Goal: Task Accomplishment & Management: Manage account settings

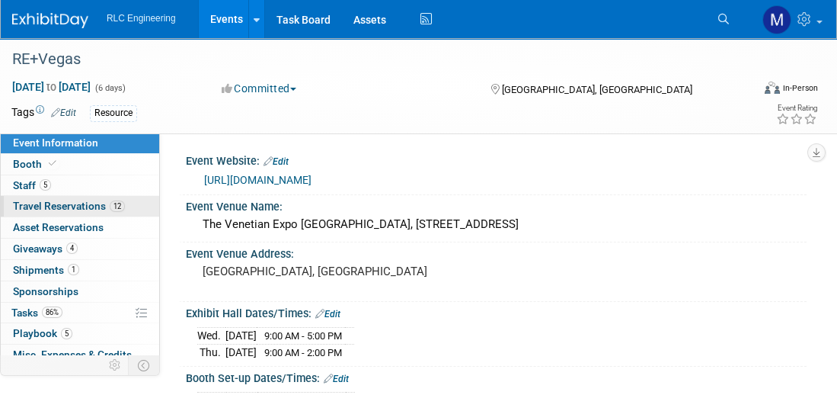
click at [82, 205] on span "Travel Reservations 12" at bounding box center [69, 206] width 112 height 12
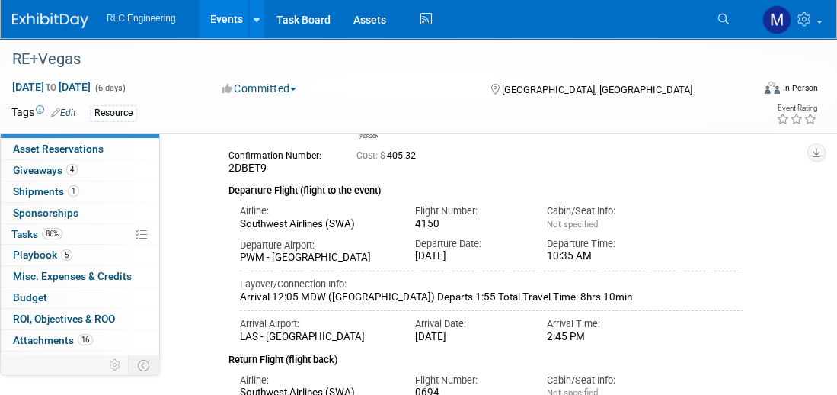
scroll to position [80, 0]
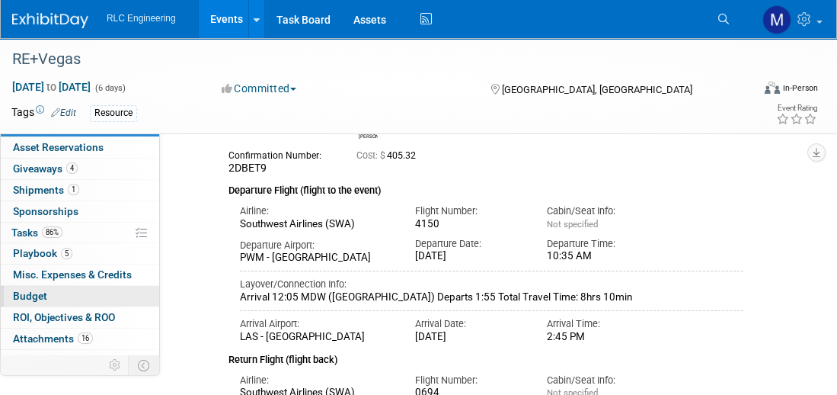
click at [61, 294] on link "Budget" at bounding box center [80, 296] width 158 height 21
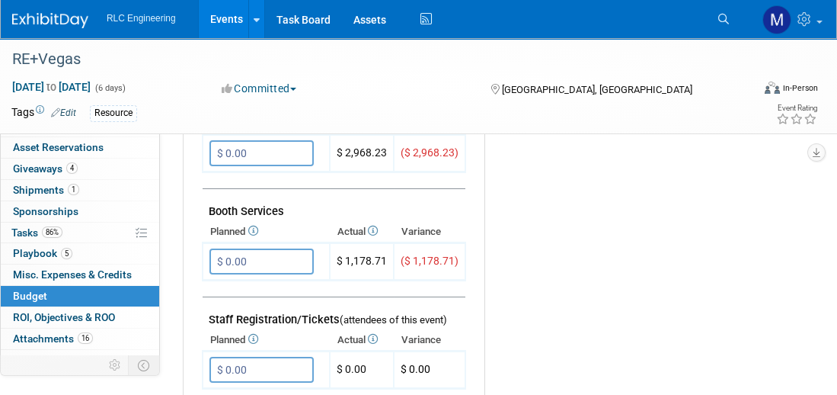
scroll to position [380, 0]
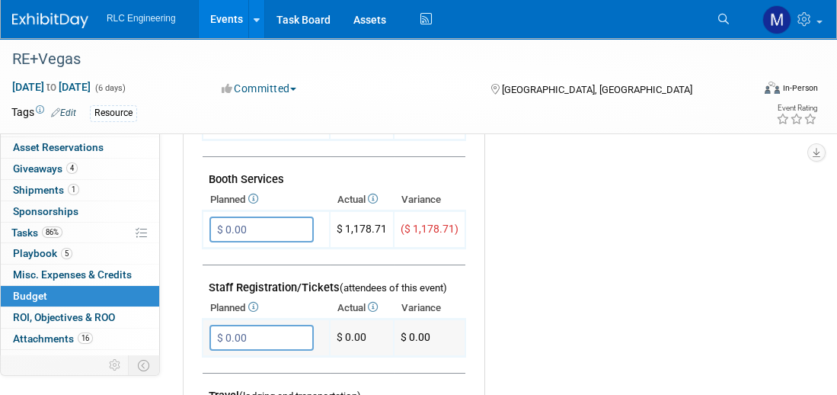
click at [256, 331] on input "$ 0.00" at bounding box center [261, 338] width 104 height 26
click at [364, 334] on td "$ 0.00" at bounding box center [362, 337] width 64 height 37
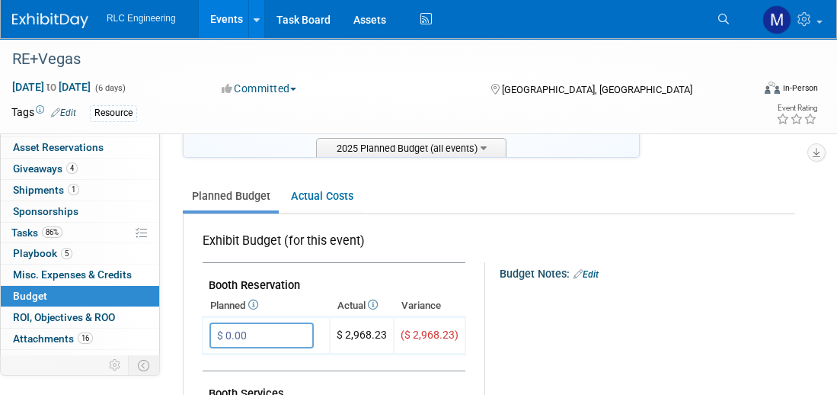
scroll to position [152, 0]
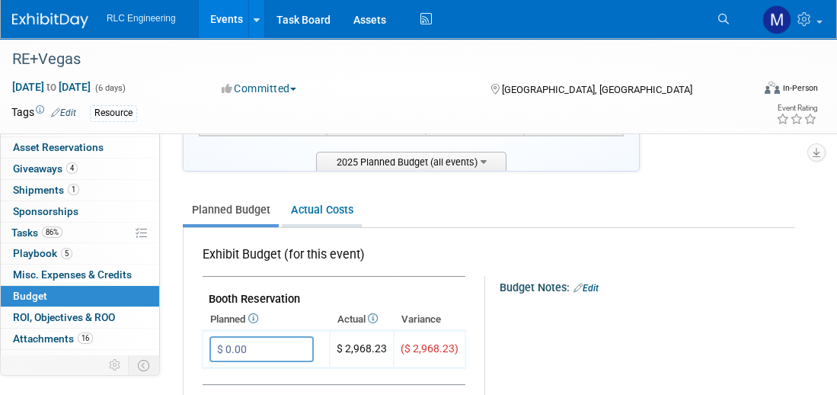
click at [325, 209] on link "Actual Costs" at bounding box center [322, 210] width 80 height 28
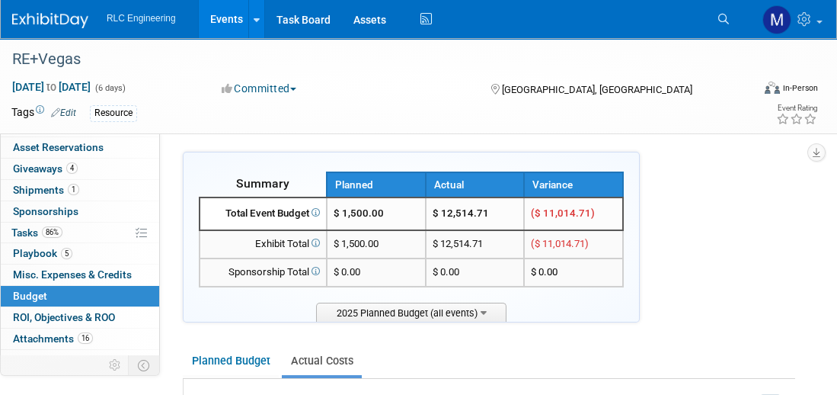
scroll to position [0, 0]
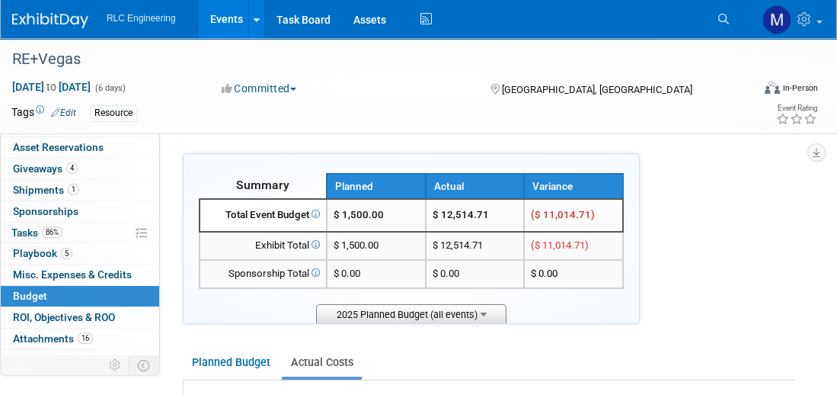
click at [373, 315] on span "2025 Planned Budget (all events)" at bounding box center [411, 313] width 190 height 19
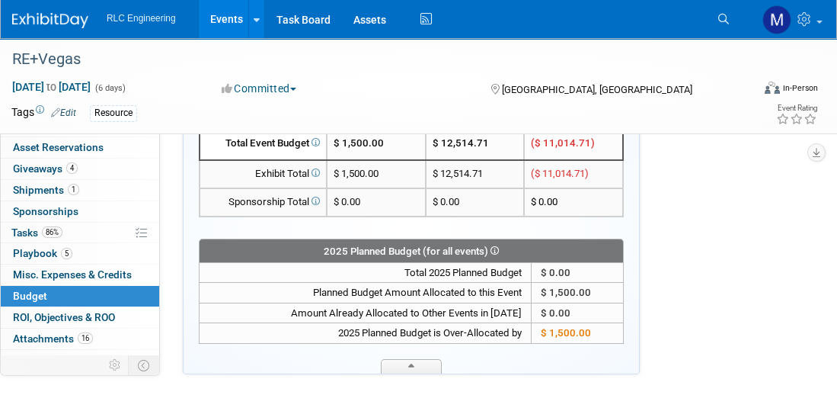
scroll to position [152, 0]
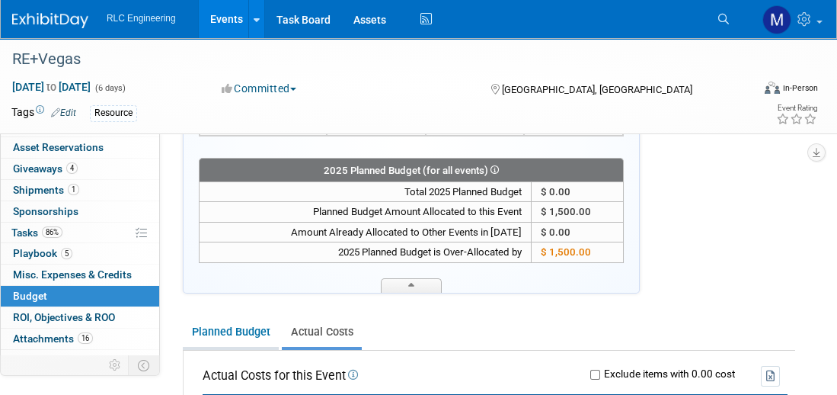
click at [213, 327] on link "Planned Budget" at bounding box center [231, 332] width 96 height 28
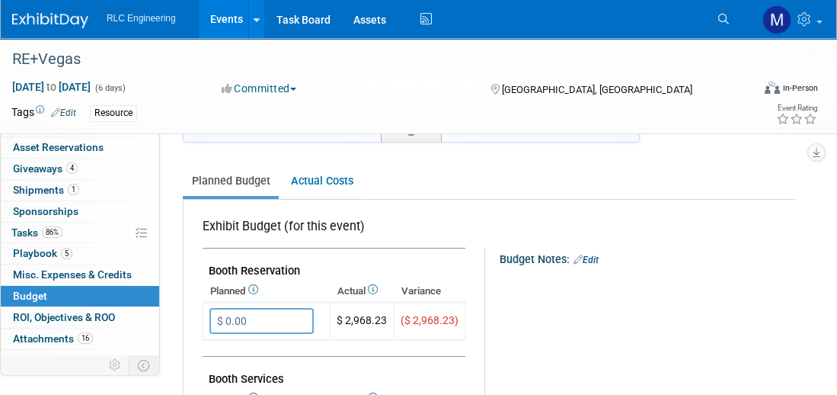
scroll to position [305, 0]
click at [256, 286] on icon at bounding box center [252, 288] width 12 height 10
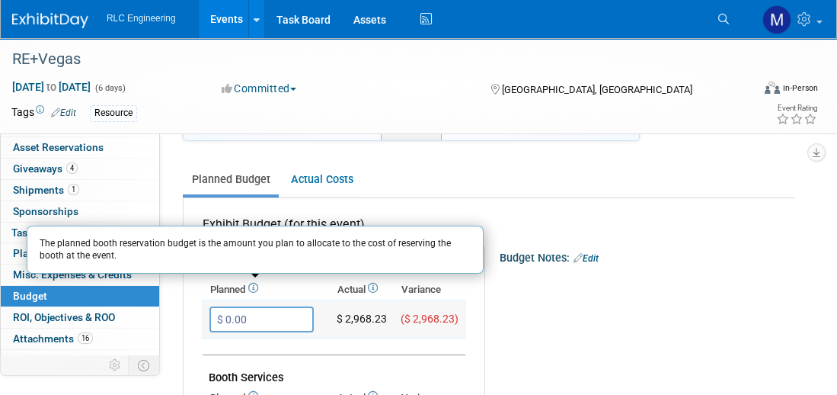
click at [254, 315] on input "$ 0.00" at bounding box center [261, 319] width 104 height 26
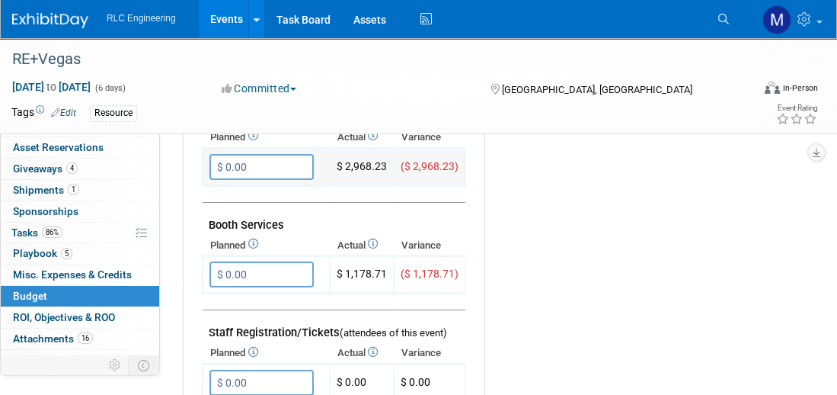
scroll to position [533, 0]
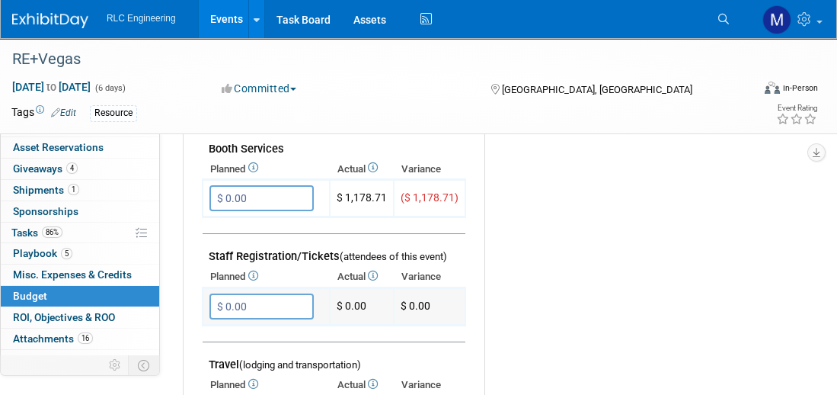
click at [254, 299] on input "$ 0.00" at bounding box center [261, 306] width 104 height 26
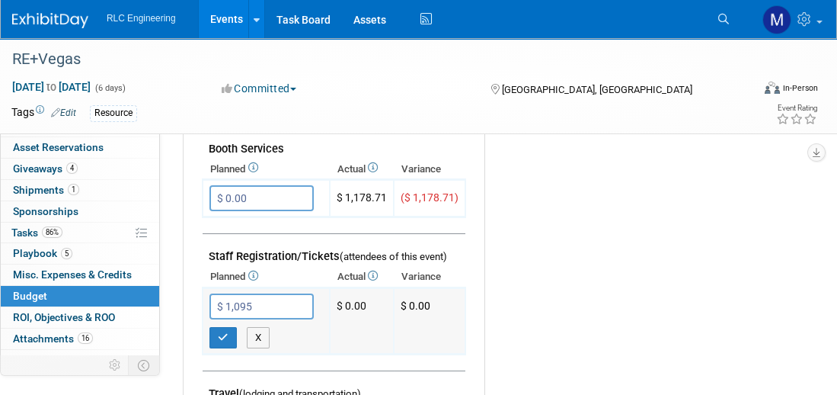
type input "$ 1,095.00"
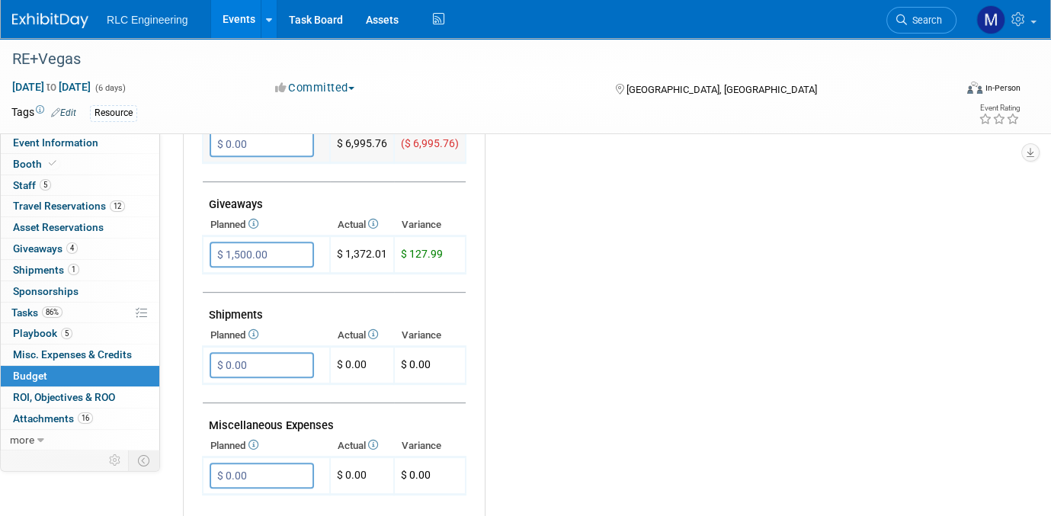
scroll to position [838, 0]
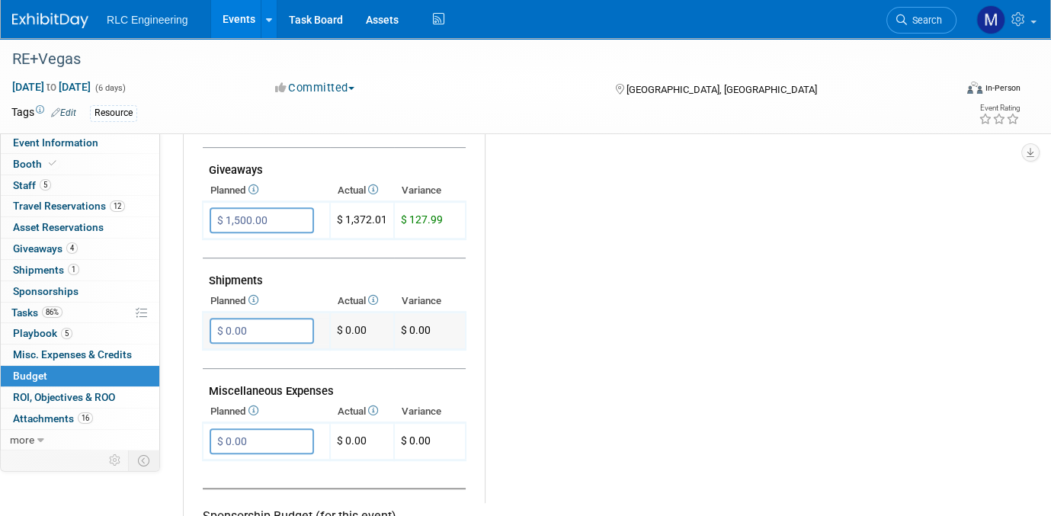
click at [259, 323] on input "$ 0.00" at bounding box center [261, 331] width 104 height 26
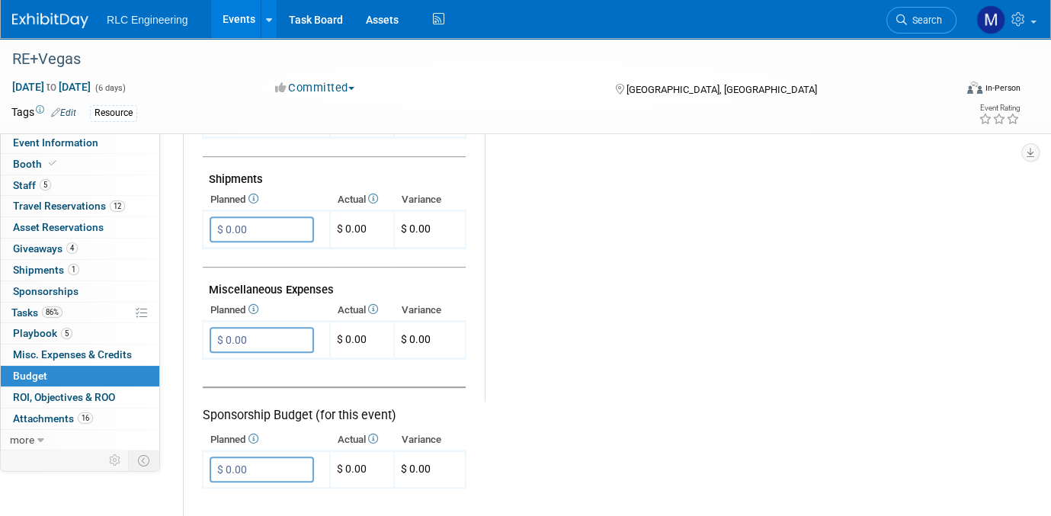
scroll to position [914, 0]
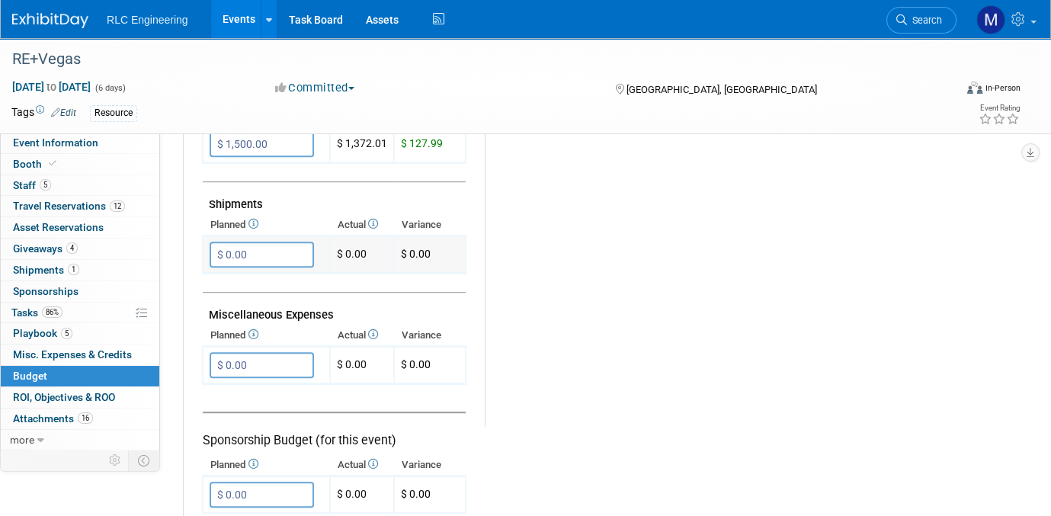
click at [277, 246] on input "$ 0.00" at bounding box center [261, 254] width 104 height 26
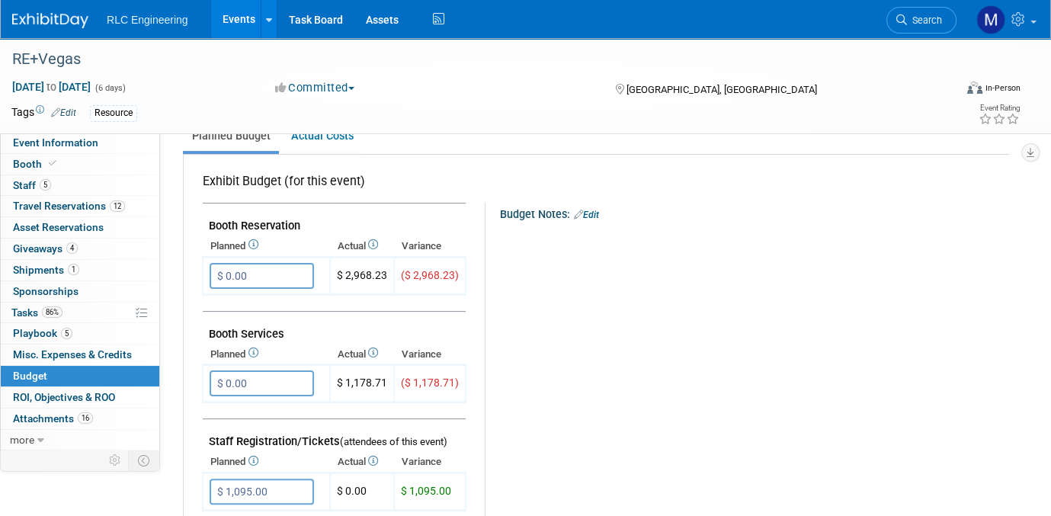
scroll to position [305, 0]
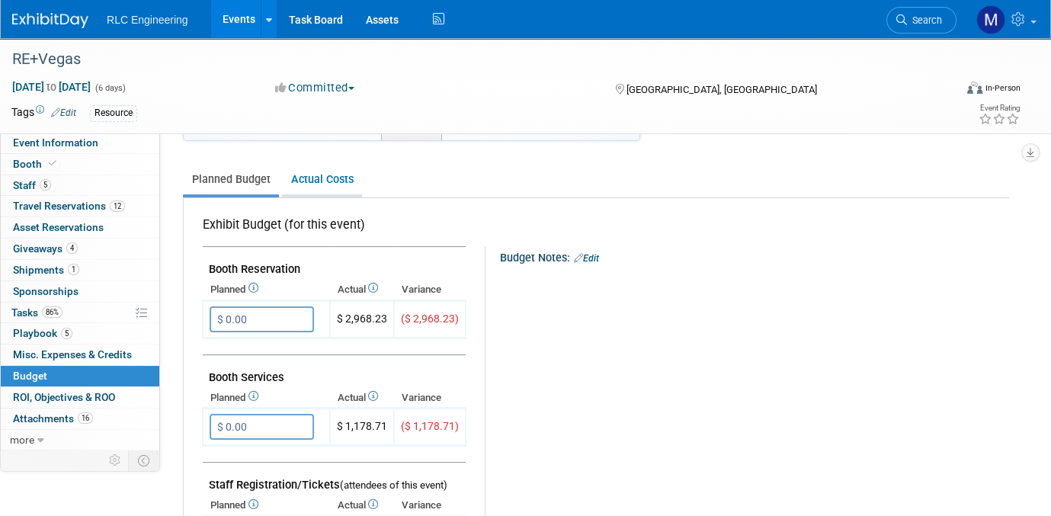
click at [326, 178] on link "Actual Costs" at bounding box center [322, 179] width 80 height 28
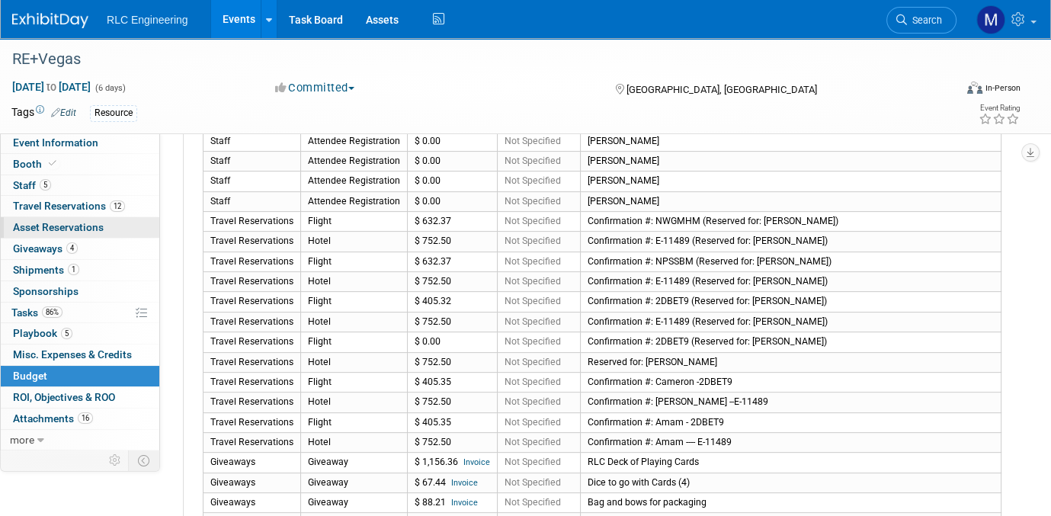
scroll to position [381, 0]
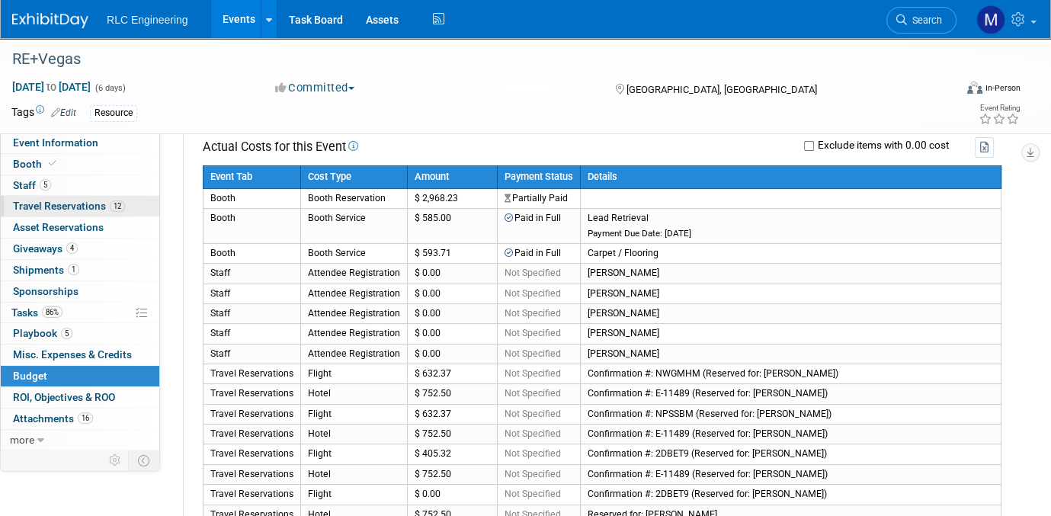
click at [76, 206] on span "Travel Reservations 12" at bounding box center [69, 206] width 112 height 12
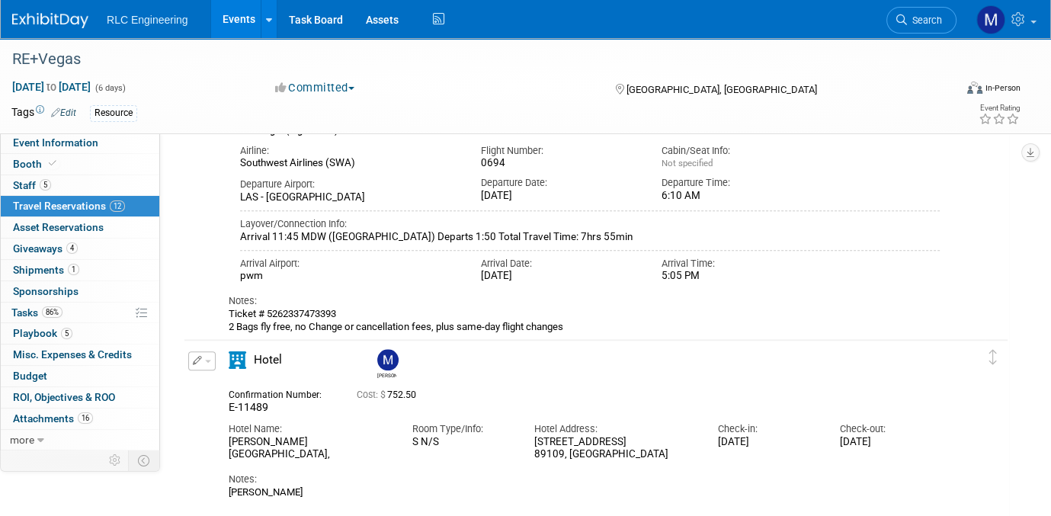
scroll to position [1752, 0]
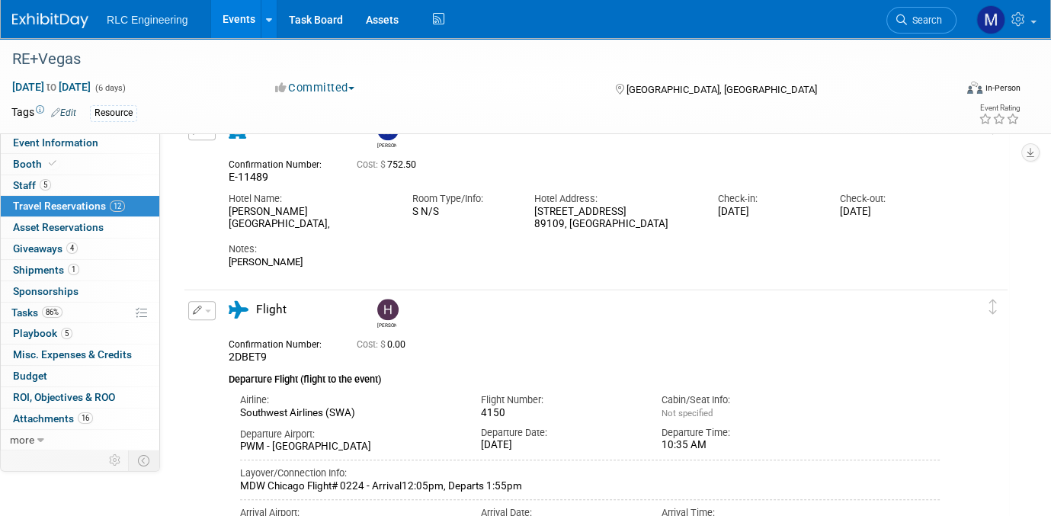
click at [206, 310] on span "button" at bounding box center [208, 310] width 6 height 3
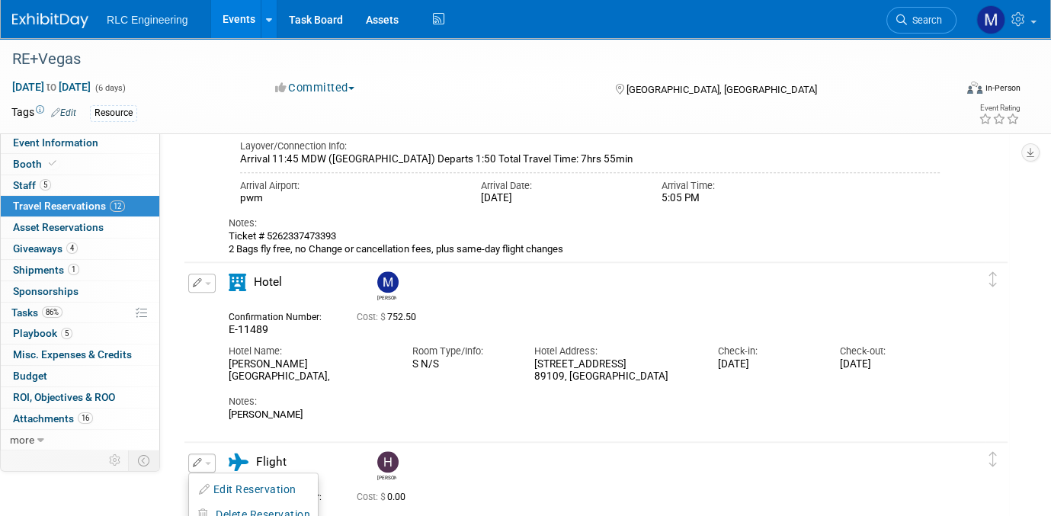
scroll to position [1676, 0]
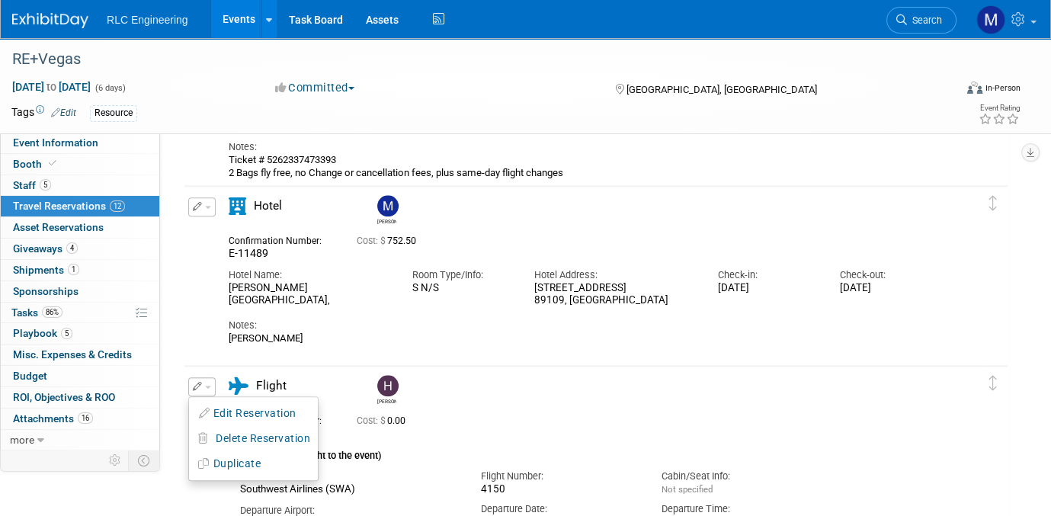
click at [419, 394] on div "Cost: $ 0.00" at bounding box center [620, 420] width 527 height 11
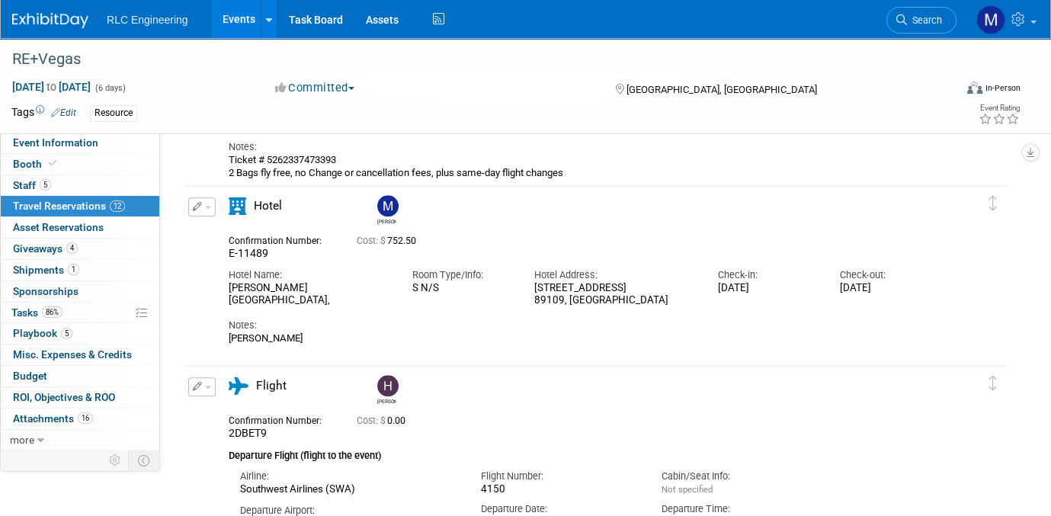
click at [206, 382] on button "button" at bounding box center [201, 386] width 27 height 19
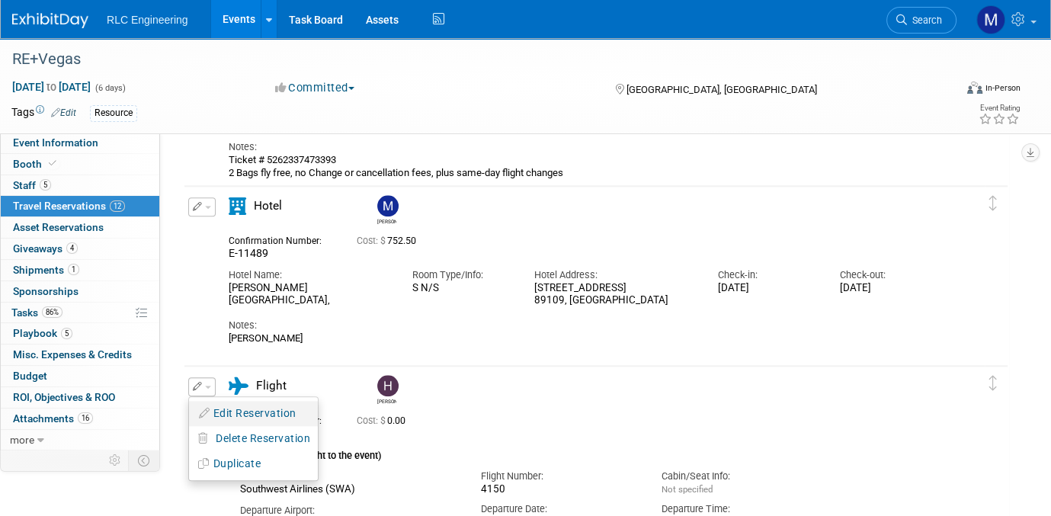
click at [233, 394] on button "Edit Reservation" at bounding box center [253, 413] width 129 height 22
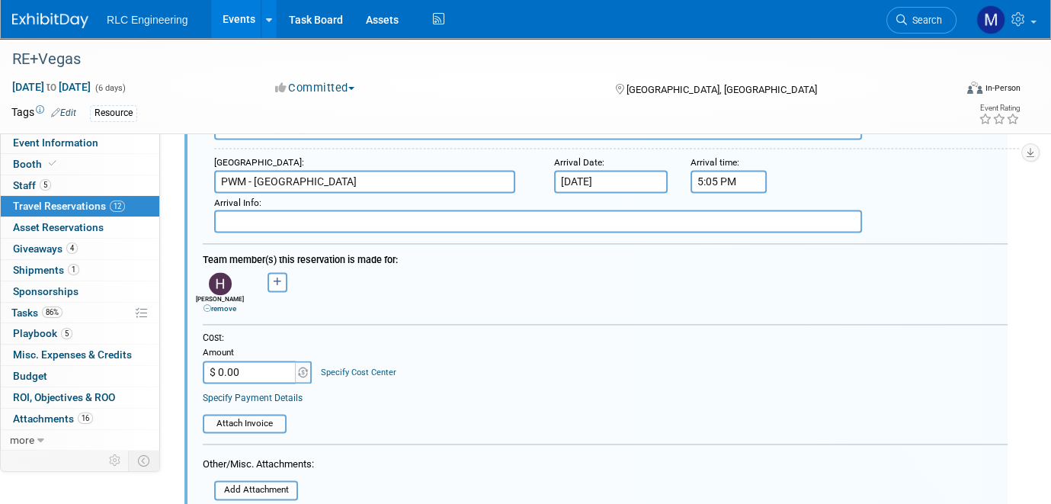
scroll to position [2478, 0]
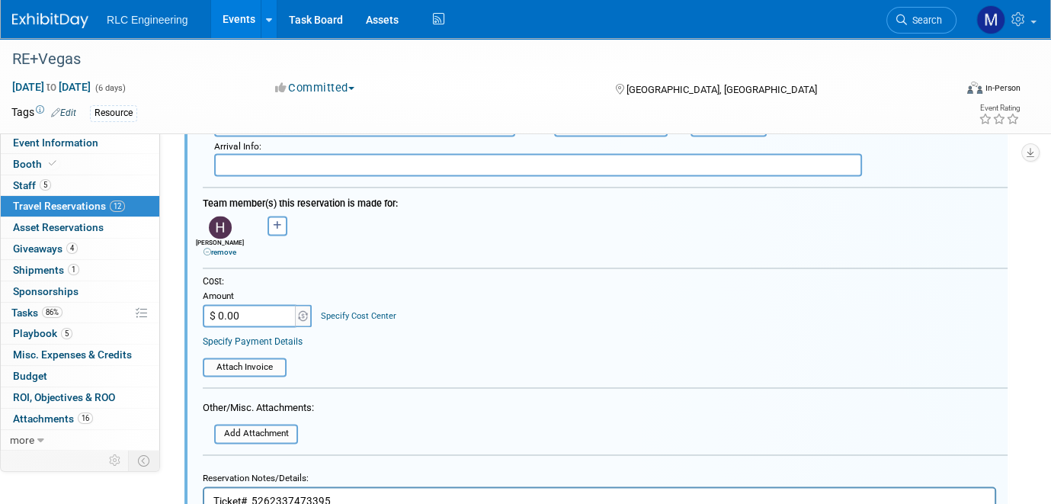
click at [244, 305] on input "$ 0.00" at bounding box center [250, 315] width 95 height 23
type input "$ 405.32"
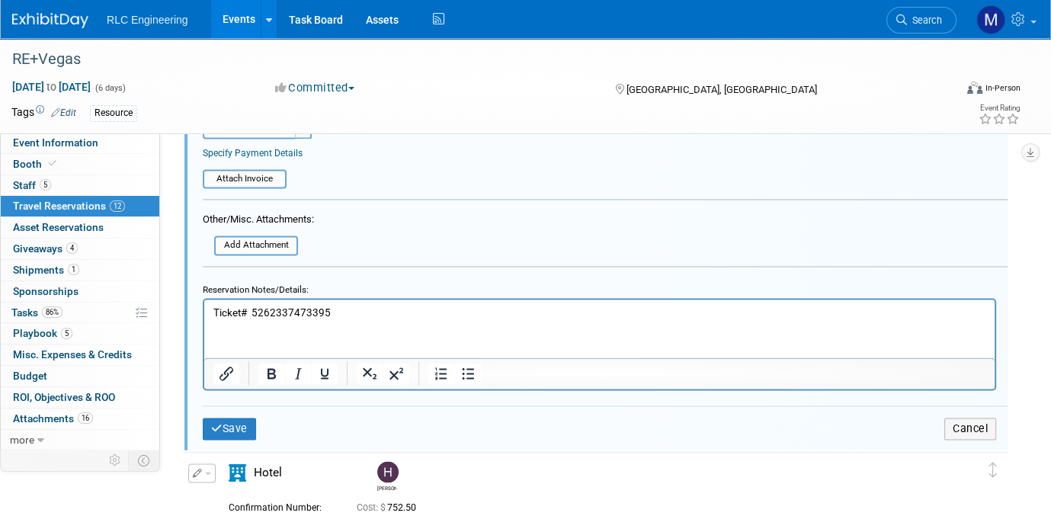
scroll to position [2783, 0]
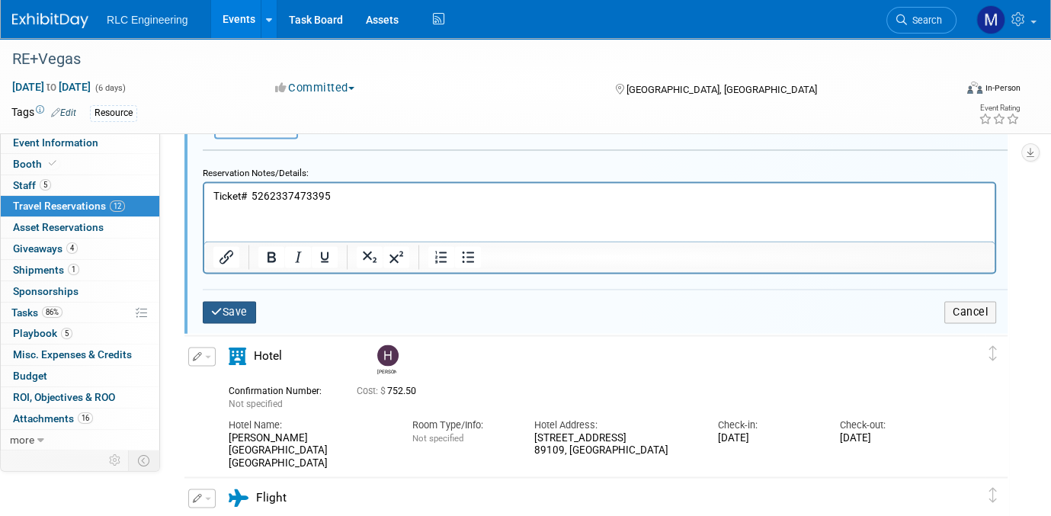
click at [229, 301] on button "Save" at bounding box center [229, 312] width 53 height 22
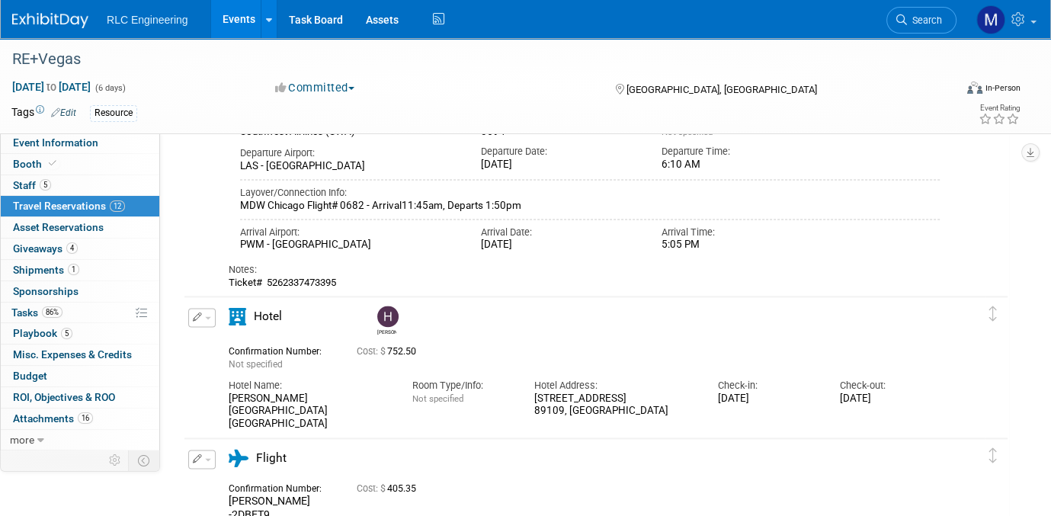
scroll to position [2097, 0]
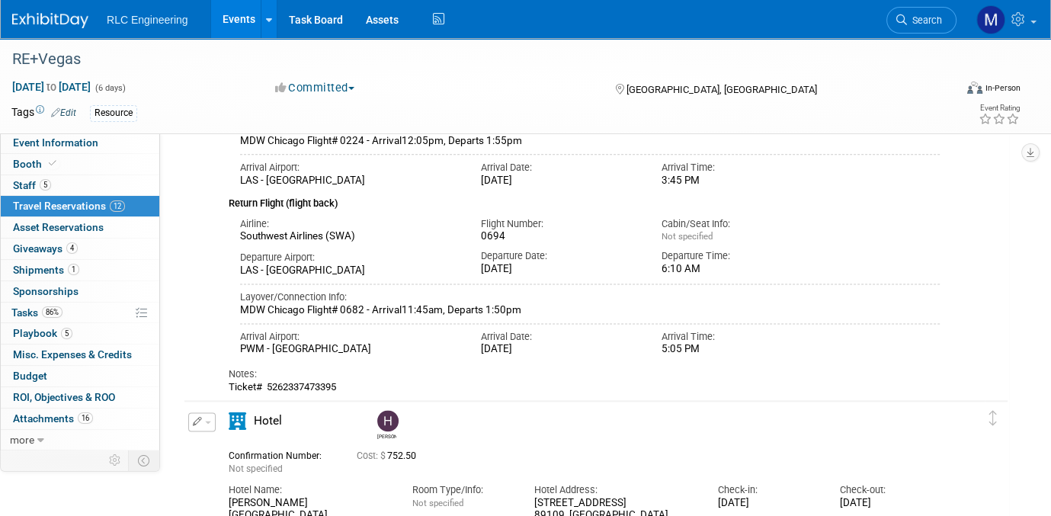
click at [600, 394] on table "Delete Reservation Haley Not specified" at bounding box center [595, 469] width 823 height 139
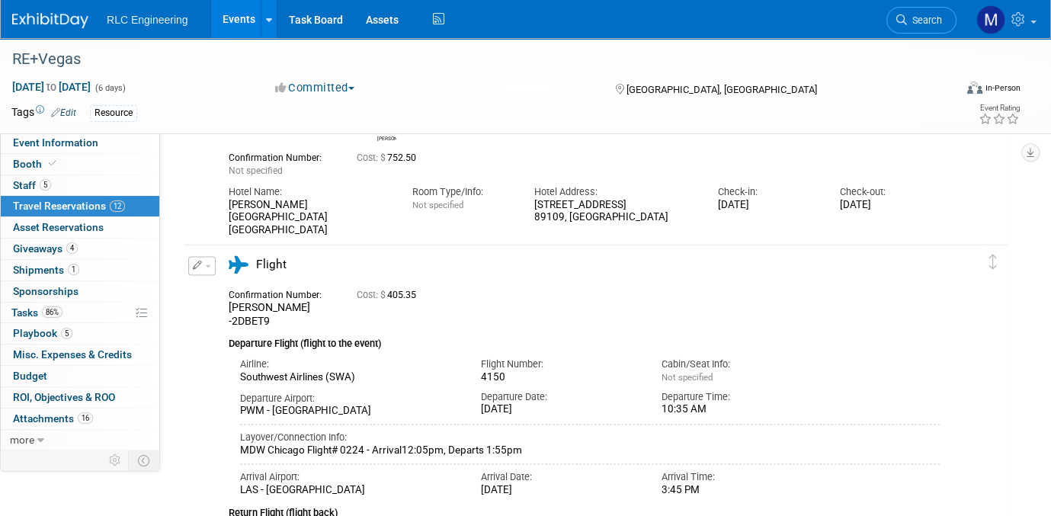
scroll to position [2402, 0]
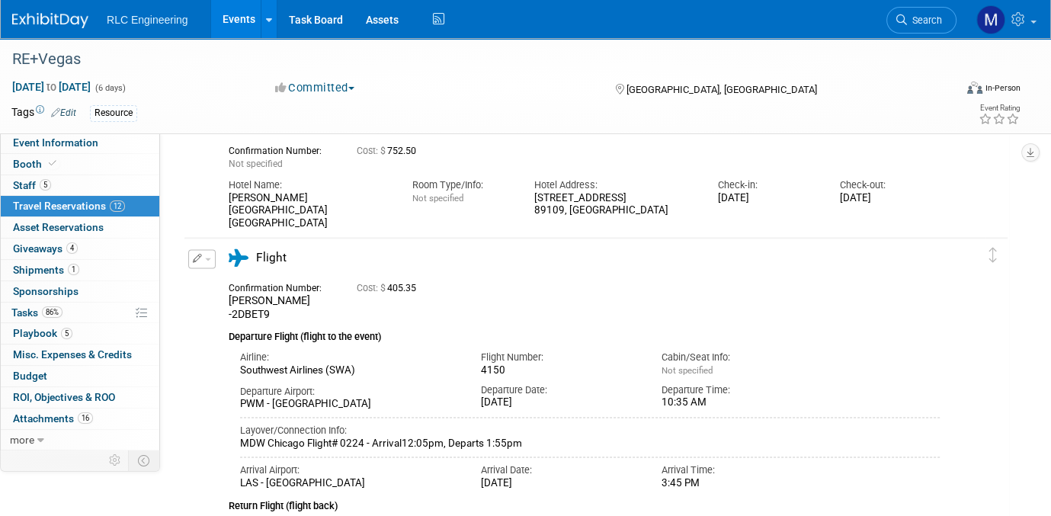
click at [587, 264] on div "Flight" at bounding box center [584, 262] width 734 height 27
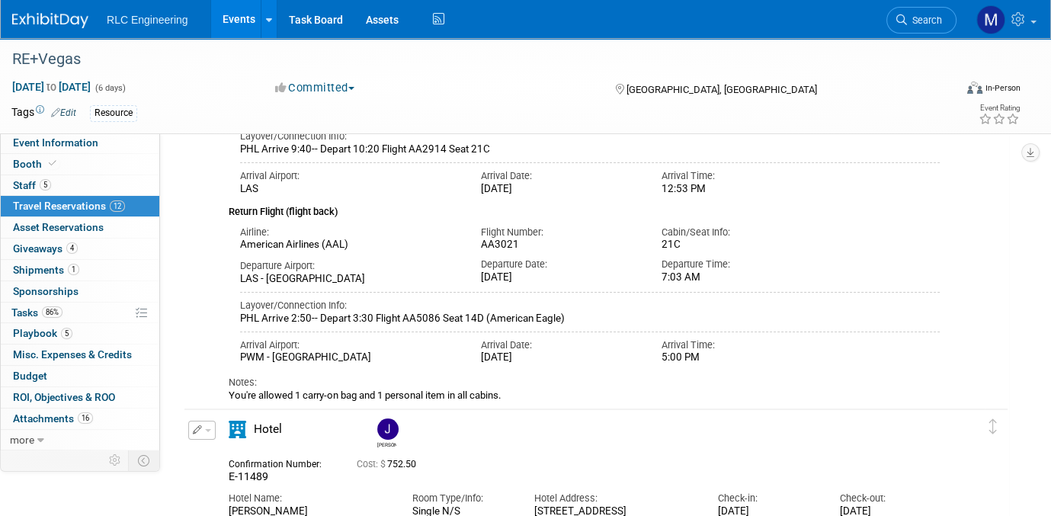
scroll to position [381, 0]
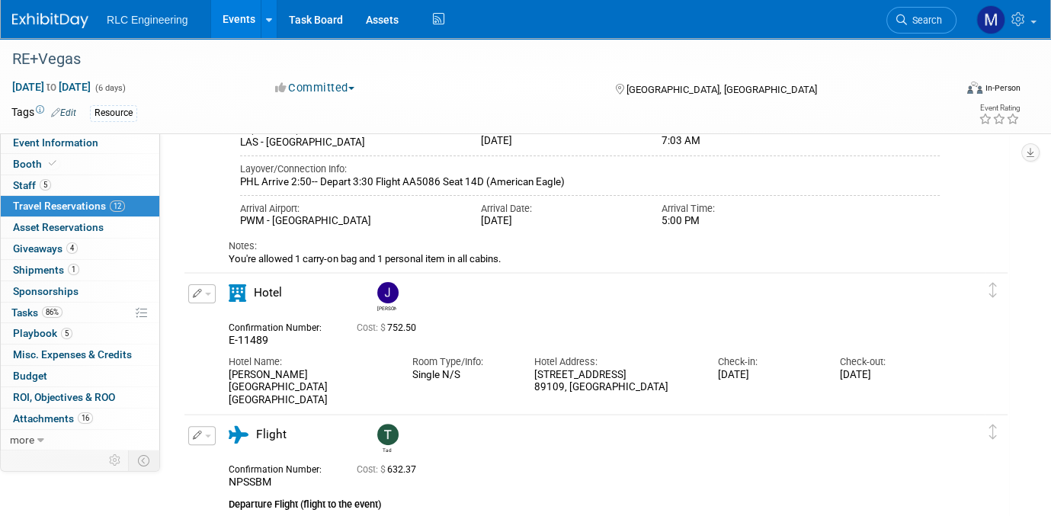
click at [210, 293] on button "button" at bounding box center [201, 293] width 27 height 19
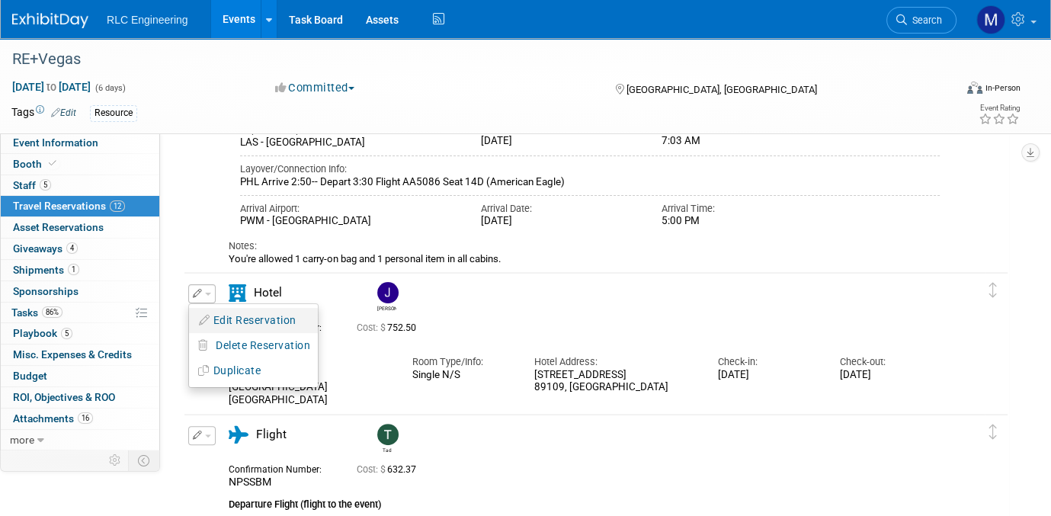
click at [248, 316] on button "Edit Reservation" at bounding box center [253, 320] width 129 height 22
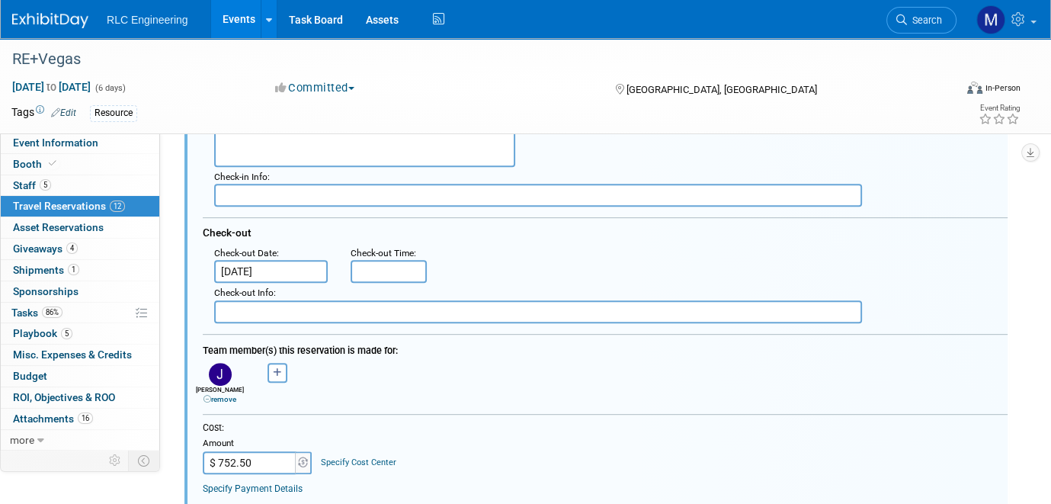
scroll to position [785, 0]
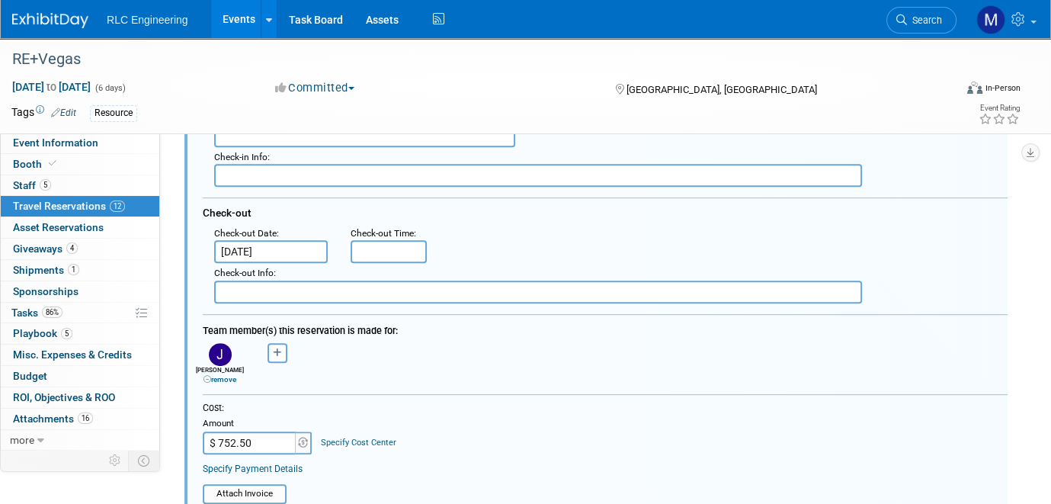
drag, startPoint x: 250, startPoint y: 434, endPoint x: 196, endPoint y: 431, distance: 54.2
click at [196, 394] on div "Cost: Amount $ 752.50 Specify Cost Center Cost Center -- Not Specified --" at bounding box center [604, 452] width 827 height 102
click at [258, 394] on input "$ 752.50" at bounding box center [250, 442] width 95 height 23
type input "$ 957.07"
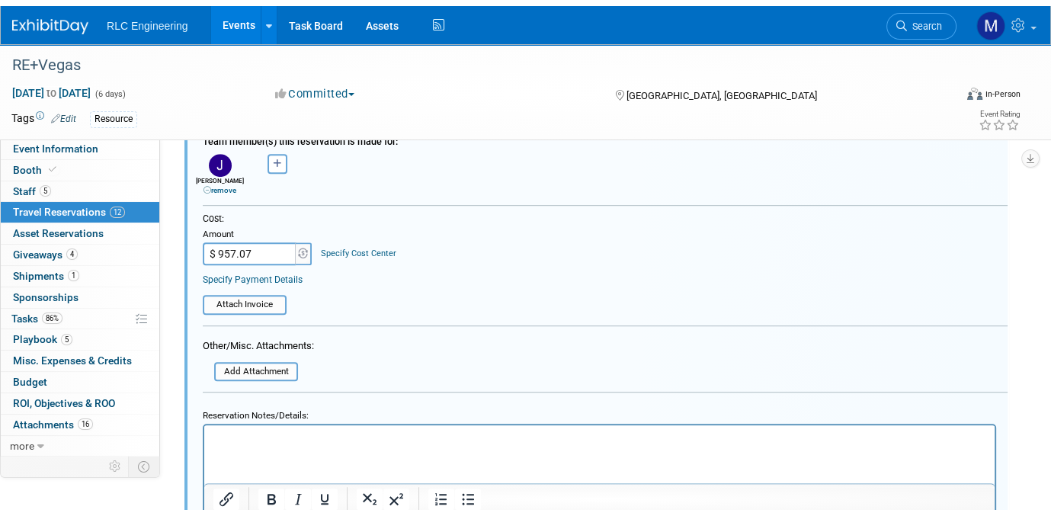
scroll to position [1014, 0]
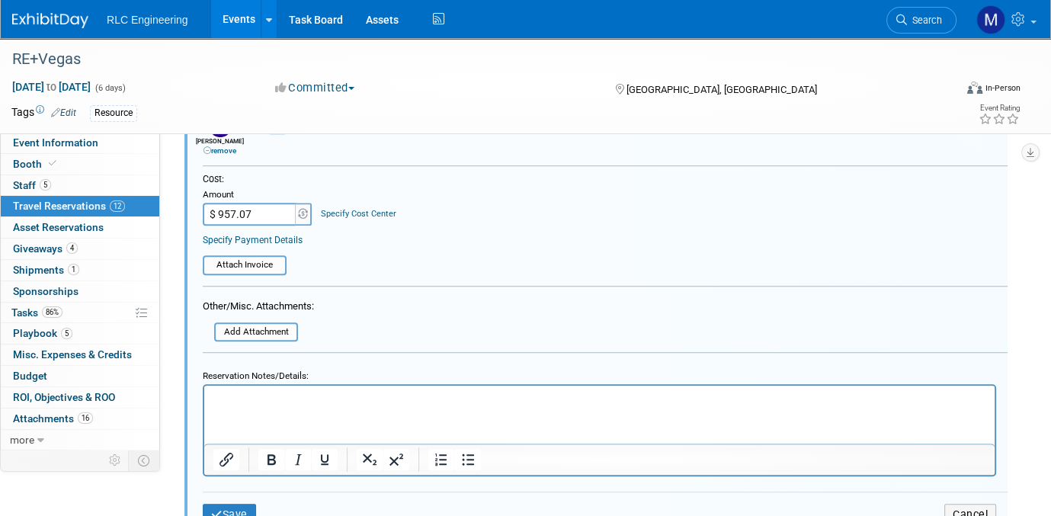
click at [229, 394] on p "Rich Text Area. Press ALT-0 for help." at bounding box center [599, 399] width 772 height 14
click at [232, 394] on p "To enrich screen reader interactions, please activate Accessibility in Grammarl…" at bounding box center [599, 399] width 772 height 14
drag, startPoint x: 338, startPoint y: 399, endPoint x: 211, endPoint y: 395, distance: 127.3
click at [211, 394] on html "$226 in [GEOGRAPHIC_DATA]" at bounding box center [599, 395] width 790 height 21
copy p "$226 in [GEOGRAPHIC_DATA]"
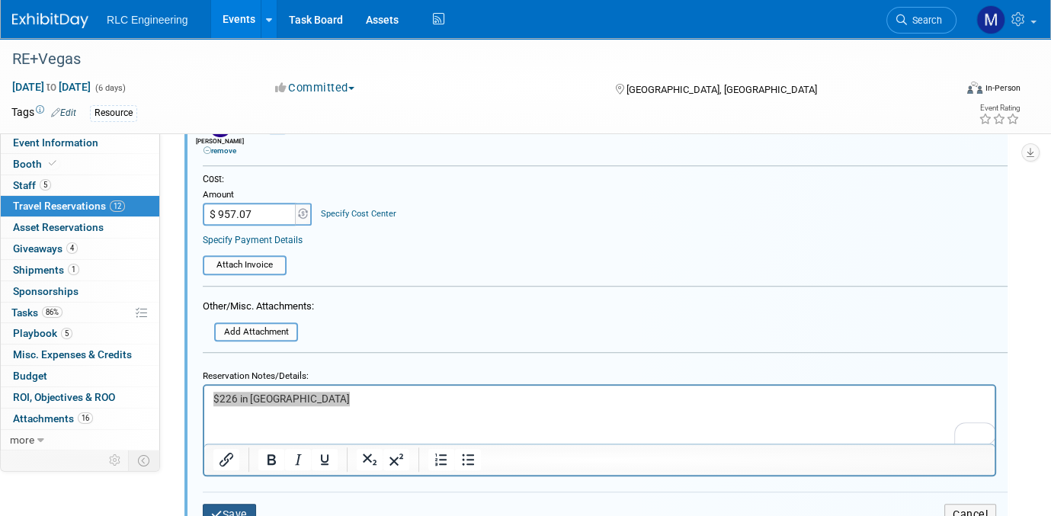
click at [238, 394] on button "Save" at bounding box center [229, 515] width 53 height 22
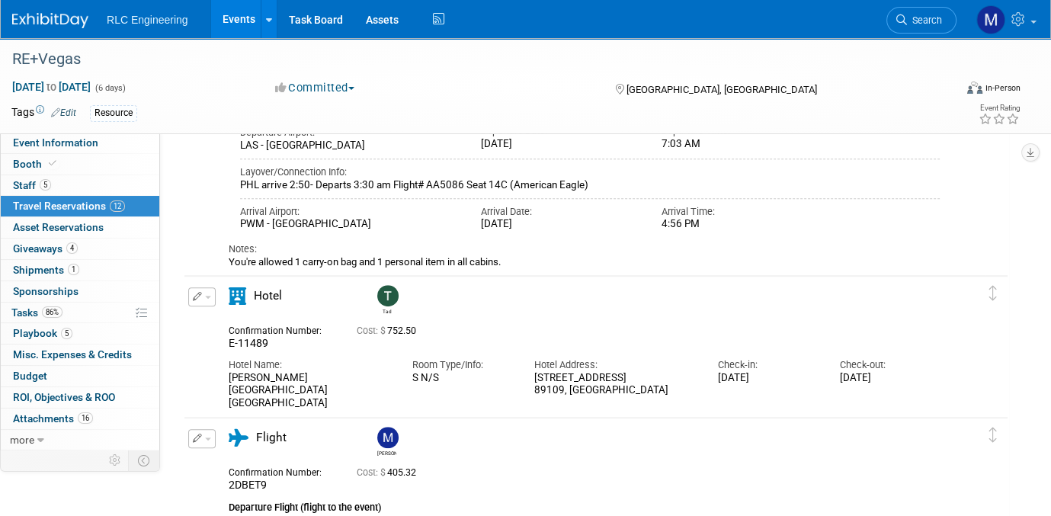
click at [206, 293] on button "button" at bounding box center [201, 296] width 27 height 19
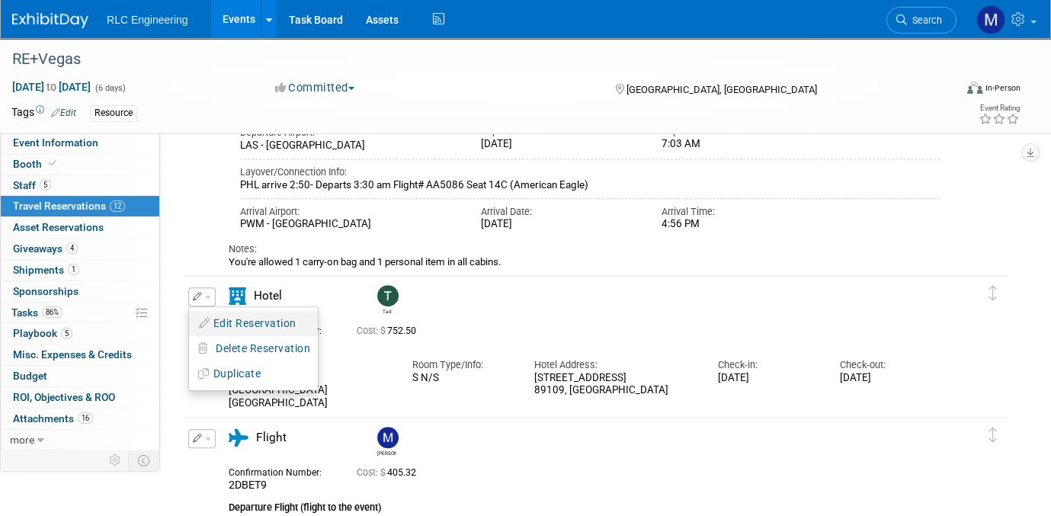
click at [226, 319] on button "Edit Reservation" at bounding box center [253, 323] width 129 height 22
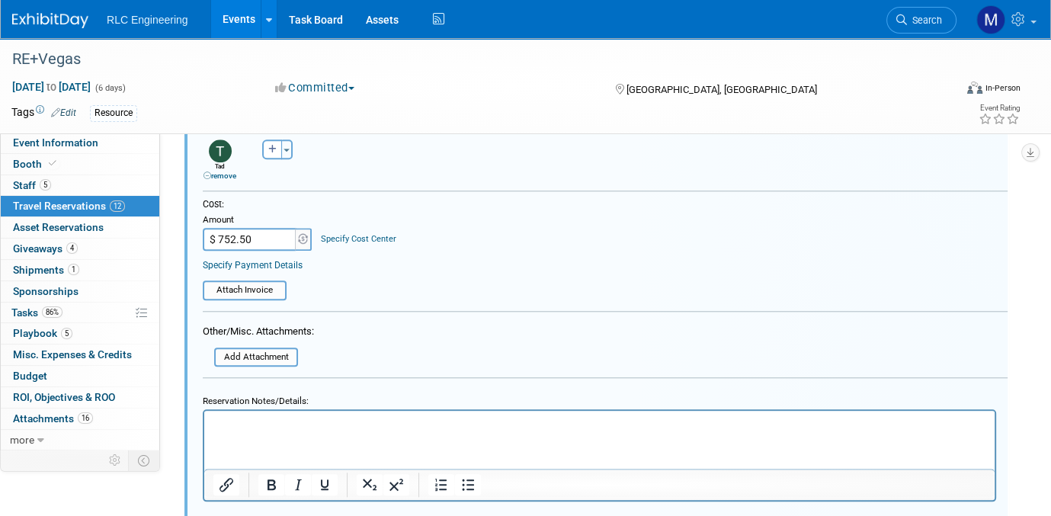
scroll to position [1650, 0]
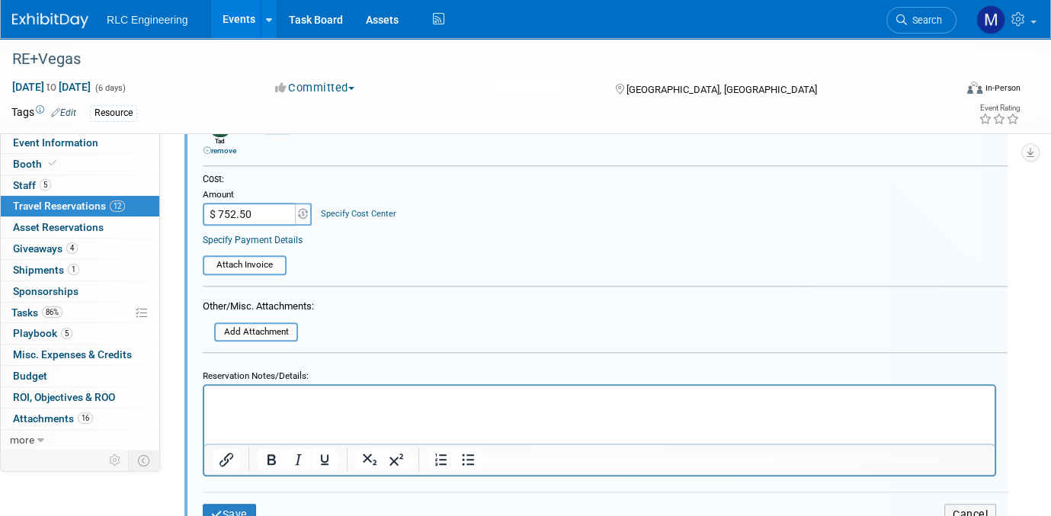
click at [233, 394] on p "Rich Text Area. Press ALT-0 for help." at bounding box center [599, 399] width 772 height 14
click at [254, 205] on input "$ 752.50" at bounding box center [250, 214] width 95 height 23
type input "$ 957.07"
click at [230, 394] on button "Save" at bounding box center [229, 515] width 53 height 22
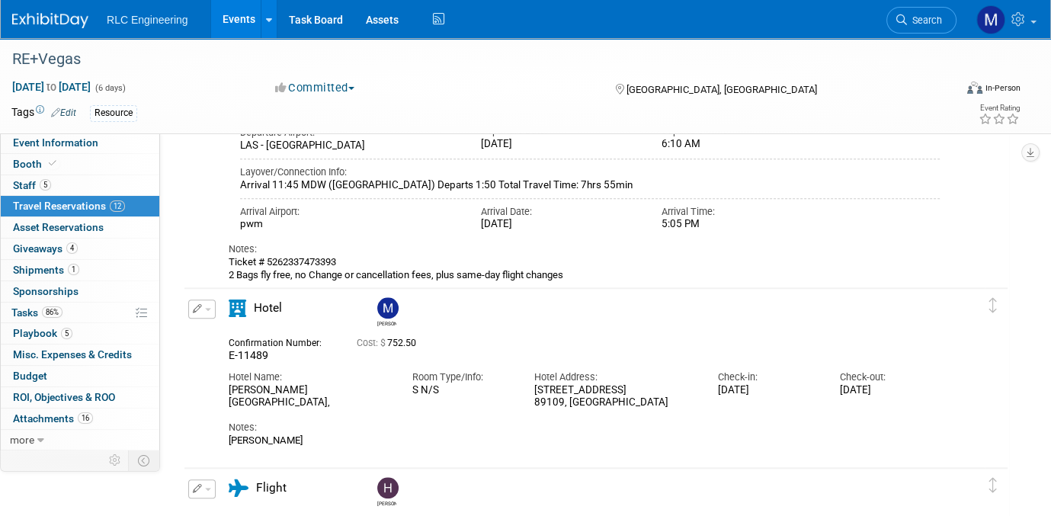
click at [209, 308] on span "button" at bounding box center [208, 309] width 6 height 3
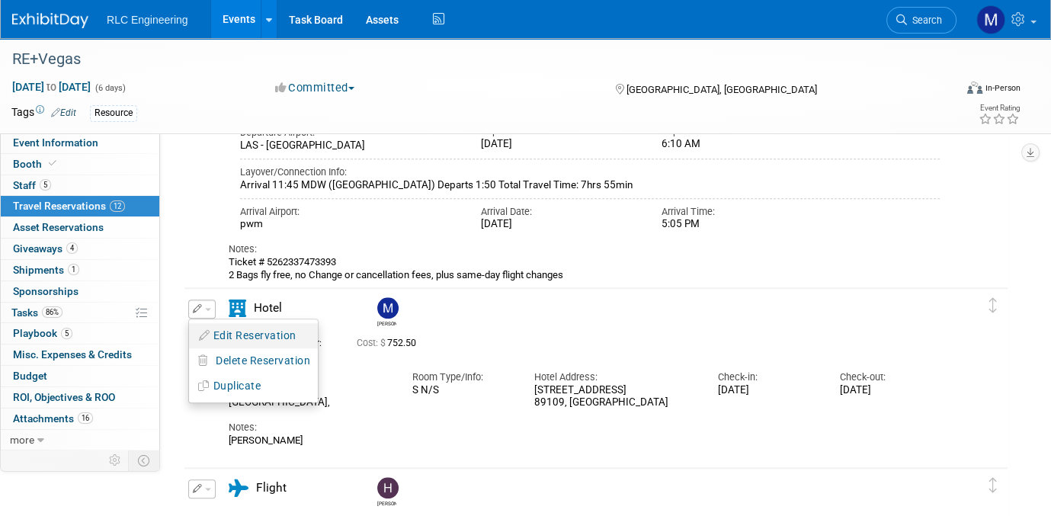
click at [227, 330] on button "Edit Reservation" at bounding box center [253, 336] width 129 height 22
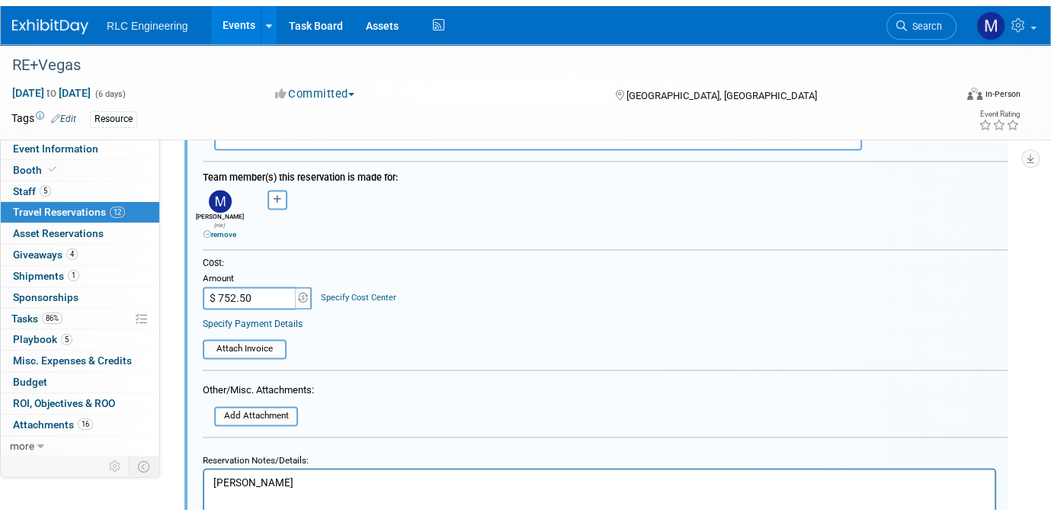
scroll to position [2289, 0]
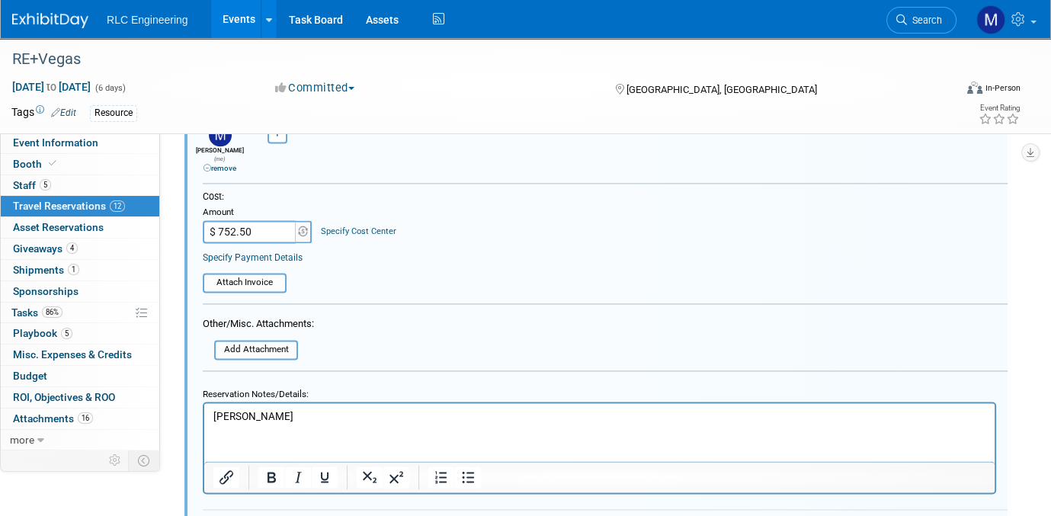
drag, startPoint x: 251, startPoint y: 210, endPoint x: 261, endPoint y: 209, distance: 10.8
click at [261, 220] on input "$ 752.50" at bounding box center [250, 231] width 95 height 23
type input "$ 957.07"
click at [209, 394] on html "[PERSON_NAME]" at bounding box center [599, 413] width 790 height 21
click at [213, 394] on body "[PERSON_NAME]" at bounding box center [600, 416] width 774 height 14
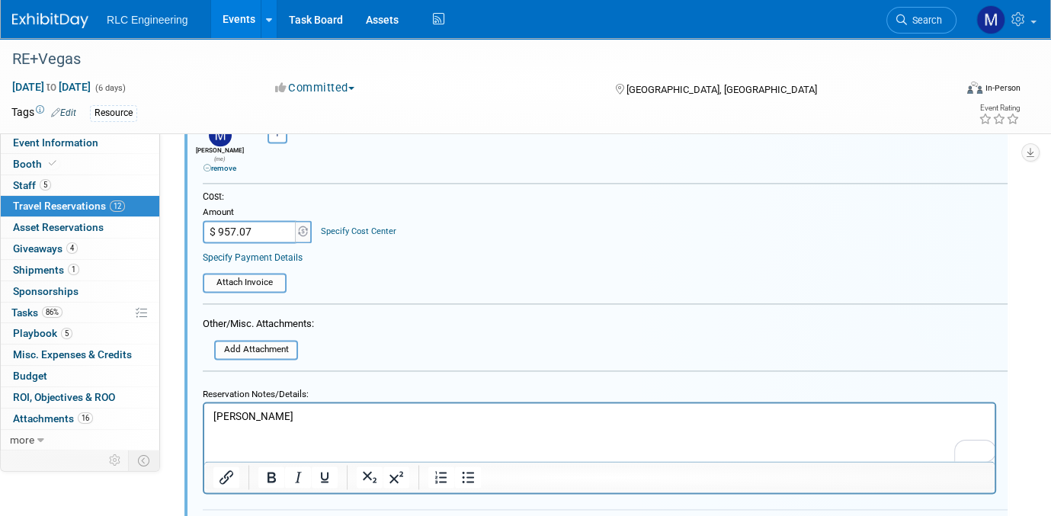
click at [315, 394] on p "[PERSON_NAME]" at bounding box center [599, 416] width 772 height 14
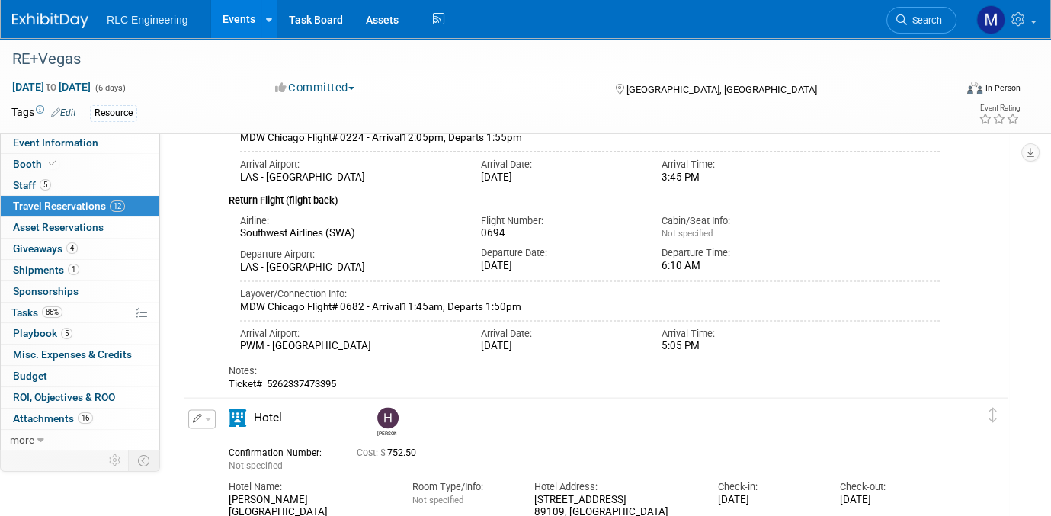
scroll to position [2222, 0]
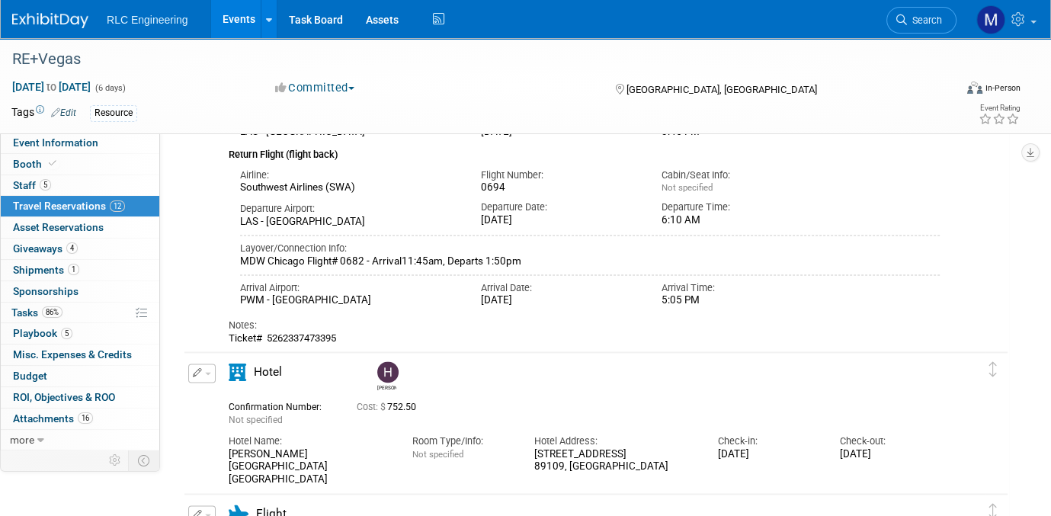
click at [205, 369] on button "button" at bounding box center [201, 372] width 27 height 19
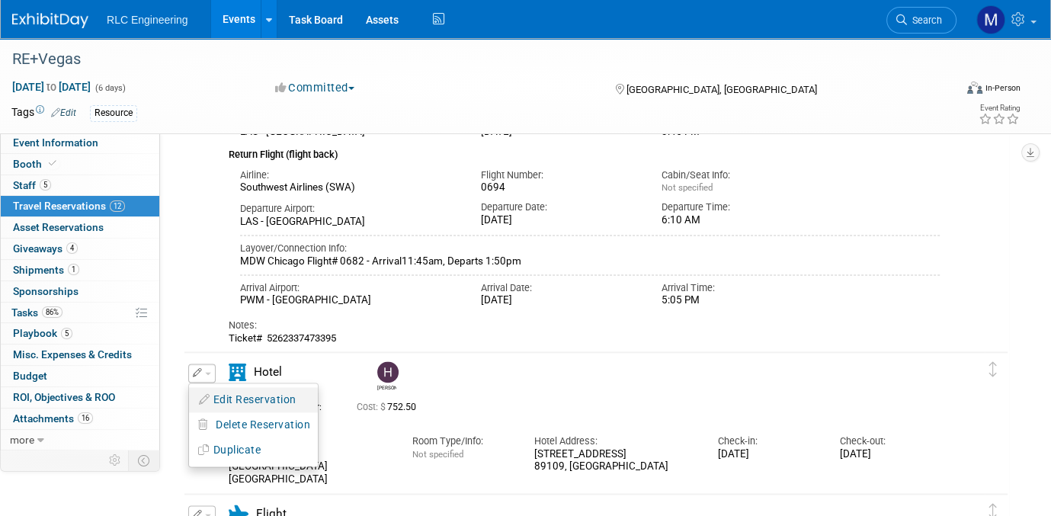
click at [223, 393] on button "Edit Reservation" at bounding box center [253, 400] width 129 height 22
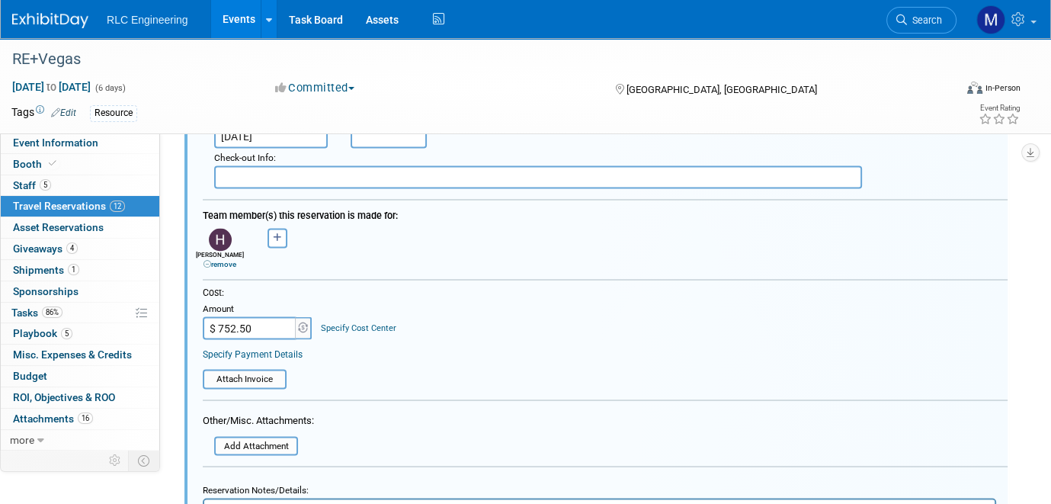
scroll to position [2858, 0]
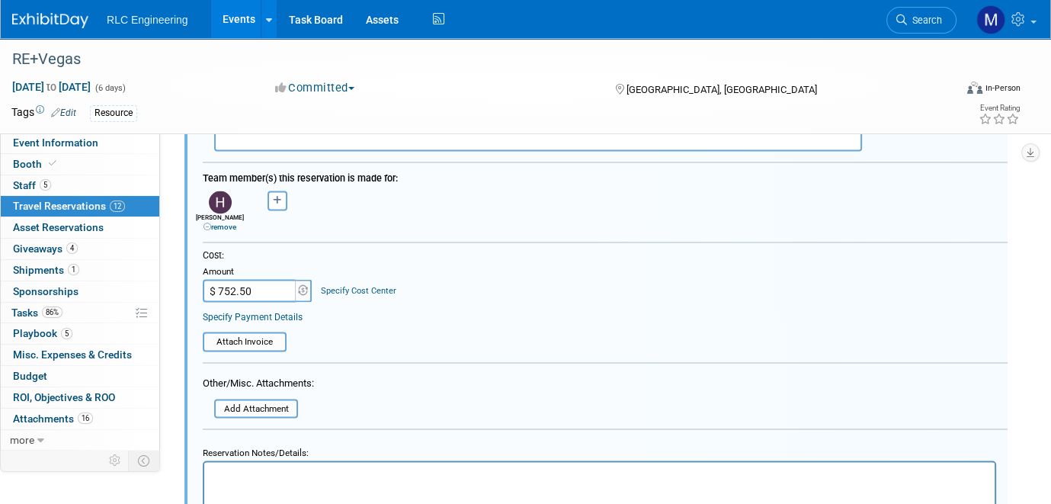
click at [239, 394] on p "Rich Text Area. Press ALT-0 for help." at bounding box center [599, 475] width 772 height 14
click at [260, 280] on input "$ 752.50" at bounding box center [250, 290] width 95 height 23
type input "$ 957.07"
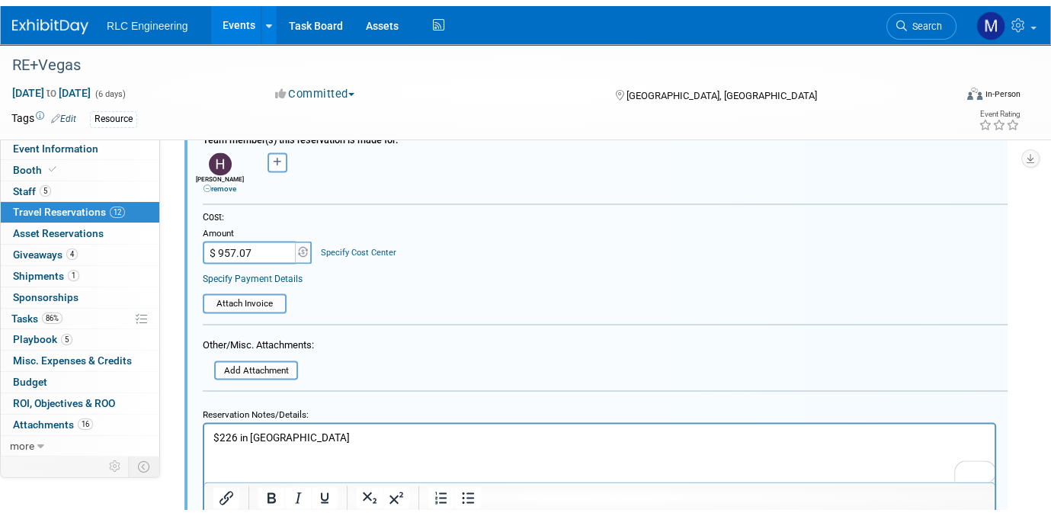
scroll to position [2934, 0]
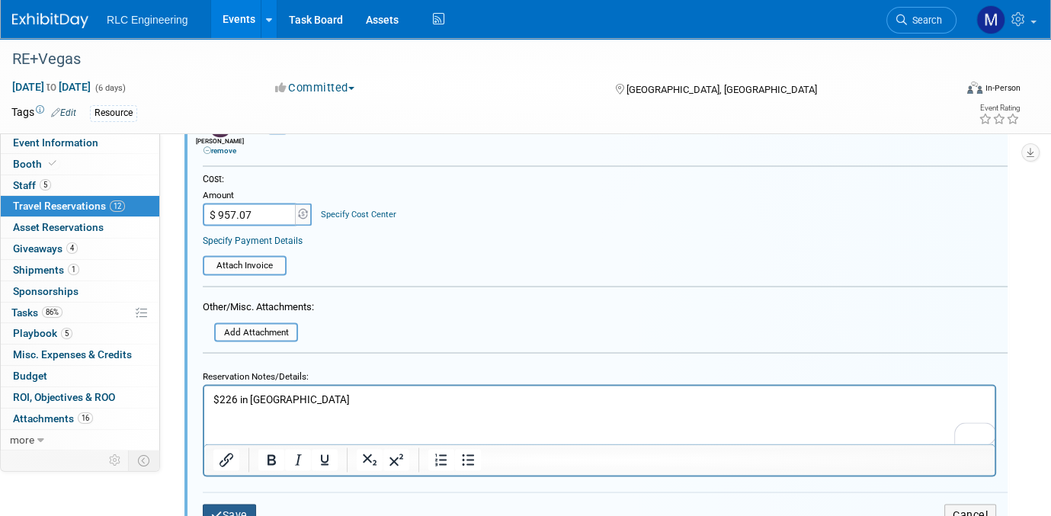
click at [243, 394] on button "Save" at bounding box center [229, 515] width 53 height 22
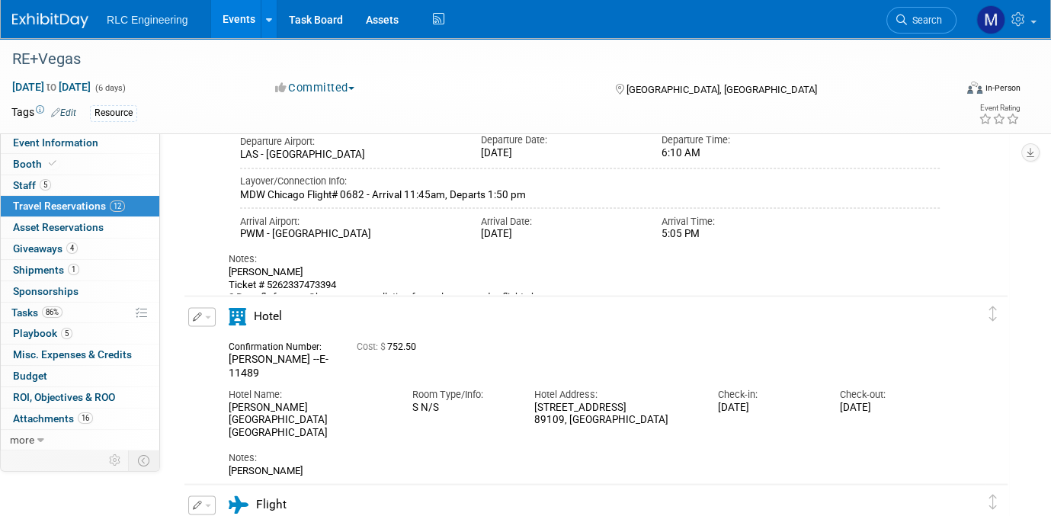
click at [205, 311] on button "button" at bounding box center [201, 316] width 27 height 19
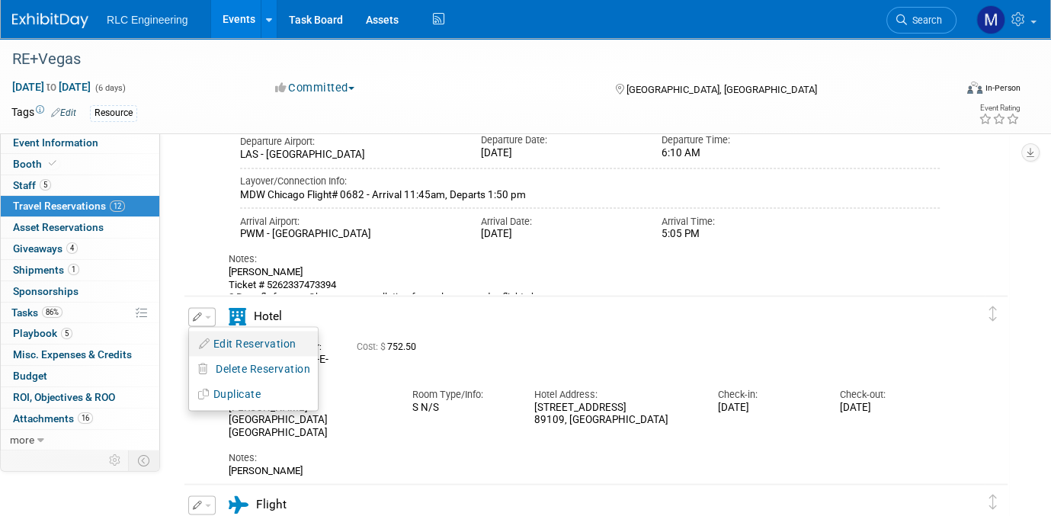
click at [234, 343] on button "Edit Reservation" at bounding box center [253, 343] width 129 height 22
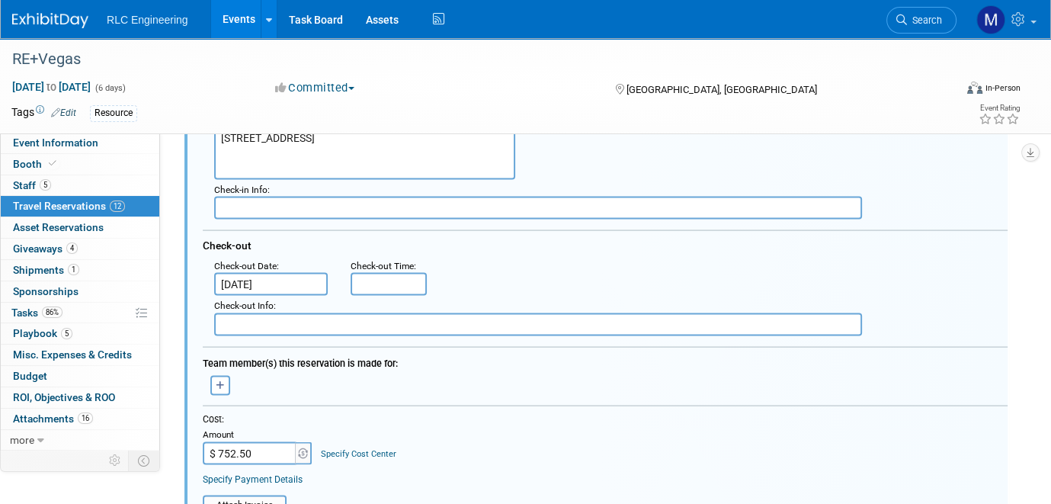
scroll to position [3362, 0]
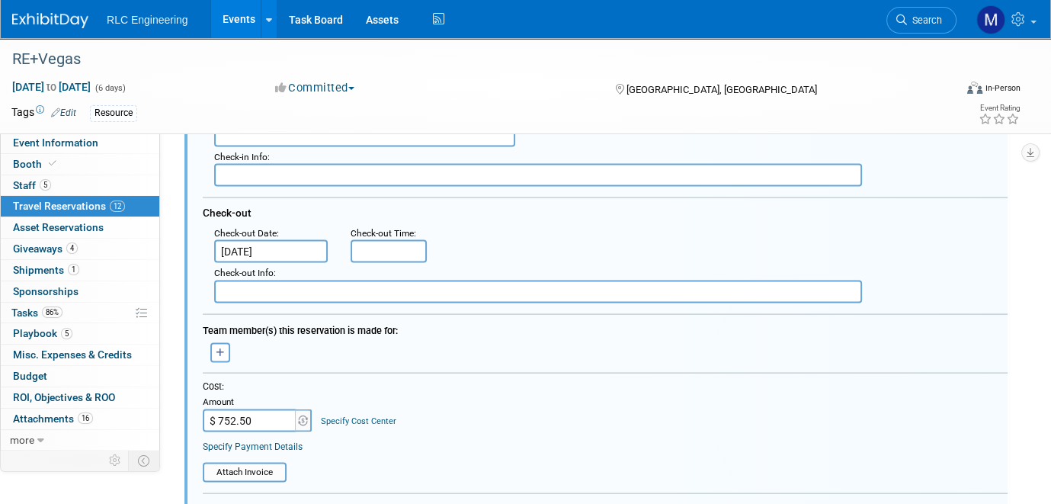
drag, startPoint x: 254, startPoint y: 408, endPoint x: 276, endPoint y: 409, distance: 22.1
click at [276, 394] on input "$ 752.50" at bounding box center [250, 420] width 95 height 23
type input "$ 957.07"
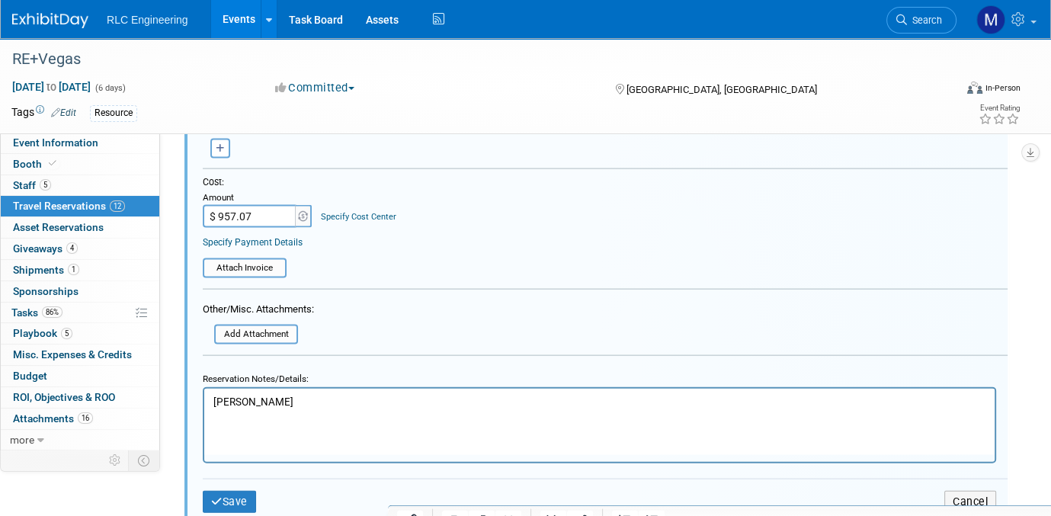
scroll to position [3590, 0]
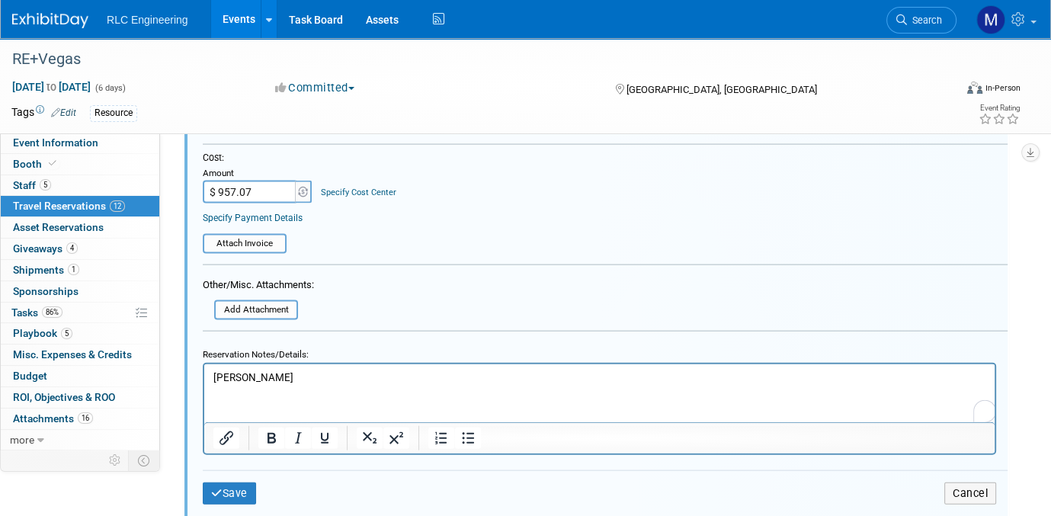
click at [290, 379] on p "[PERSON_NAME]" at bounding box center [599, 377] width 772 height 14
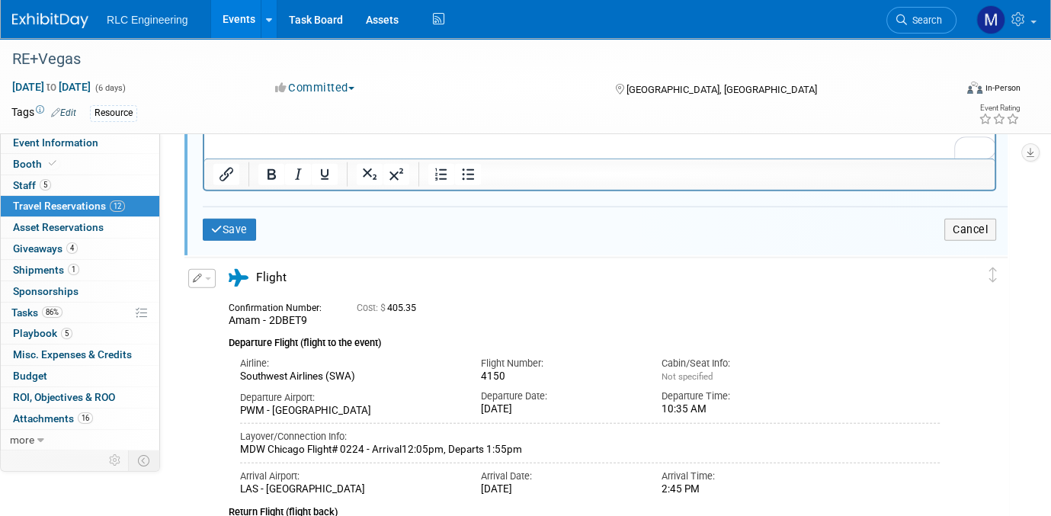
scroll to position [3895, 0]
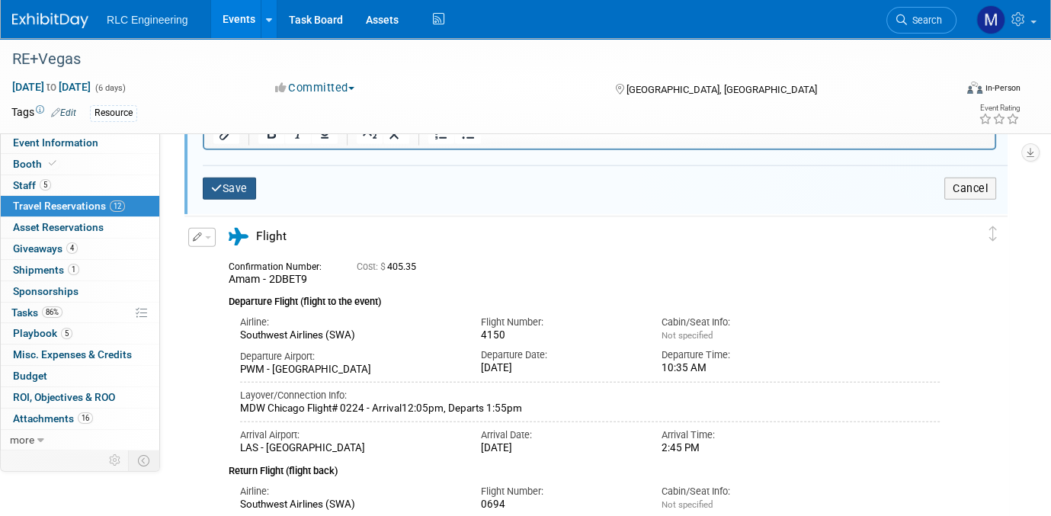
click at [235, 177] on button "Save" at bounding box center [229, 188] width 53 height 22
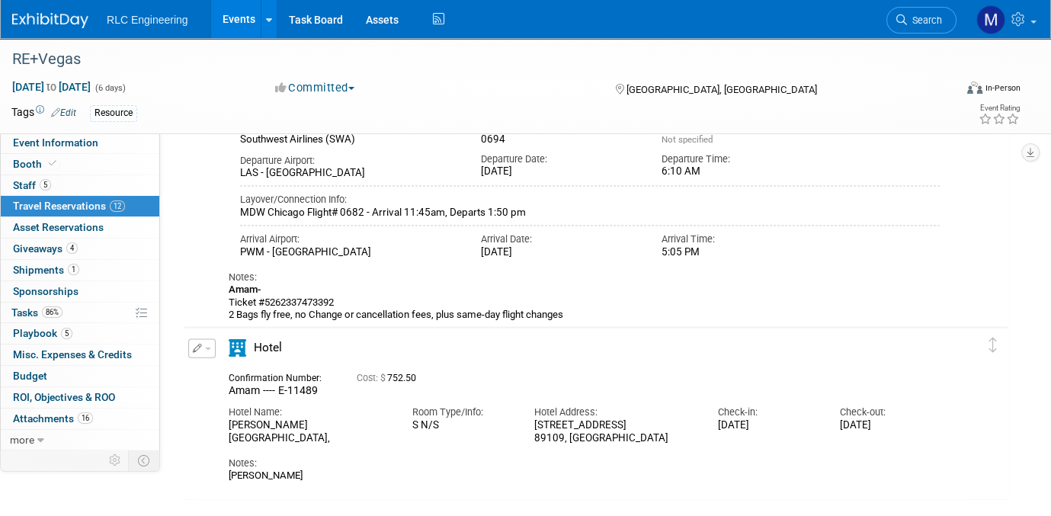
scroll to position [3590, 0]
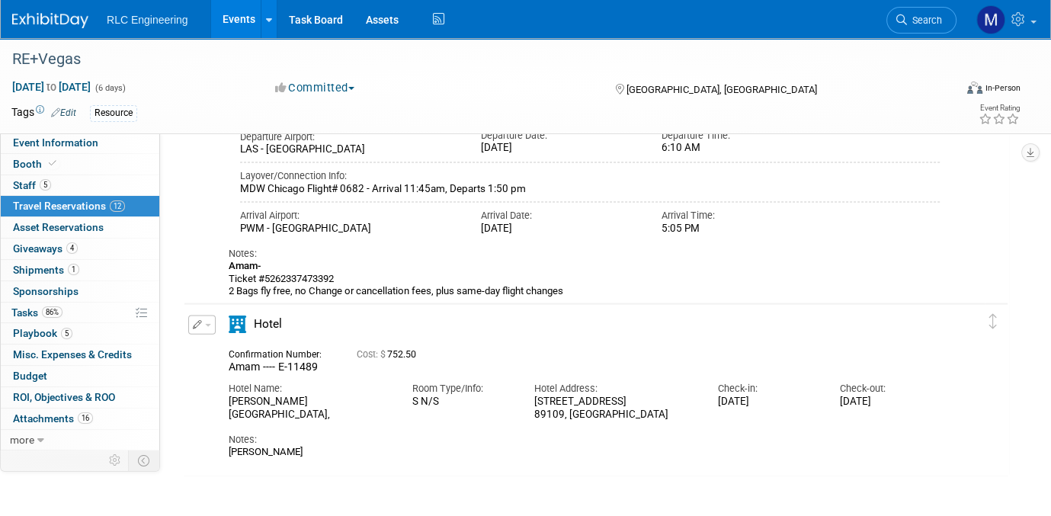
click at [206, 324] on span "button" at bounding box center [208, 325] width 6 height 3
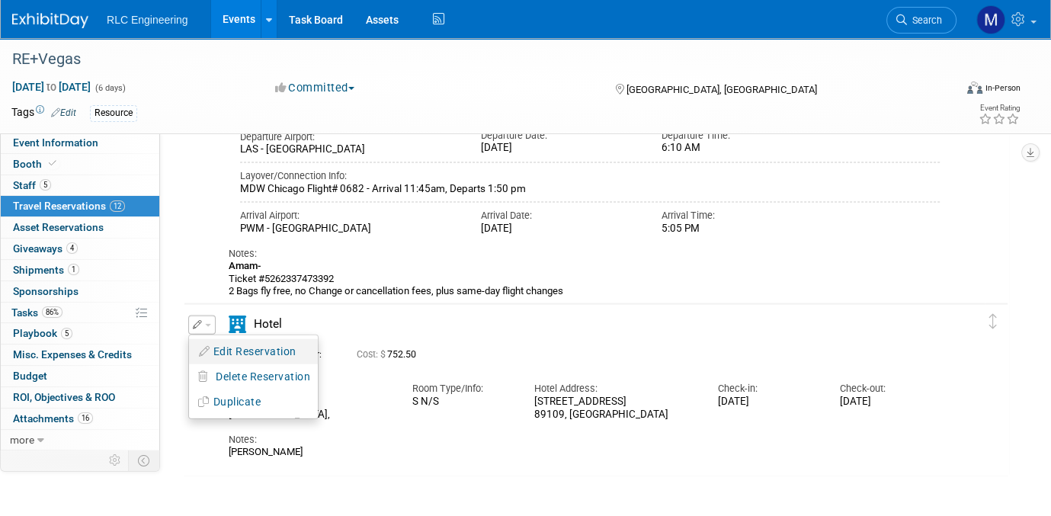
click at [229, 344] on button "Edit Reservation" at bounding box center [253, 352] width 129 height 22
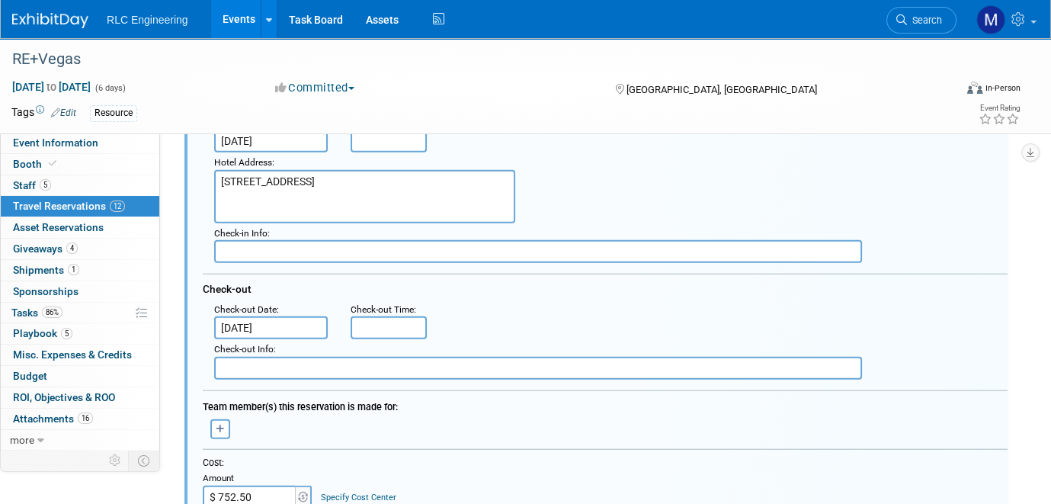
scroll to position [4026, 0]
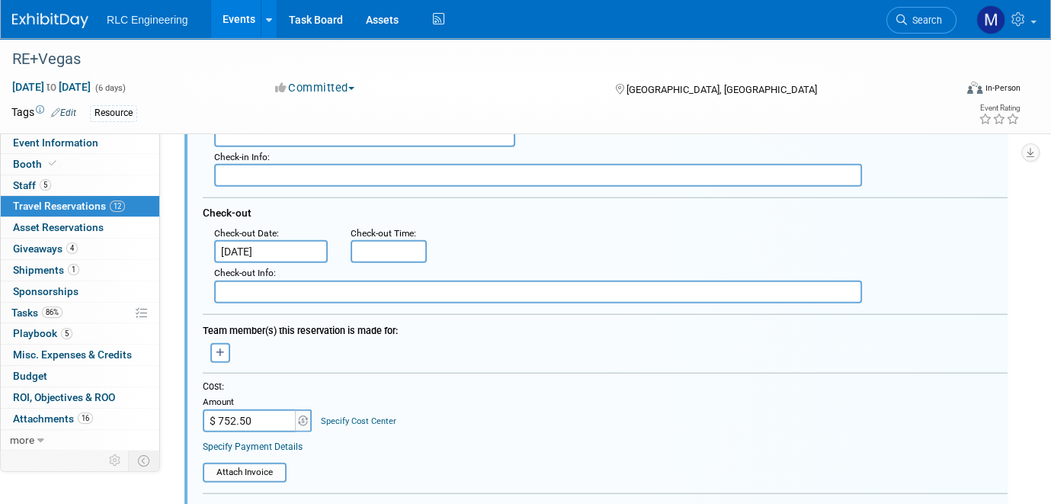
click at [263, 394] on input "$ 752.50" at bounding box center [250, 420] width 95 height 23
type input "$ 957.07"
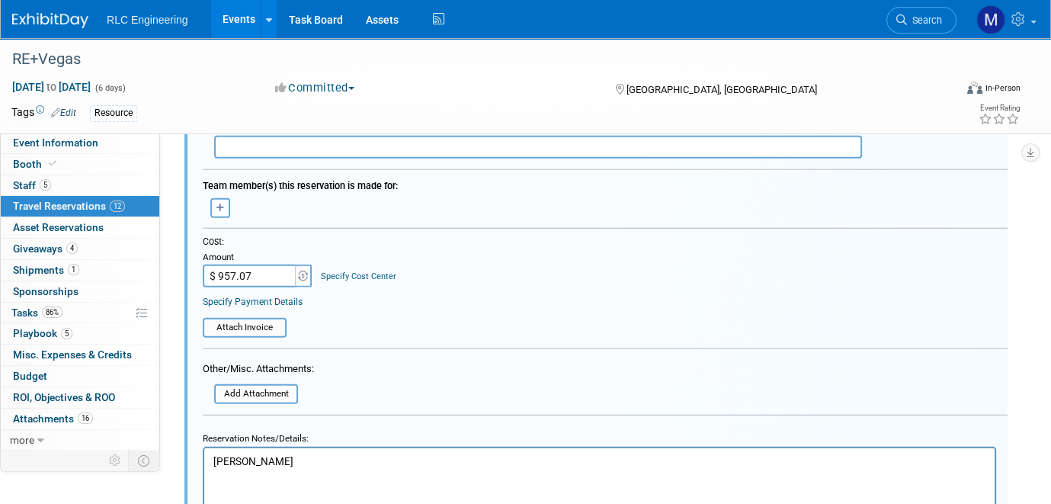
scroll to position [4178, 0]
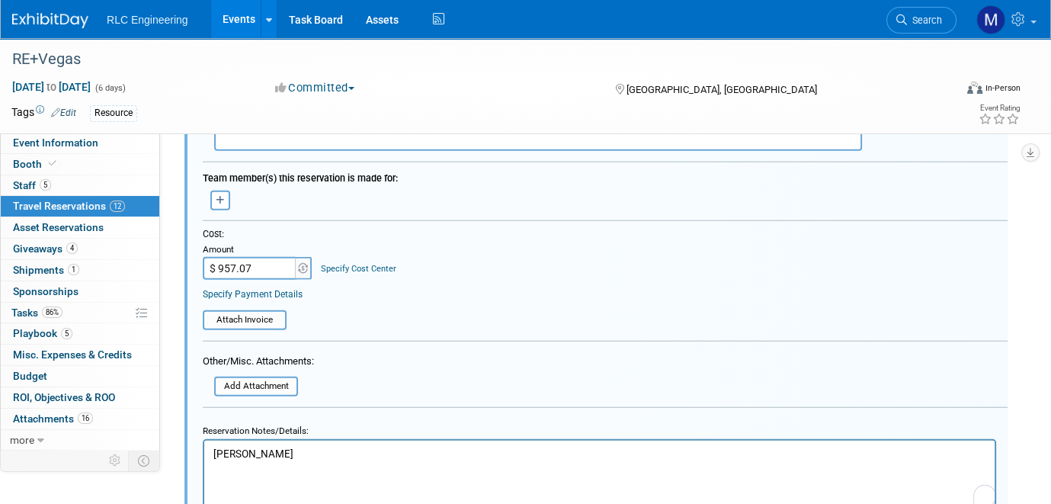
click at [355, 394] on p "Amamihe Onwuachumba" at bounding box center [599, 453] width 772 height 14
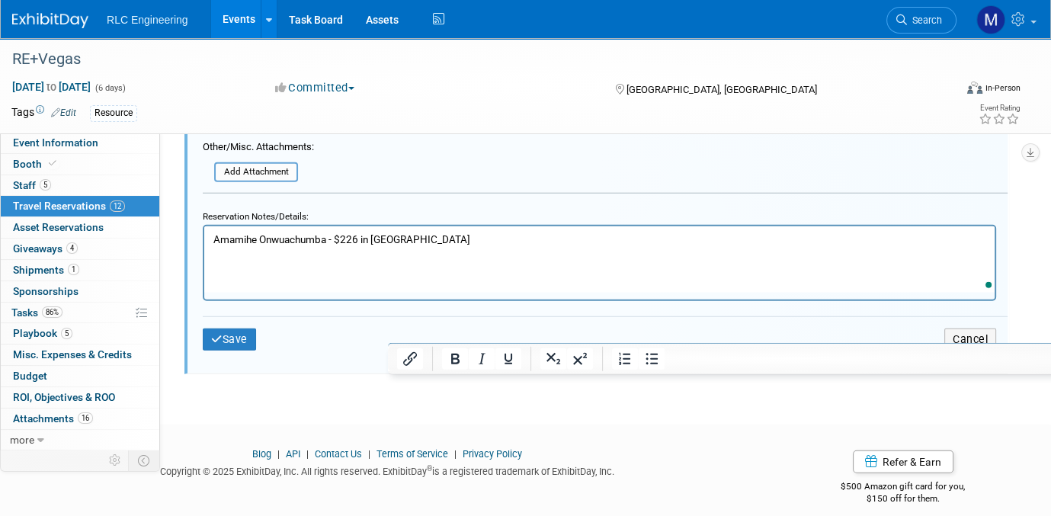
scroll to position [4424, 0]
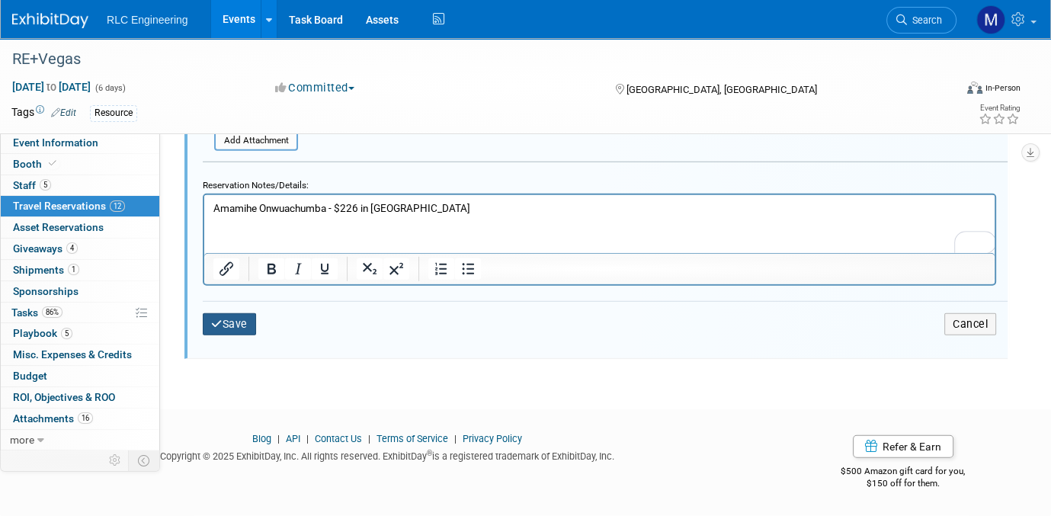
click at [243, 316] on button "Save" at bounding box center [229, 324] width 53 height 22
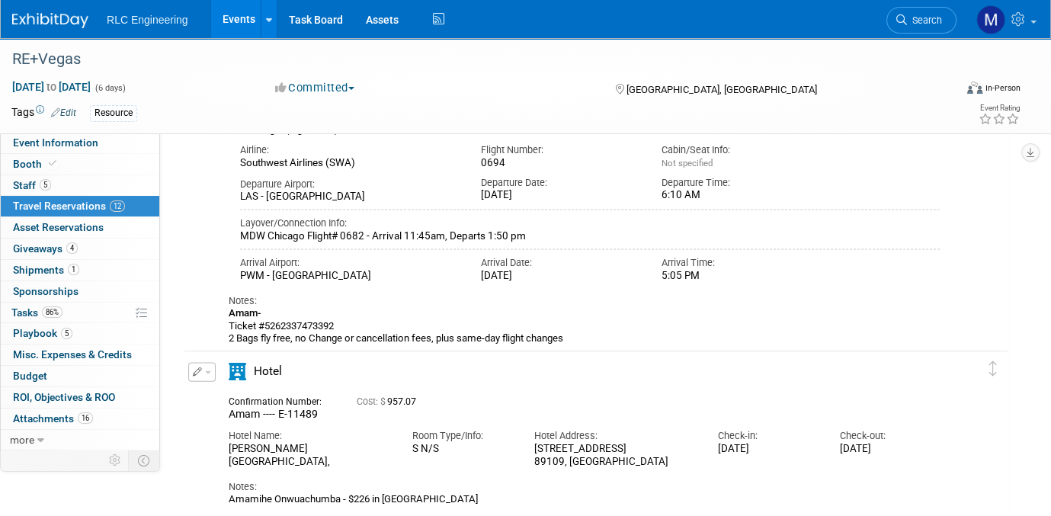
scroll to position [3717, 0]
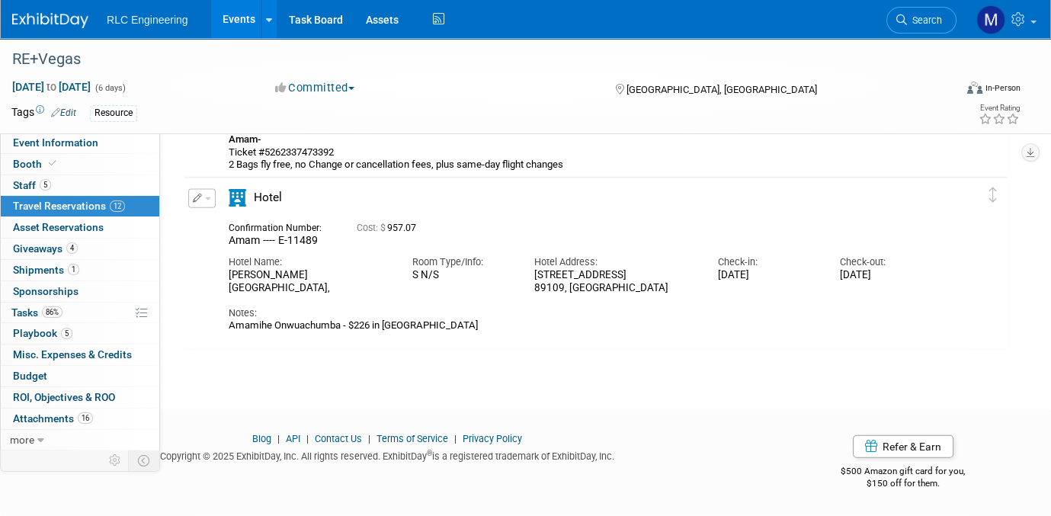
click at [206, 197] on span "button" at bounding box center [208, 198] width 6 height 3
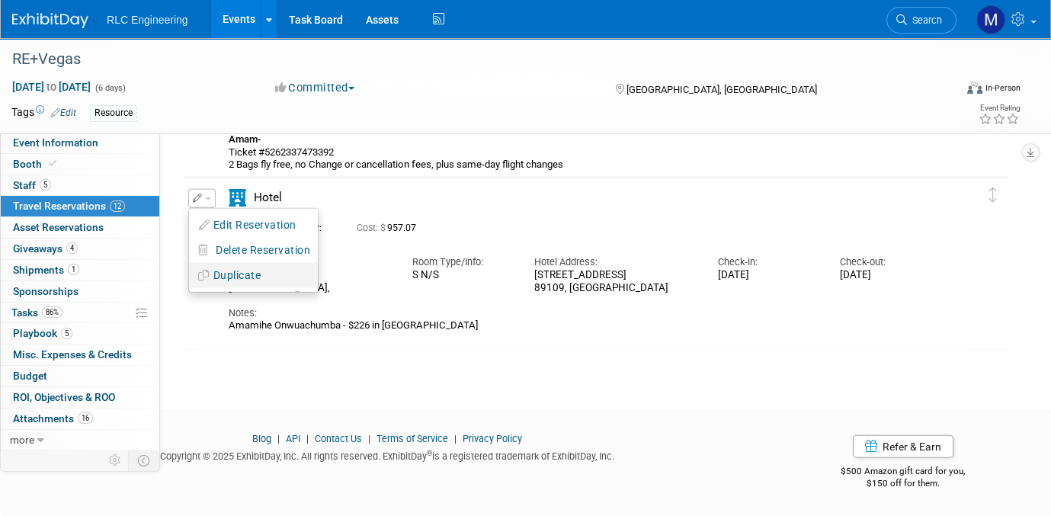
click at [232, 275] on button "Duplicate" at bounding box center [253, 275] width 129 height 22
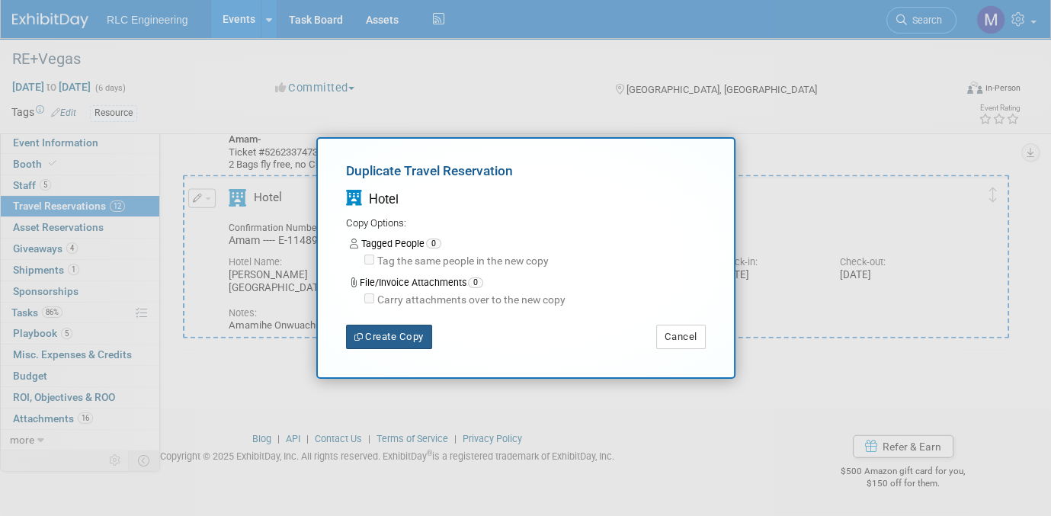
click at [392, 332] on button "Create Copy" at bounding box center [389, 337] width 86 height 24
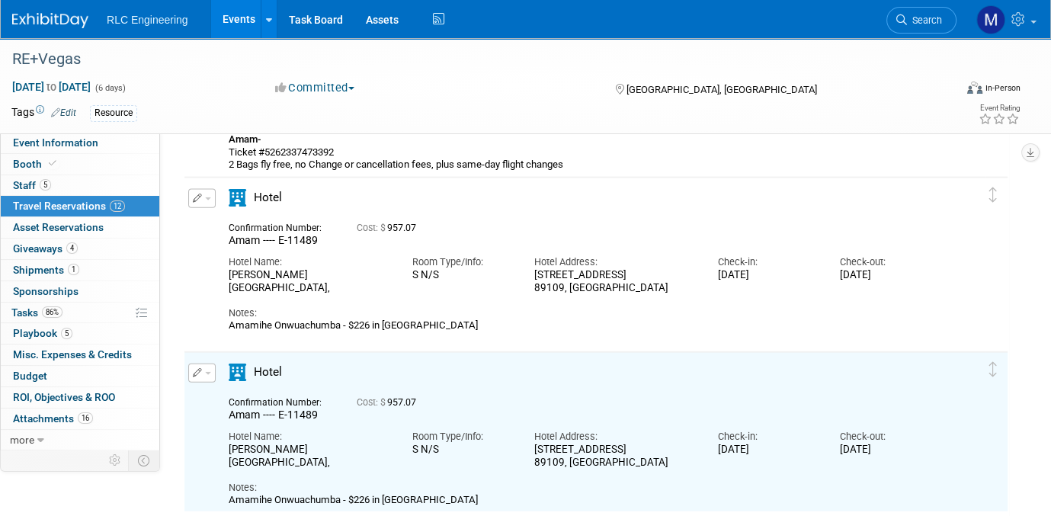
scroll to position [3808, 0]
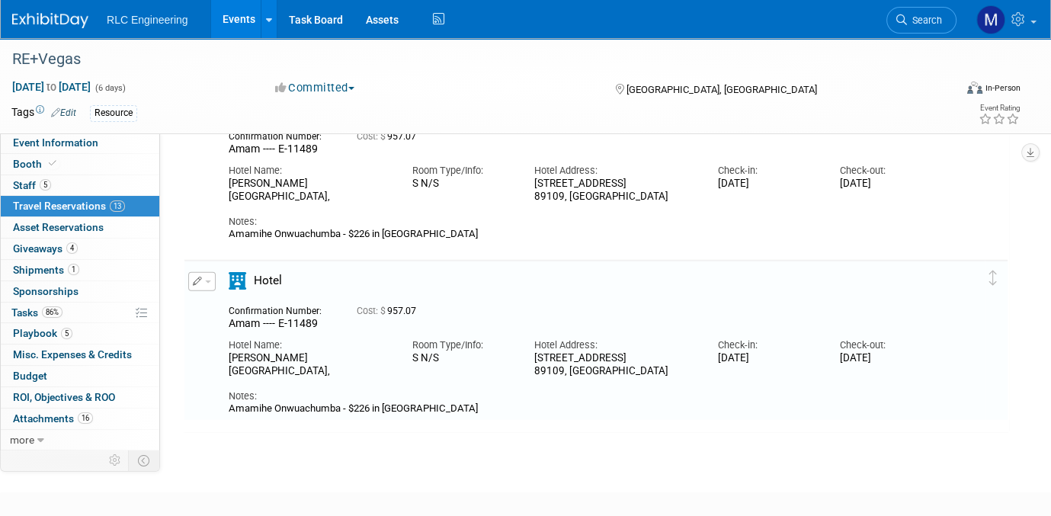
click at [203, 277] on button "button" at bounding box center [201, 281] width 27 height 19
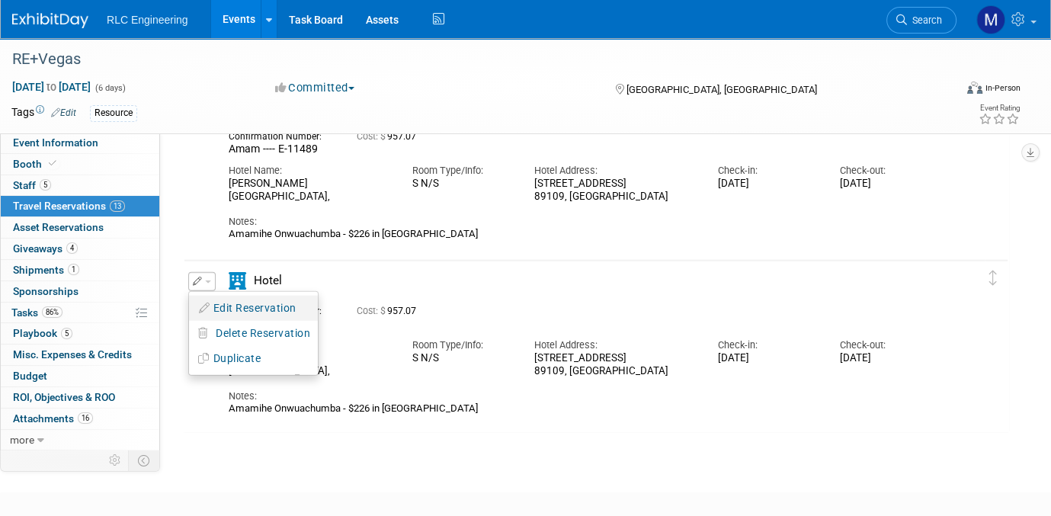
click at [265, 301] on button "Edit Reservation" at bounding box center [253, 308] width 129 height 22
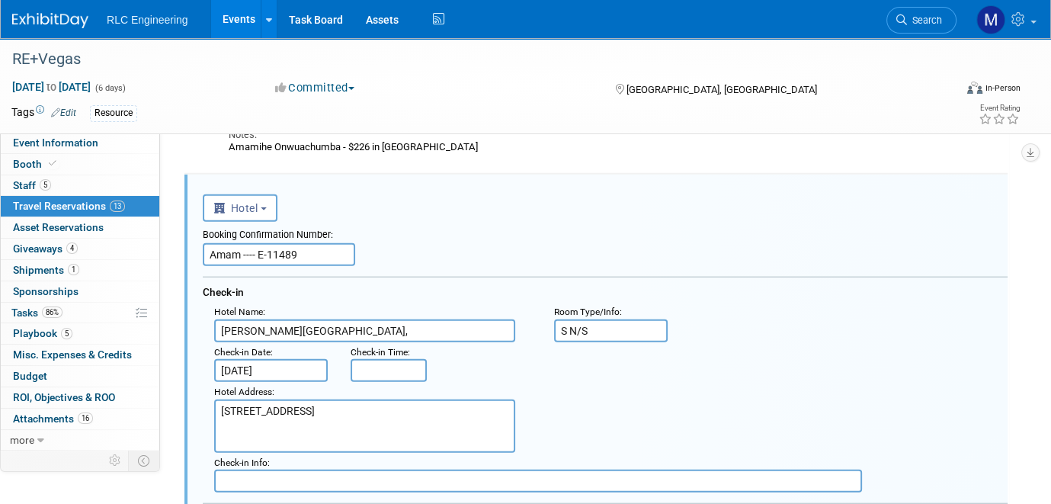
scroll to position [0, 0]
drag, startPoint x: 239, startPoint y: 254, endPoint x: 204, endPoint y: 248, distance: 35.4
click at [204, 248] on input "Amam ---- E-11489" at bounding box center [279, 254] width 152 height 23
type input "Phil ---- E-11489"
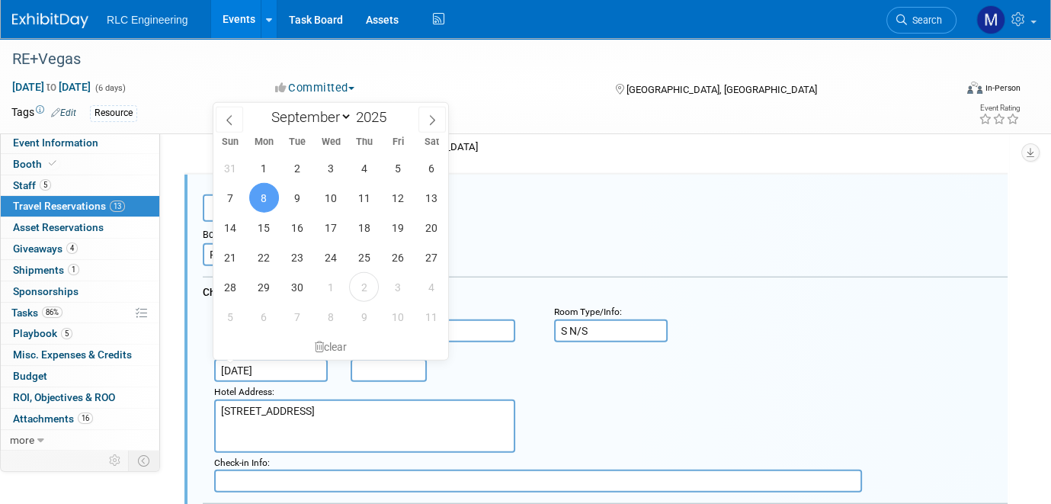
click at [245, 364] on input "[DATE]" at bounding box center [271, 370] width 114 height 23
click at [429, 168] on span "6" at bounding box center [431, 168] width 30 height 30
type input "Sep 6, 2025"
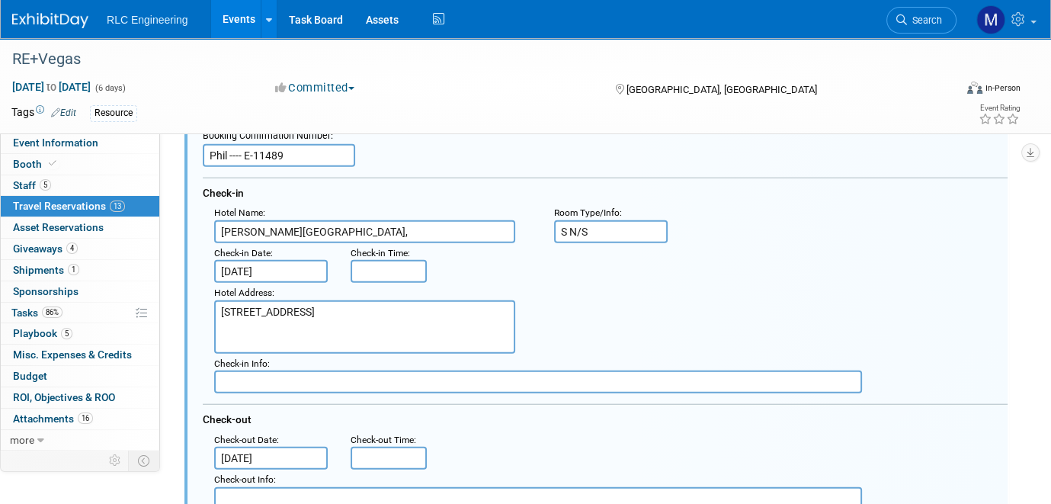
scroll to position [4047, 0]
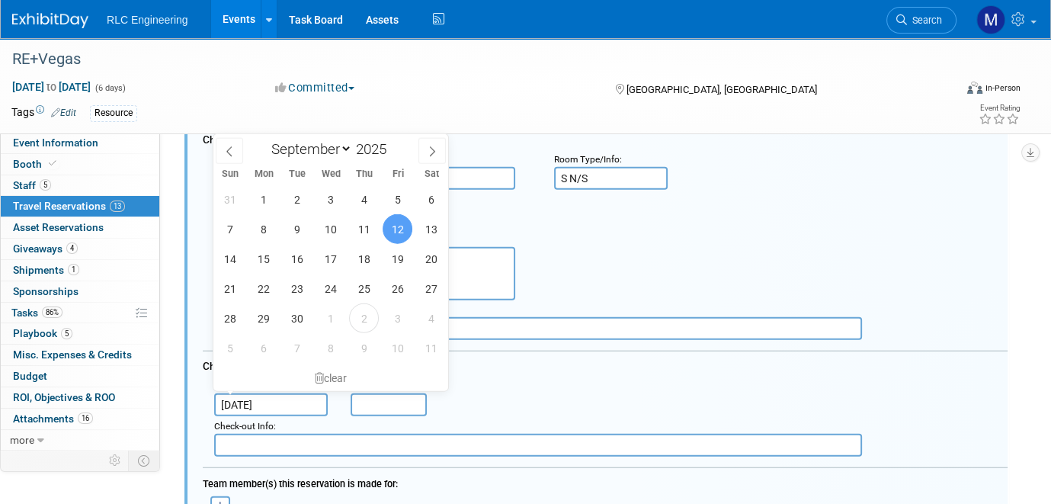
click at [295, 394] on input "[DATE]" at bounding box center [271, 404] width 114 height 23
click at [363, 223] on span "11" at bounding box center [364, 229] width 30 height 30
type input "[DATE]"
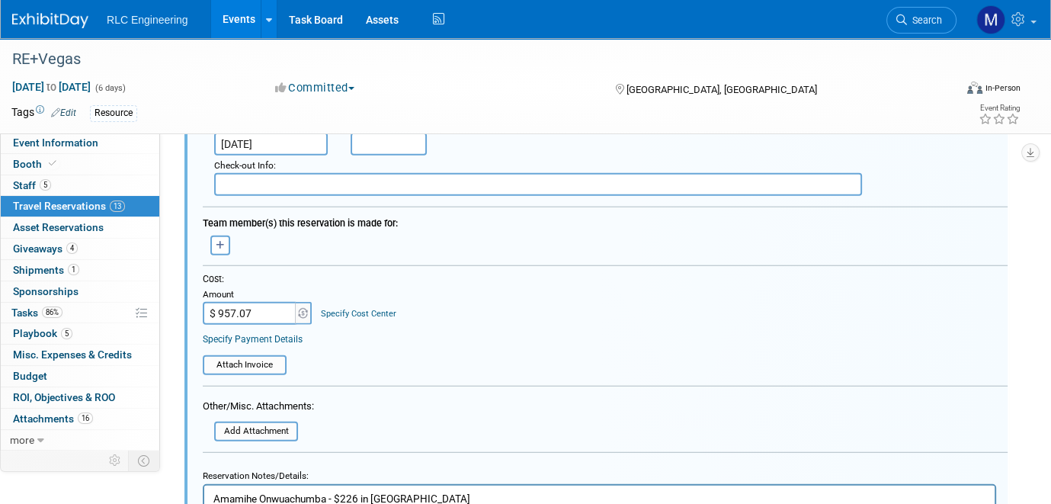
scroll to position [4352, 0]
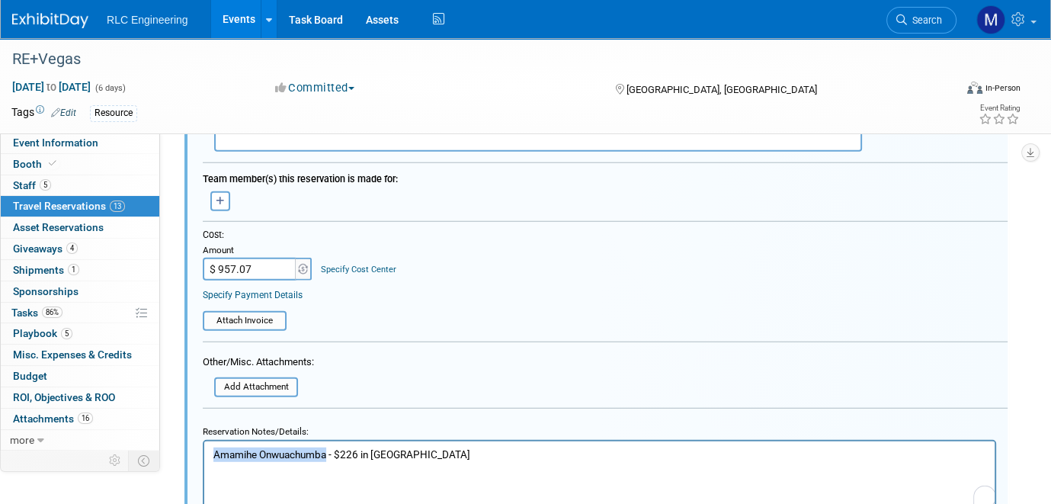
drag, startPoint x: 328, startPoint y: 455, endPoint x: 213, endPoint y: 456, distance: 115.0
click at [213, 394] on body "Amamihe Onwuachumba - $226 in [GEOGRAPHIC_DATA]" at bounding box center [600, 454] width 774 height 14
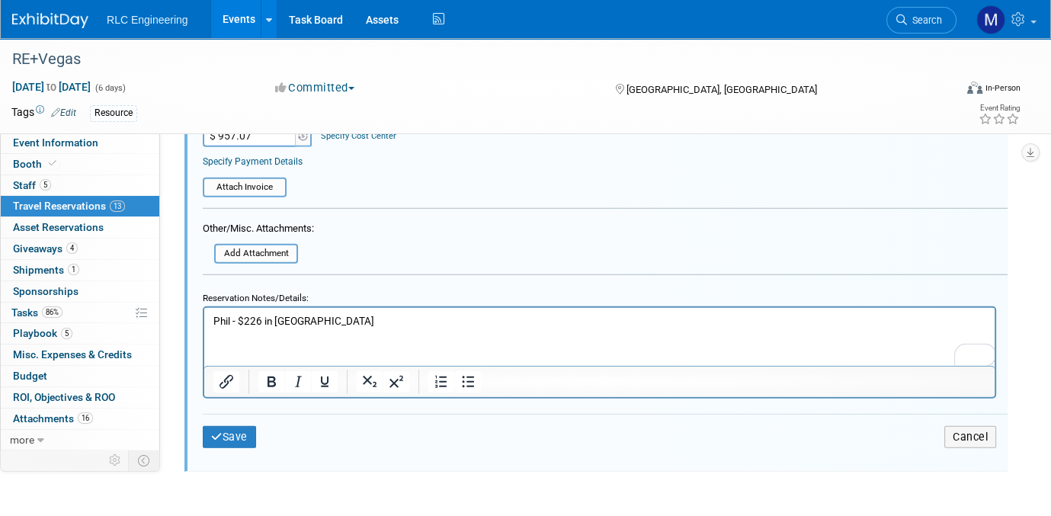
scroll to position [4505, 0]
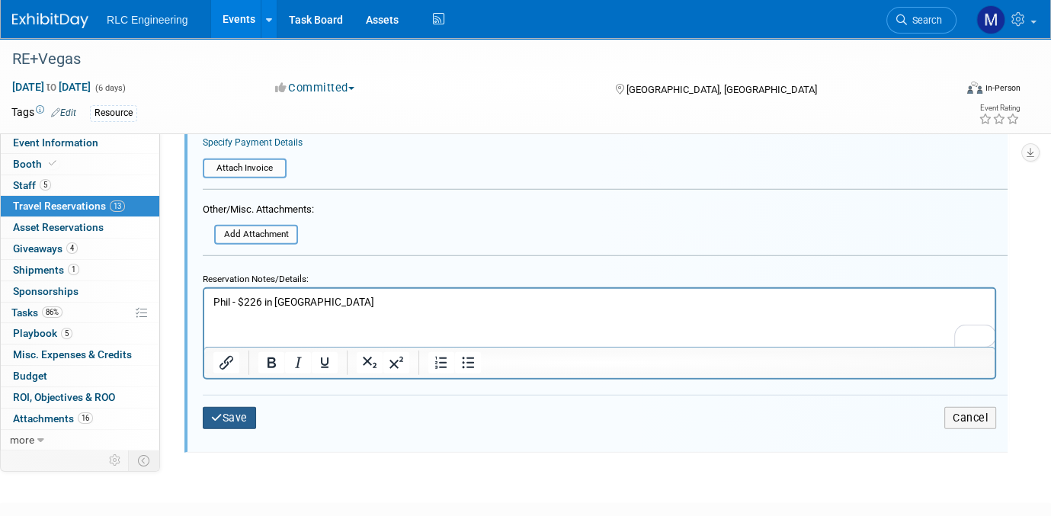
click at [232, 394] on button "Save" at bounding box center [229, 418] width 53 height 22
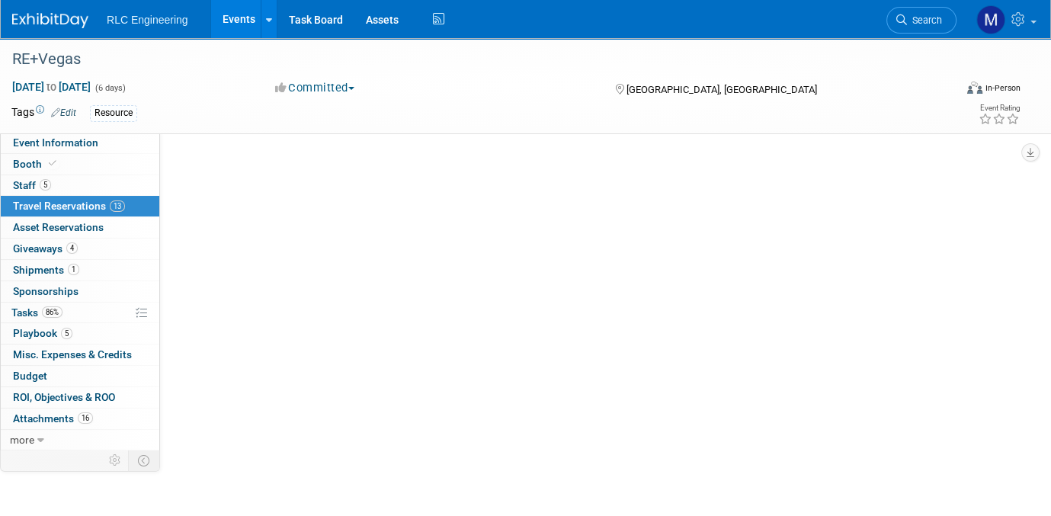
scroll to position [3891, 0]
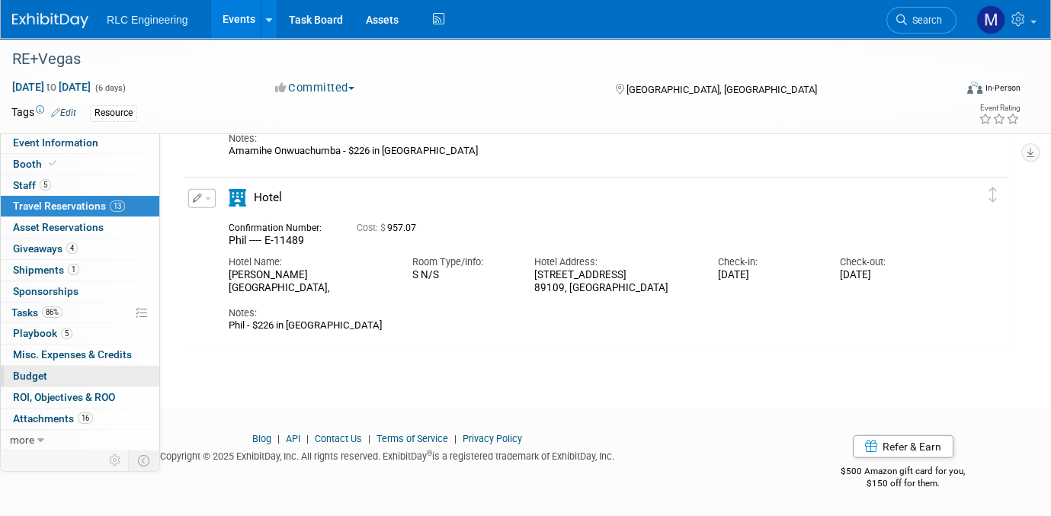
click at [63, 376] on link "Budget" at bounding box center [80, 376] width 158 height 21
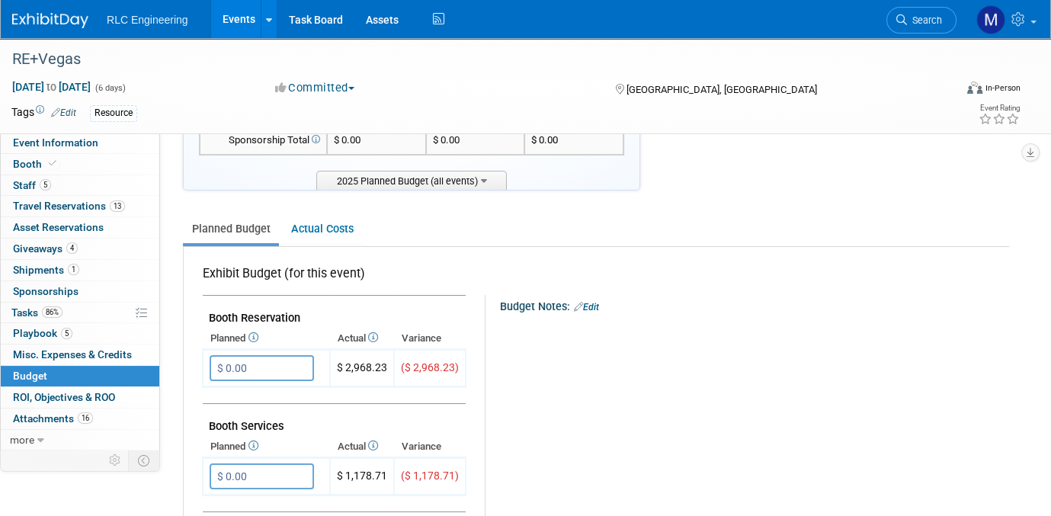
scroll to position [0, 0]
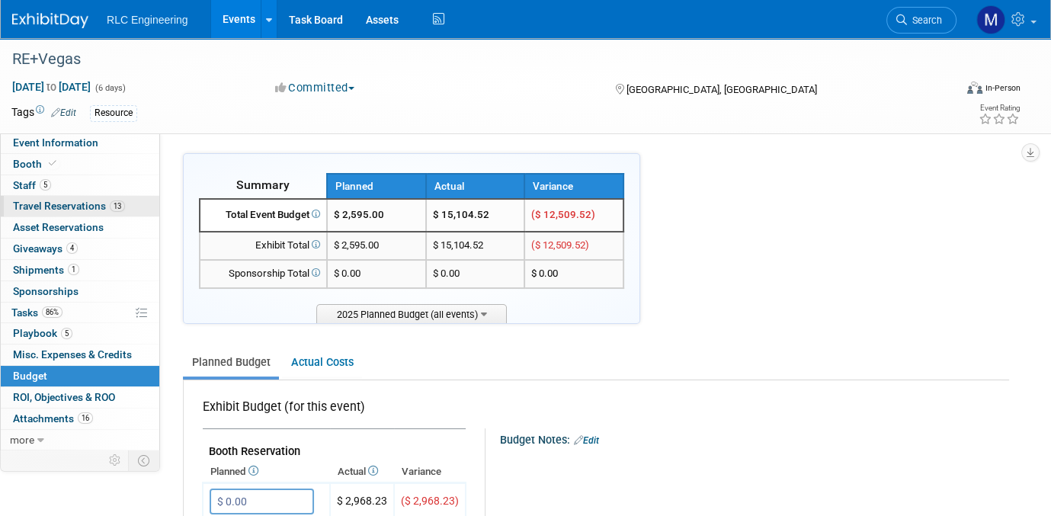
click at [66, 206] on span "Travel Reservations 13" at bounding box center [69, 206] width 112 height 12
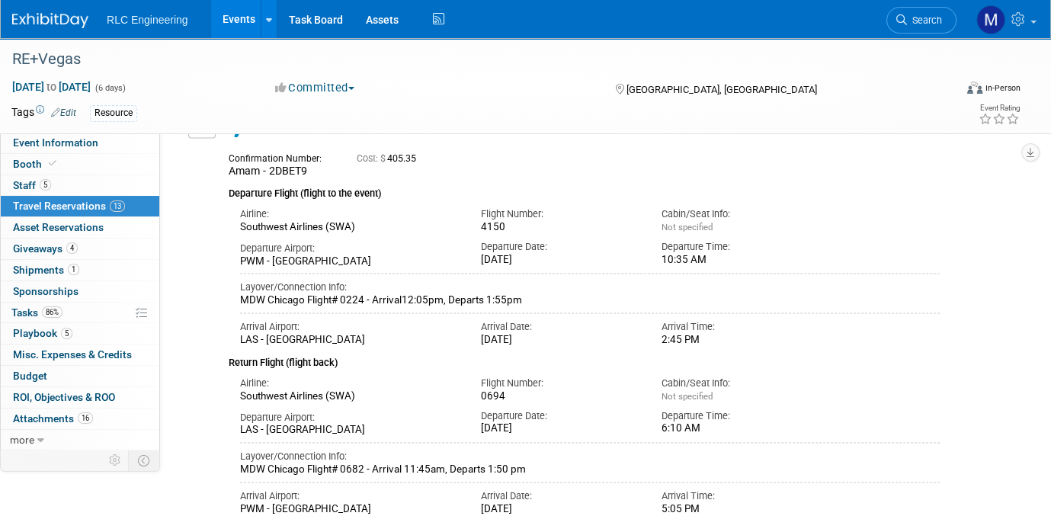
scroll to position [3276, 0]
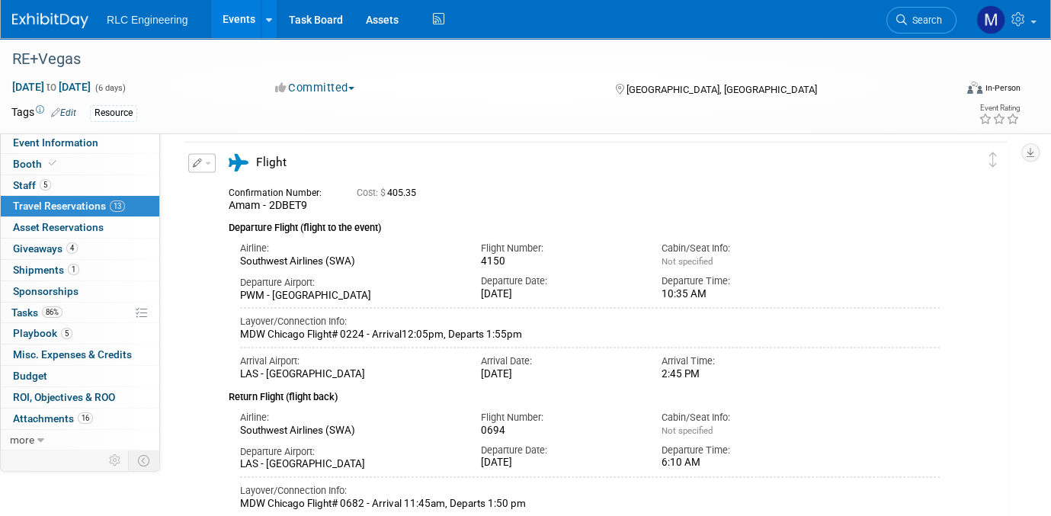
click at [206, 158] on button "button" at bounding box center [201, 163] width 27 height 19
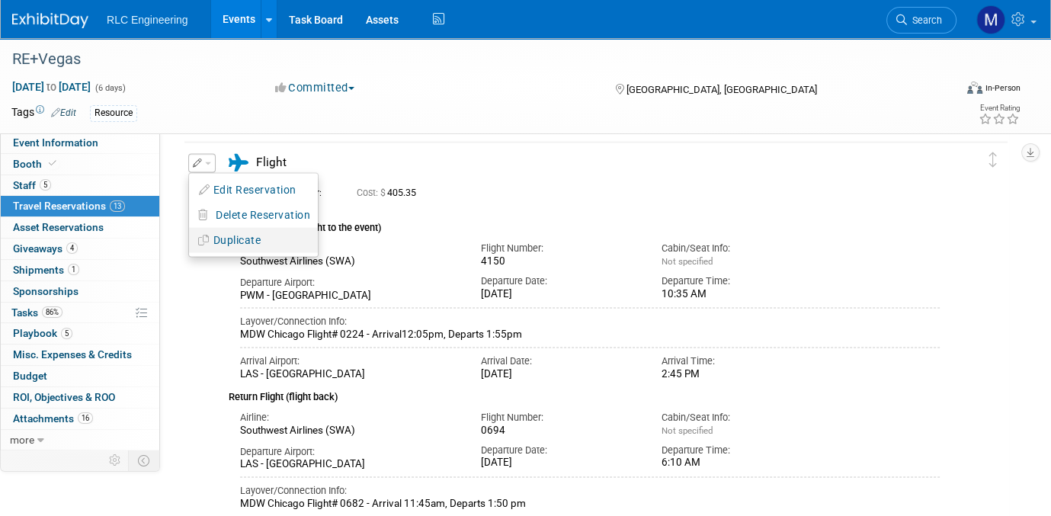
click at [224, 235] on button "Duplicate" at bounding box center [253, 240] width 129 height 22
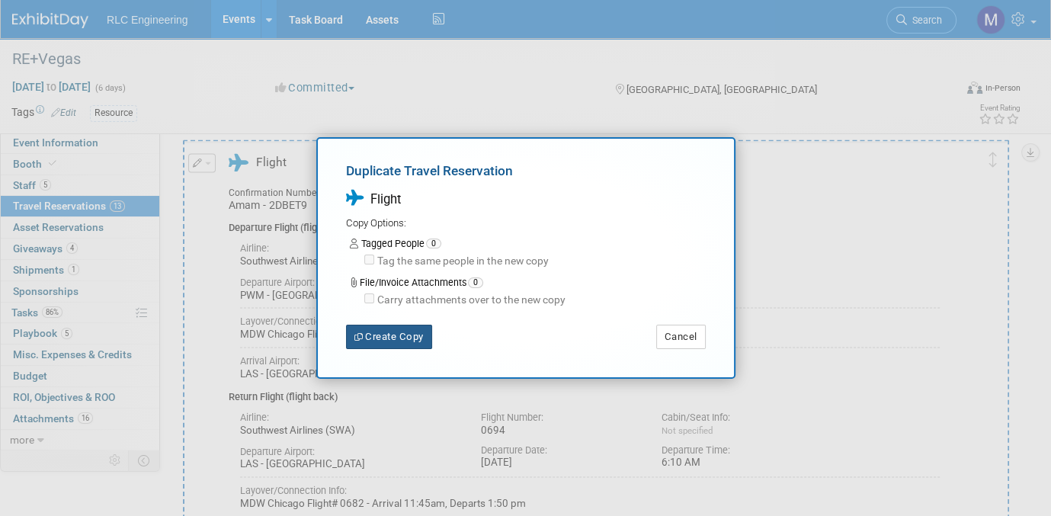
click at [372, 333] on button "Create Copy" at bounding box center [389, 337] width 86 height 24
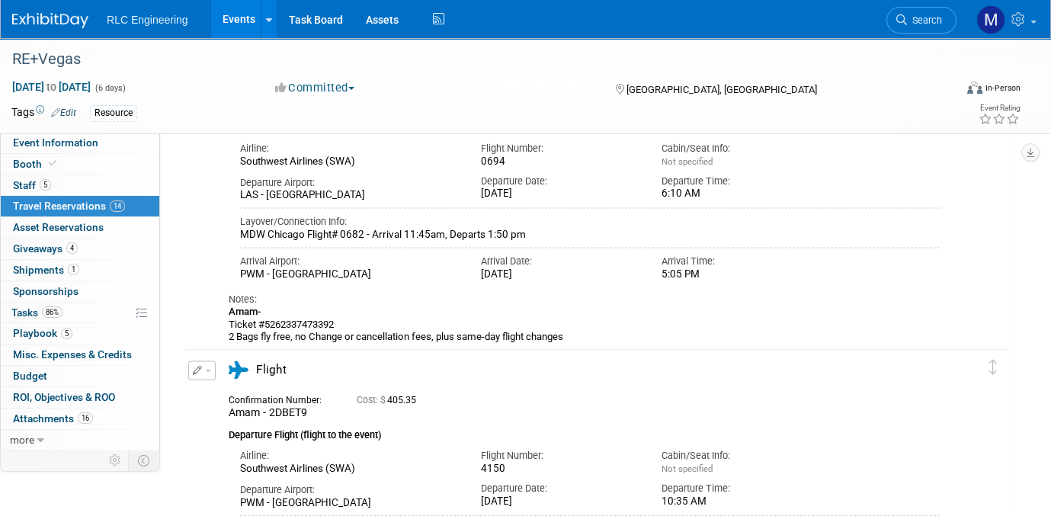
scroll to position [3629, 0]
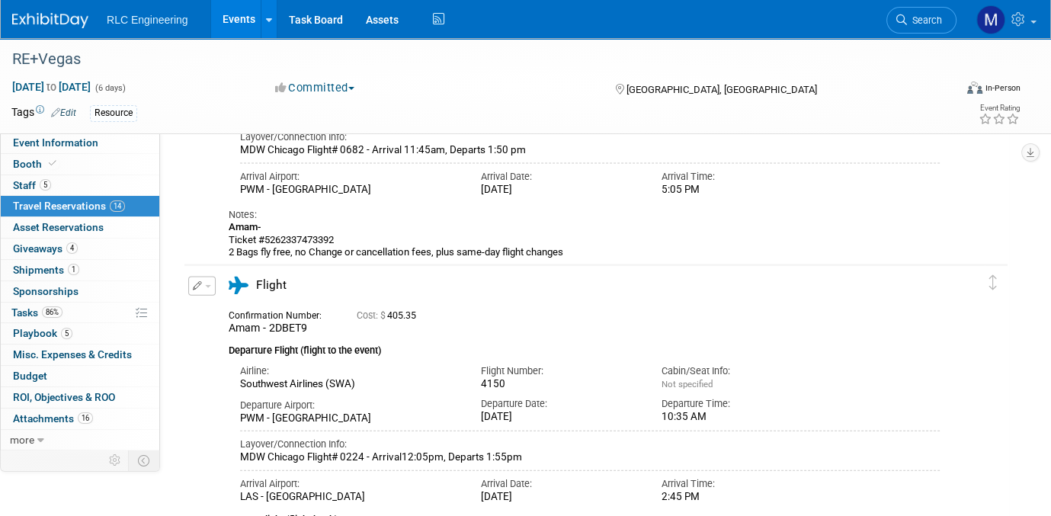
click at [206, 283] on button "button" at bounding box center [201, 286] width 27 height 19
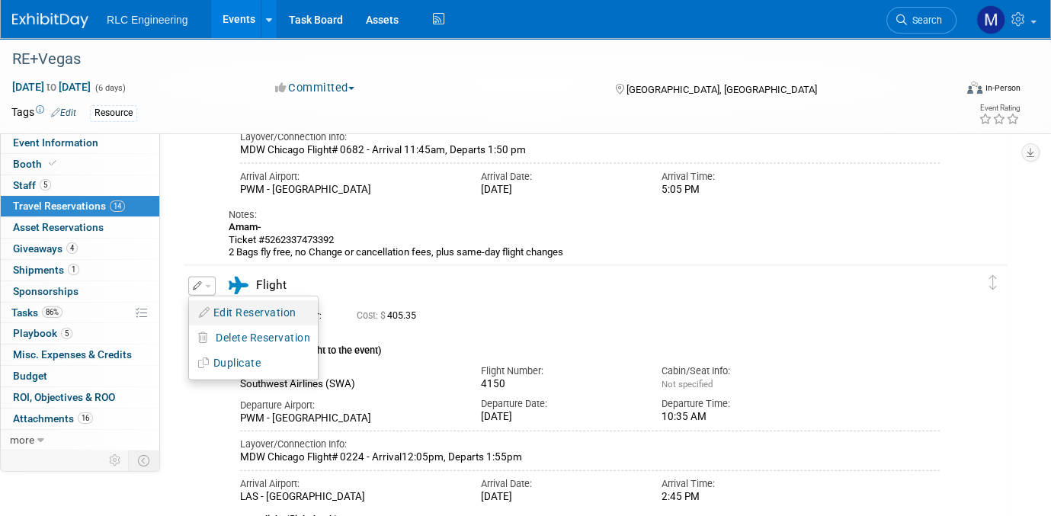
click at [225, 309] on button "Edit Reservation" at bounding box center [253, 313] width 129 height 22
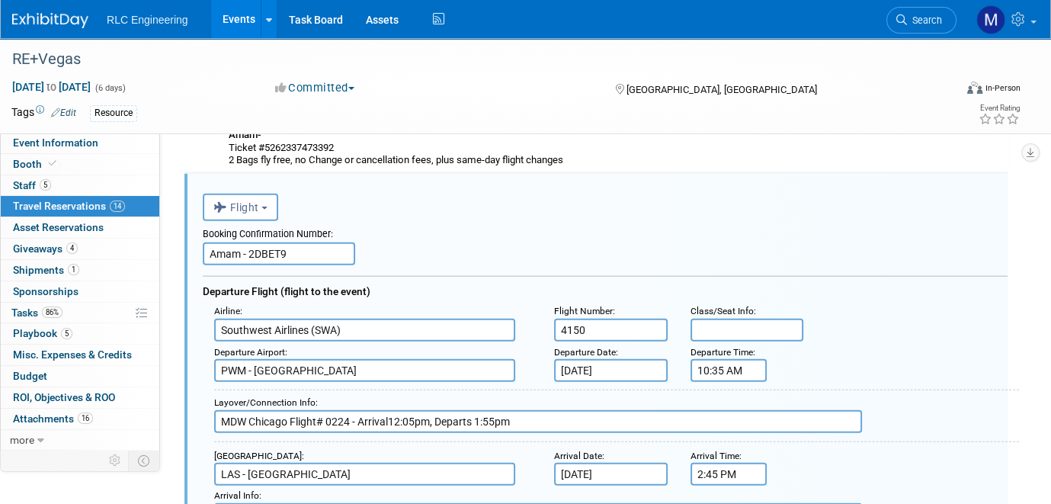
scroll to position [0, 0]
drag, startPoint x: 238, startPoint y: 250, endPoint x: 185, endPoint y: 250, distance: 53.3
drag, startPoint x: 232, startPoint y: 244, endPoint x: 293, endPoint y: 241, distance: 61.0
click at [293, 242] on input "Phil - 2DBET9" at bounding box center [279, 253] width 152 height 23
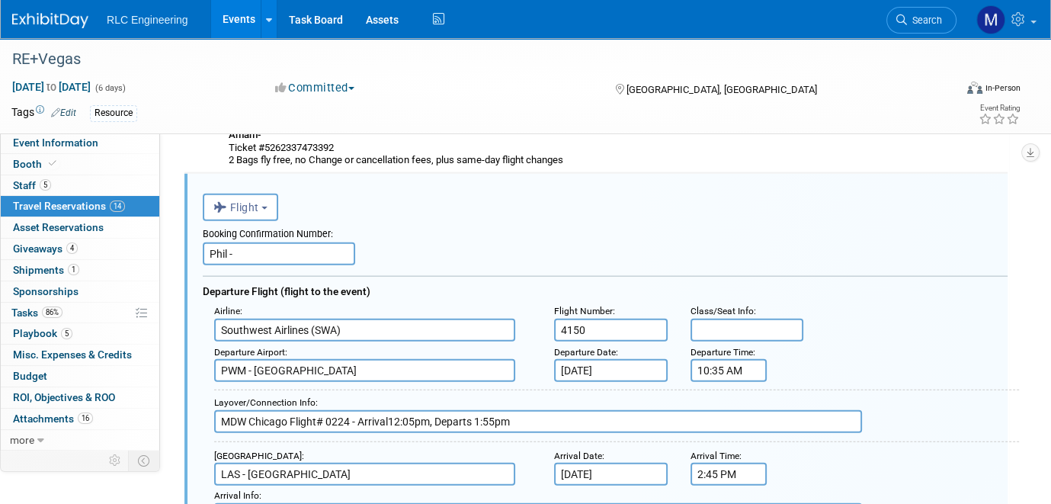
type input "Phil -"
drag, startPoint x: 345, startPoint y: 326, endPoint x: 217, endPoint y: 325, distance: 128.0
click at [217, 325] on input "Southwest Airlines (SWA)" at bounding box center [364, 329] width 301 height 23
drag, startPoint x: 453, startPoint y: 368, endPoint x: 190, endPoint y: 361, distance: 263.7
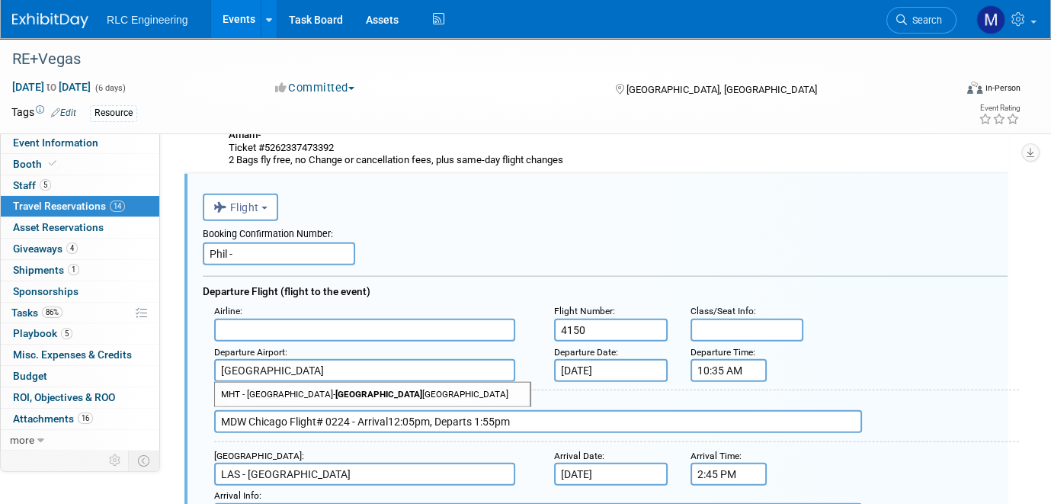
click at [321, 359] on input "[GEOGRAPHIC_DATA]" at bounding box center [364, 370] width 301 height 23
type input "[GEOGRAPHIC_DATA]"
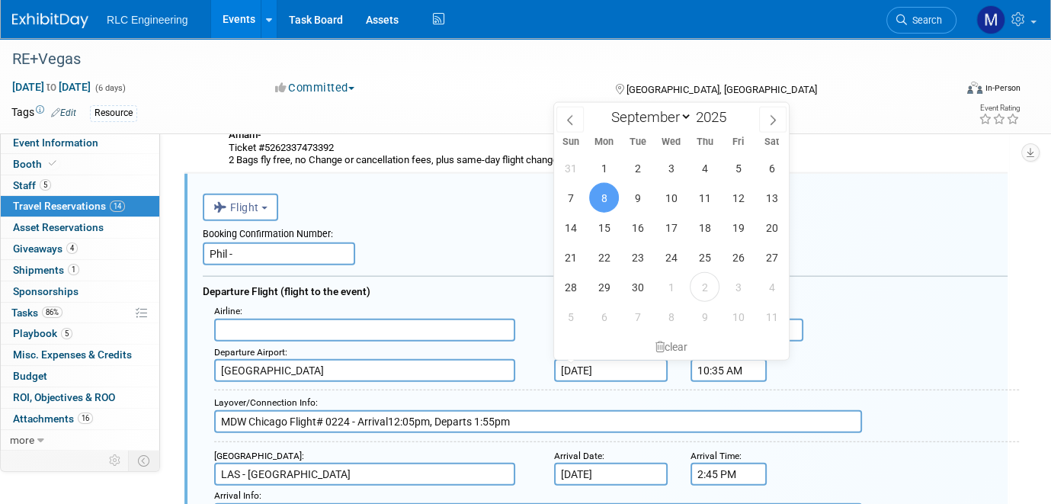
click at [628, 363] on input "[DATE]" at bounding box center [611, 370] width 114 height 23
click at [771, 169] on span "6" at bounding box center [771, 168] width 30 height 30
type input "Sep 6, 2025"
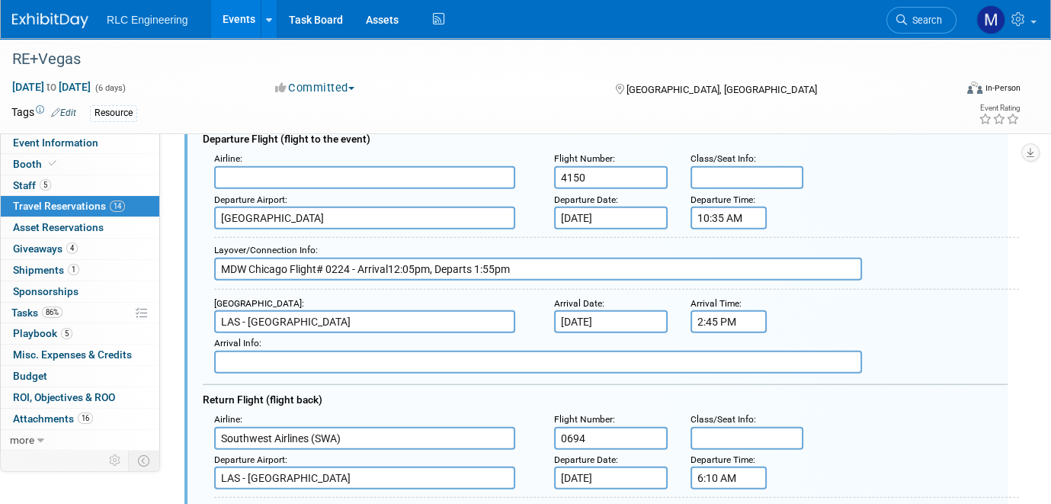
scroll to position [3950, 0]
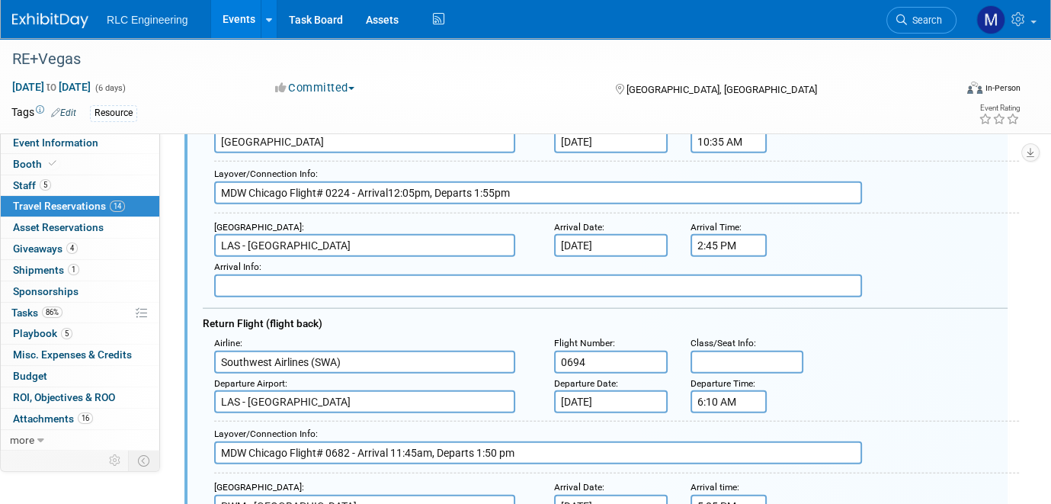
drag, startPoint x: 358, startPoint y: 354, endPoint x: 209, endPoint y: 349, distance: 149.4
click at [209, 349] on div "Airline : Southwest Airlines (SWA)" at bounding box center [373, 353] width 340 height 40
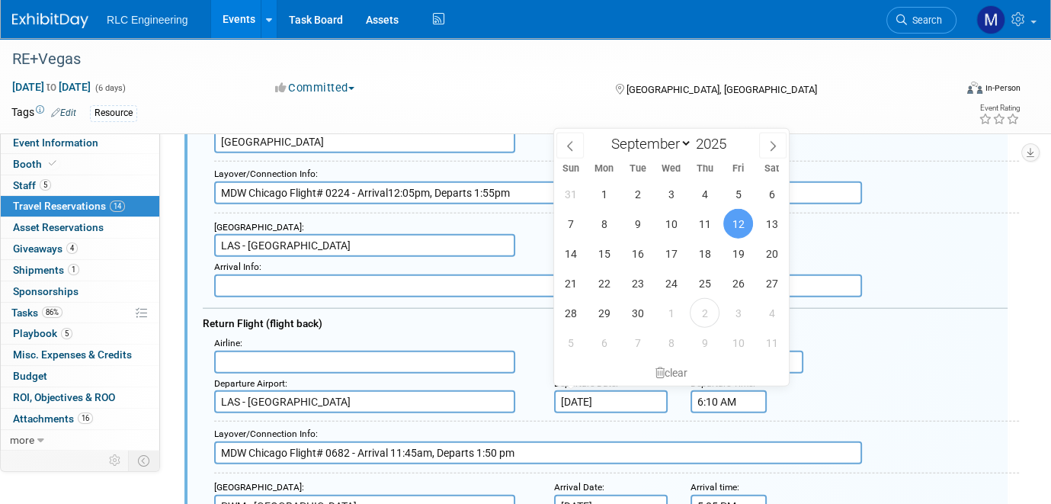
click at [639, 391] on input "[DATE]" at bounding box center [611, 401] width 114 height 23
click at [703, 223] on span "11" at bounding box center [704, 224] width 30 height 30
type input "[DATE]"
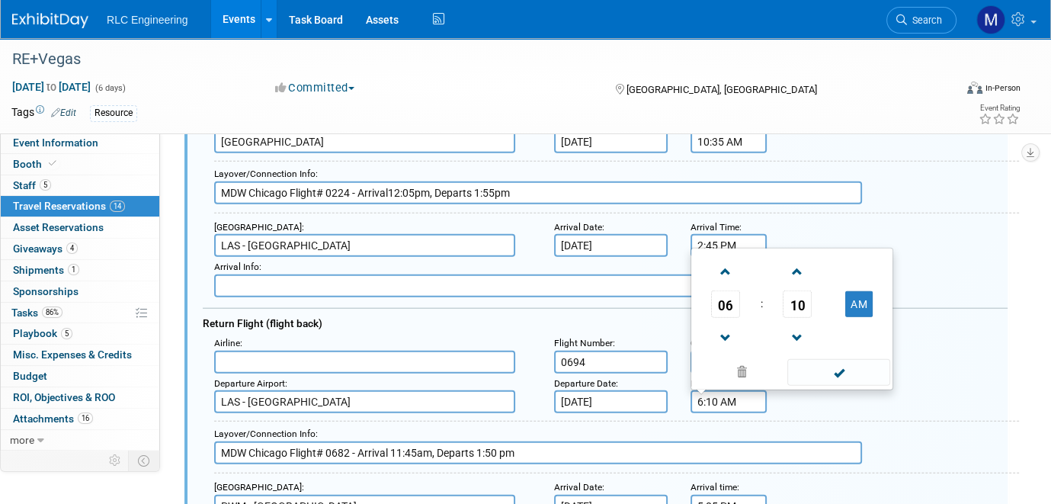
drag, startPoint x: 724, startPoint y: 388, endPoint x: 668, endPoint y: 392, distance: 55.8
click at [668, 392] on div "Departure Airport : LAS - McCarran International Airport Departure Date : Sep 1…" at bounding box center [611, 393] width 816 height 40
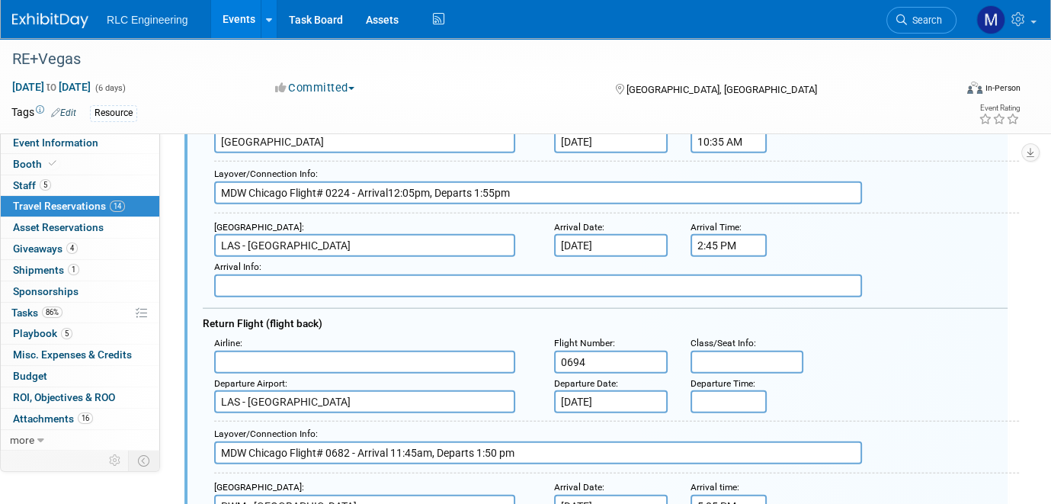
drag, startPoint x: 587, startPoint y: 351, endPoint x: 534, endPoint y: 349, distance: 53.4
click at [534, 349] on div "Airline : Flight Number : 0694 Class/Seat Info :" at bounding box center [611, 353] width 816 height 40
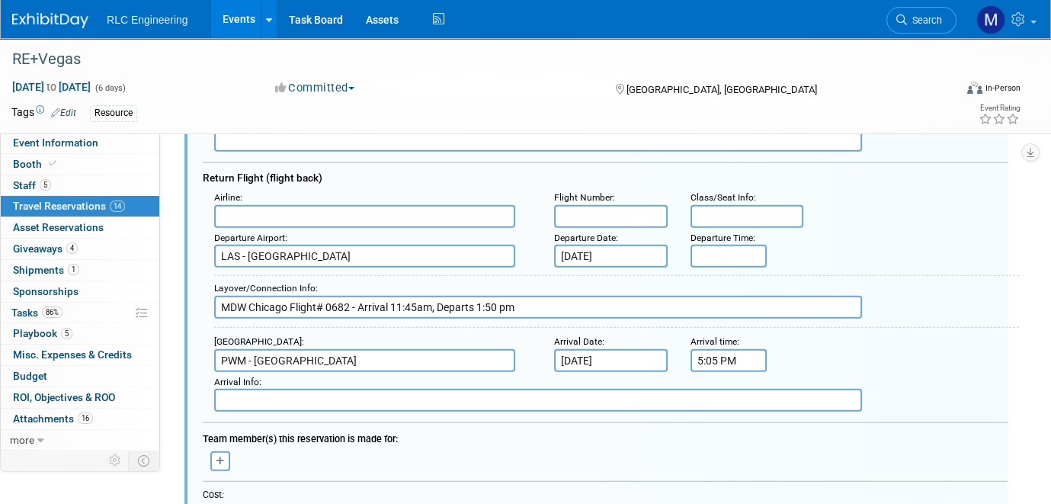
scroll to position [4102, 0]
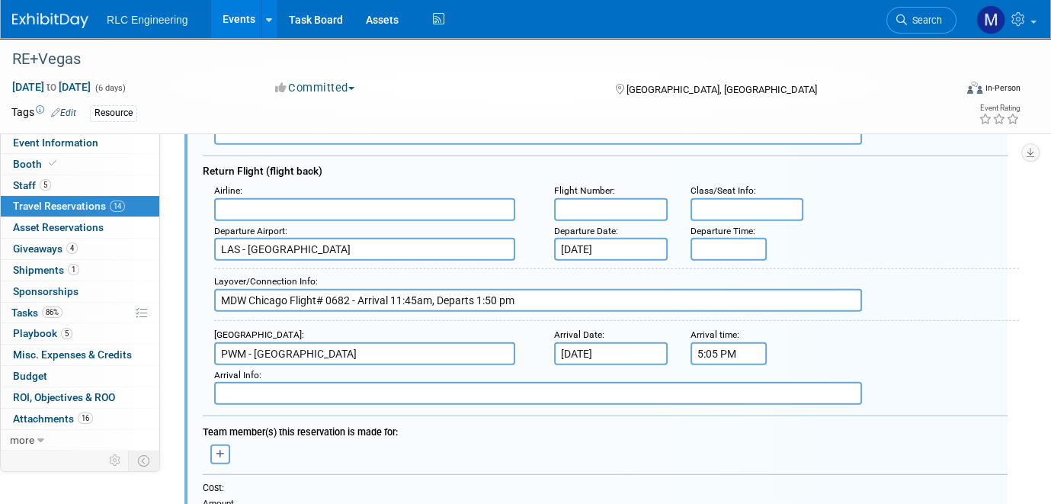
drag, startPoint x: 224, startPoint y: 289, endPoint x: 561, endPoint y: 289, distance: 336.7
click at [561, 289] on input "MDW Chicago Flight# 0682 - Arrival 11:45am, Departs 1:50 pm" at bounding box center [538, 300] width 648 height 23
drag, startPoint x: 476, startPoint y: 337, endPoint x: 189, endPoint y: 341, distance: 287.2
click at [190, 341] on div "<i class="fas fa-plane" style="padding: 6px 4px 6px 1px;"></i> Flight <i class=…" at bounding box center [595, 328] width 823 height 1070
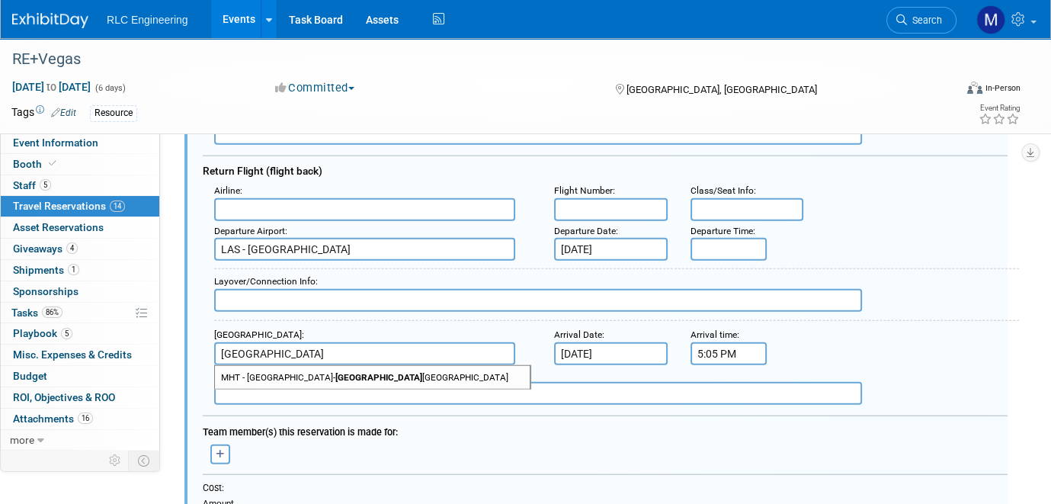
type input "[GEOGRAPHIC_DATA]"
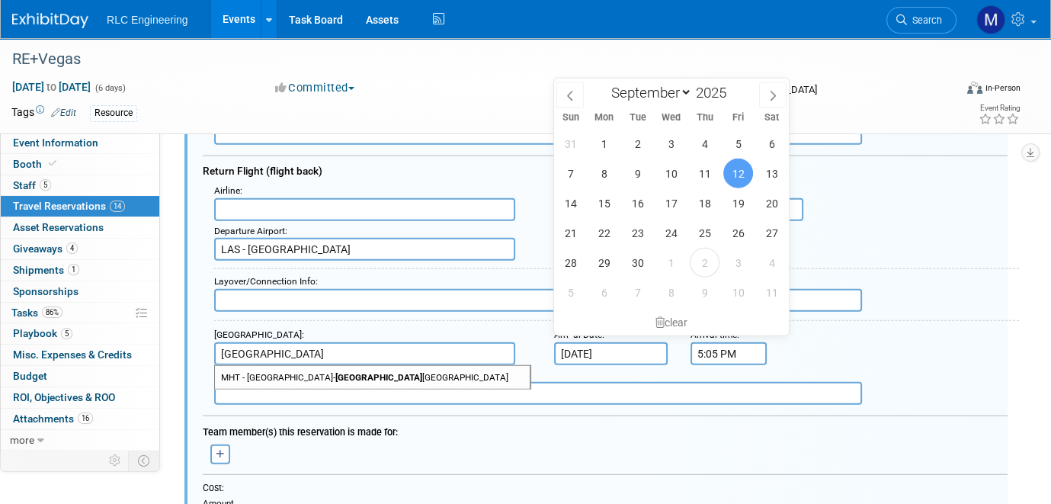
click at [632, 342] on input "[DATE]" at bounding box center [611, 353] width 114 height 23
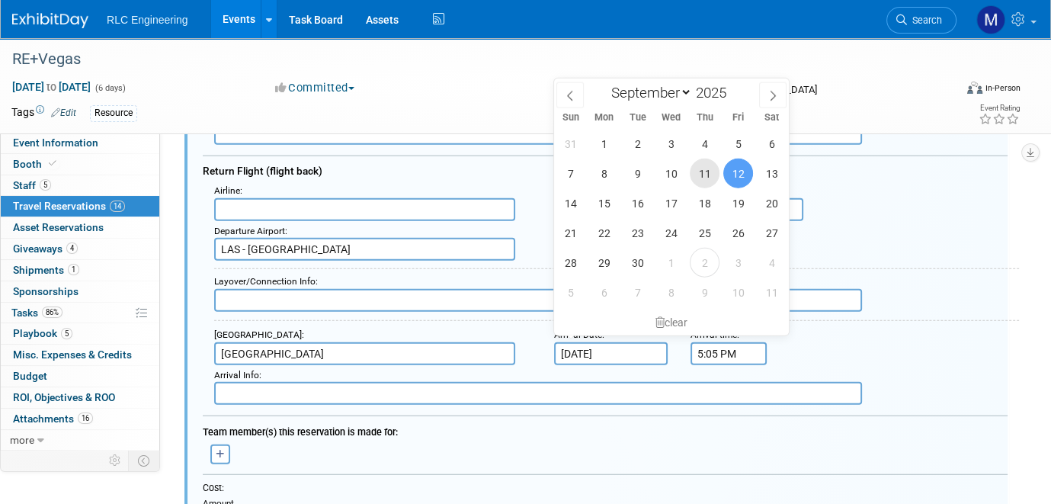
click at [698, 175] on span "11" at bounding box center [704, 173] width 30 height 30
type input "[DATE]"
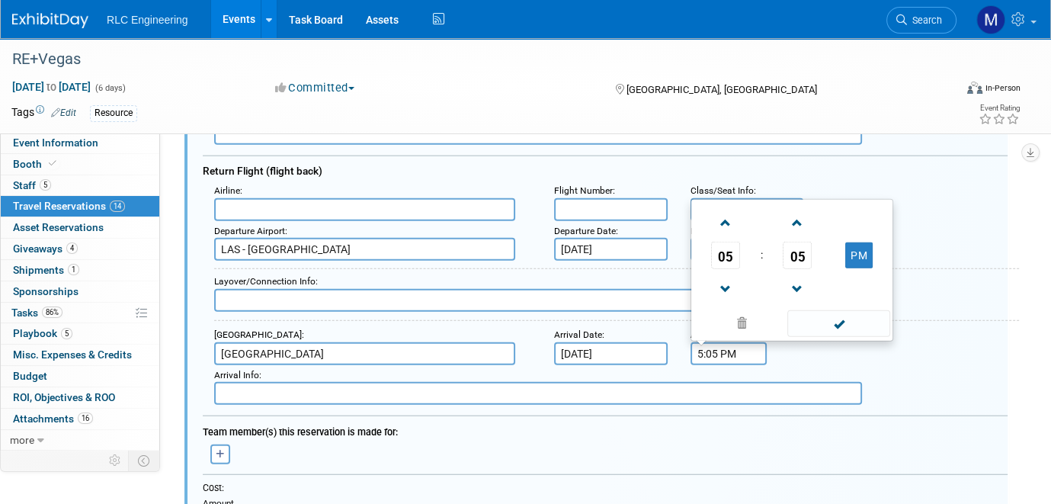
drag, startPoint x: 734, startPoint y: 347, endPoint x: 675, endPoint y: 343, distance: 59.5
click at [675, 343] on div "Arrival Airport : Boston Arrival Date : Sep 11, 2025 Arrival time : 5:05 PM 05 …" at bounding box center [611, 345] width 816 height 40
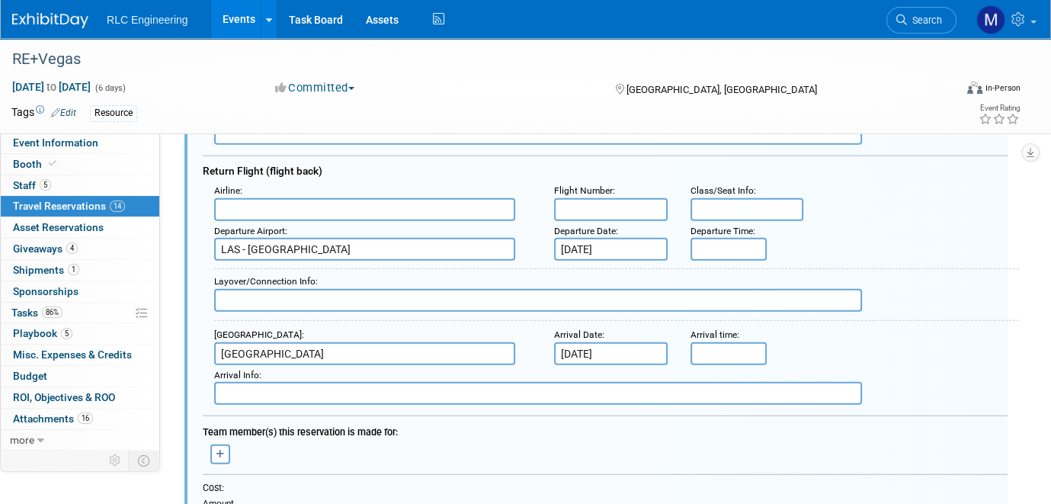
click at [249, 382] on input "text" at bounding box center [538, 393] width 648 height 23
type input "P"
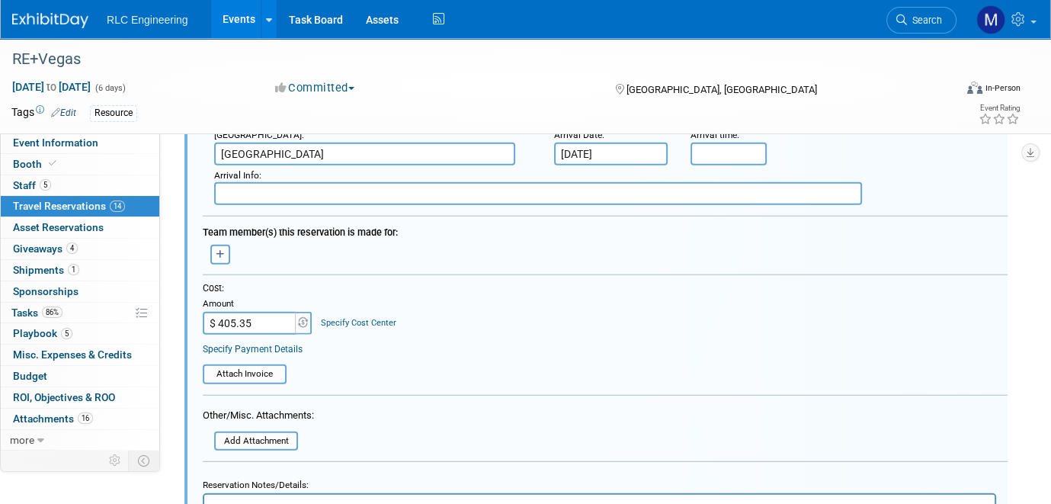
scroll to position [4331, 0]
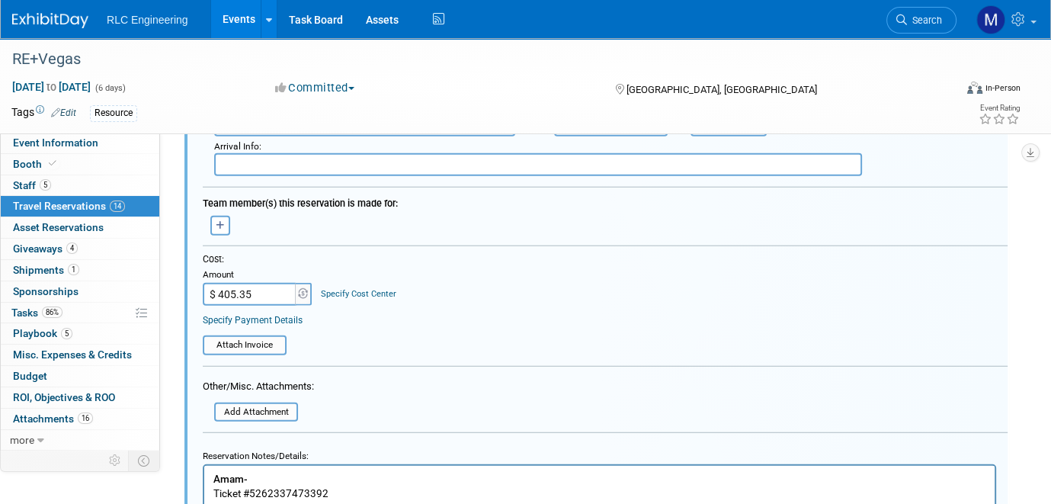
drag, startPoint x: 254, startPoint y: 283, endPoint x: 238, endPoint y: 277, distance: 17.1
click at [238, 283] on input "$ 405.35" at bounding box center [250, 294] width 95 height 23
drag, startPoint x: 264, startPoint y: 286, endPoint x: 216, endPoint y: 277, distance: 48.9
click at [216, 283] on input "$ 405.35" at bounding box center [250, 294] width 95 height 23
click at [257, 283] on input "$ 1,636.00" at bounding box center [250, 294] width 95 height 23
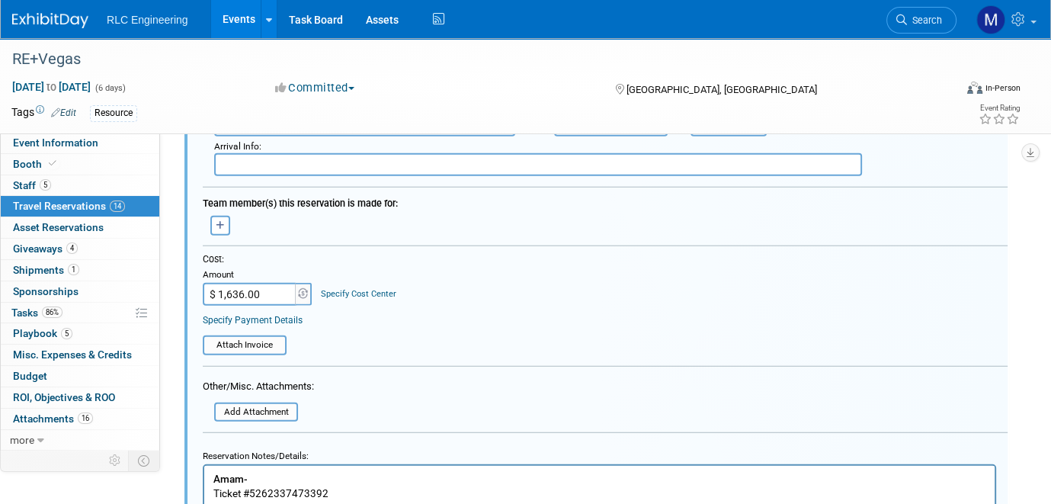
click at [257, 283] on input "$ 1,636.00" at bounding box center [250, 294] width 95 height 23
type input "$ 1,636.96"
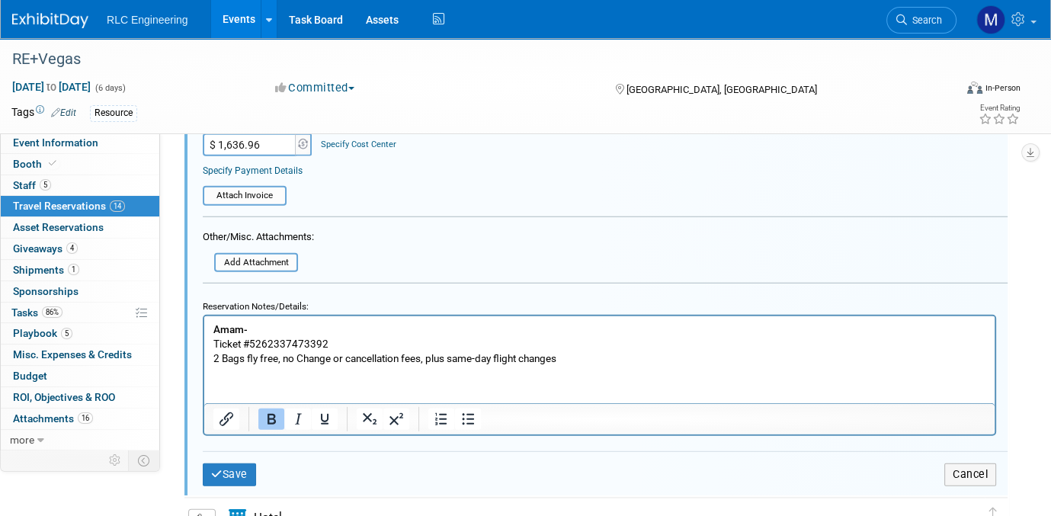
scroll to position [4483, 0]
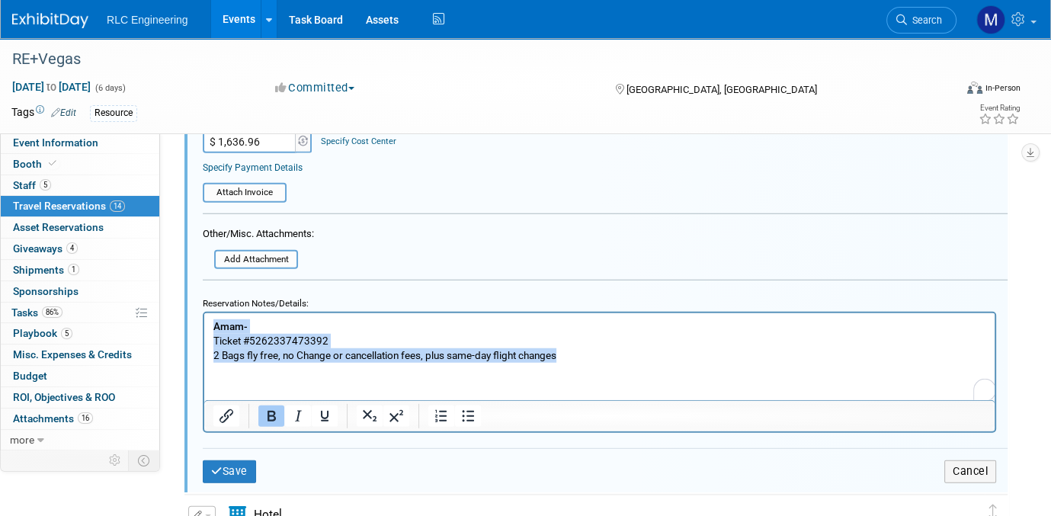
drag, startPoint x: 214, startPoint y: 326, endPoint x: 583, endPoint y: 363, distance: 370.5
click at [583, 363] on html "Amam- Ticket #5262337473392 2 Bags fly free, no Change or cancellation fees, pl…" at bounding box center [599, 338] width 790 height 50
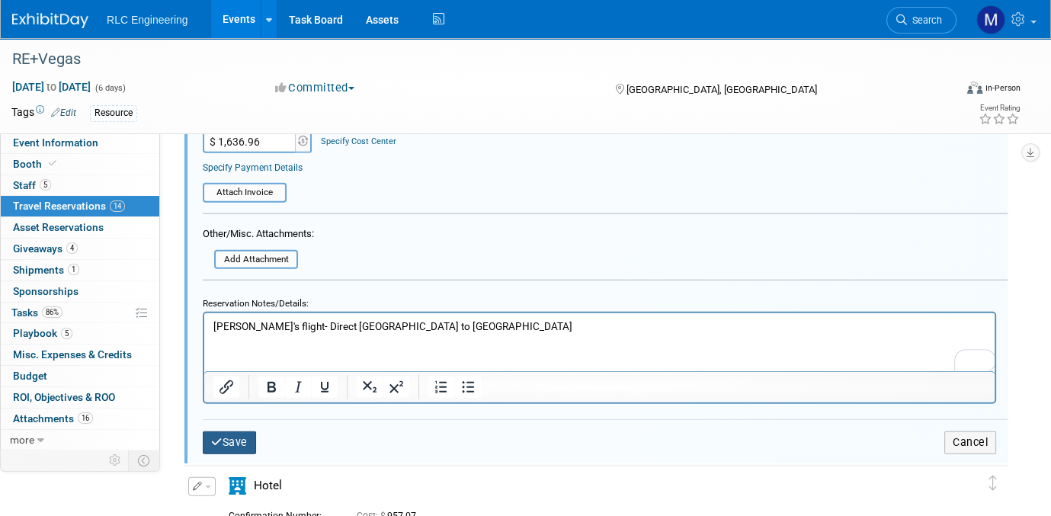
click at [229, 394] on button "Save" at bounding box center [229, 442] width 53 height 22
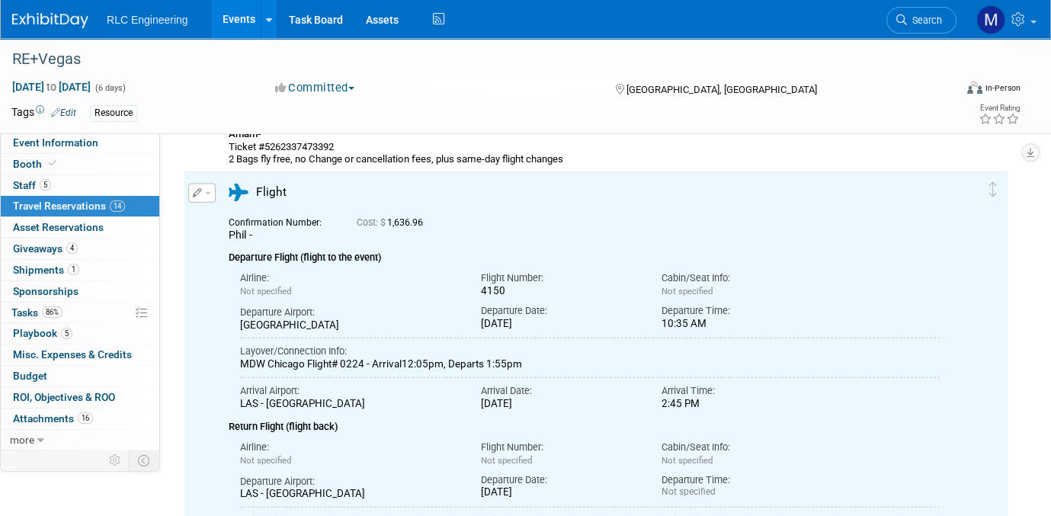
scroll to position [3721, 0]
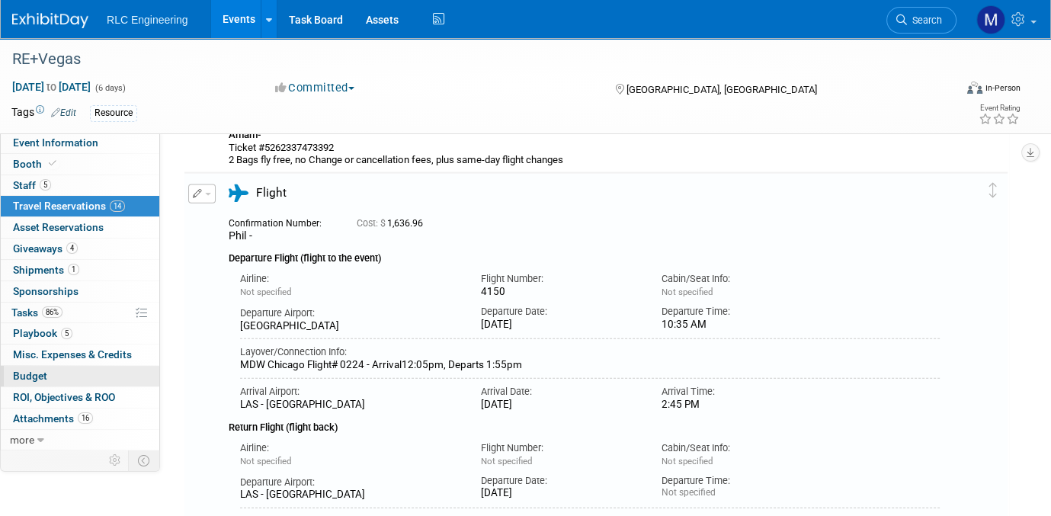
click at [62, 372] on link "Budget" at bounding box center [80, 376] width 158 height 21
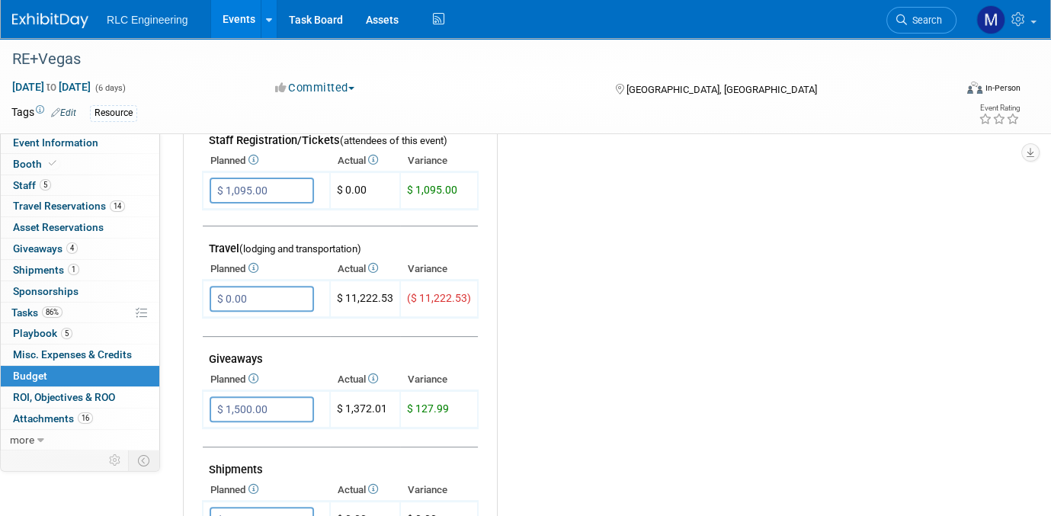
scroll to position [609, 0]
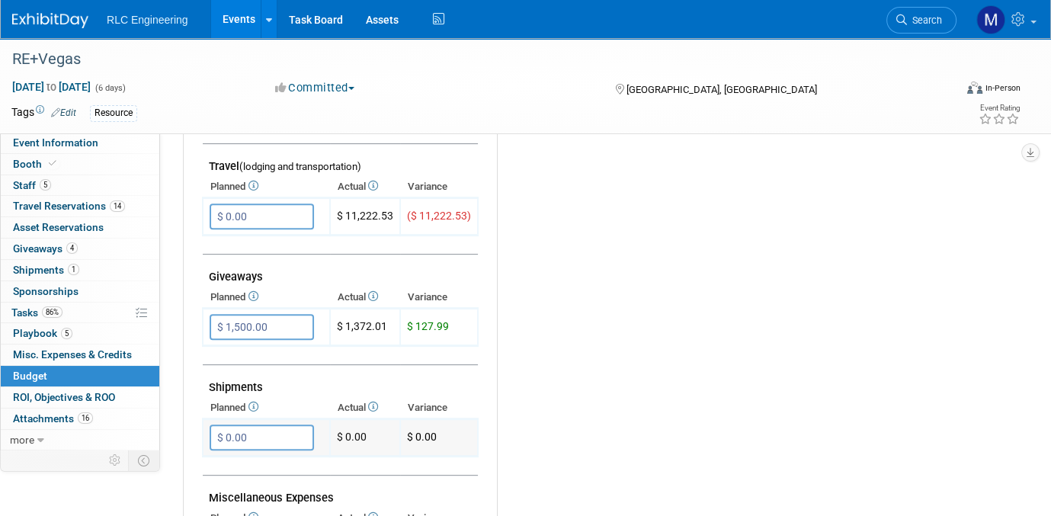
click at [341, 394] on td "$ 0.00" at bounding box center [365, 437] width 70 height 37
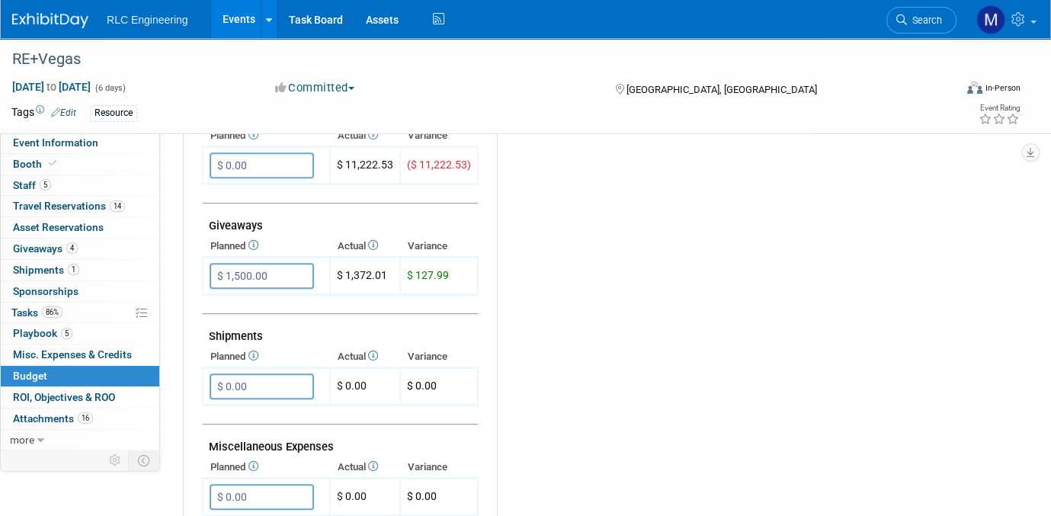
scroll to position [686, 0]
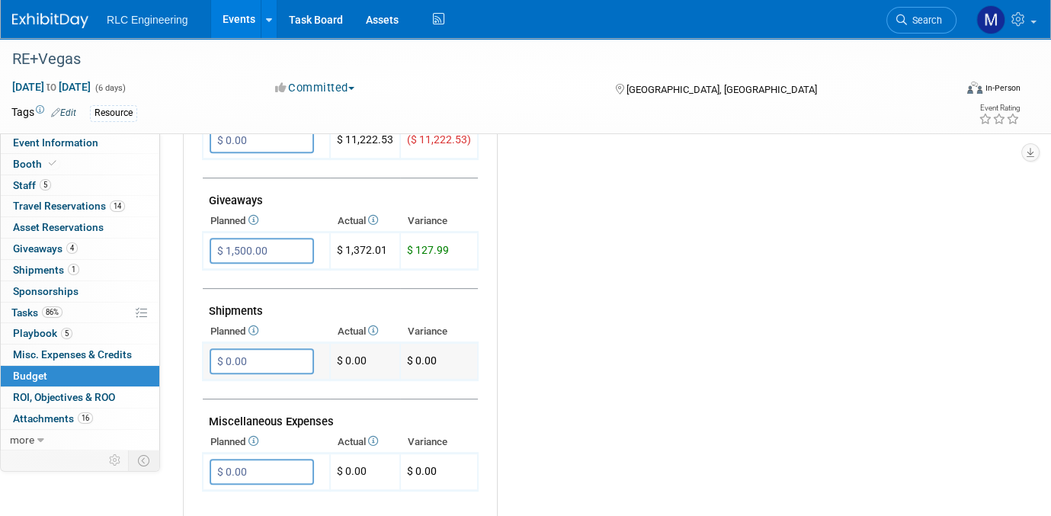
click at [357, 350] on td "$ 0.00" at bounding box center [365, 361] width 70 height 37
drag, startPoint x: 364, startPoint y: 350, endPoint x: 342, endPoint y: 351, distance: 22.1
click at [342, 351] on td "$ 0.00" at bounding box center [365, 361] width 70 height 37
click at [98, 273] on link "1 Shipments 1" at bounding box center [80, 270] width 158 height 21
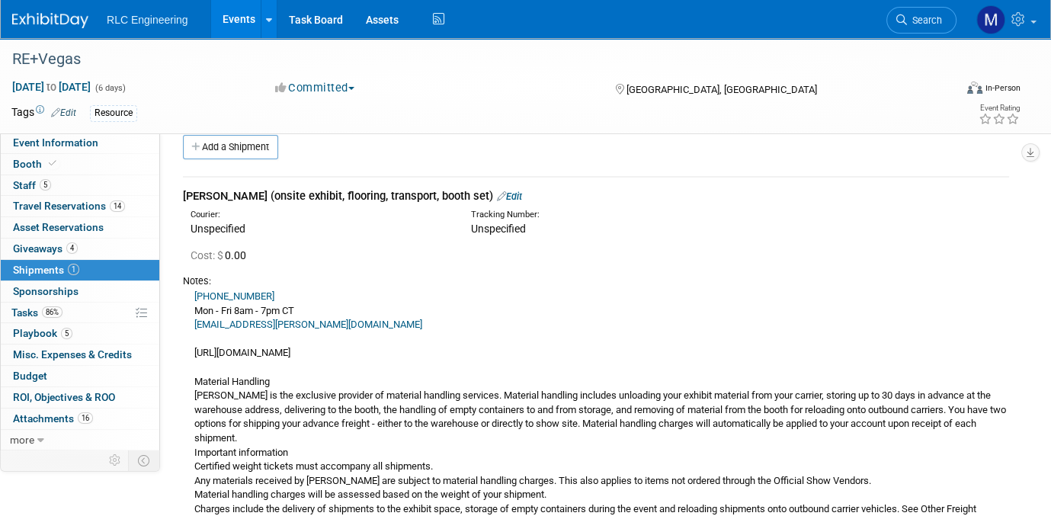
scroll to position [0, 0]
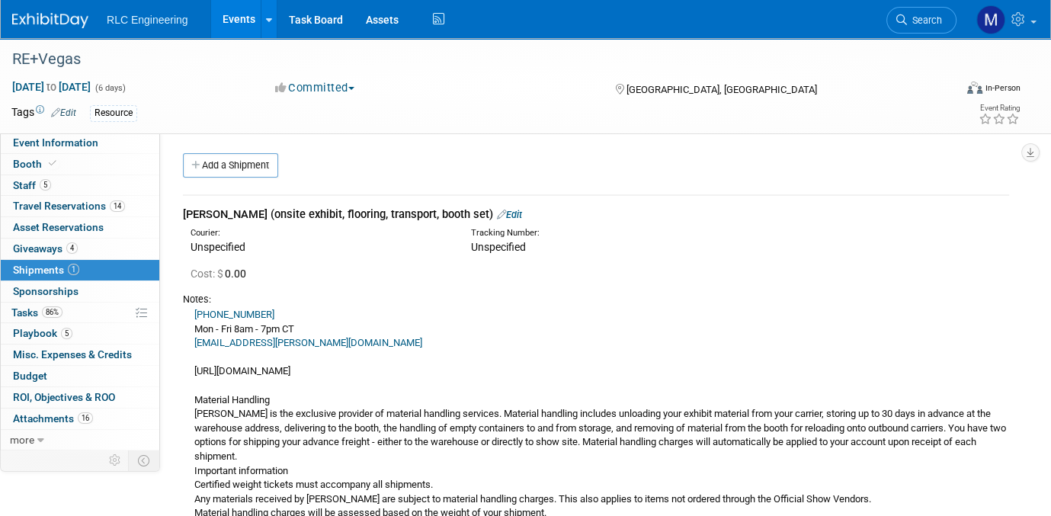
click at [236, 270] on span "Cost: $ 0.00" at bounding box center [221, 273] width 62 height 12
click at [497, 211] on link "Edit" at bounding box center [509, 214] width 25 height 11
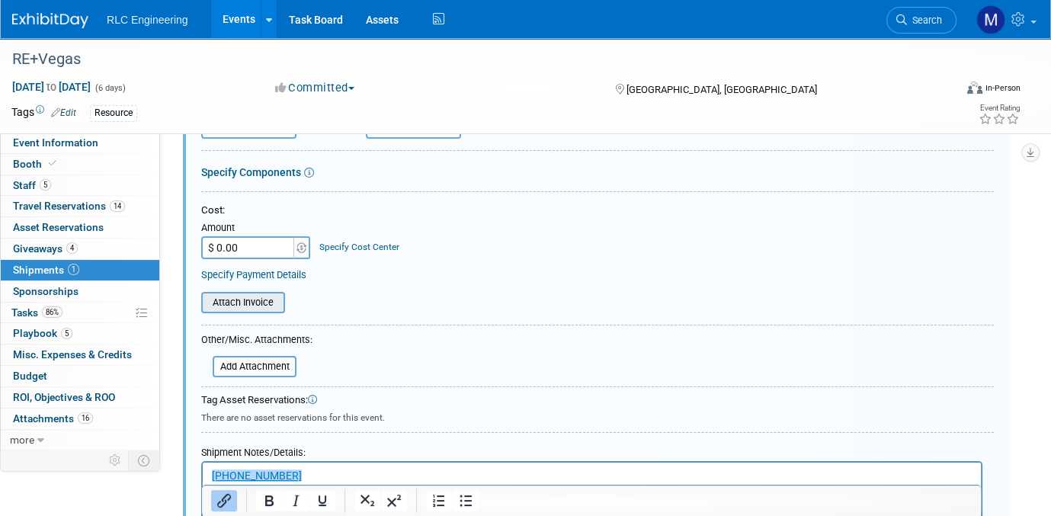
scroll to position [251, 0]
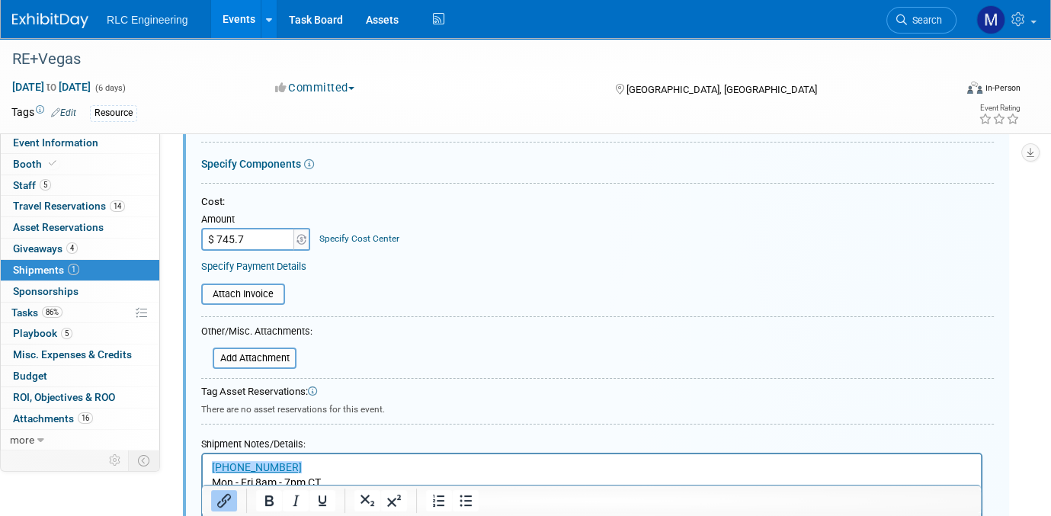
type input "$ 745.73"
click at [248, 291] on input "file" at bounding box center [192, 294] width 181 height 18
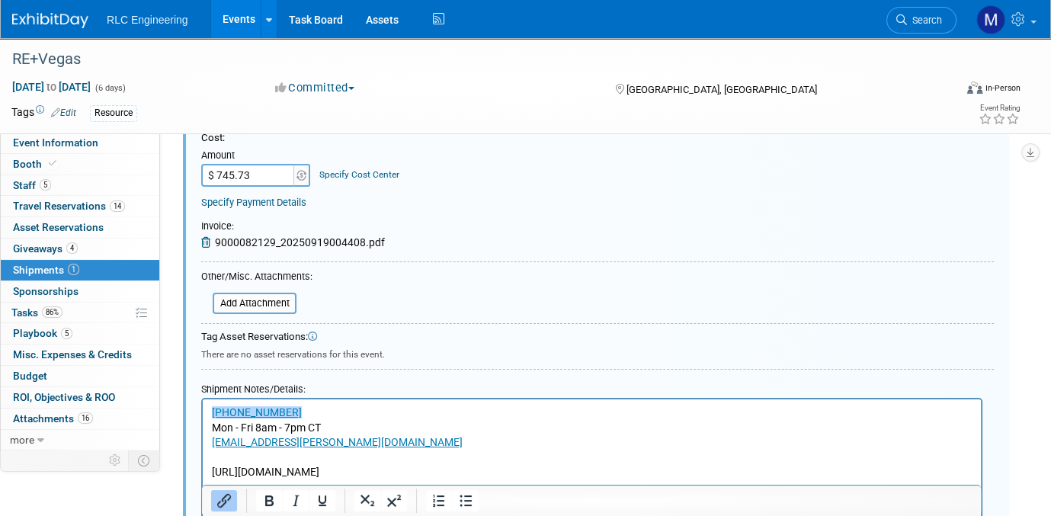
scroll to position [403, 0]
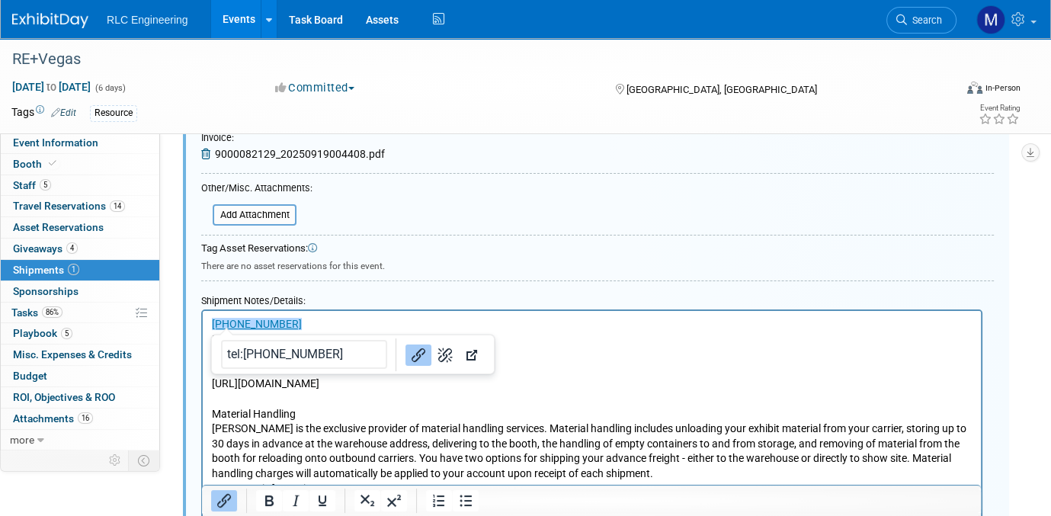
click at [213, 321] on link "﻿(800) 995-3579" at bounding box center [257, 324] width 90 height 12
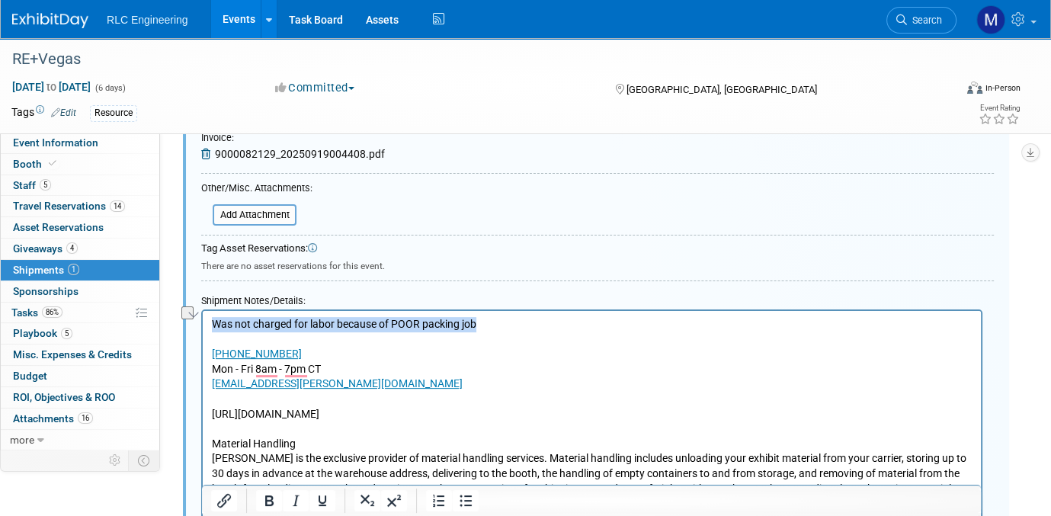
drag, startPoint x: 212, startPoint y: 322, endPoint x: 534, endPoint y: 318, distance: 322.3
click at [534, 318] on p "Was not charged for labor because of POOR packing job" at bounding box center [592, 324] width 760 height 15
click at [269, 497] on icon "Bold" at bounding box center [269, 500] width 18 height 18
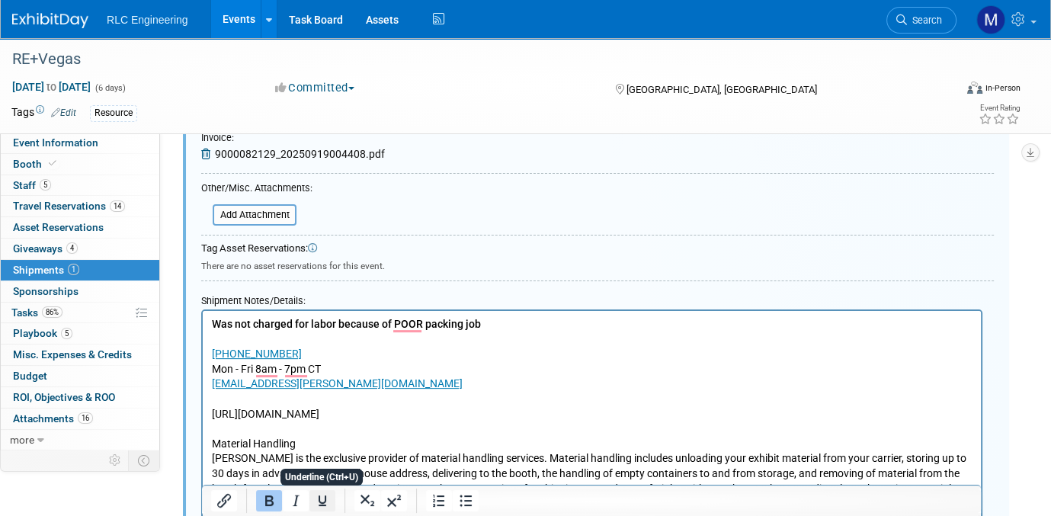
click at [320, 497] on icon "Underline" at bounding box center [322, 500] width 18 height 18
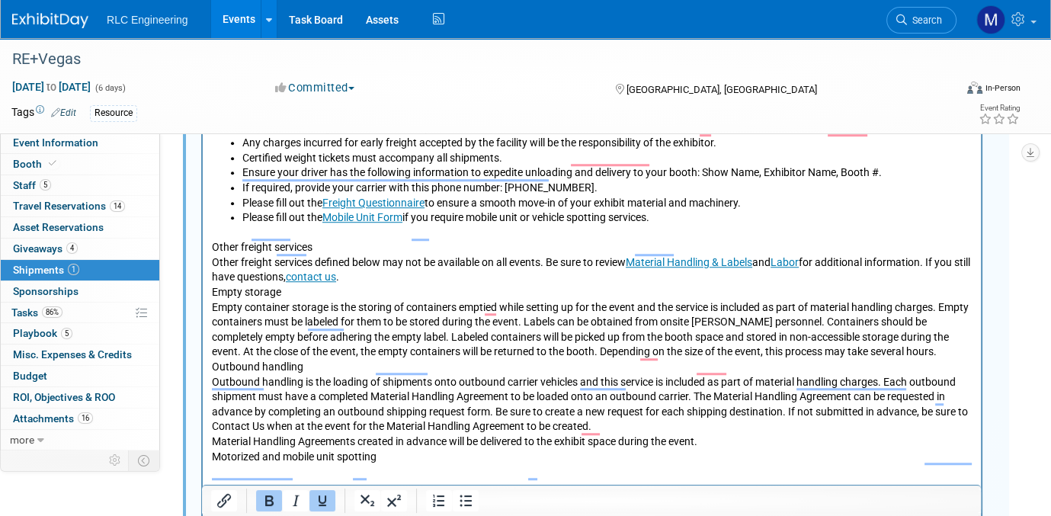
scroll to position [1521, 0]
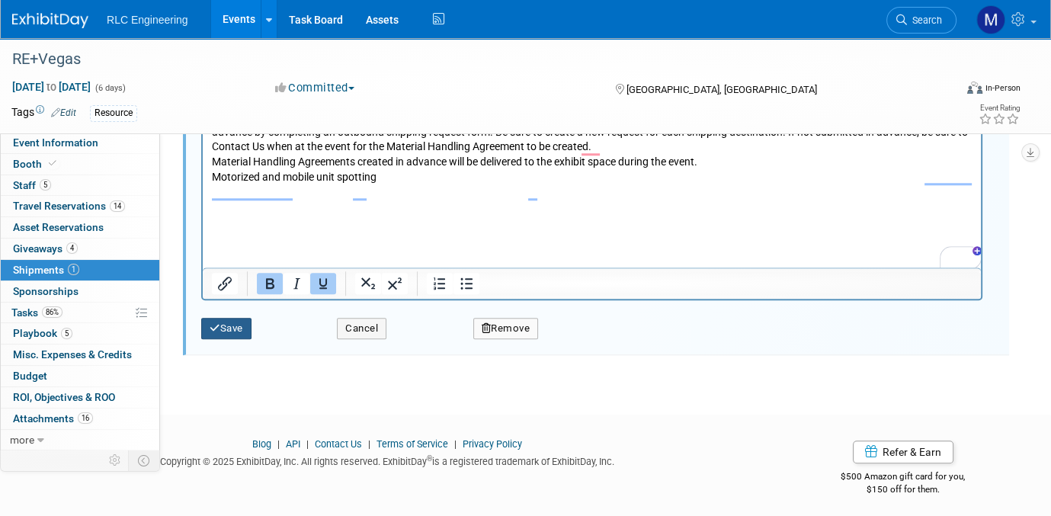
click at [232, 327] on button "Save" at bounding box center [226, 328] width 50 height 21
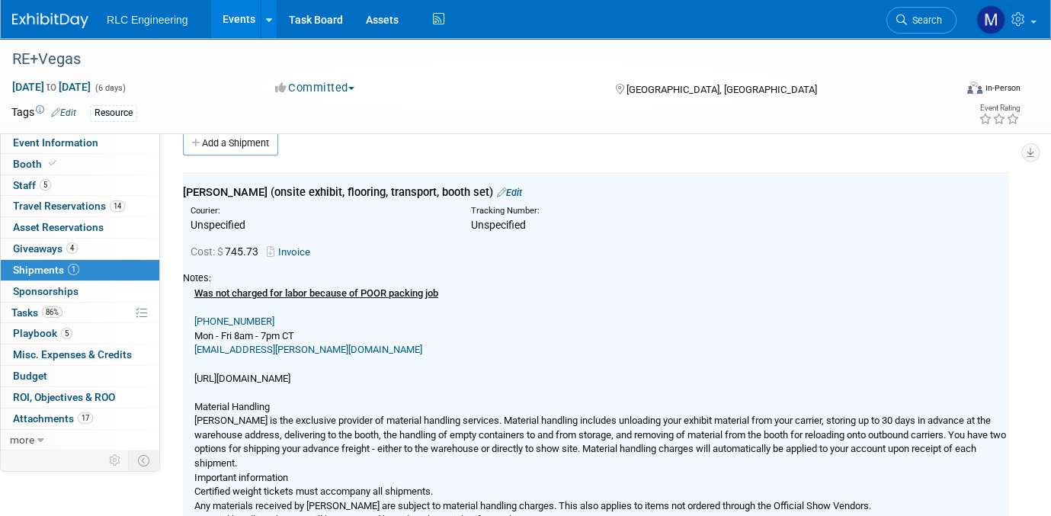
scroll to position [0, 0]
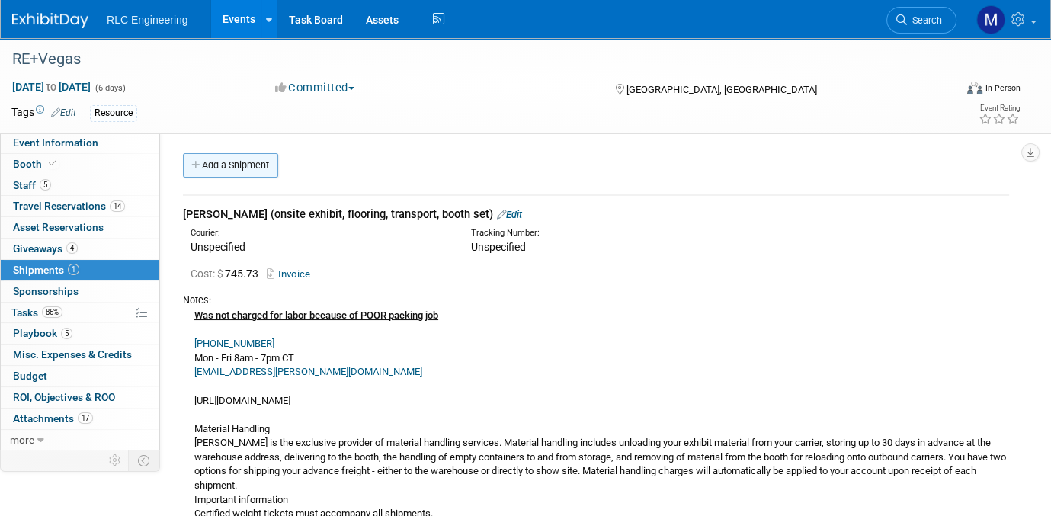
click at [197, 163] on icon at bounding box center [196, 166] width 11 height 10
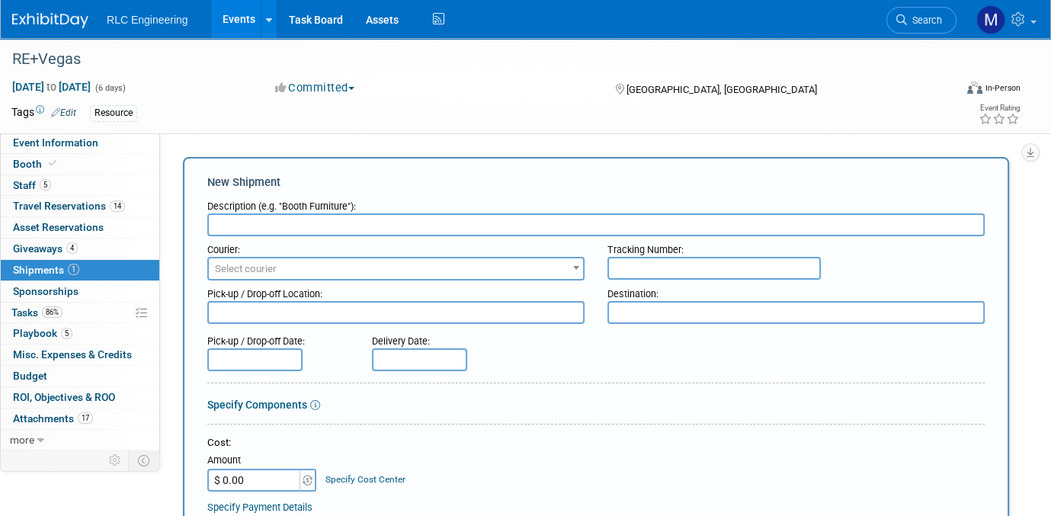
click at [246, 222] on input "text" at bounding box center [595, 224] width 777 height 23
click at [382, 222] on input "Nimlok shipment of booth" at bounding box center [595, 224] width 777 height 23
type input "Nimlok shipment of booth (Kens time and T Frie"
type input "$ 1,676.96"
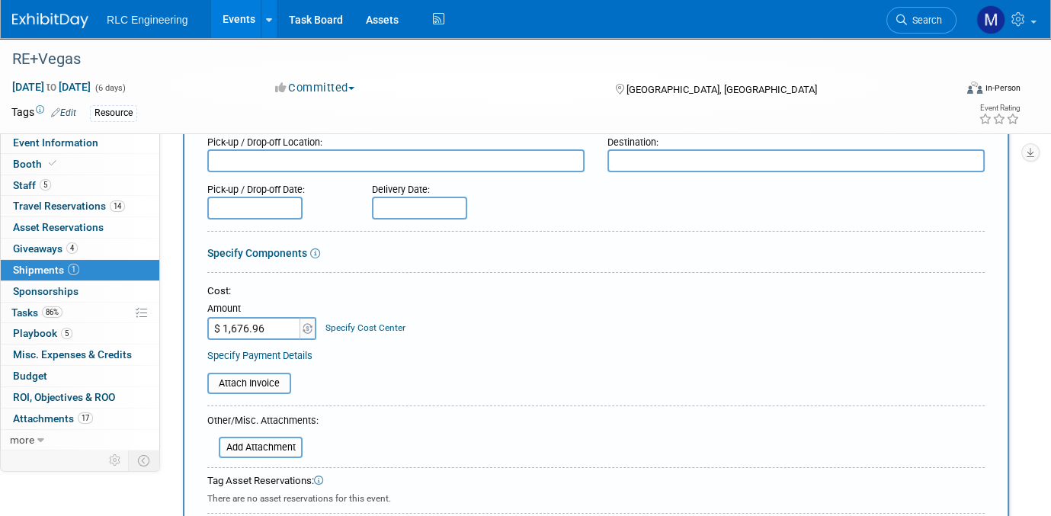
scroll to position [152, 0]
click at [251, 377] on input "file" at bounding box center [198, 382] width 181 height 18
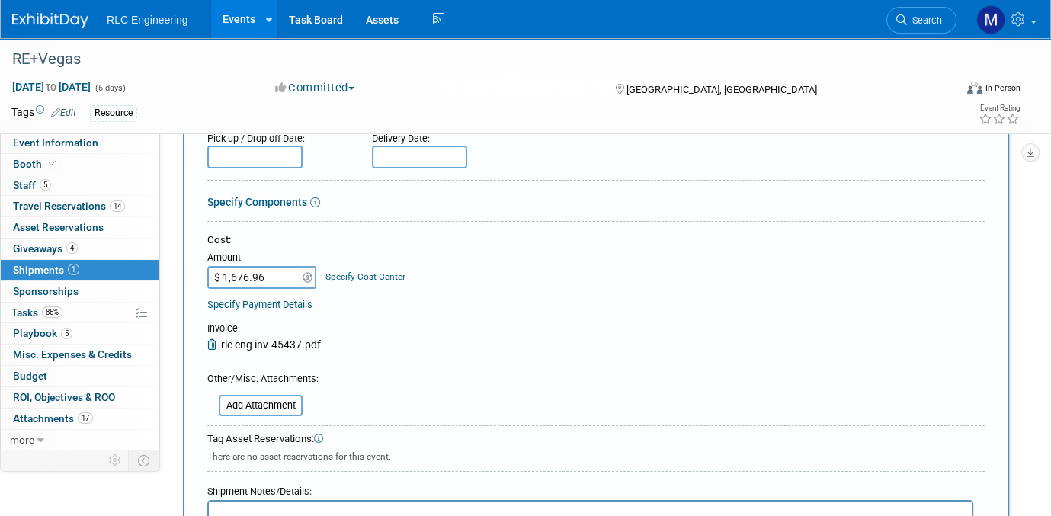
scroll to position [457, 0]
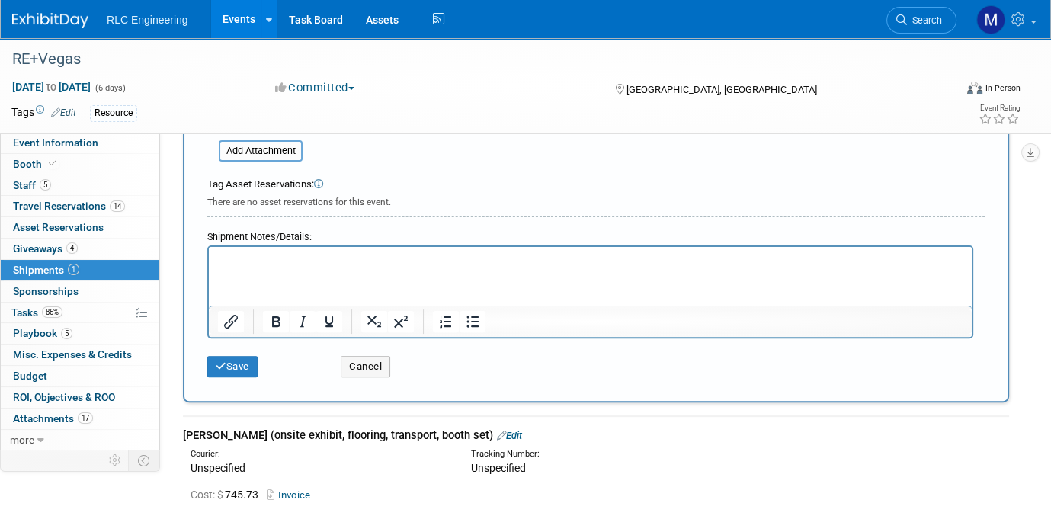
click at [325, 261] on p "Rich Text Area. Press ALT-0 for help." at bounding box center [590, 260] width 745 height 15
click at [235, 361] on button "Save" at bounding box center [232, 366] width 50 height 21
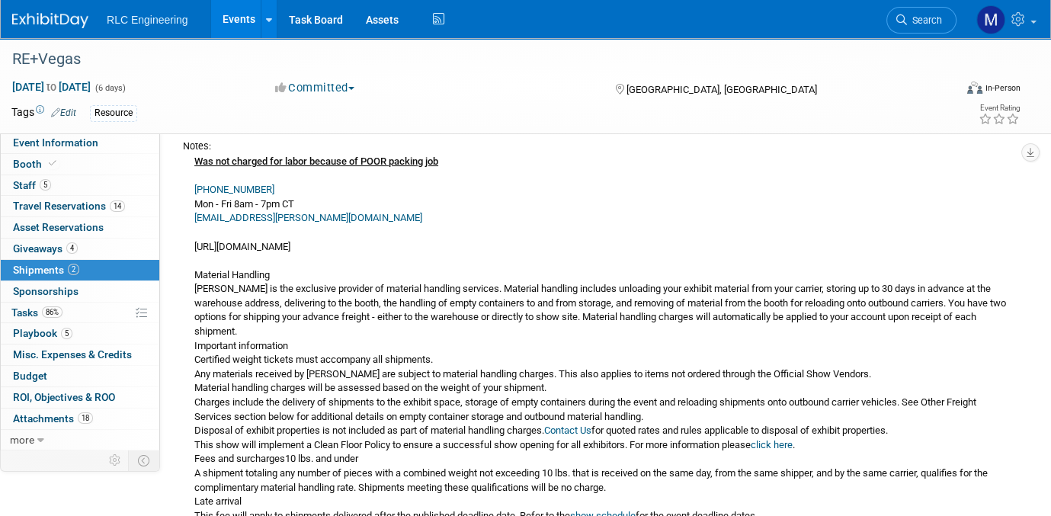
scroll to position [0, 0]
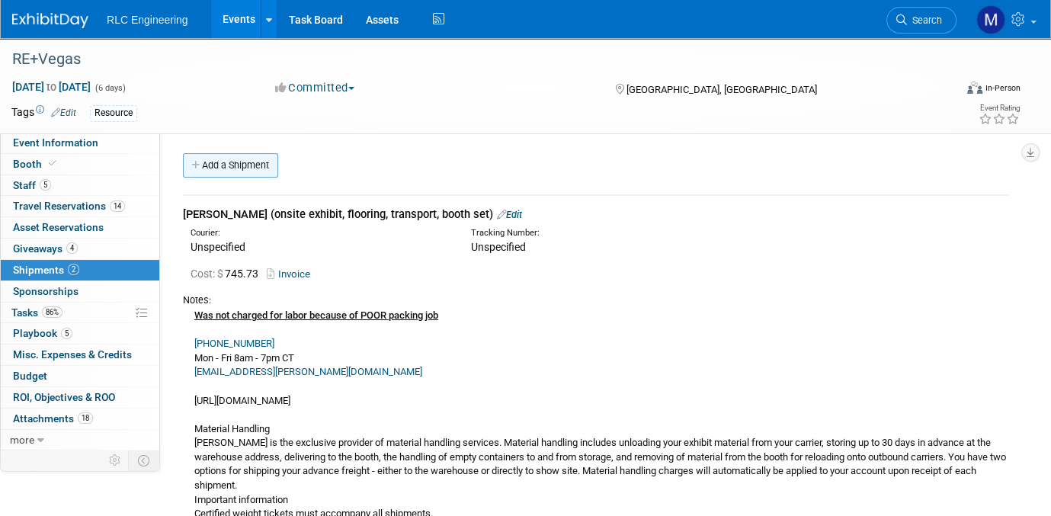
click at [200, 164] on icon at bounding box center [196, 166] width 11 height 10
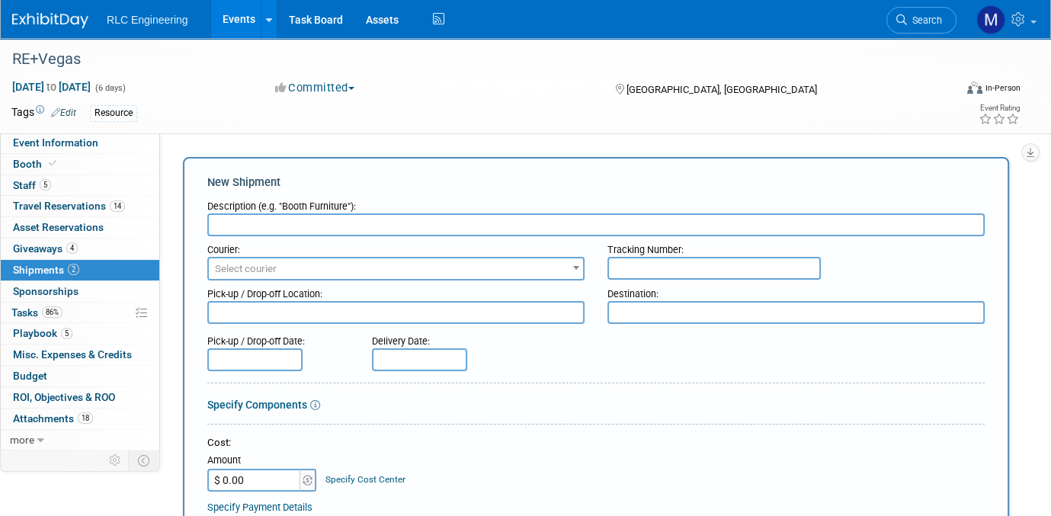
click at [331, 227] on input "text" at bounding box center [595, 224] width 777 height 23
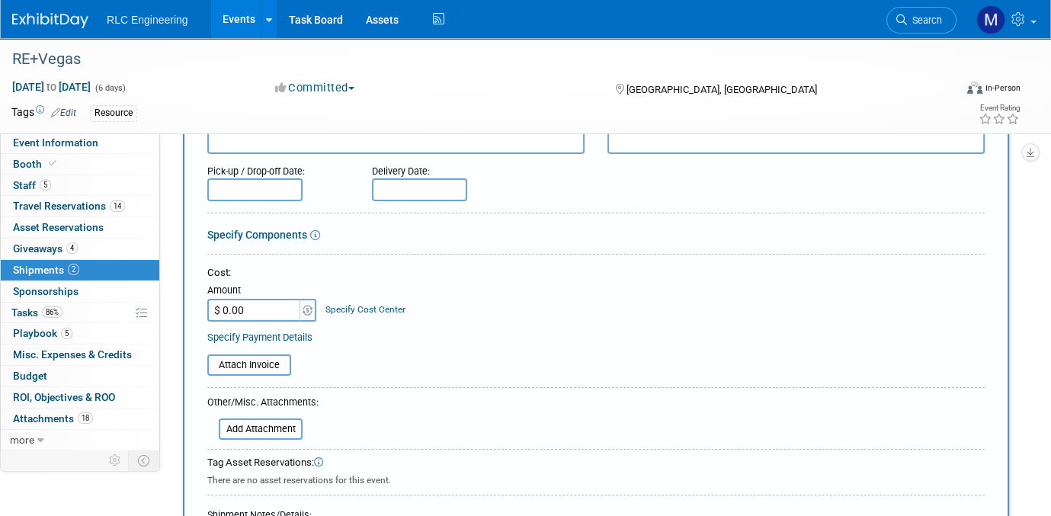
scroll to position [229, 0]
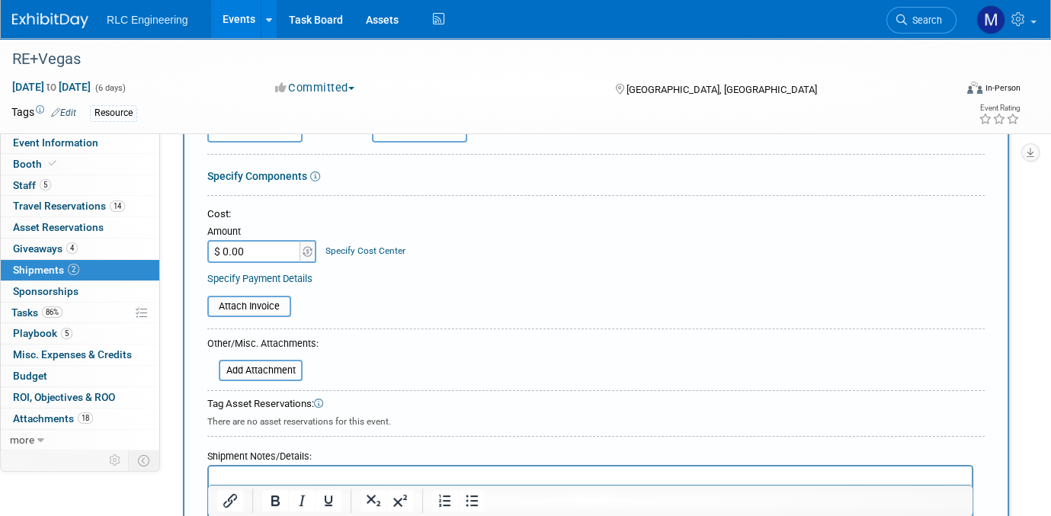
type input "Bourbon for giveaway- supplies"
type input "$ 152.90"
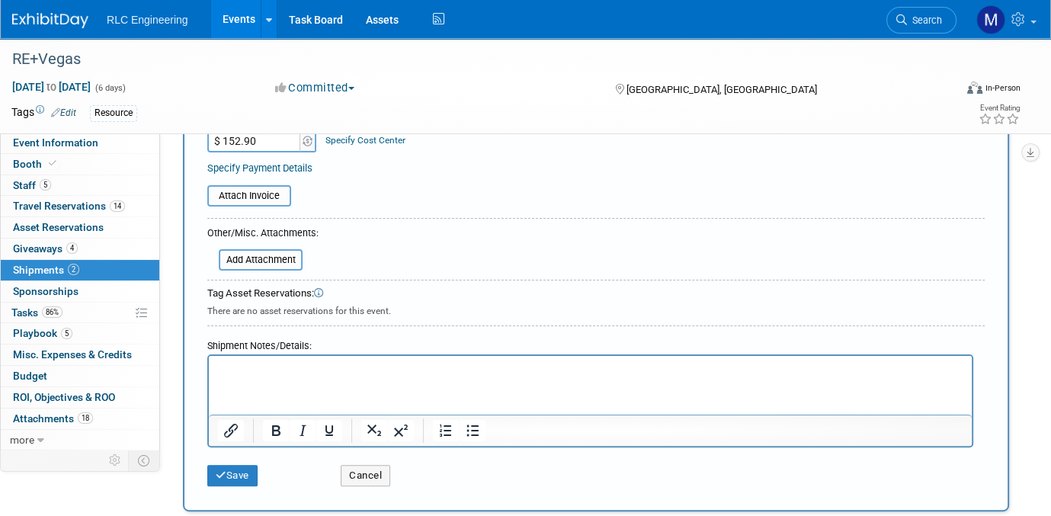
scroll to position [457, 0]
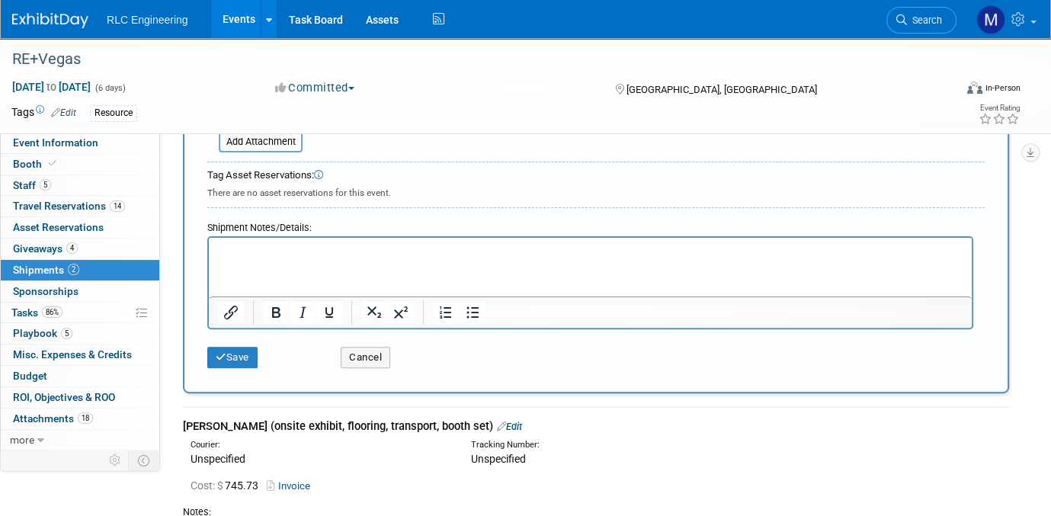
click at [257, 257] on p "Rich Text Area. Press ALT-0 for help." at bounding box center [590, 251] width 745 height 15
click at [479, 259] on html "Bourbon/supplies + 10$ fee for FEDX pickup" at bounding box center [590, 248] width 763 height 21
click at [235, 354] on button "Save" at bounding box center [232, 357] width 50 height 21
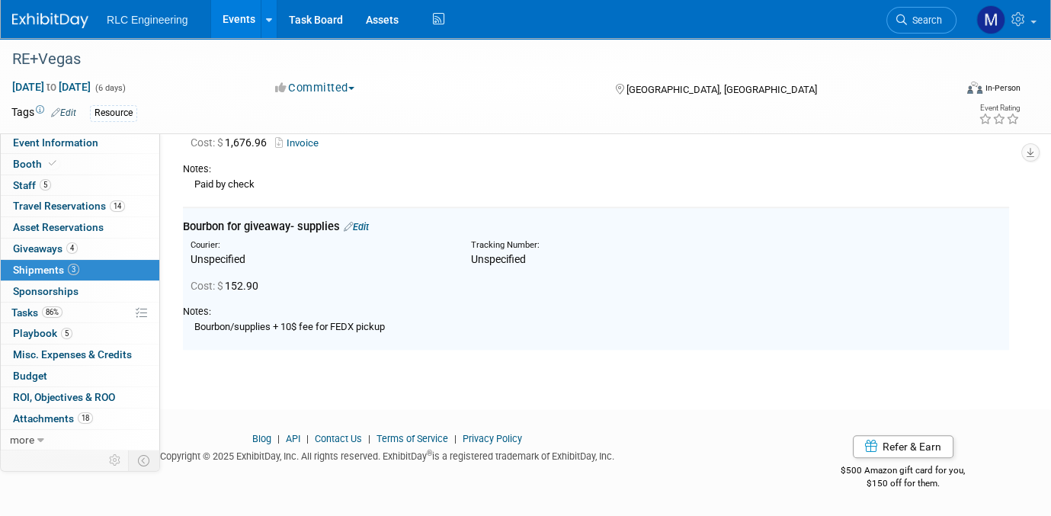
scroll to position [1236, 0]
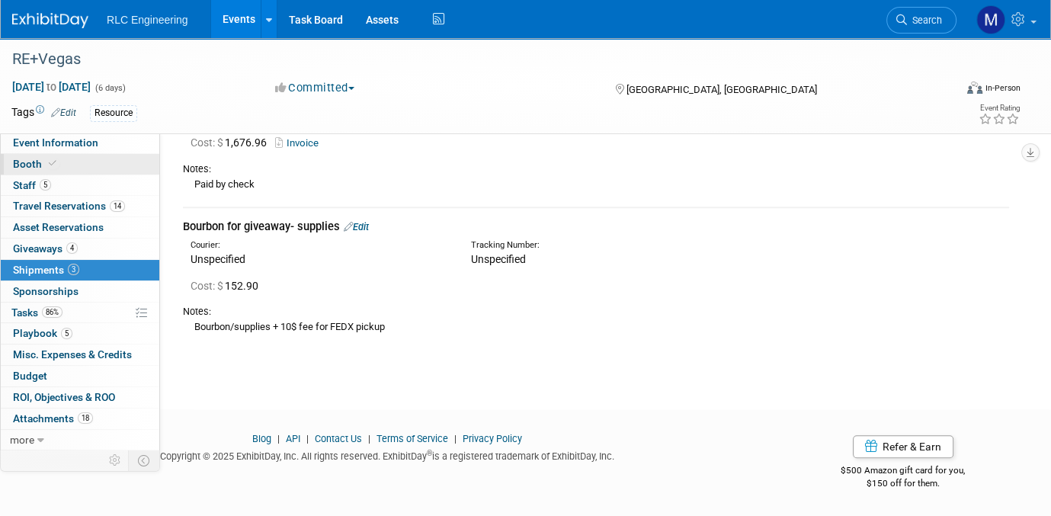
click at [59, 166] on link "Booth" at bounding box center [80, 164] width 158 height 21
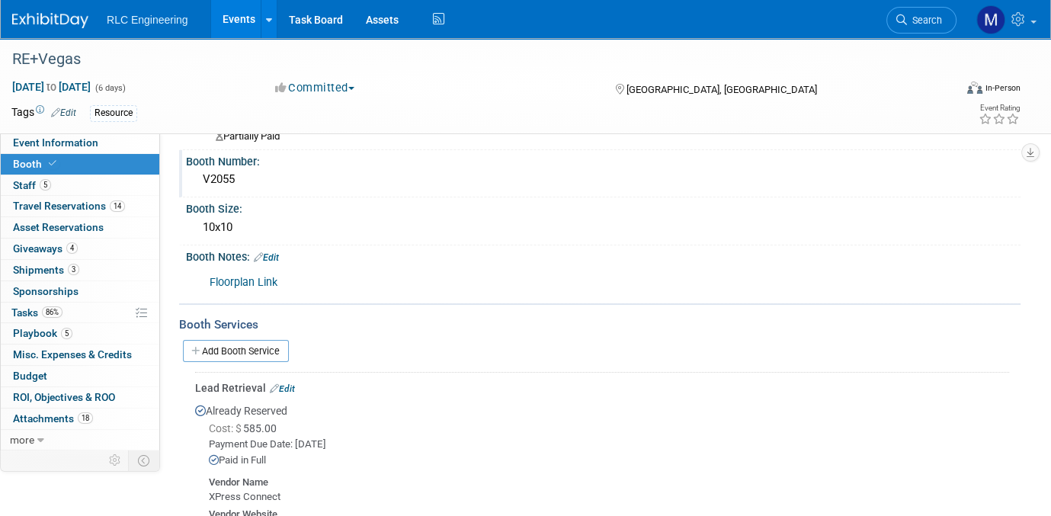
scroll to position [152, 0]
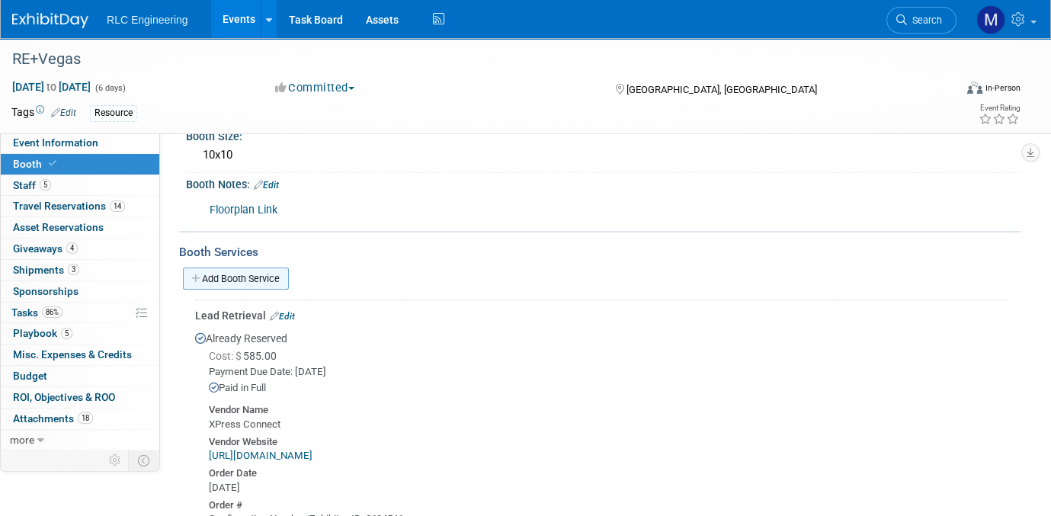
click at [196, 273] on icon at bounding box center [196, 278] width 11 height 10
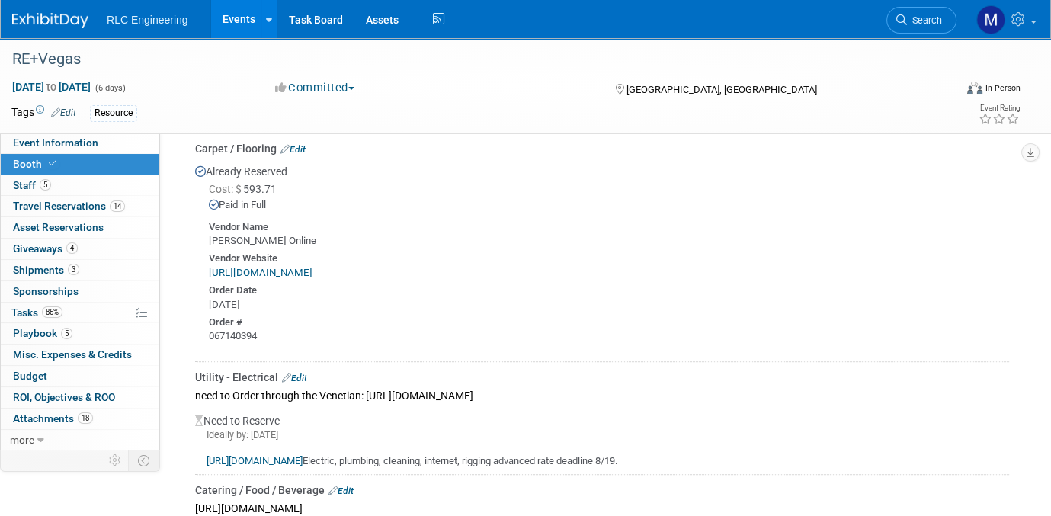
scroll to position [1143, 0]
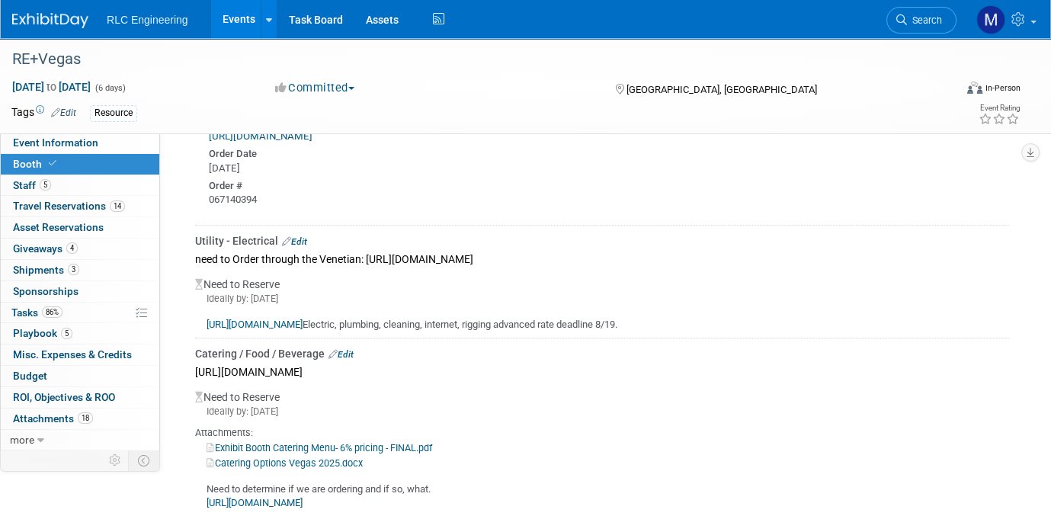
click at [302, 236] on link "Edit" at bounding box center [294, 241] width 25 height 11
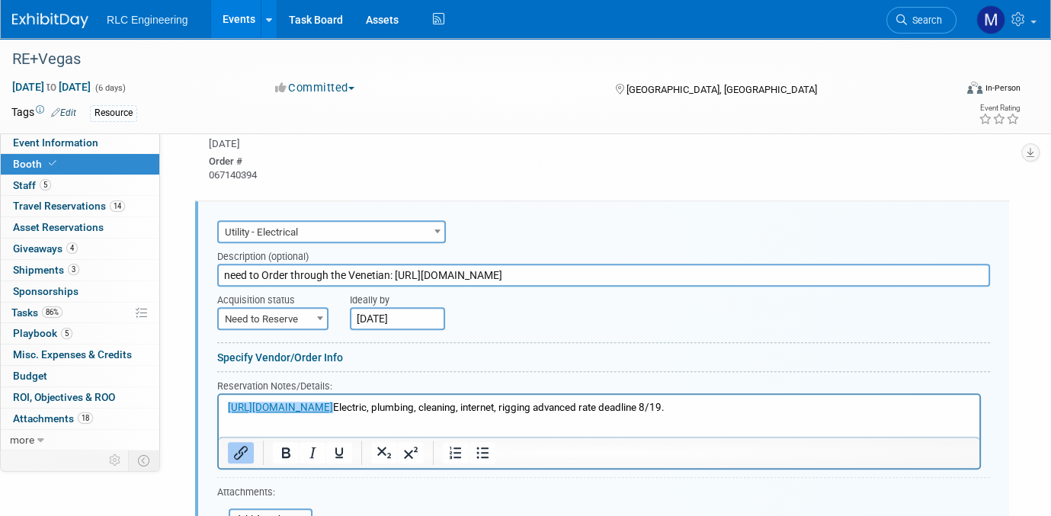
scroll to position [1188, 0]
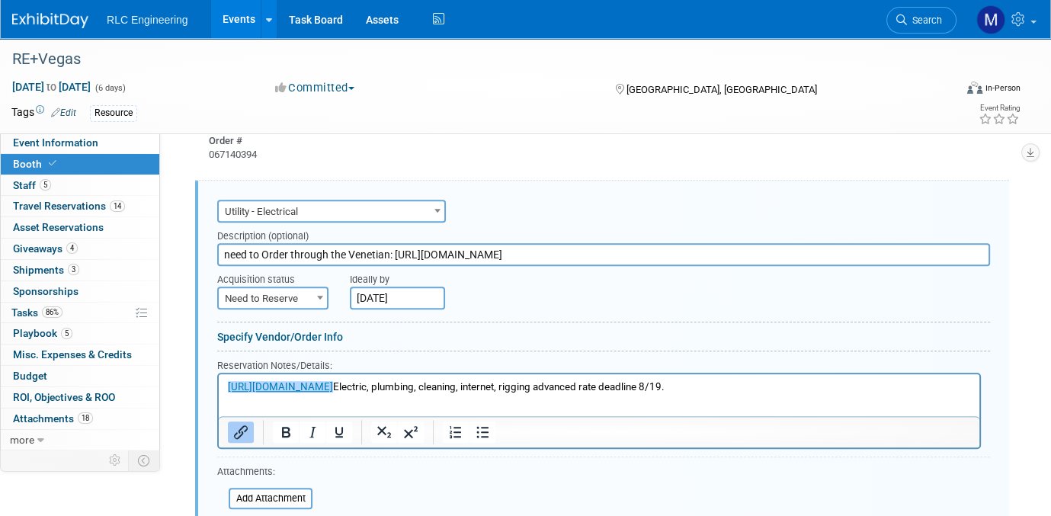
click at [306, 288] on span "Need to Reserve" at bounding box center [273, 298] width 108 height 21
select select "2"
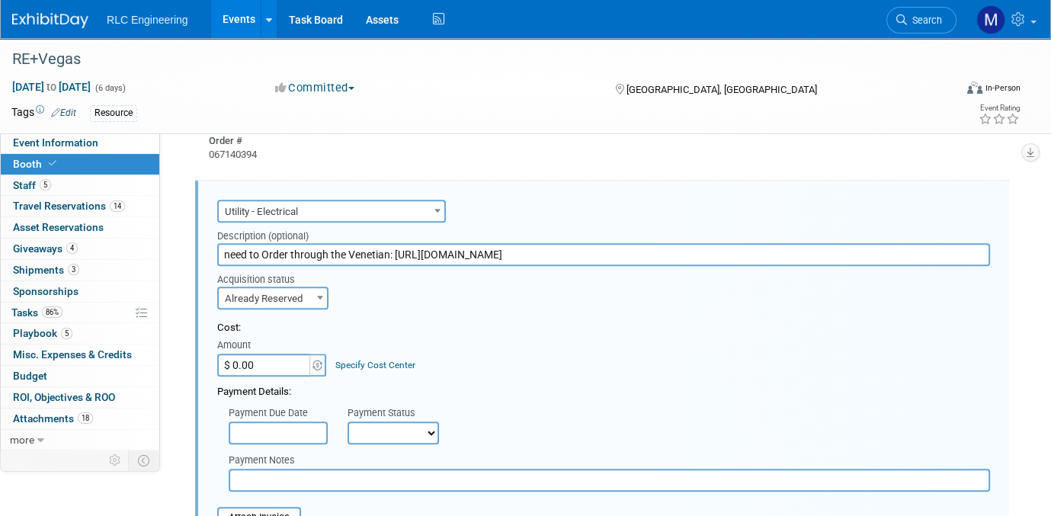
click at [275, 354] on input "$ 0.00" at bounding box center [264, 364] width 95 height 23
type input "$ 364.50"
click at [421, 424] on select "Not Paid Yet Partially Paid Paid in Full" at bounding box center [392, 432] width 91 height 23
select select "1"
click at [347, 421] on select "Not Paid Yet Partially Paid Paid in Full" at bounding box center [392, 432] width 91 height 23
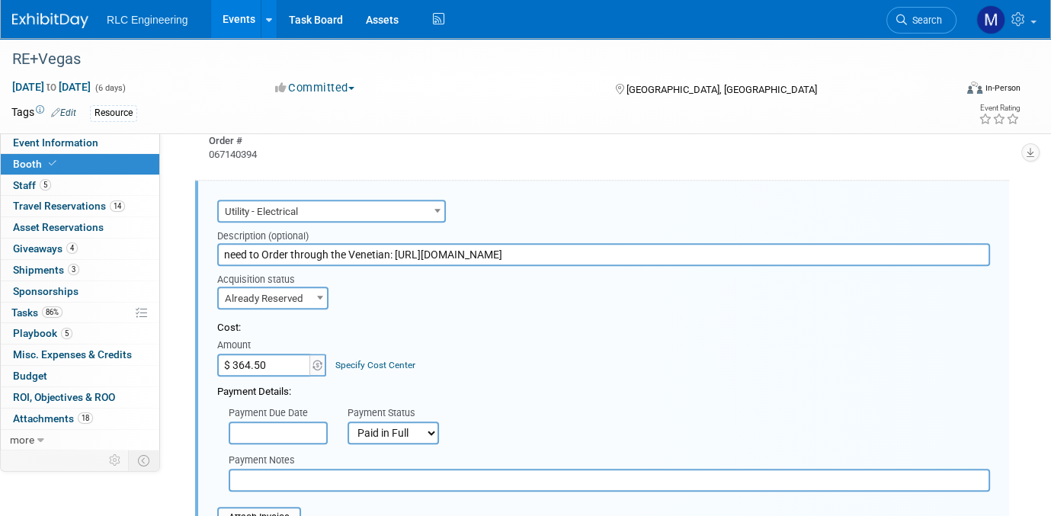
click at [475, 399] on div "Payment Due Date Payment Status Not Paid Yet Partially Paid Paid in Full Next P…" at bounding box center [603, 421] width 795 height 45
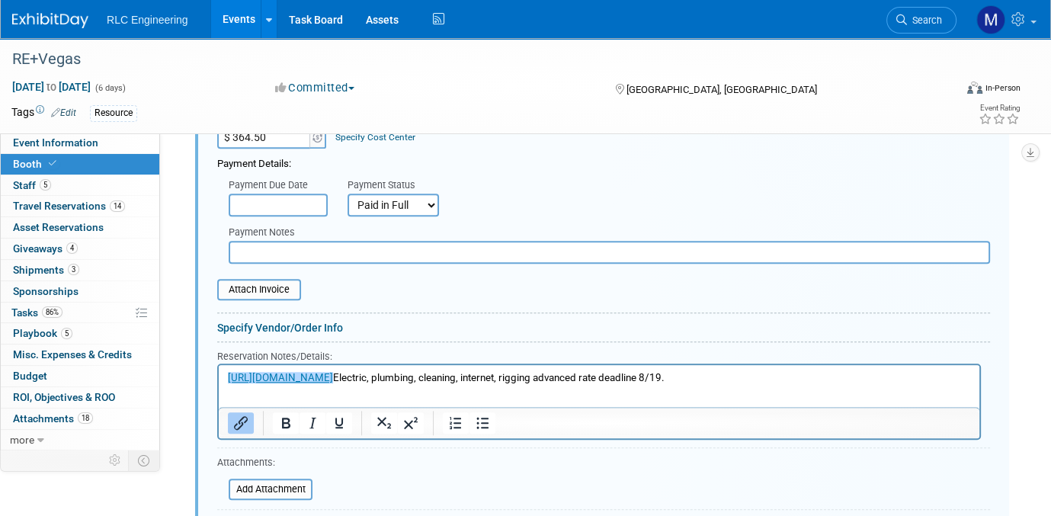
scroll to position [1416, 0]
click at [251, 280] on input "file" at bounding box center [208, 289] width 181 height 18
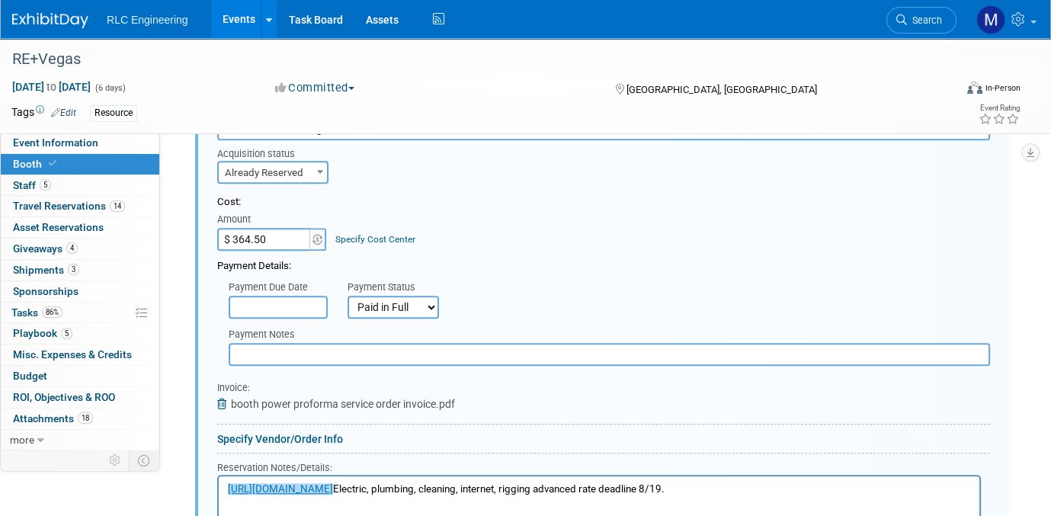
scroll to position [1264, 0]
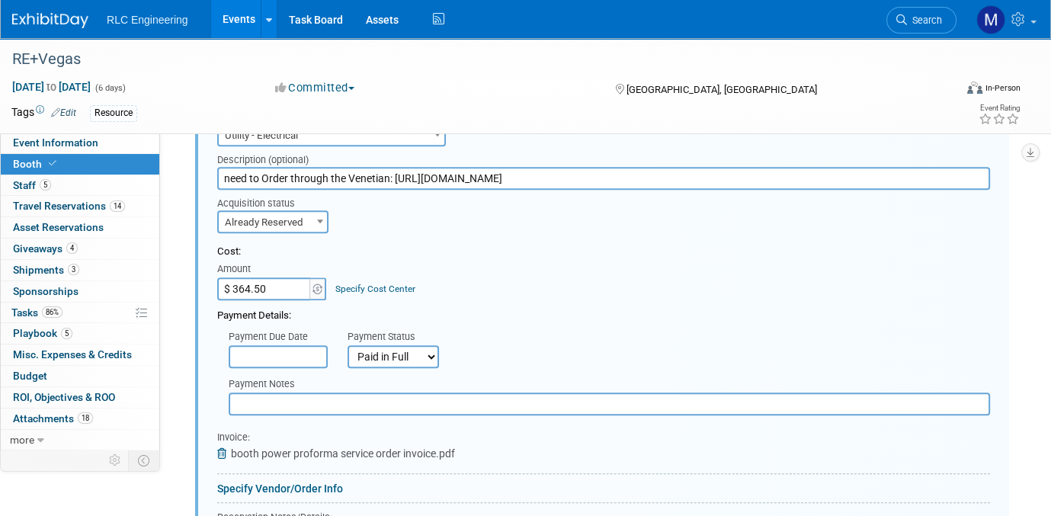
click at [568, 254] on div "Cost: Amount $ 364.50 Specify Cost Center Cost Center -- Not Specified --" at bounding box center [603, 273] width 772 height 56
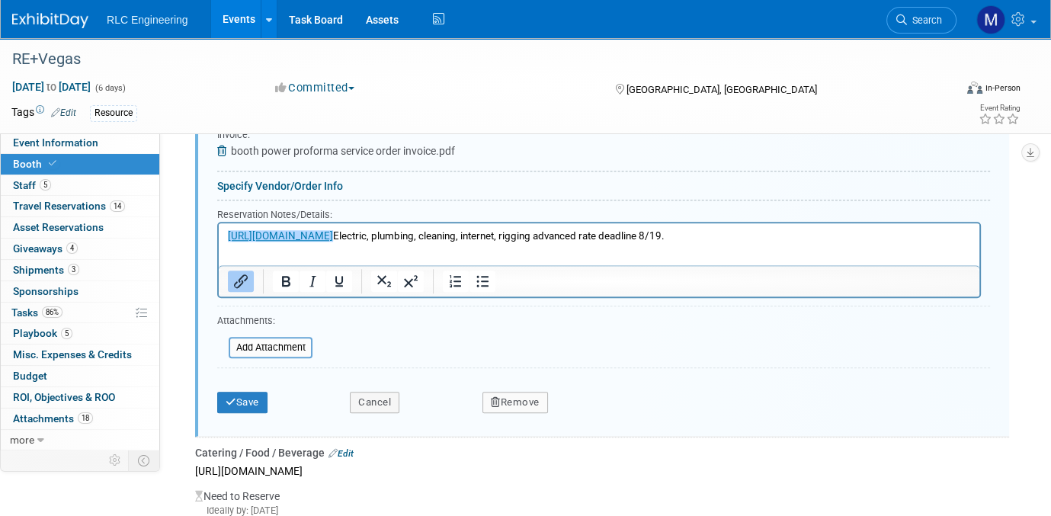
scroll to position [1569, 0]
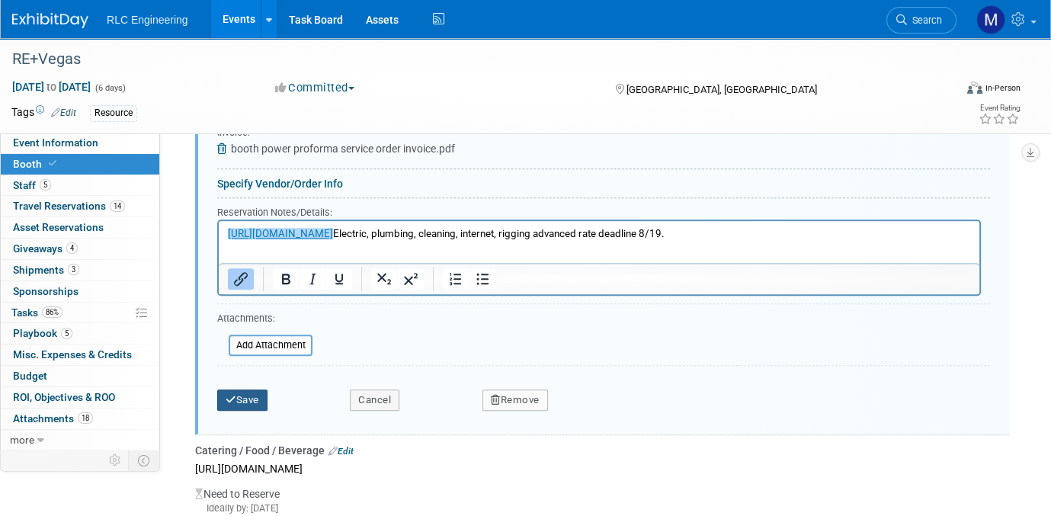
click at [246, 390] on button "Save" at bounding box center [242, 399] width 50 height 21
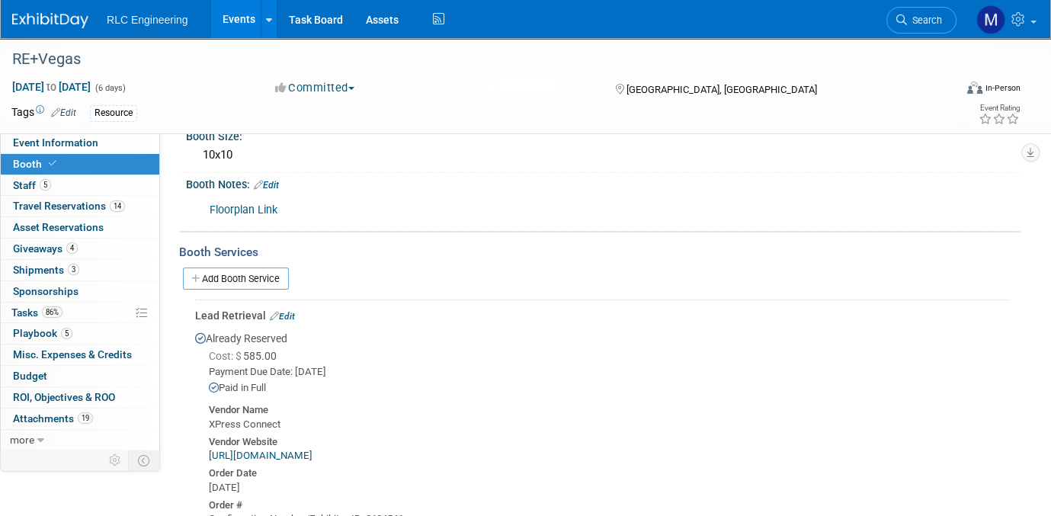
scroll to position [0, 0]
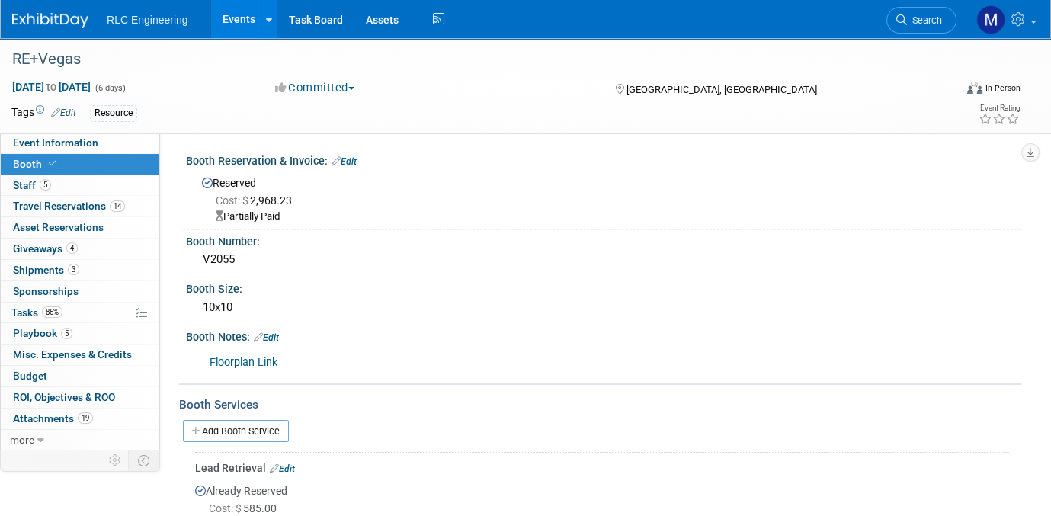
click at [347, 160] on link "Edit" at bounding box center [343, 161] width 25 height 11
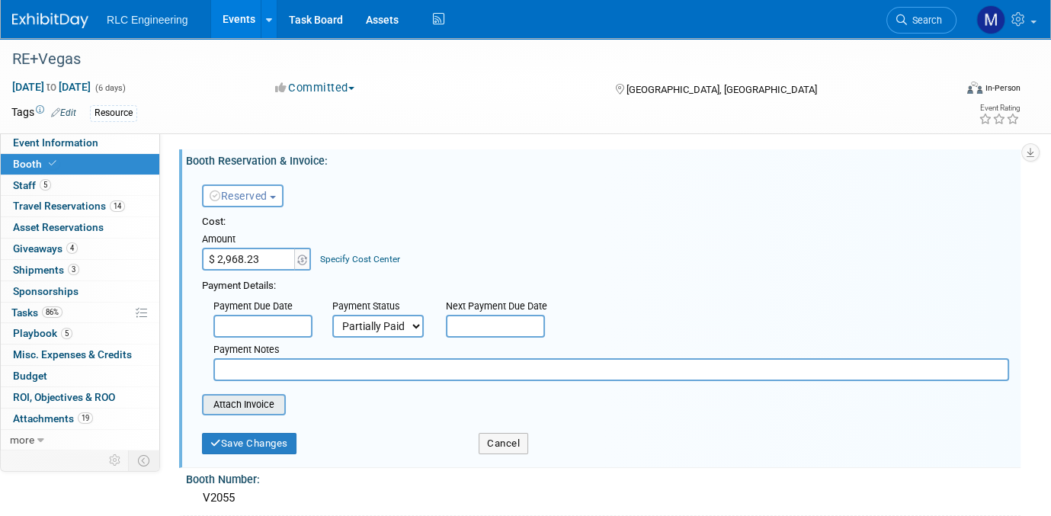
click at [248, 402] on input "file" at bounding box center [193, 404] width 181 height 18
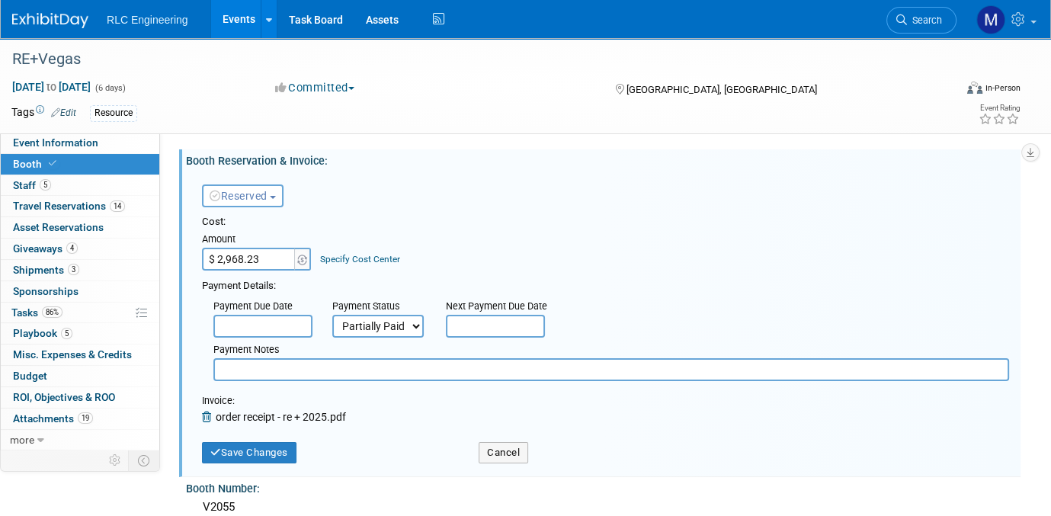
click at [929, 405] on table "Attach Invoice Invoice: order receipt - re + 2025.pdf" at bounding box center [605, 409] width 807 height 30
type input "$ 5,659.38"
click at [412, 322] on select "Not Paid Yet Partially Paid Paid in Full" at bounding box center [377, 326] width 91 height 23
select select "1"
click at [332, 315] on select "Not Paid Yet Partially Paid Paid in Full" at bounding box center [377, 326] width 91 height 23
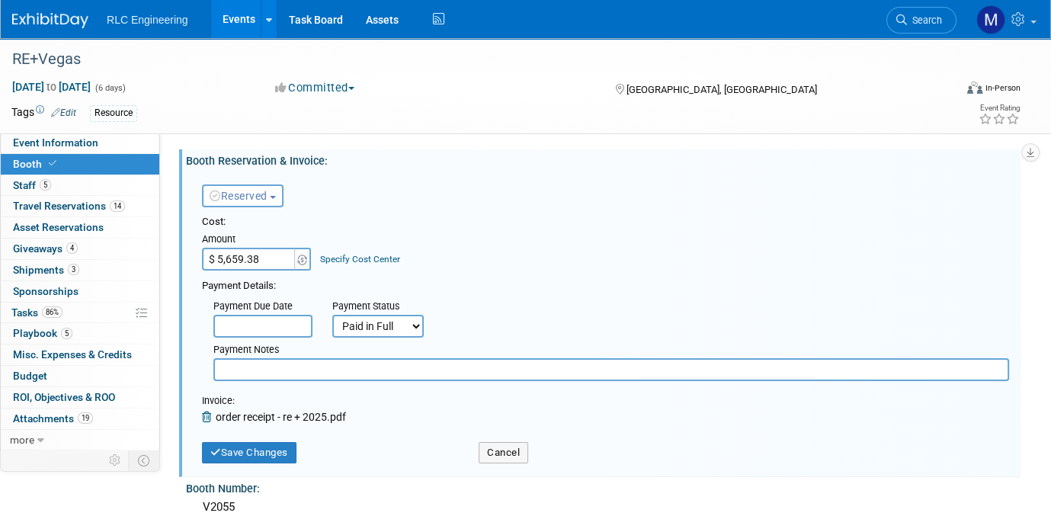
click at [232, 366] on input "text" at bounding box center [610, 369] width 795 height 23
paste input "$2691.00 (12/5/24)"
click at [349, 367] on input "$2691.00 (12/5/24)" at bounding box center [610, 369] width 795 height 23
paste input "$2968.38 (2/26/25)"
type input "$2691.00 ([DATE]) $2968.38 ([DATE])"
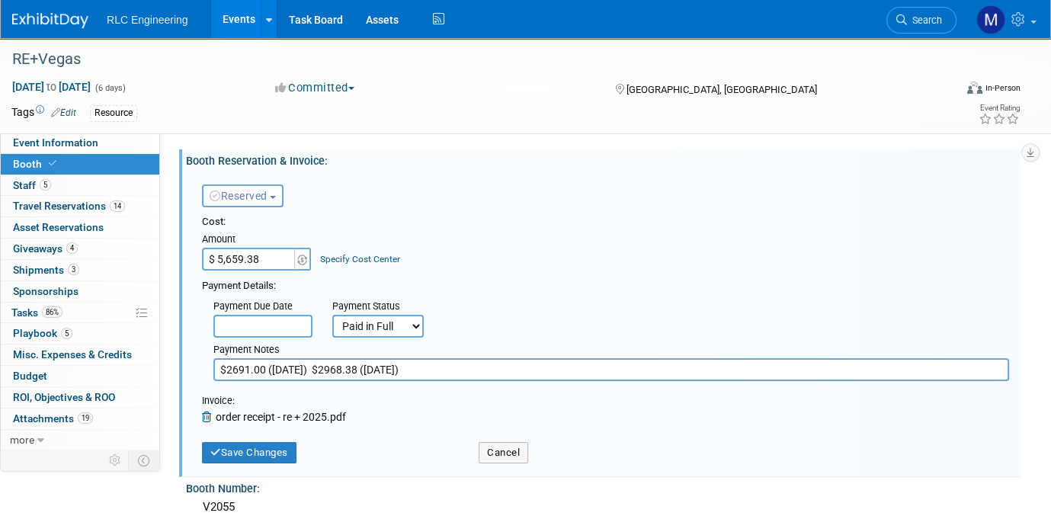
click at [207, 412] on icon at bounding box center [209, 416] width 14 height 11
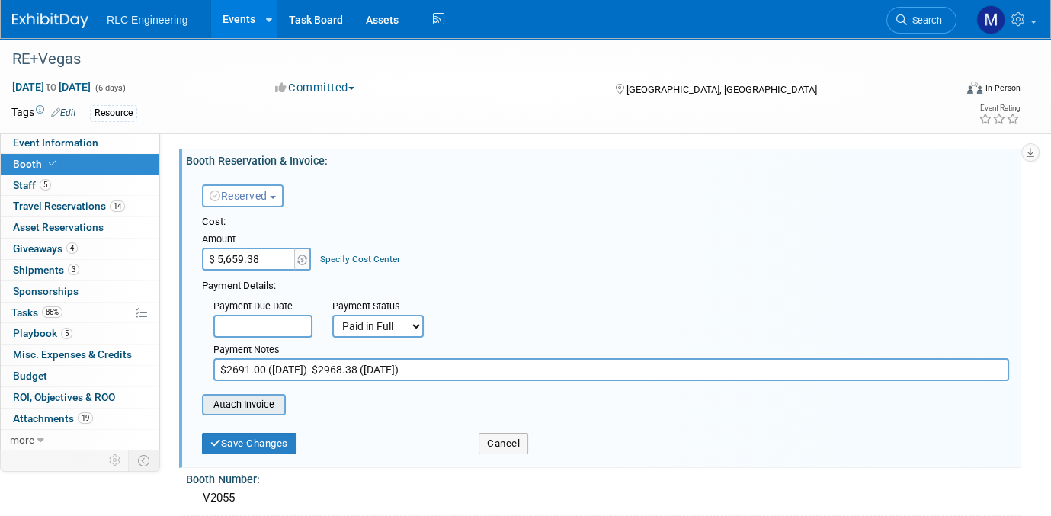
click at [238, 404] on input "file" at bounding box center [193, 404] width 181 height 18
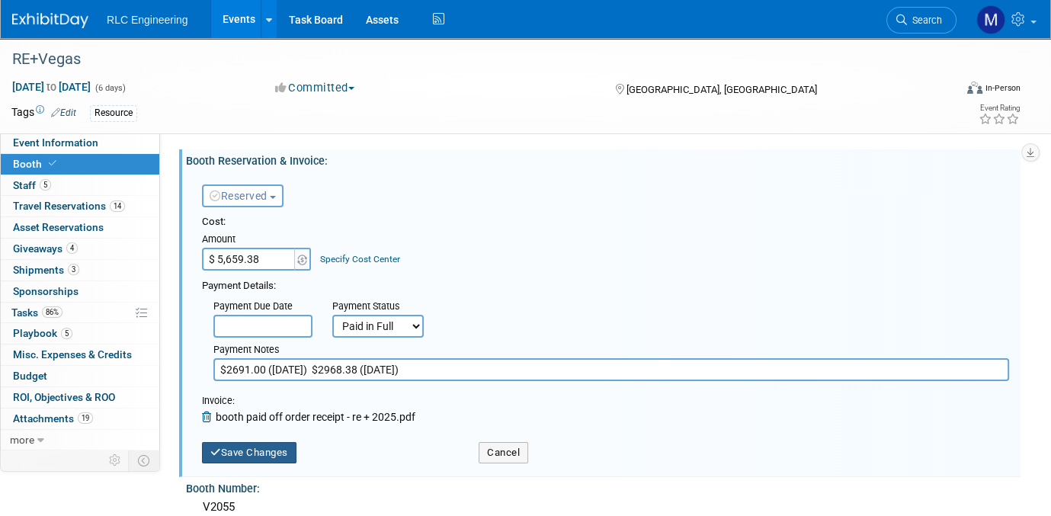
click at [247, 456] on button "Save Changes" at bounding box center [249, 452] width 94 height 21
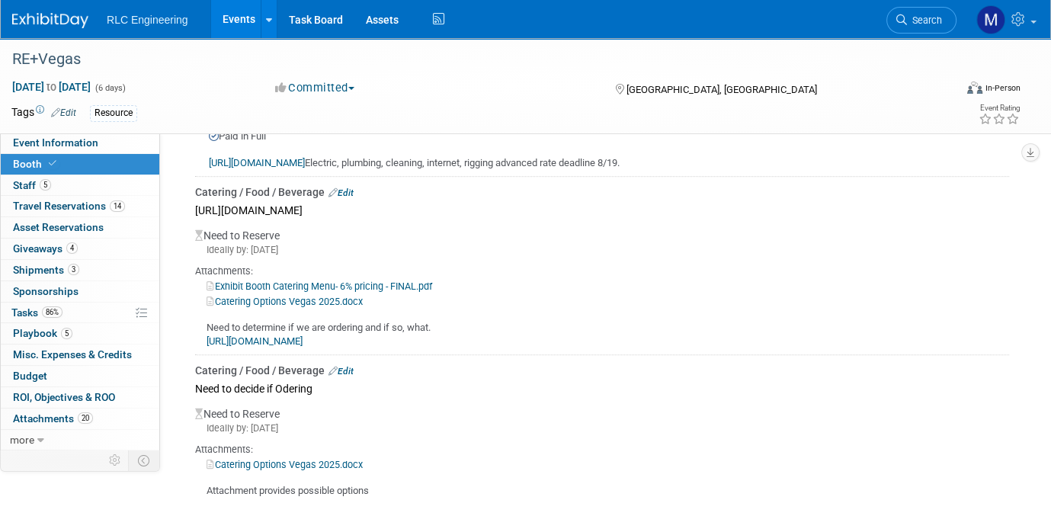
scroll to position [838, 0]
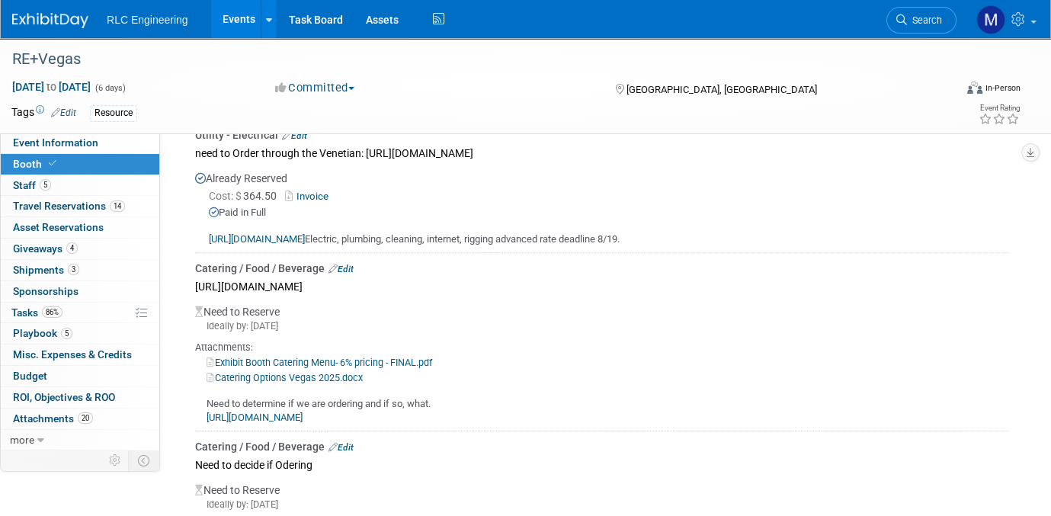
click at [346, 264] on link "Edit" at bounding box center [340, 269] width 25 height 11
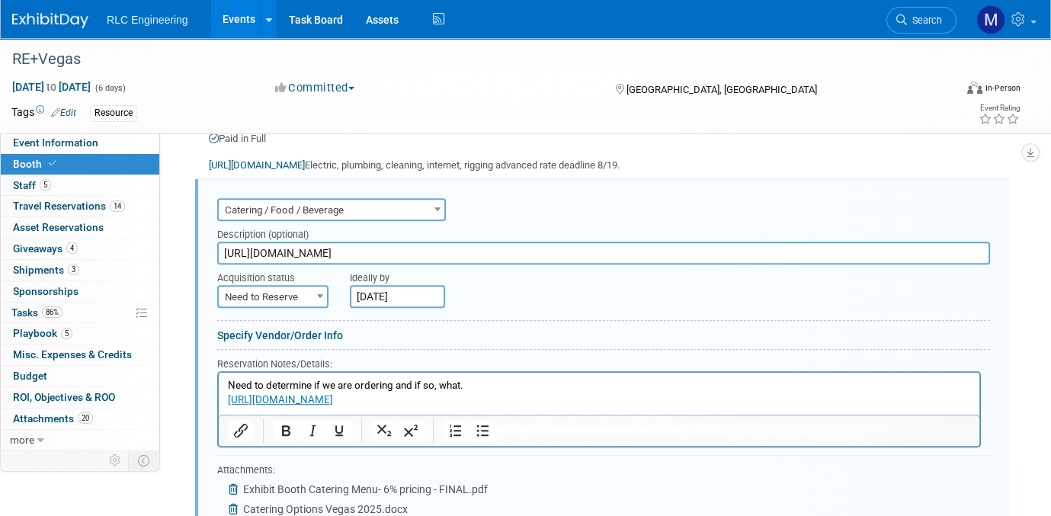
scroll to position [1064, 0]
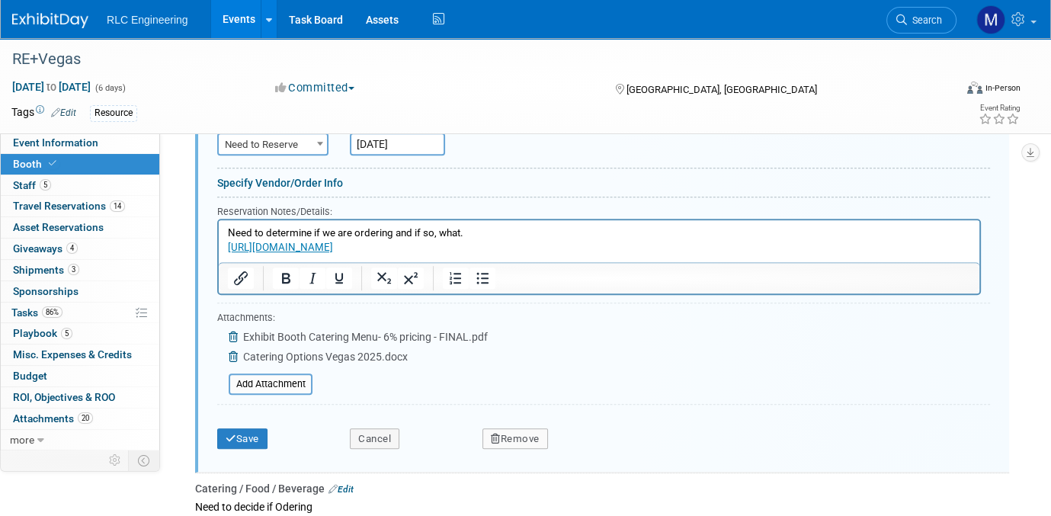
click at [524, 428] on button "Remove" at bounding box center [515, 438] width 66 height 21
click at [602, 442] on link "Yes" at bounding box center [599, 451] width 44 height 24
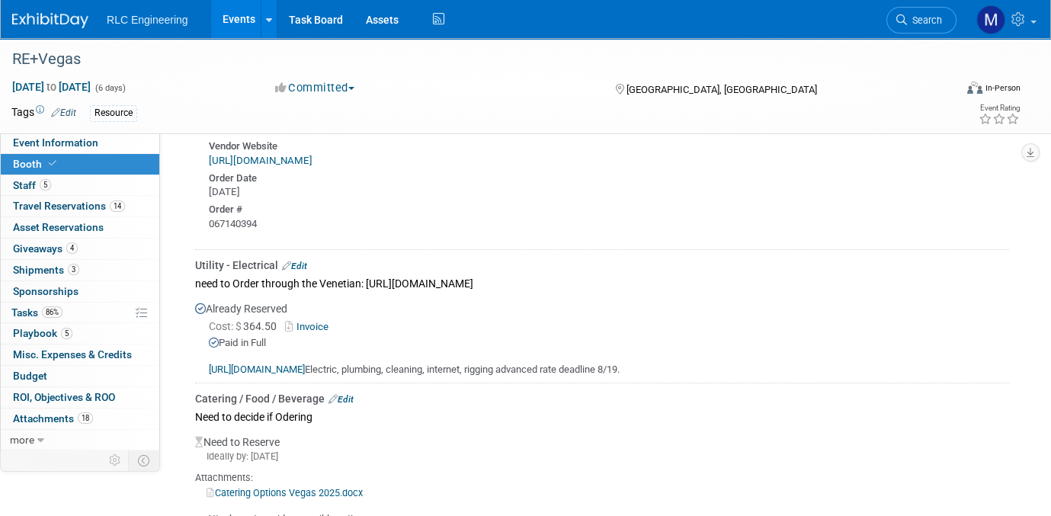
scroll to position [744, 0]
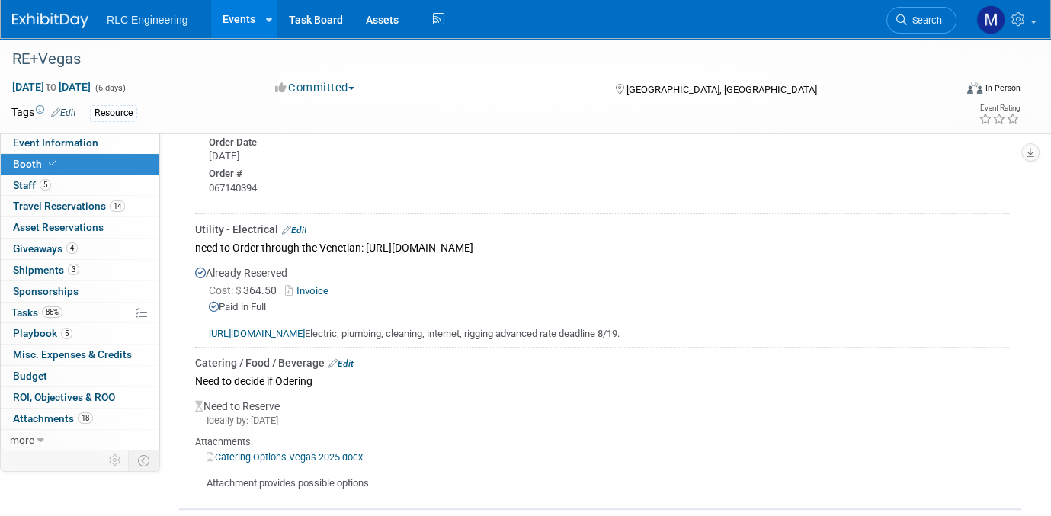
click at [349, 358] on link "Edit" at bounding box center [340, 363] width 25 height 11
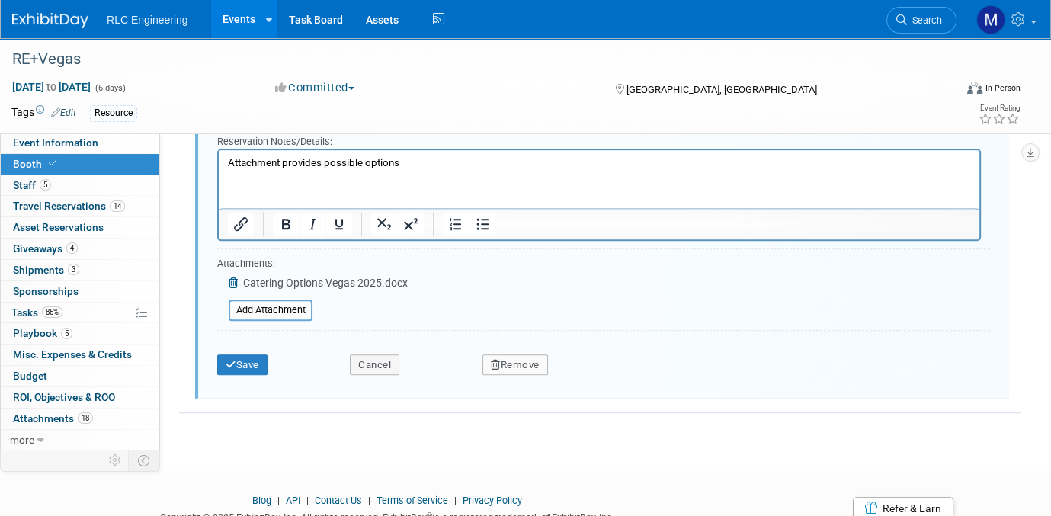
scroll to position [1140, 0]
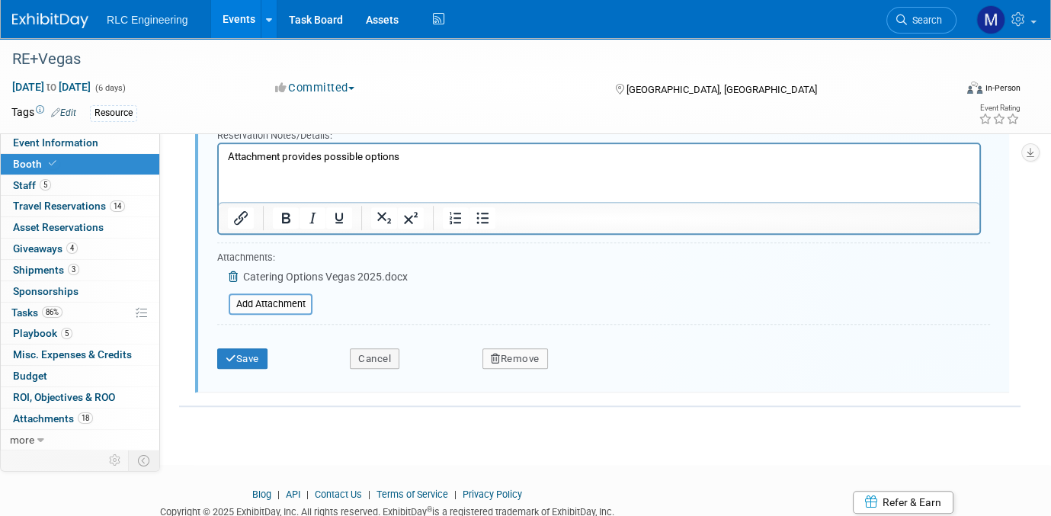
click at [517, 348] on button "Remove" at bounding box center [515, 358] width 66 height 21
click at [592, 364] on link "Yes" at bounding box center [599, 371] width 44 height 24
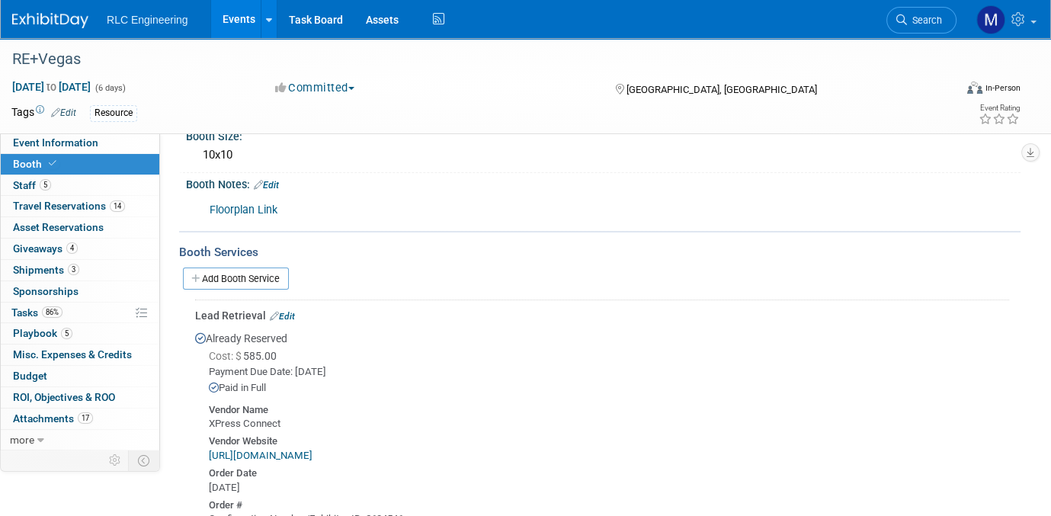
scroll to position [138, 0]
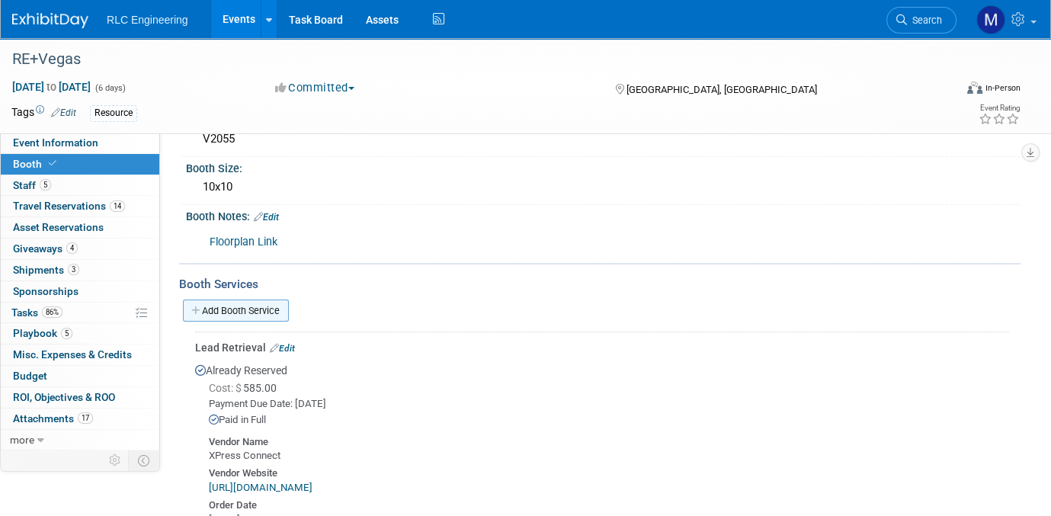
click at [238, 305] on link "Add Booth Service" at bounding box center [236, 310] width 106 height 22
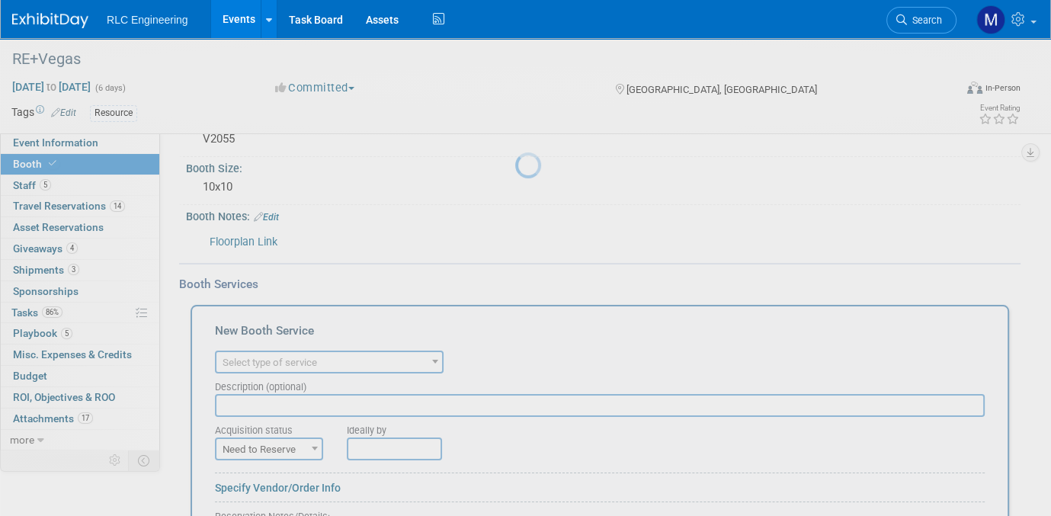
scroll to position [0, 0]
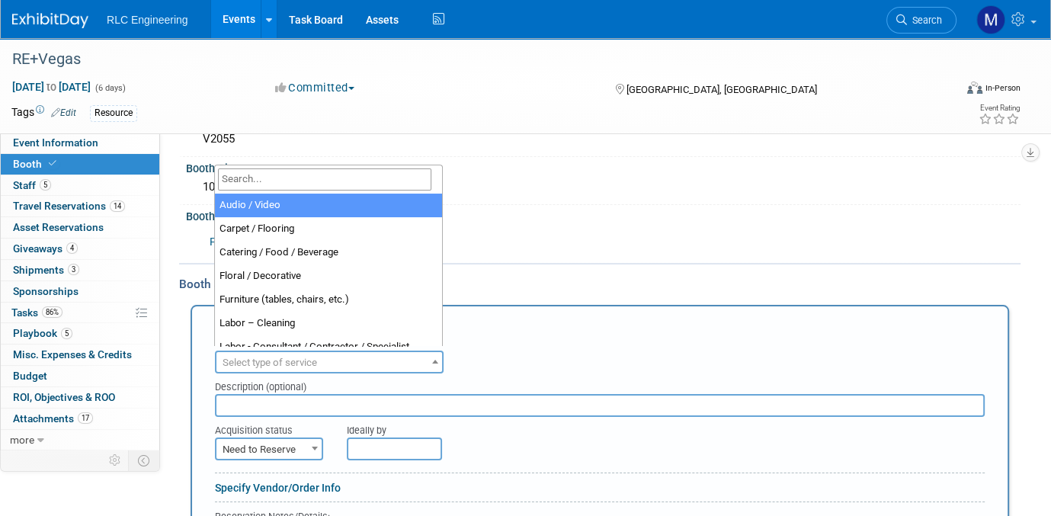
click at [261, 358] on span "Select type of service" at bounding box center [269, 362] width 94 height 11
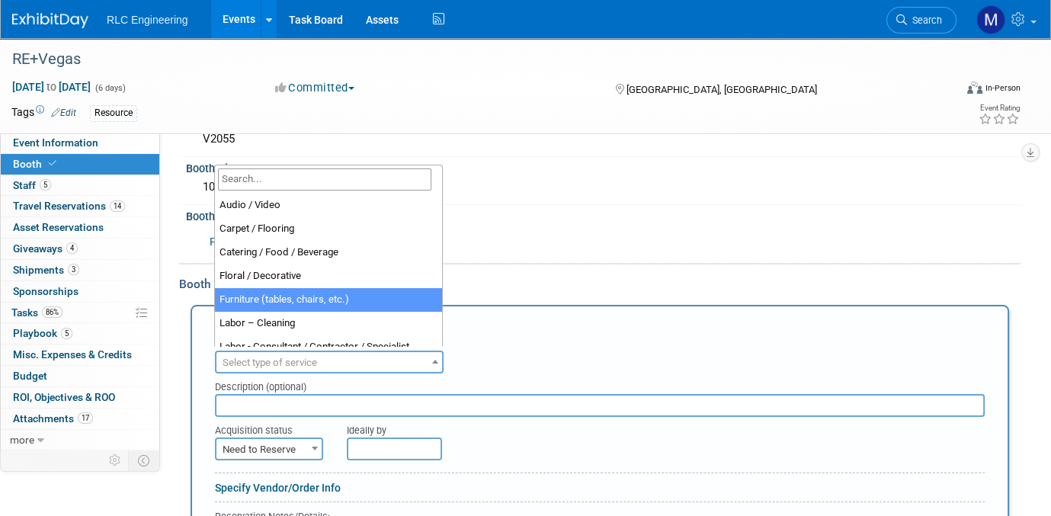
select select "6"
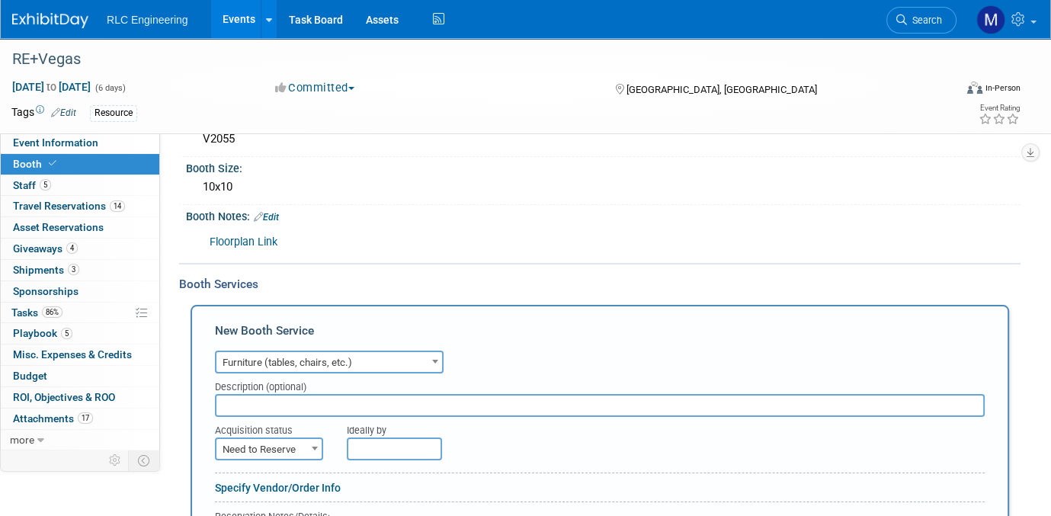
click at [255, 394] on input "text" at bounding box center [599, 405] width 769 height 23
type input "Table/Chairs"
click at [270, 446] on span "Need to Reserve" at bounding box center [268, 449] width 105 height 21
select select "2"
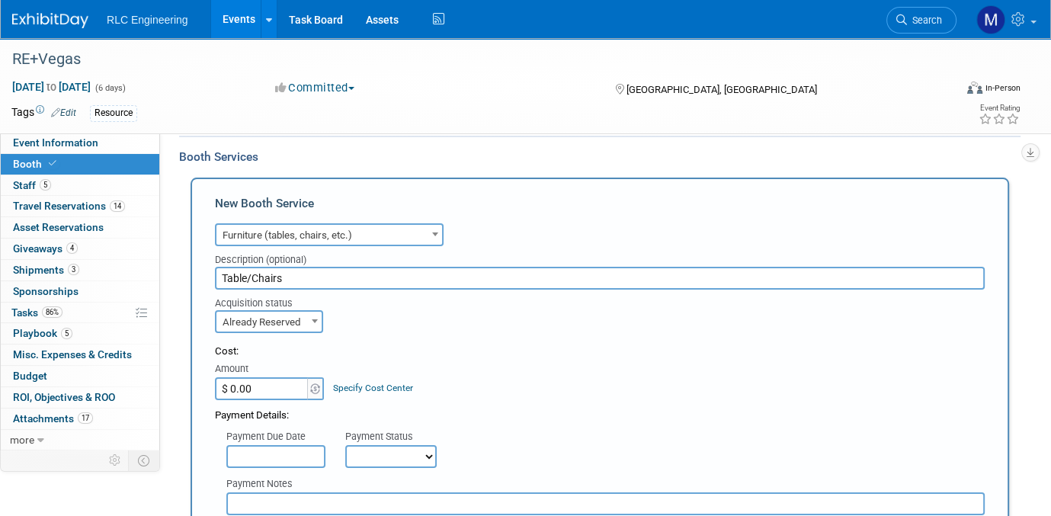
scroll to position [290, 0]
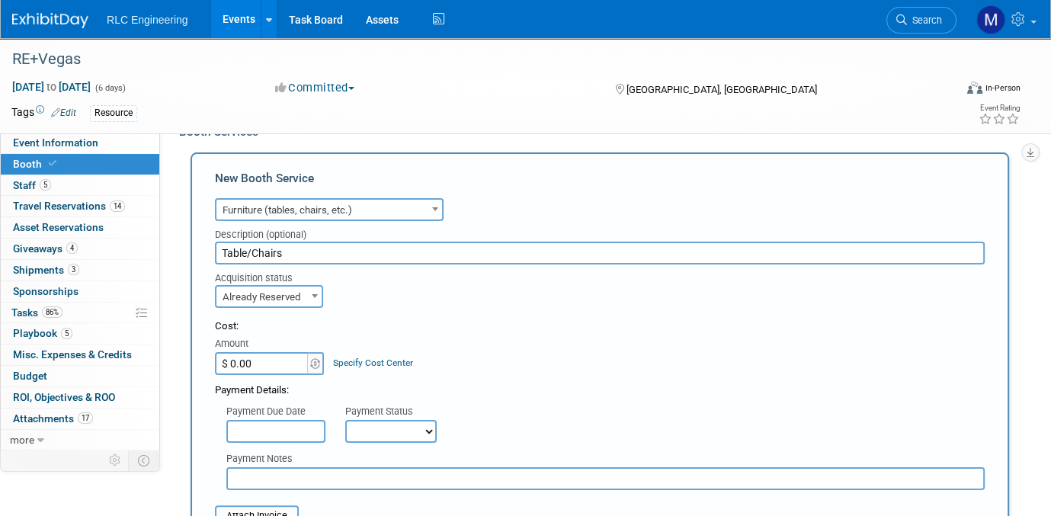
click at [286, 359] on input "$ 0.00" at bounding box center [262, 363] width 95 height 23
type input "$ 832.32"
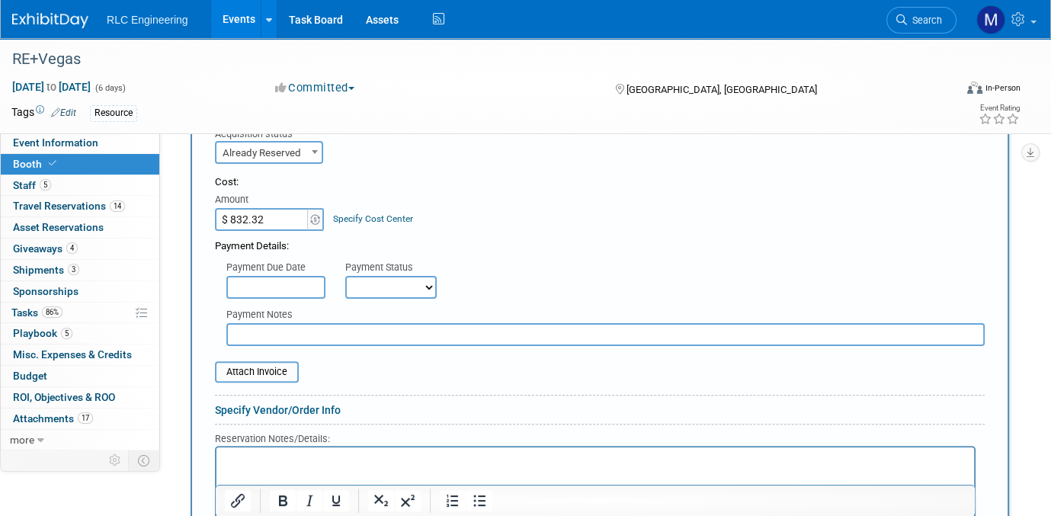
scroll to position [443, 0]
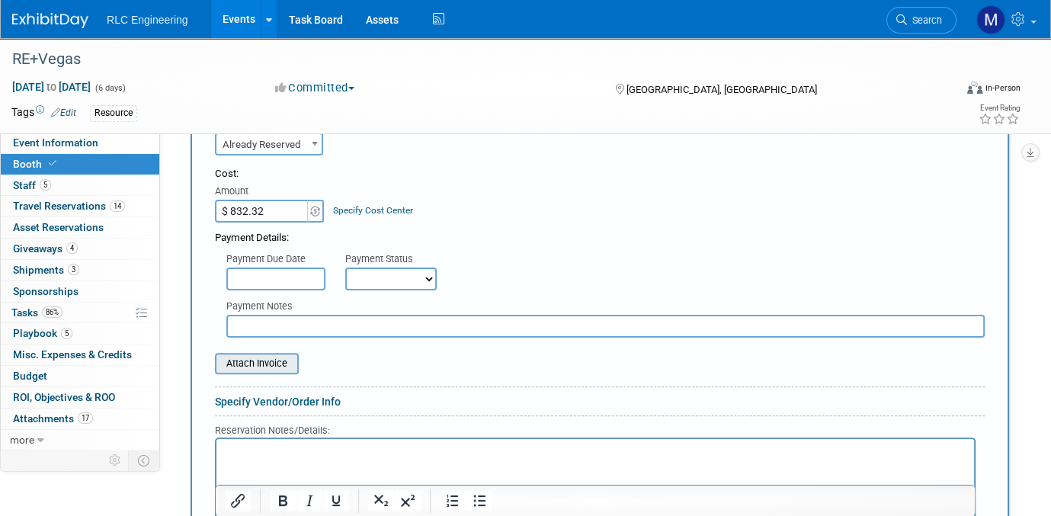
click at [273, 356] on input "file" at bounding box center [206, 363] width 181 height 18
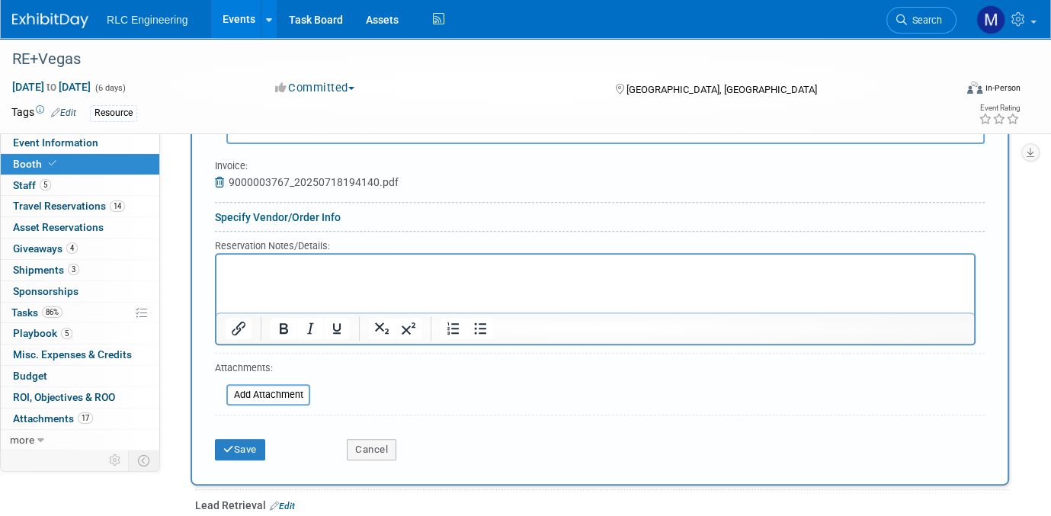
scroll to position [671, 0]
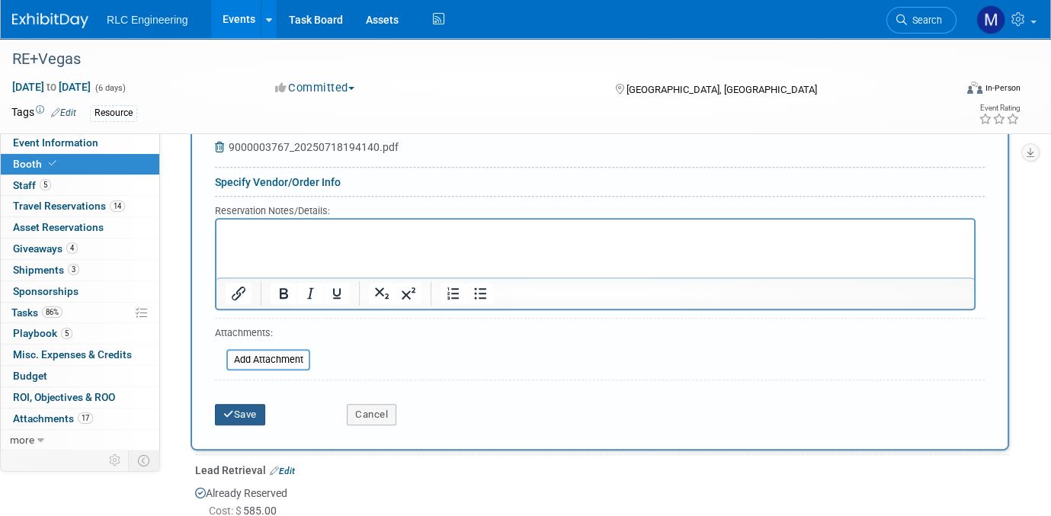
click at [249, 408] on button "Save" at bounding box center [240, 414] width 50 height 21
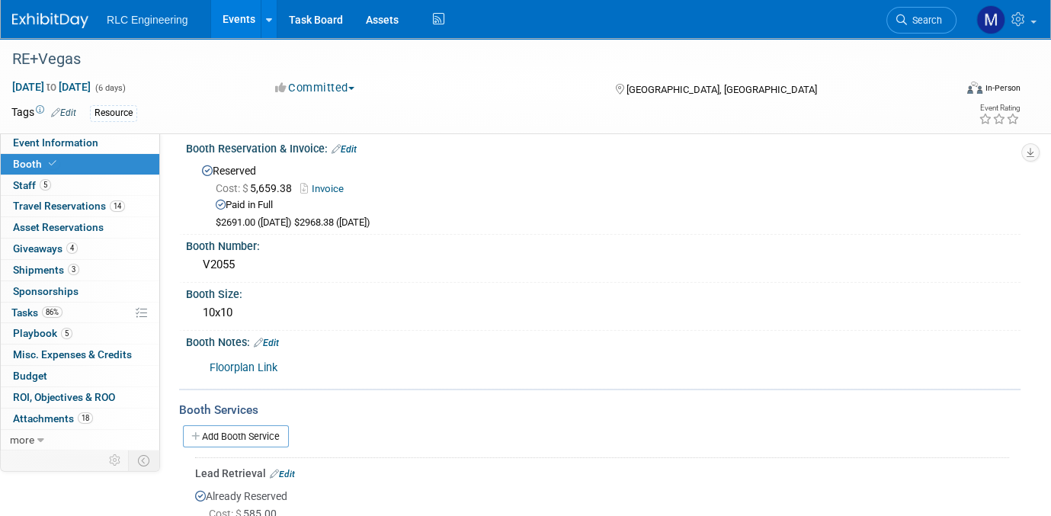
scroll to position [88, 0]
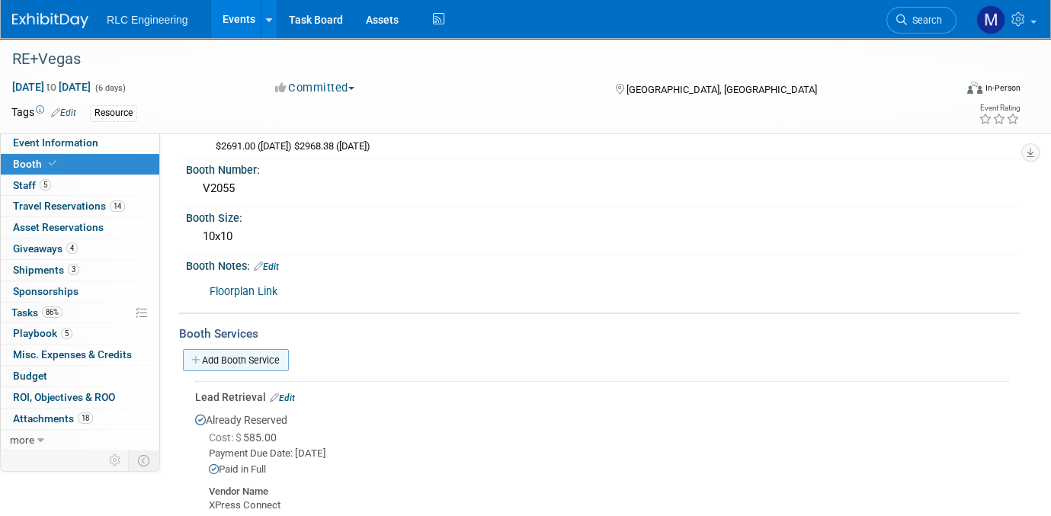
click at [192, 355] on icon at bounding box center [196, 360] width 11 height 10
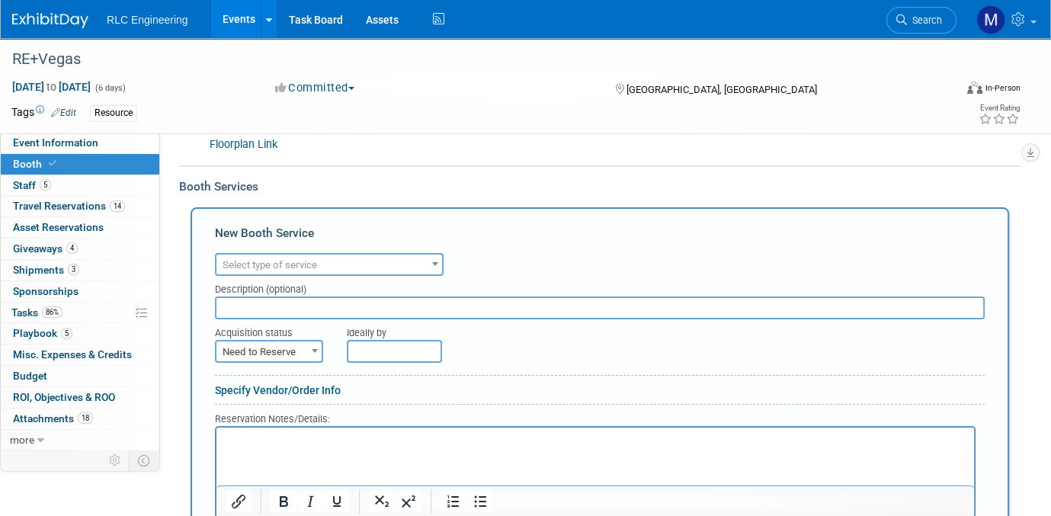
scroll to position [241, 0]
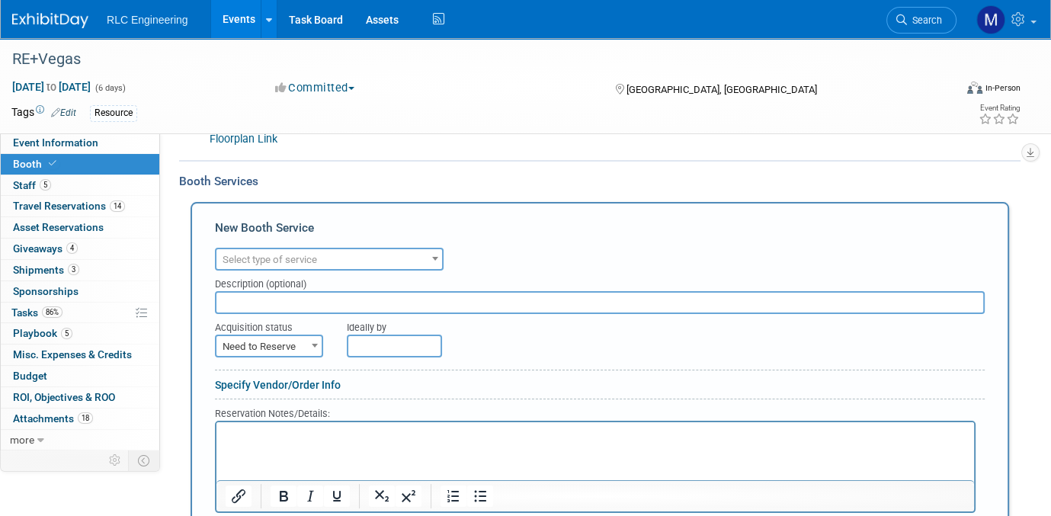
click at [320, 251] on span "Select type of service" at bounding box center [328, 259] width 225 height 21
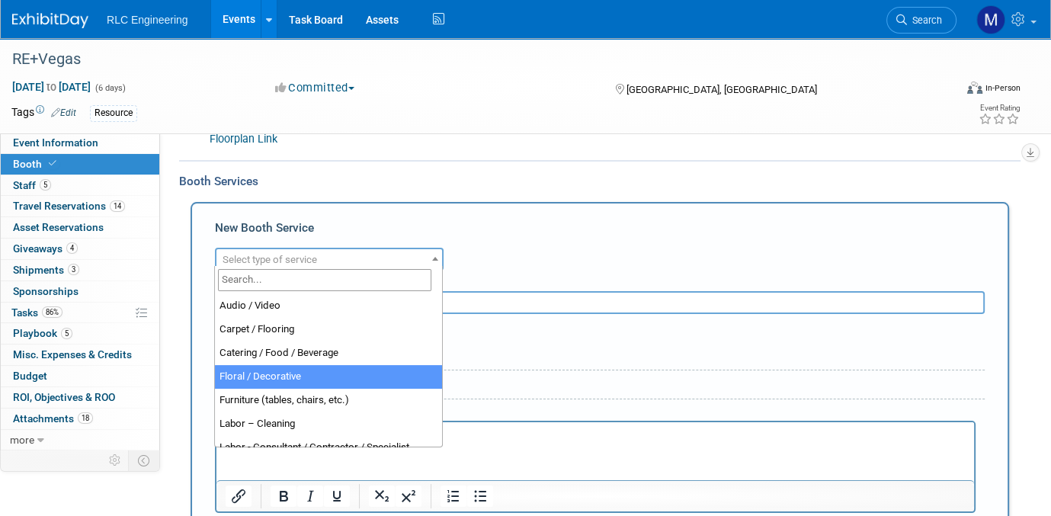
select select "5"
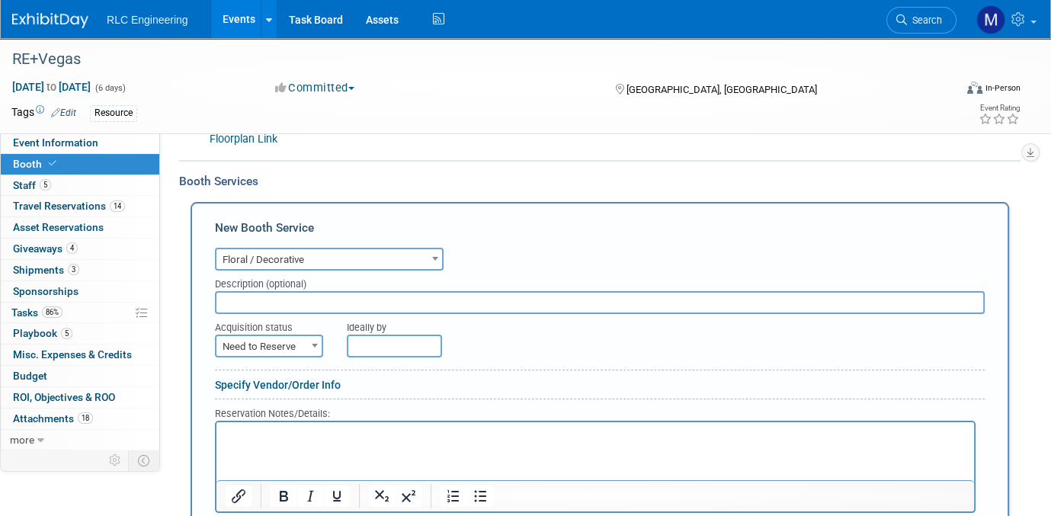
click at [267, 299] on input "text" at bounding box center [599, 302] width 769 height 23
type input "Plant"
click at [262, 336] on span "Need to Reserve" at bounding box center [268, 346] width 105 height 21
select select "2"
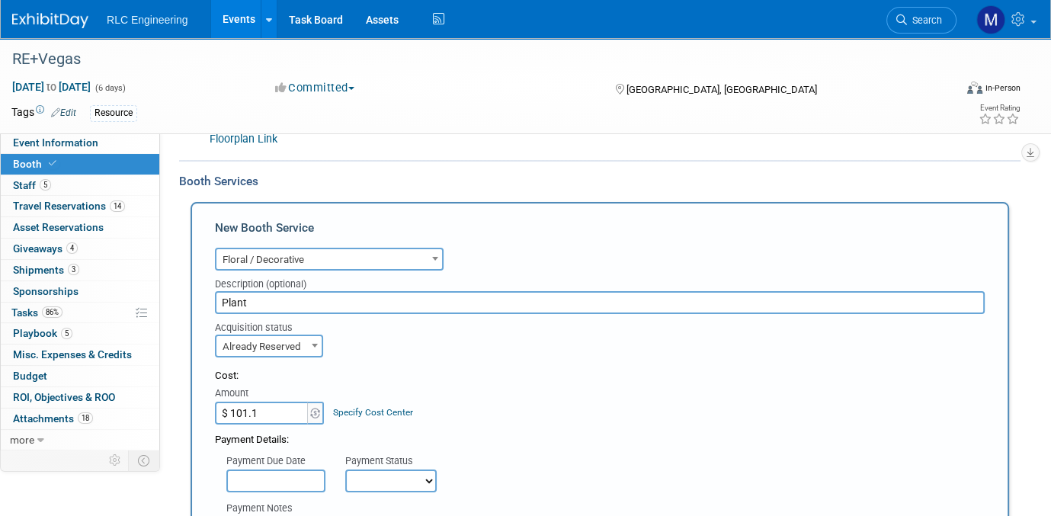
type input "$ 101.11"
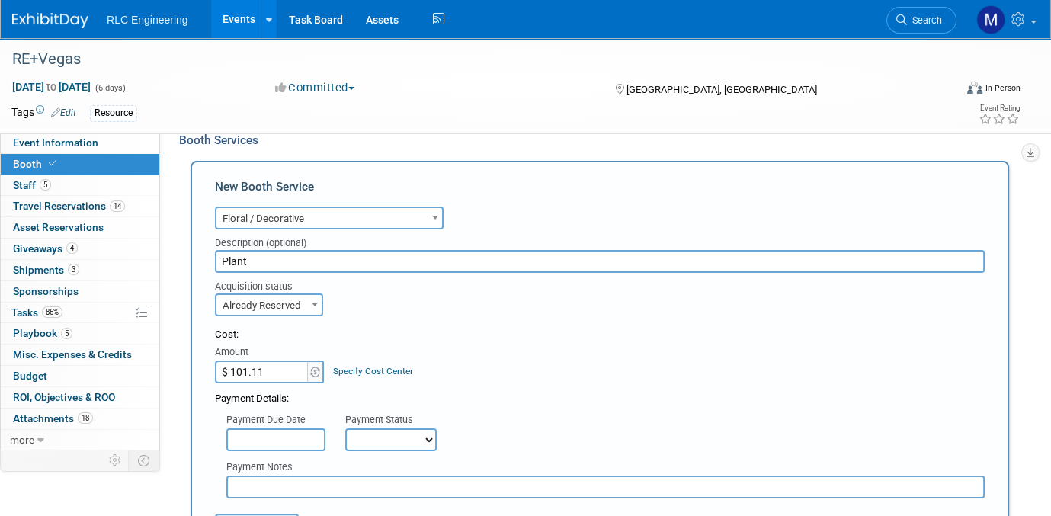
scroll to position [317, 0]
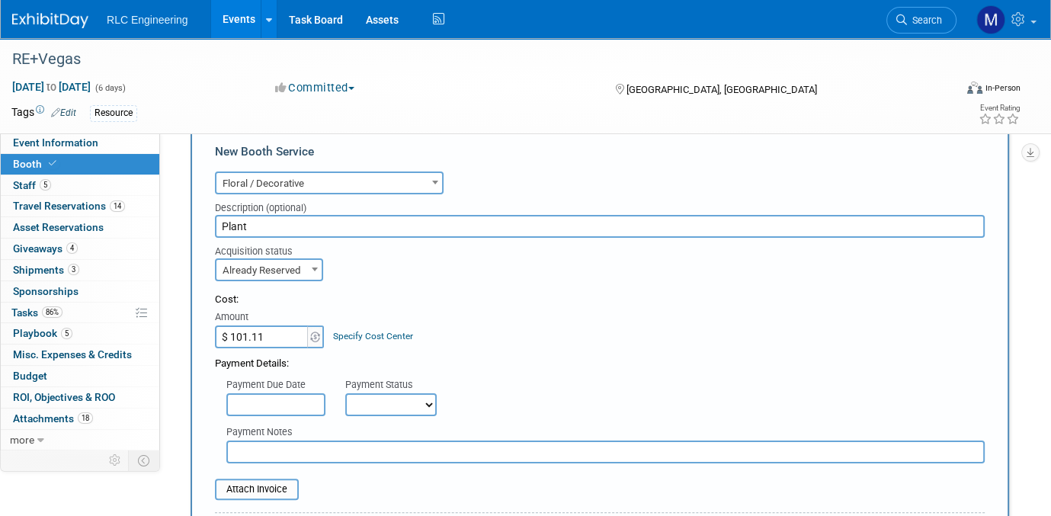
click at [388, 398] on select "Not Paid Yet Partially Paid Paid in Full" at bounding box center [390, 404] width 91 height 23
select select "1"
click at [345, 393] on select "Not Paid Yet Partially Paid Paid in Full" at bounding box center [390, 404] width 91 height 23
click at [270, 481] on input "file" at bounding box center [206, 489] width 181 height 18
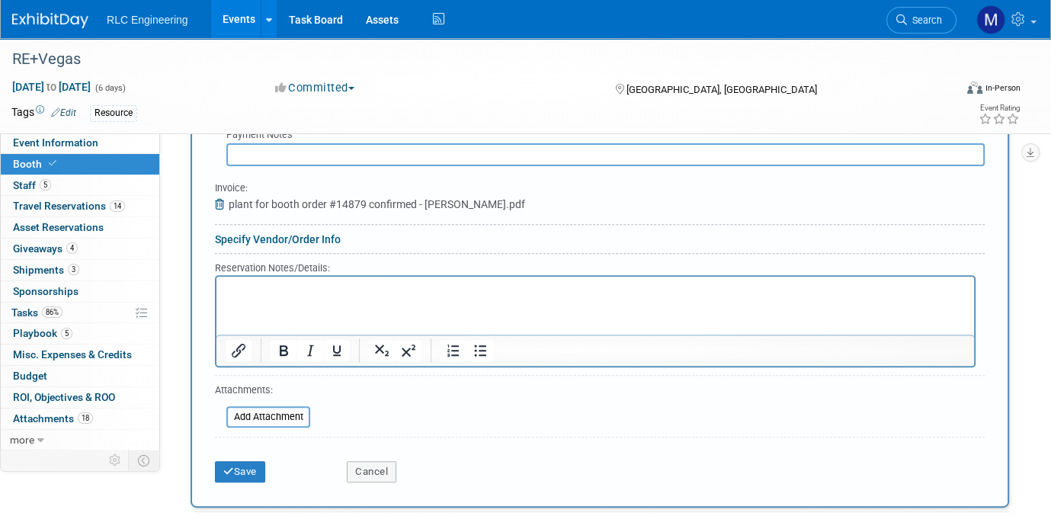
scroll to position [622, 0]
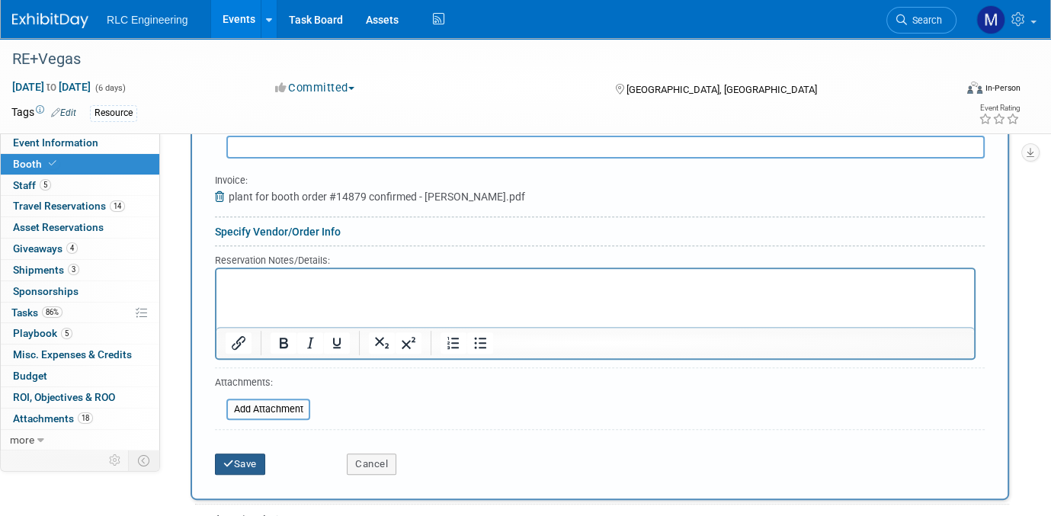
click at [242, 458] on button "Save" at bounding box center [240, 463] width 50 height 21
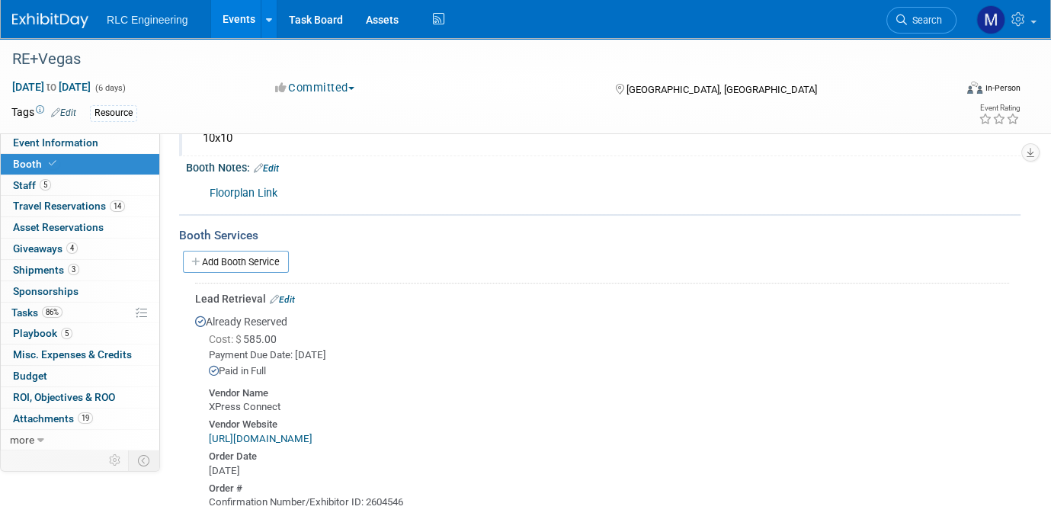
scroll to position [0, 0]
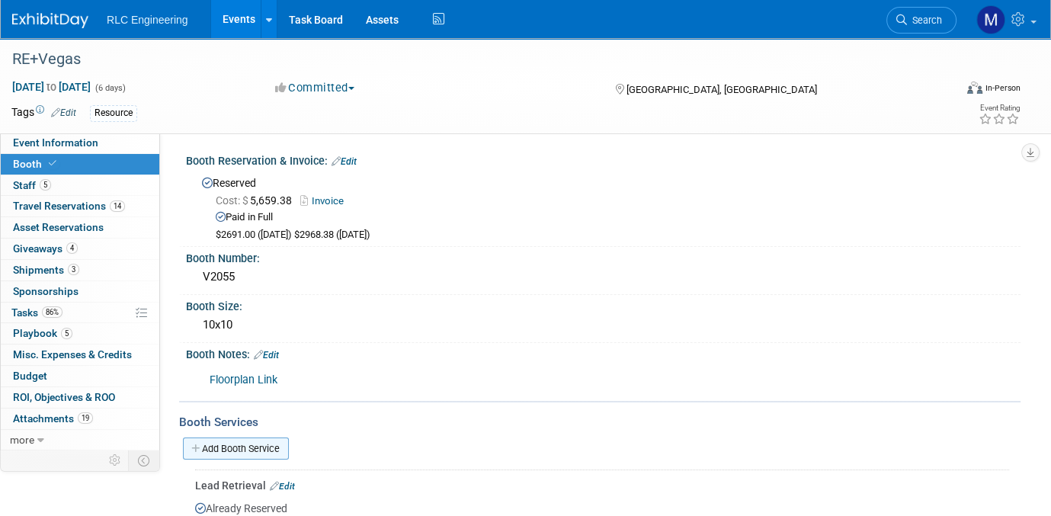
click at [197, 443] on icon at bounding box center [196, 448] width 11 height 10
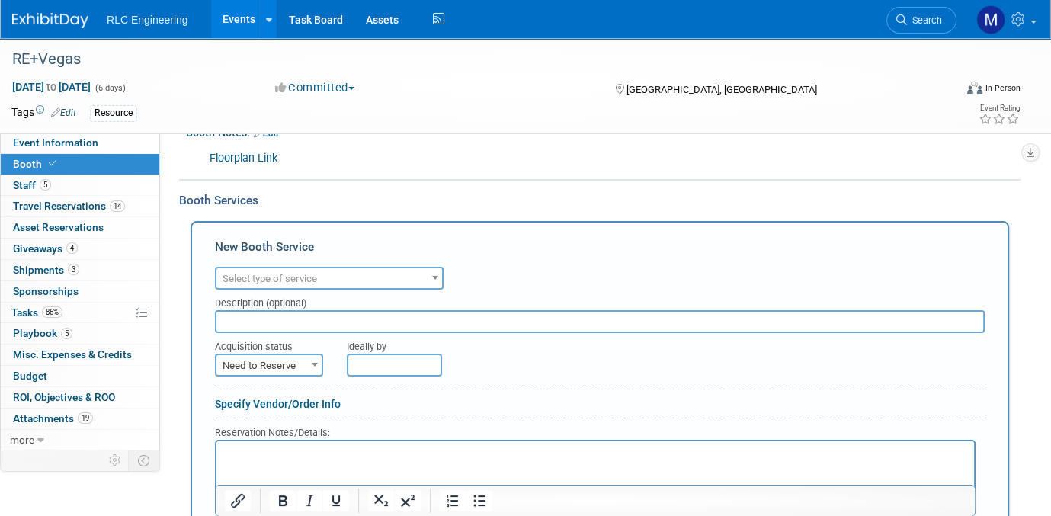
scroll to position [229, 0]
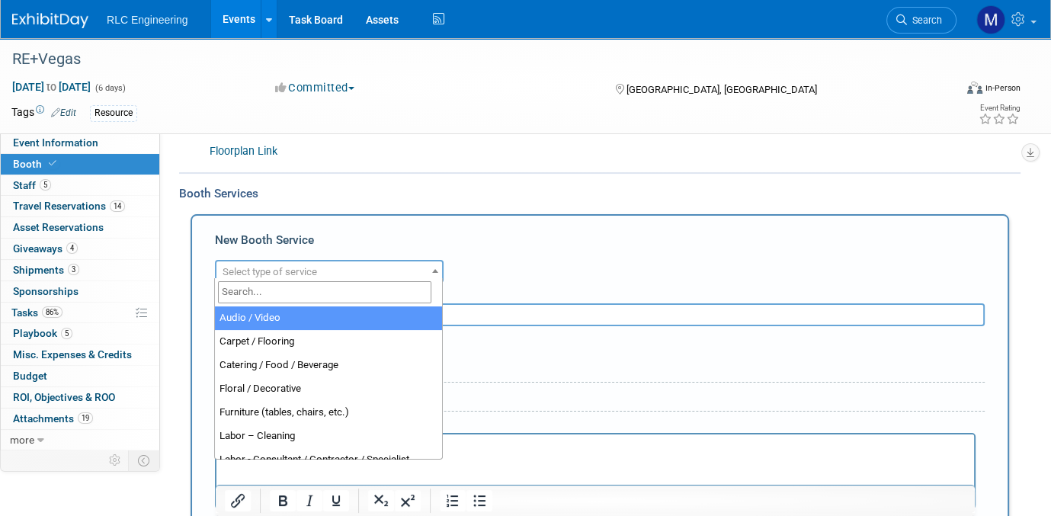
click at [320, 269] on span "Select type of service" at bounding box center [328, 271] width 225 height 21
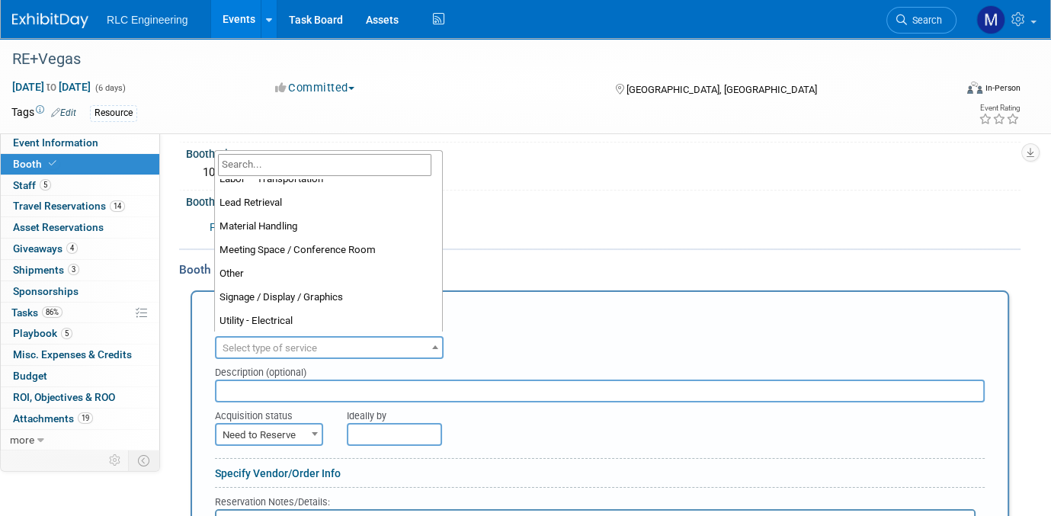
scroll to position [329, 0]
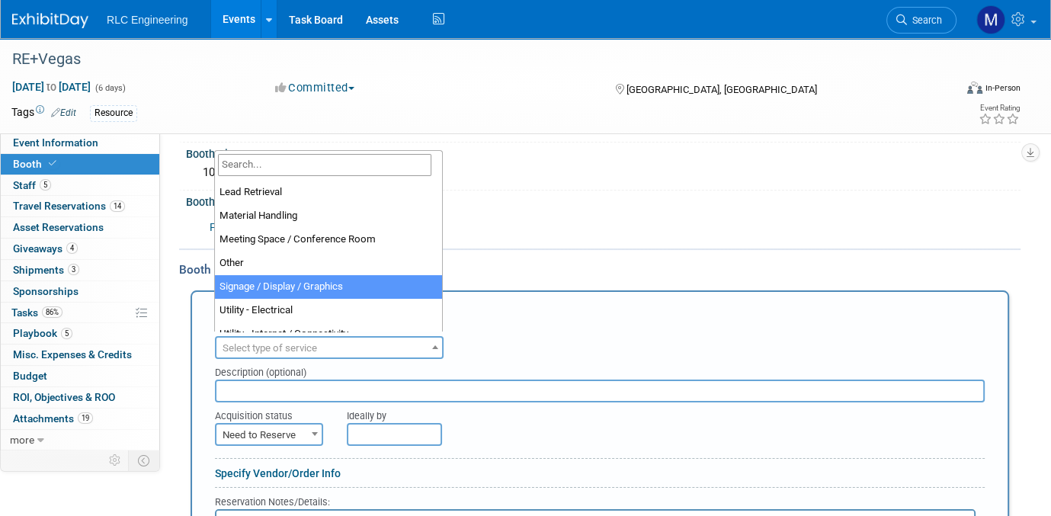
select select "3"
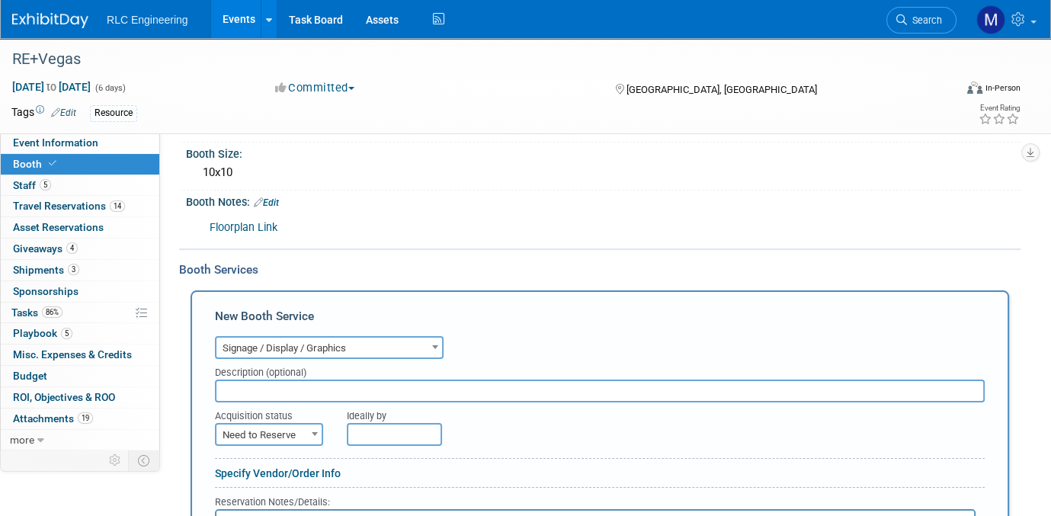
click at [267, 390] on input "text" at bounding box center [599, 390] width 769 height 23
type input "Graphic for 8x10 backlit panel, and graphic for backlit podium"
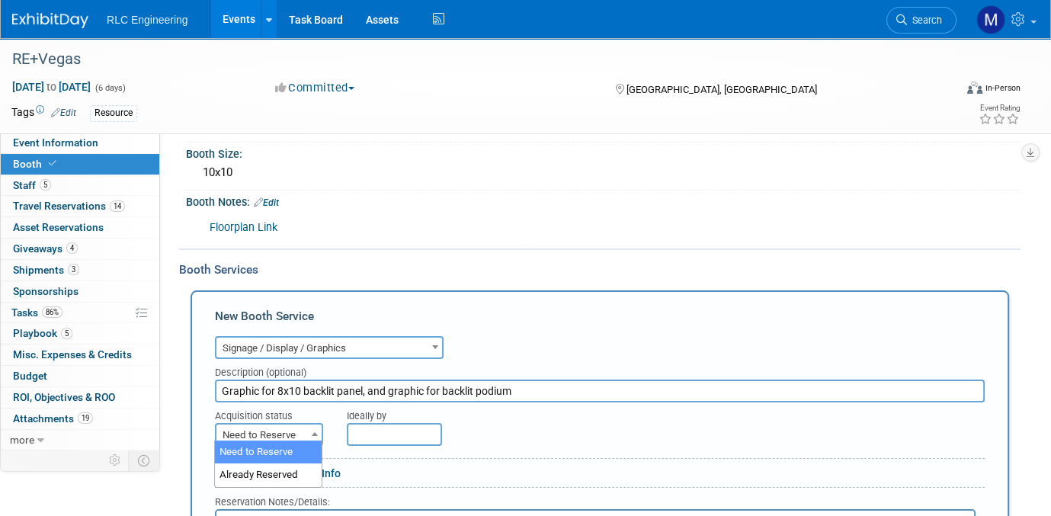
click at [278, 424] on span "Need to Reserve" at bounding box center [268, 434] width 105 height 21
drag, startPoint x: 273, startPoint y: 472, endPoint x: 414, endPoint y: 427, distance: 148.2
select select "2"
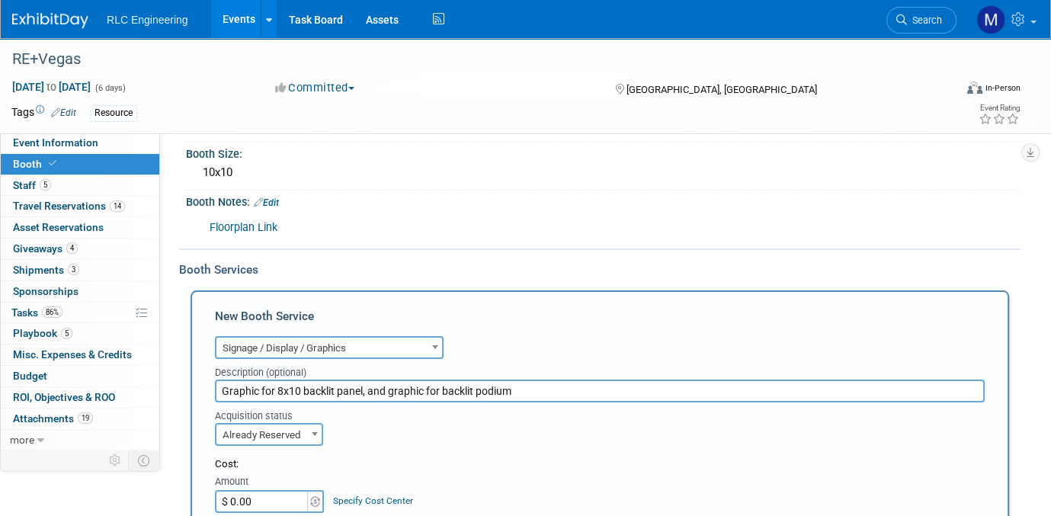
scroll to position [229, 0]
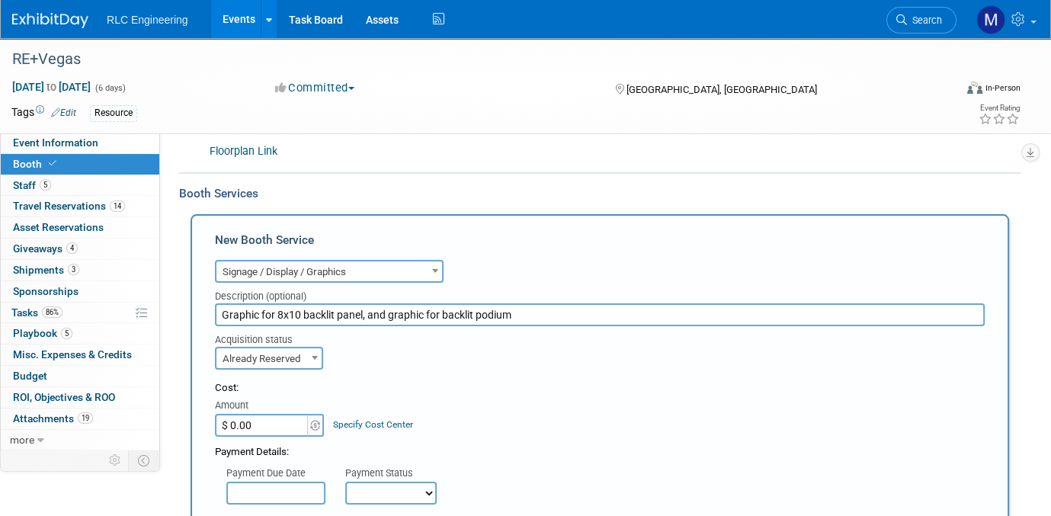
click at [394, 492] on select "Not Paid Yet Partially Paid Paid in Full" at bounding box center [390, 492] width 91 height 23
select select "1"
click at [345, 481] on select "Not Paid Yet Partially Paid Paid in Full" at bounding box center [390, 492] width 91 height 23
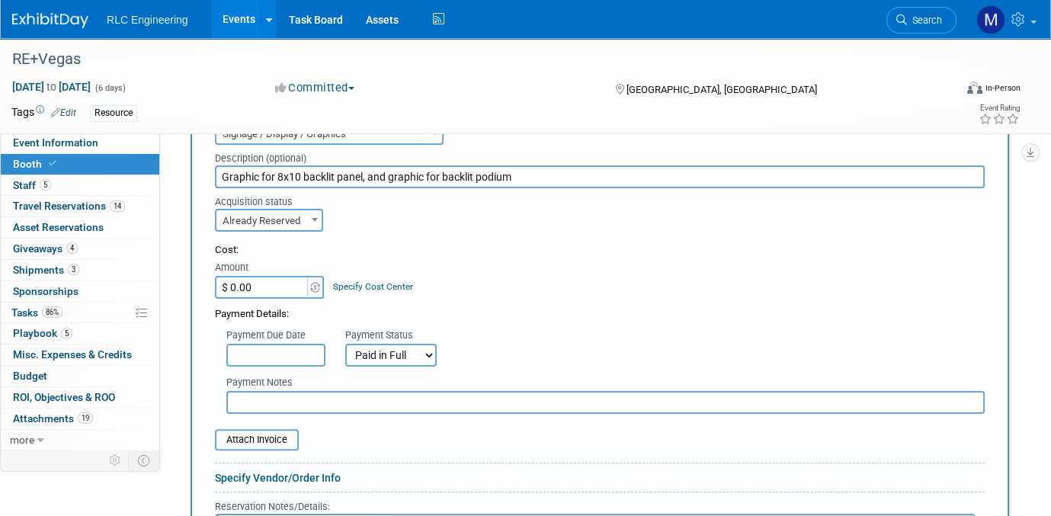
scroll to position [381, 0]
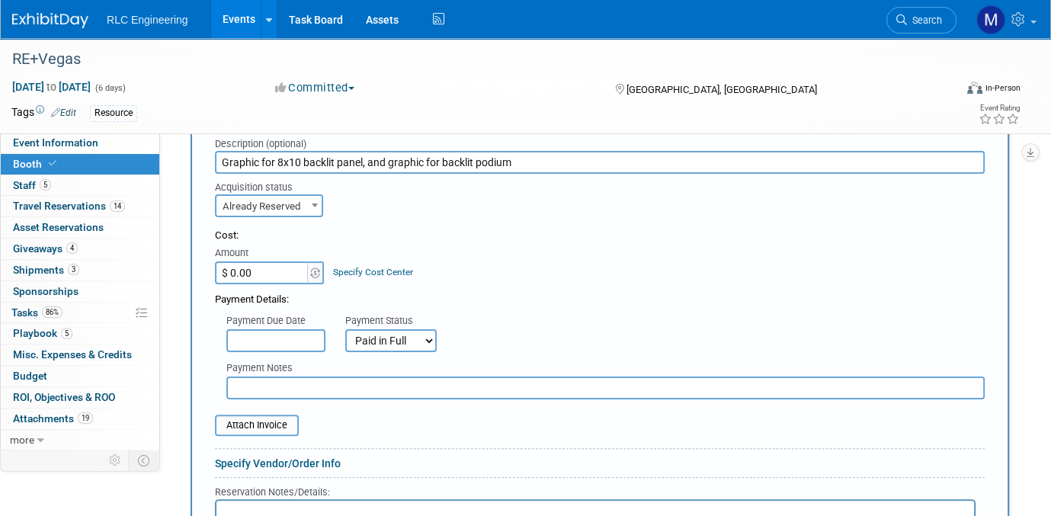
click at [250, 267] on input "$ 0.00" at bounding box center [262, 272] width 95 height 23
type input "$ 1,328.54"
click at [500, 284] on div "Payment Details:" at bounding box center [599, 295] width 769 height 23
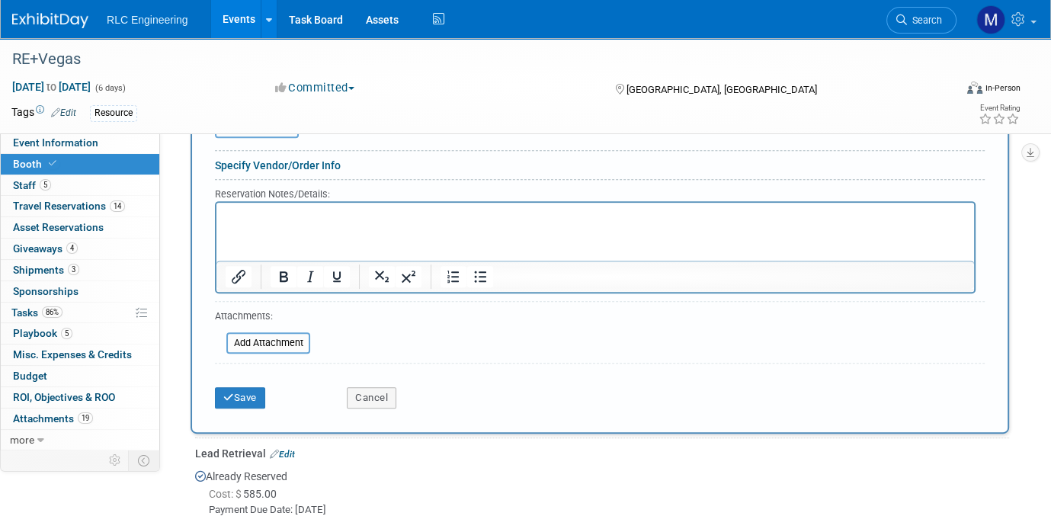
scroll to position [686, 0]
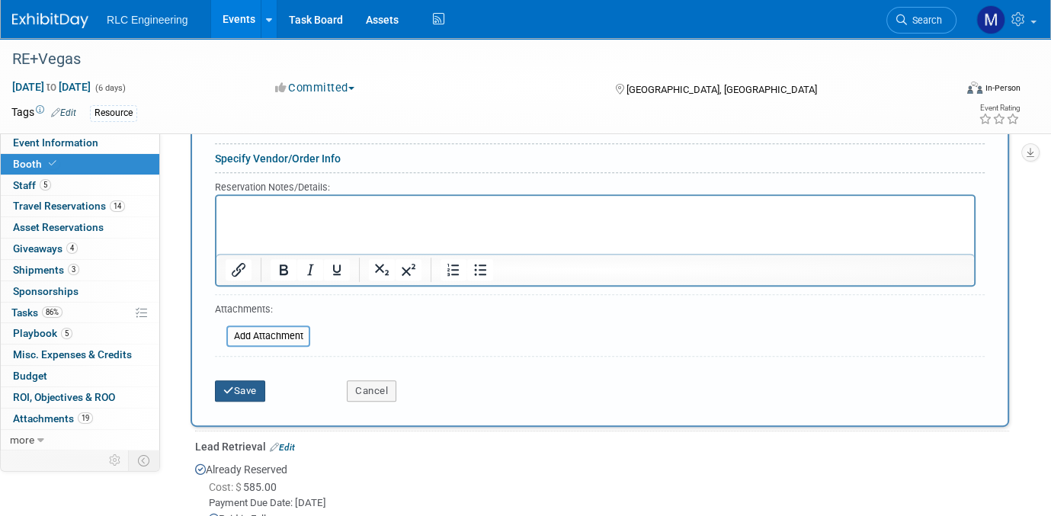
click at [238, 380] on button "Save" at bounding box center [240, 390] width 50 height 21
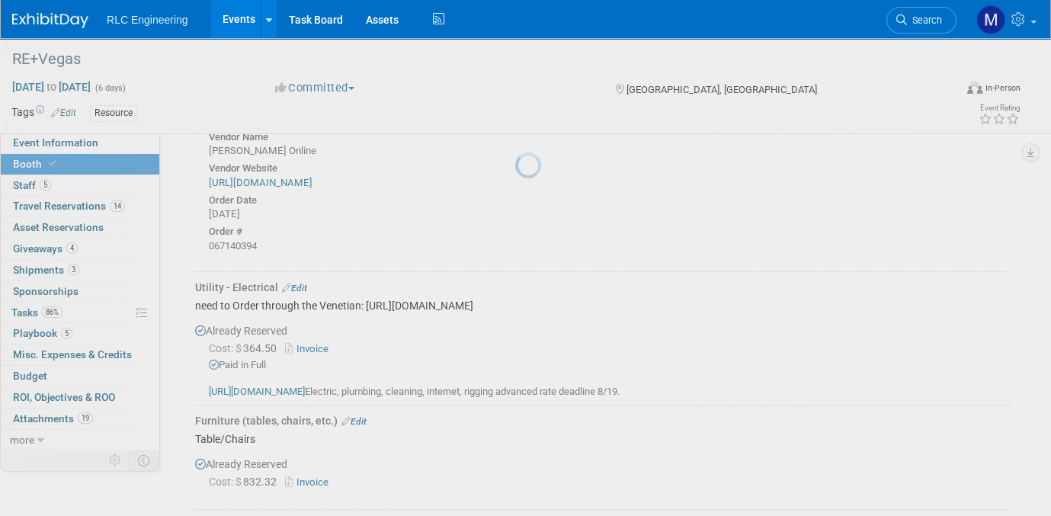
scroll to position [1086, 0]
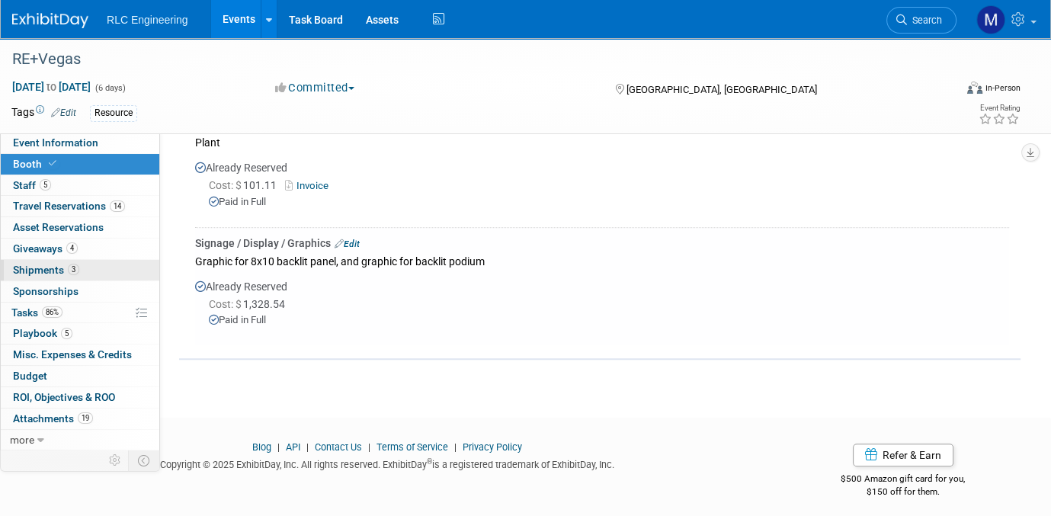
click at [89, 269] on link "3 Shipments 3" at bounding box center [80, 270] width 158 height 21
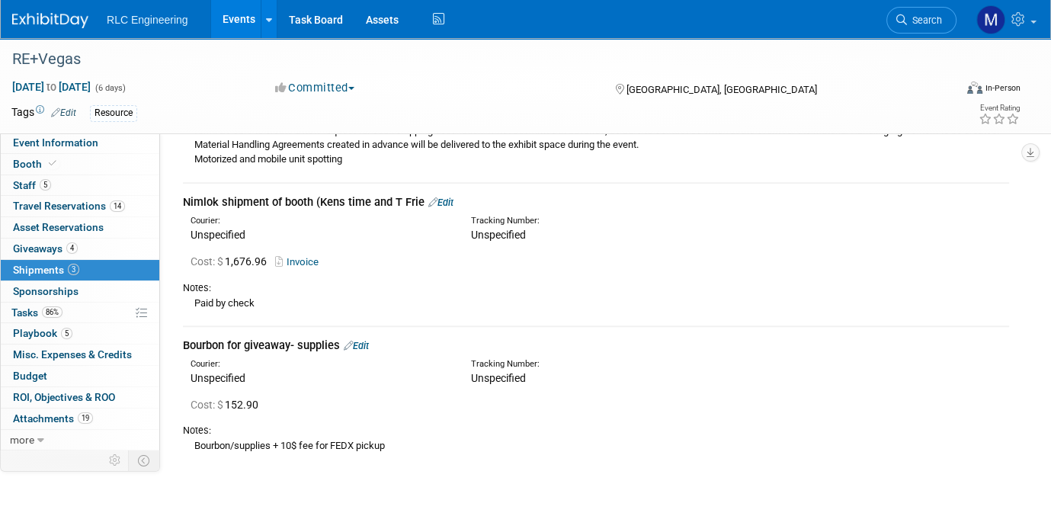
scroll to position [932, 0]
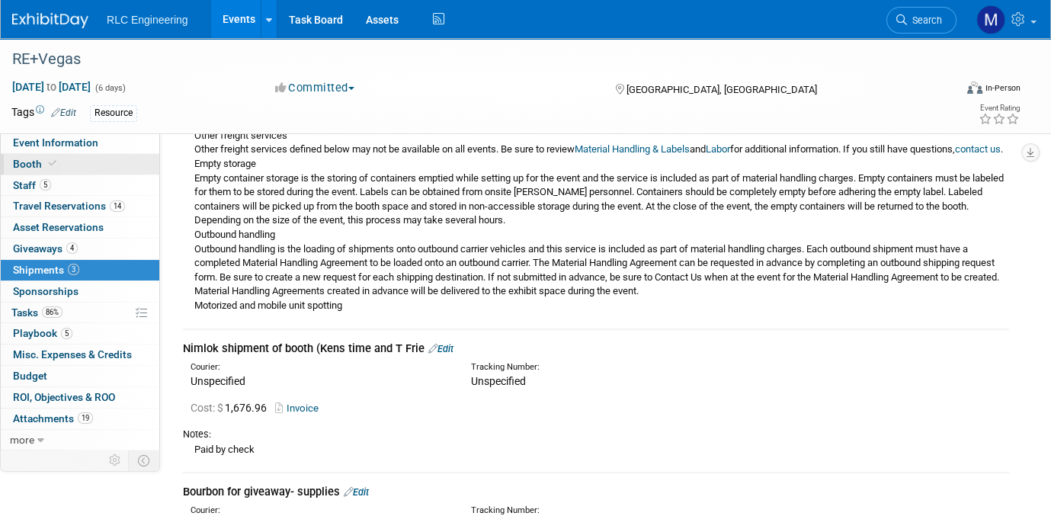
click at [102, 162] on link "Booth" at bounding box center [80, 164] width 158 height 21
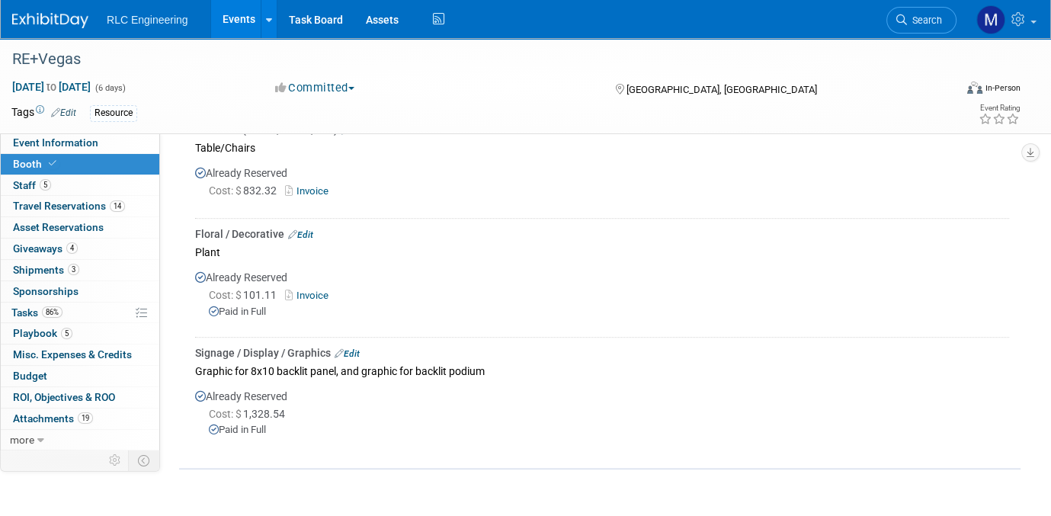
scroll to position [1067, 0]
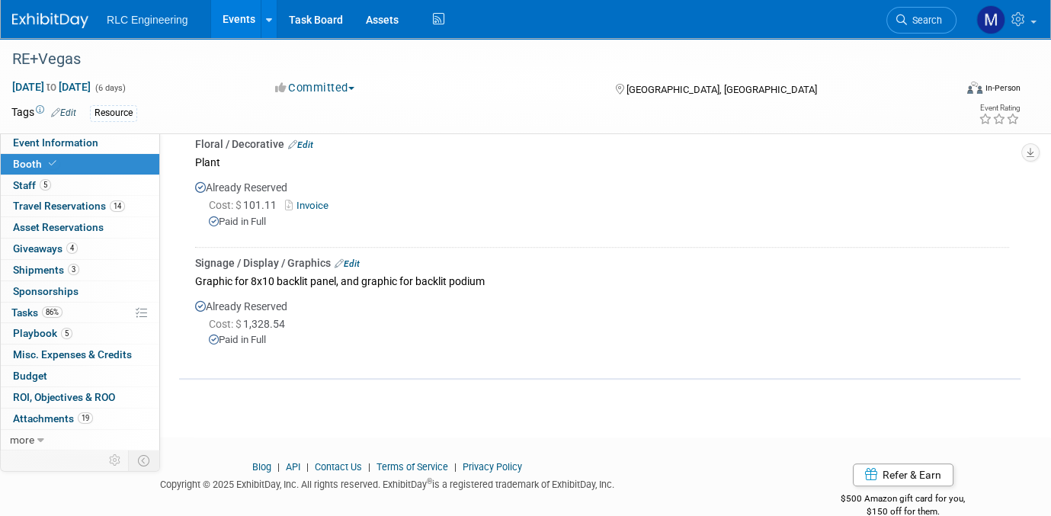
click at [353, 258] on link "Edit" at bounding box center [346, 263] width 25 height 11
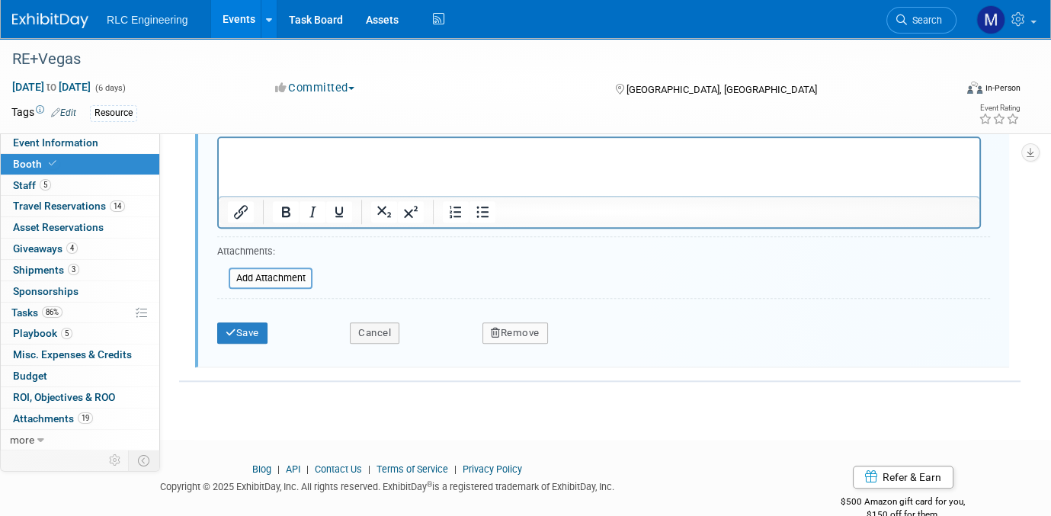
scroll to position [1590, 0]
click at [372, 320] on button "Cancel" at bounding box center [375, 330] width 50 height 21
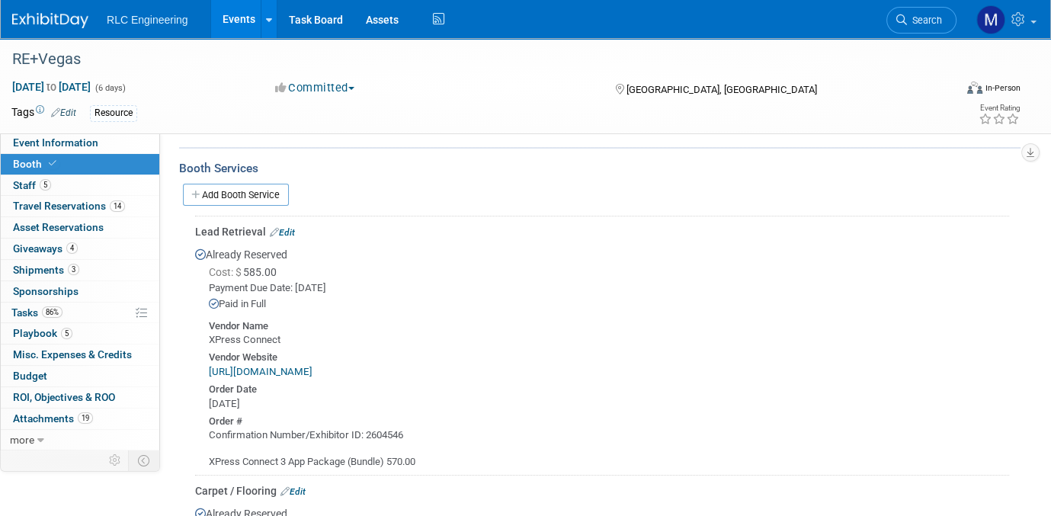
scroll to position [229, 0]
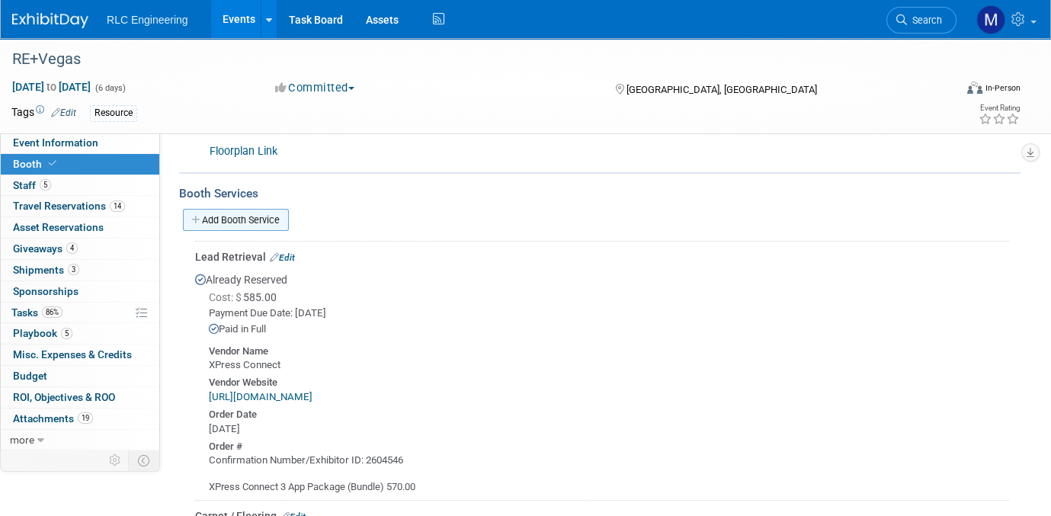
click at [193, 215] on icon at bounding box center [196, 220] width 11 height 10
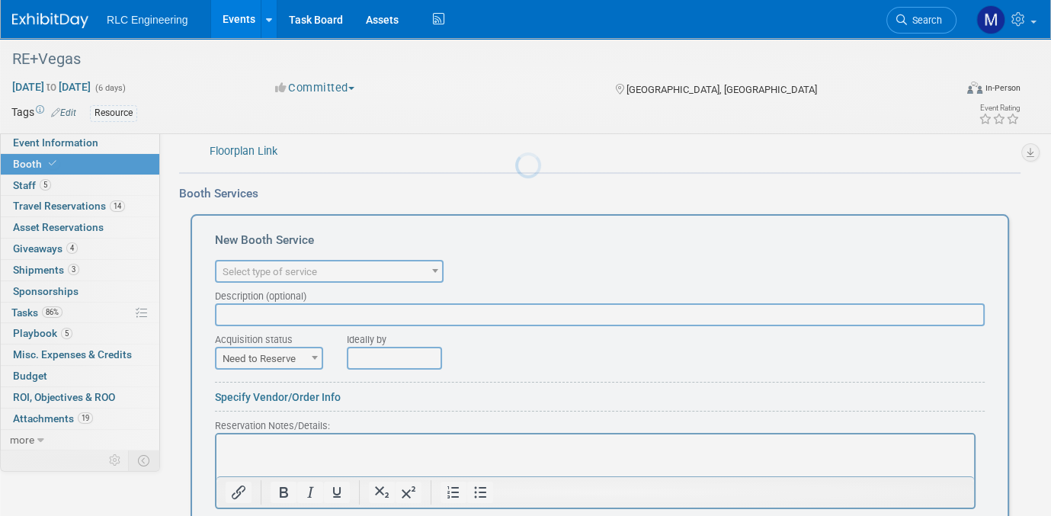
scroll to position [0, 0]
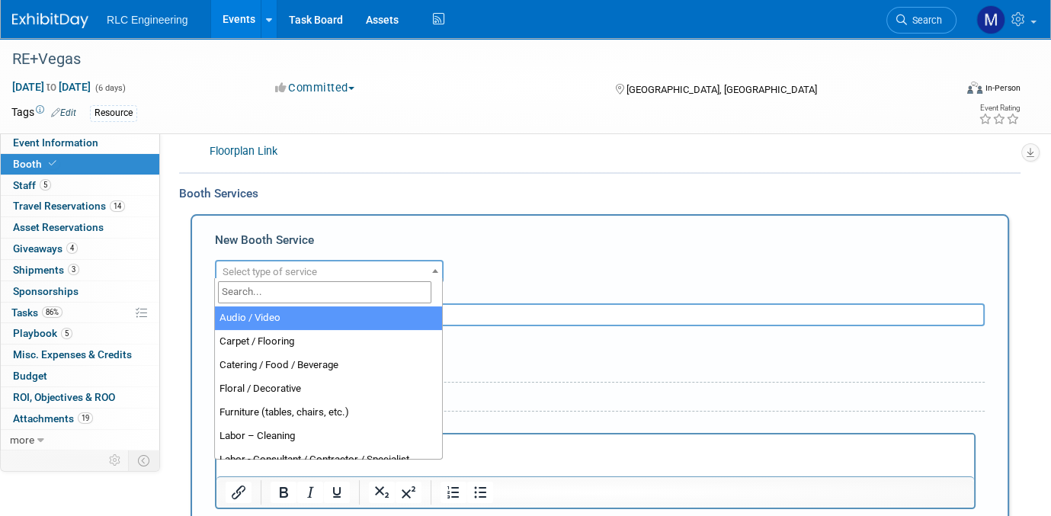
click at [318, 273] on span "Select type of service" at bounding box center [328, 271] width 225 height 21
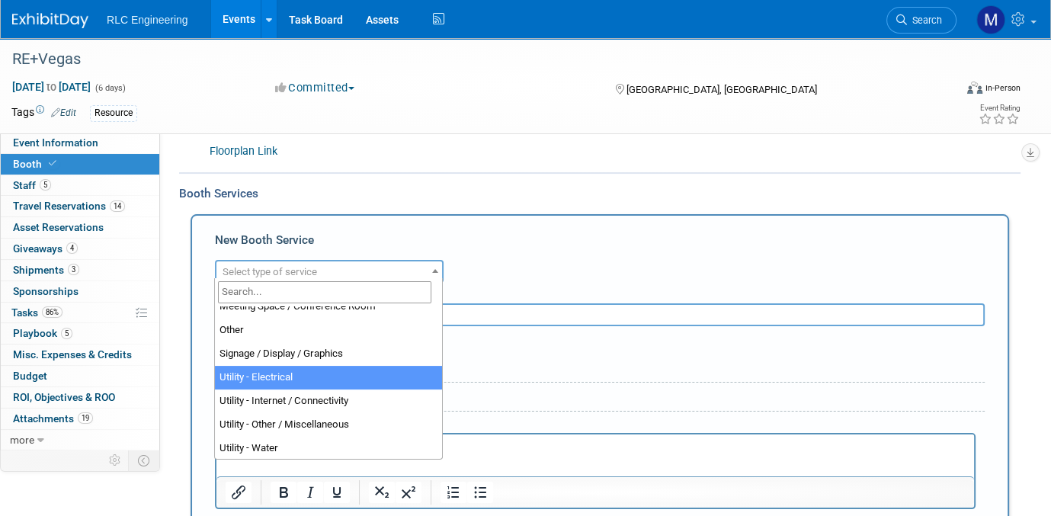
scroll to position [390, 0]
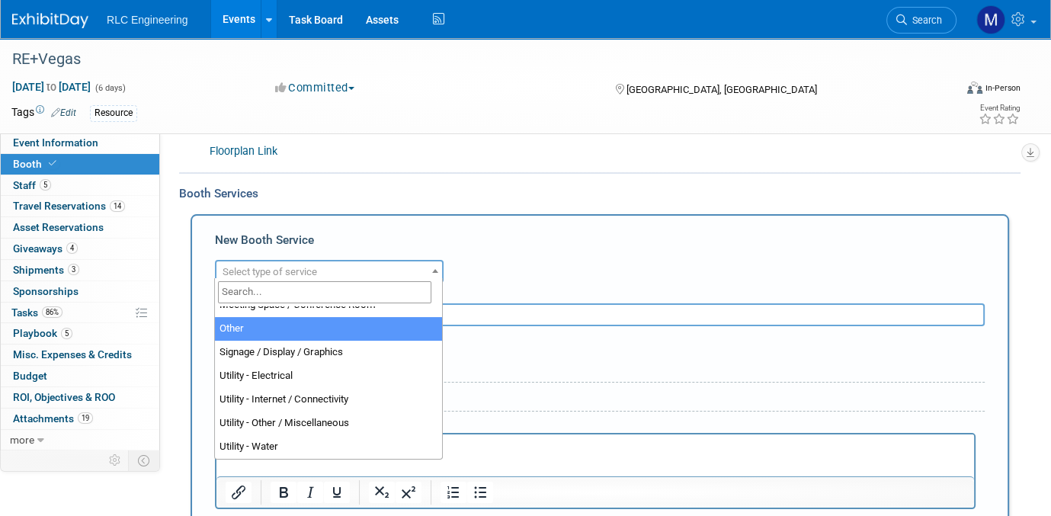
select select "1"
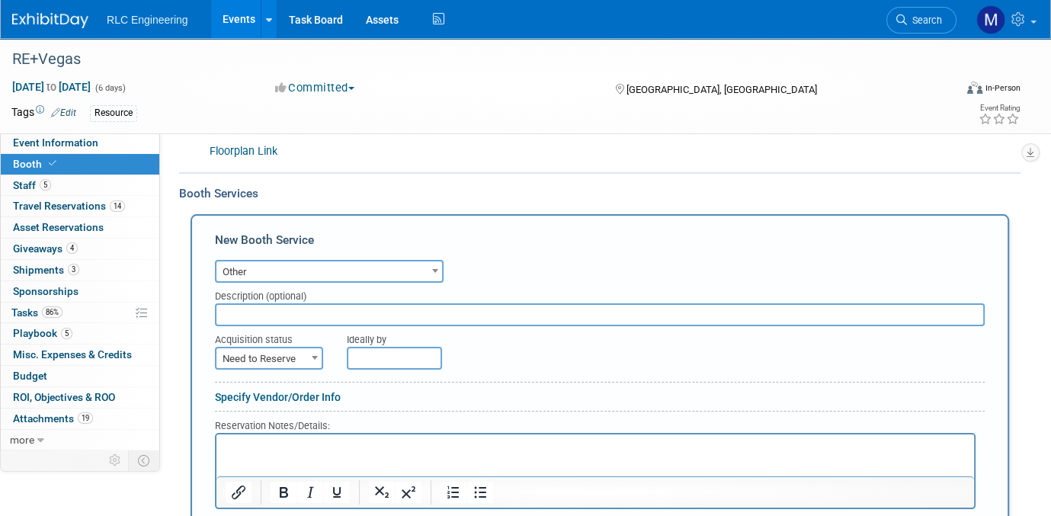
click at [293, 312] on input "text" at bounding box center [599, 314] width 769 height 23
type input "B"
type input "M"
type input "Booth rental from [GEOGRAPHIC_DATA]"
click at [265, 348] on span "Need to Reserve" at bounding box center [268, 358] width 105 height 21
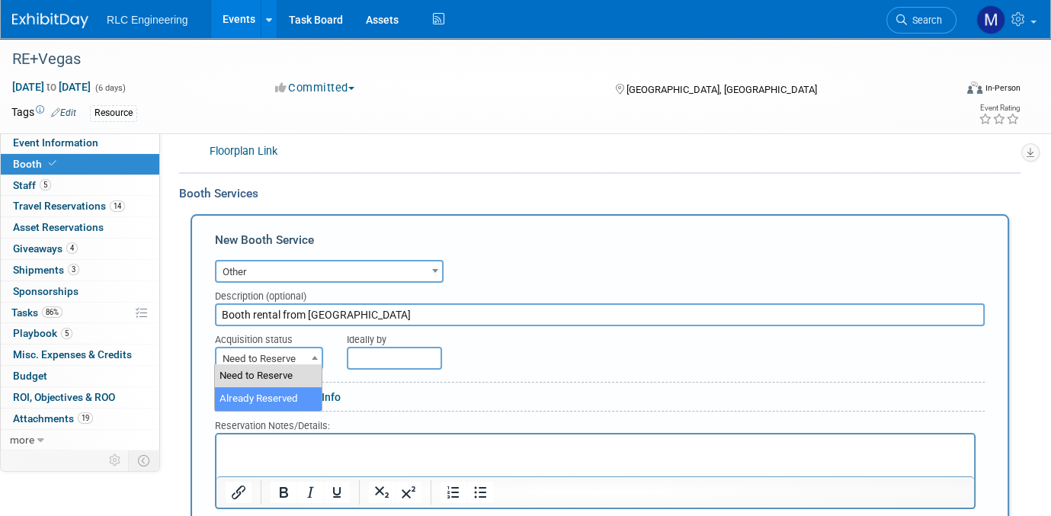
select select "2"
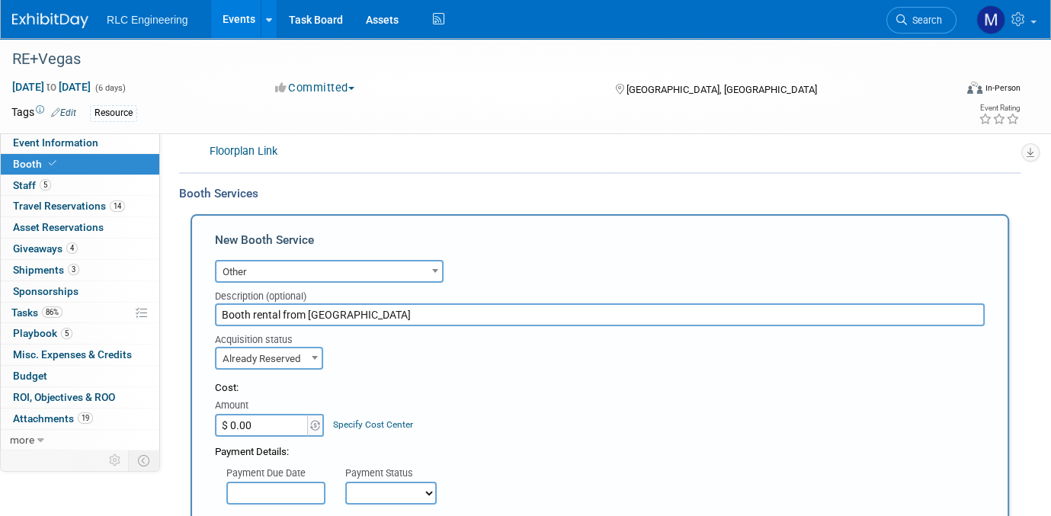
click at [257, 422] on input "$ 0.00" at bounding box center [262, 425] width 95 height 23
type input "$ 1,275.00"
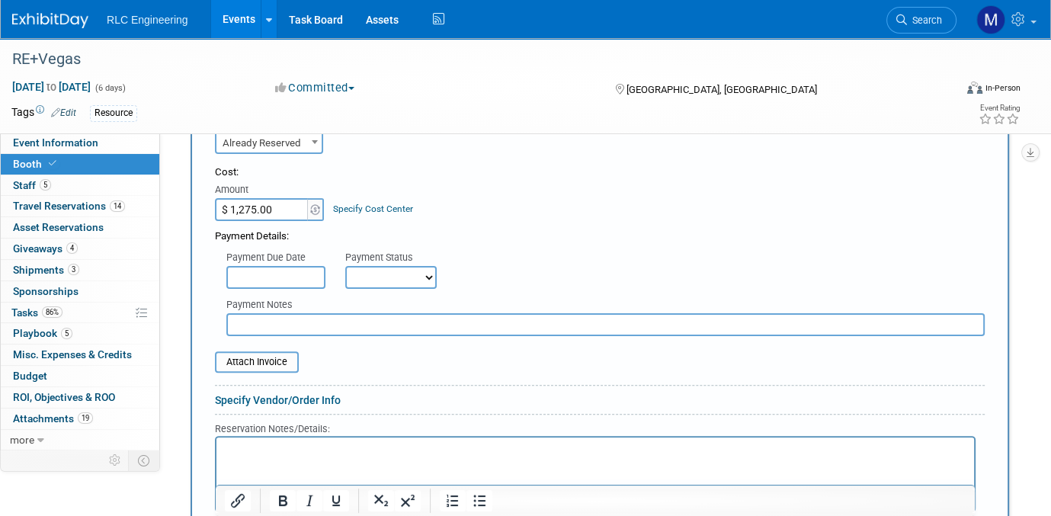
scroll to position [457, 0]
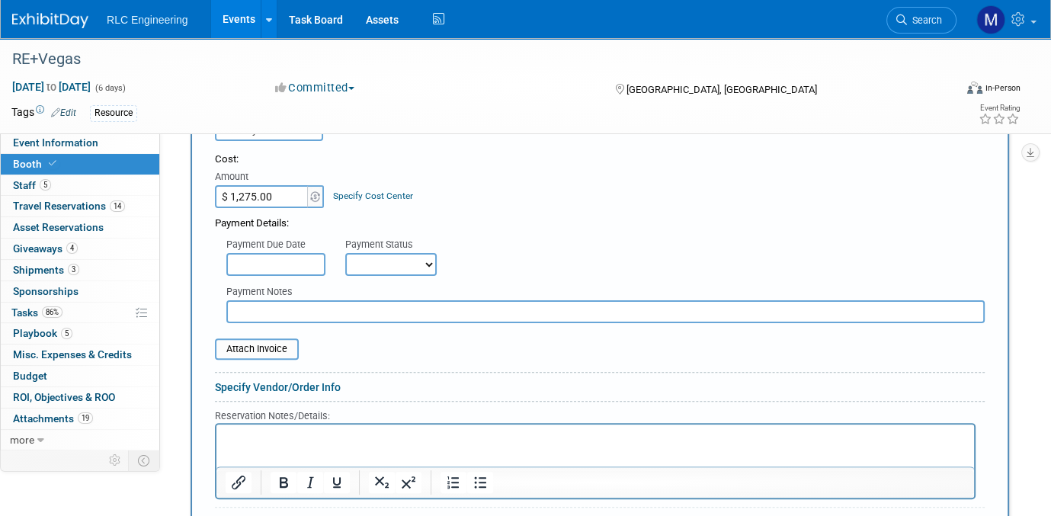
click at [385, 253] on select "Not Paid Yet Partially Paid Paid in Full" at bounding box center [390, 264] width 91 height 23
select select "1"
click at [345, 253] on select "Not Paid Yet Partially Paid Paid in Full" at bounding box center [390, 264] width 91 height 23
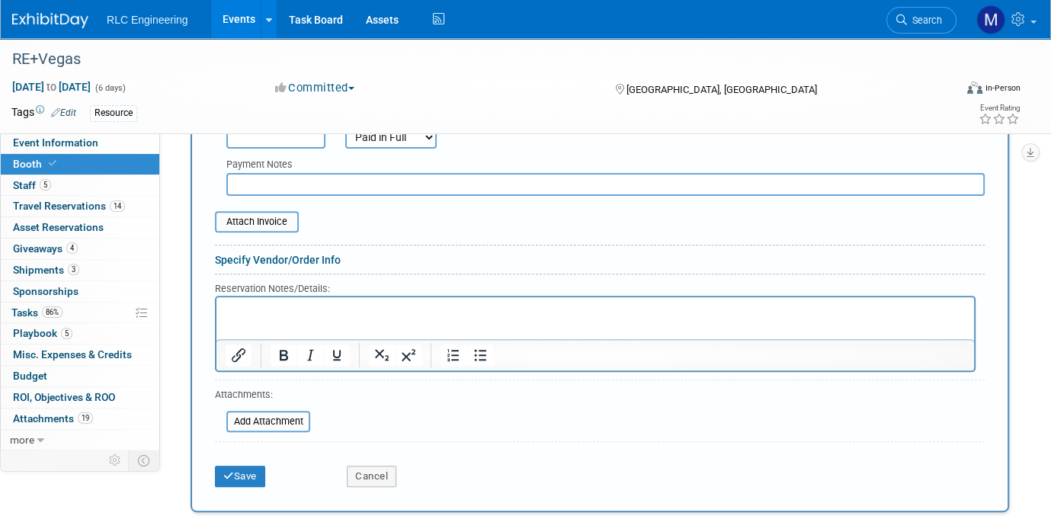
scroll to position [609, 0]
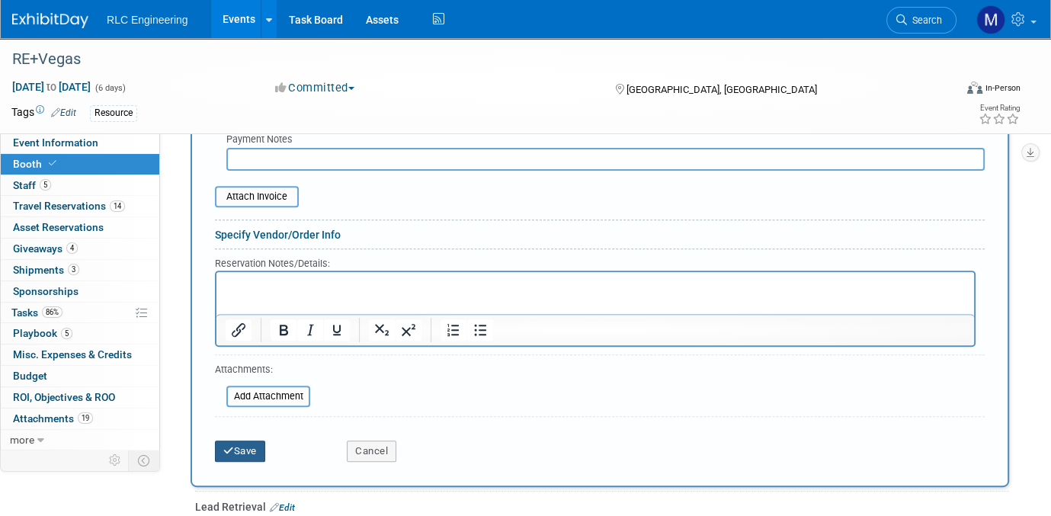
click at [238, 440] on button "Save" at bounding box center [240, 450] width 50 height 21
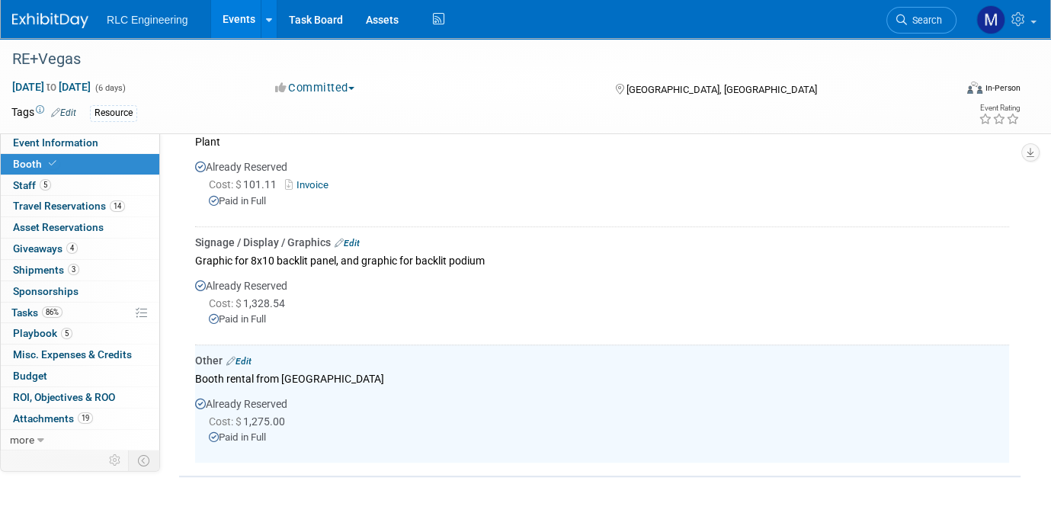
scroll to position [1052, 0]
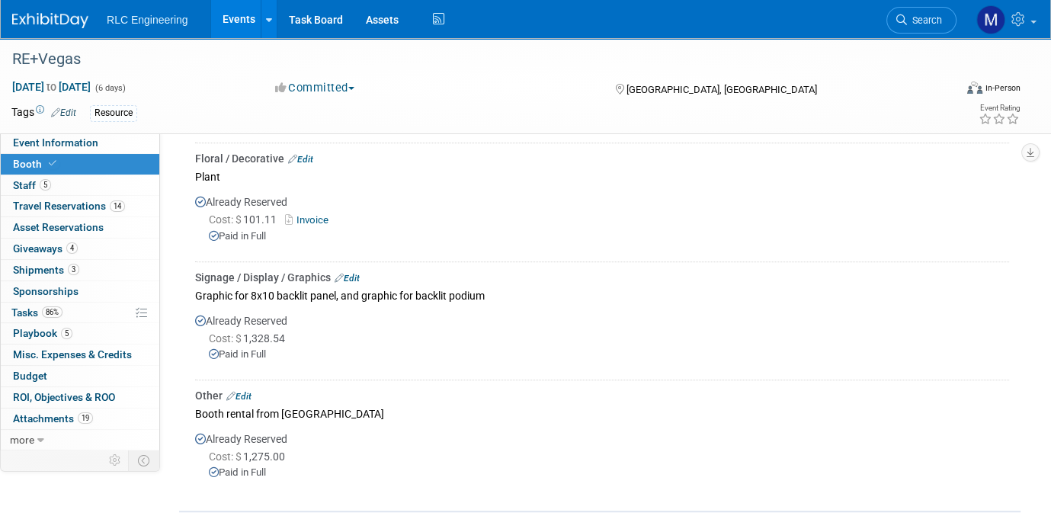
click at [359, 273] on link "Edit" at bounding box center [346, 278] width 25 height 11
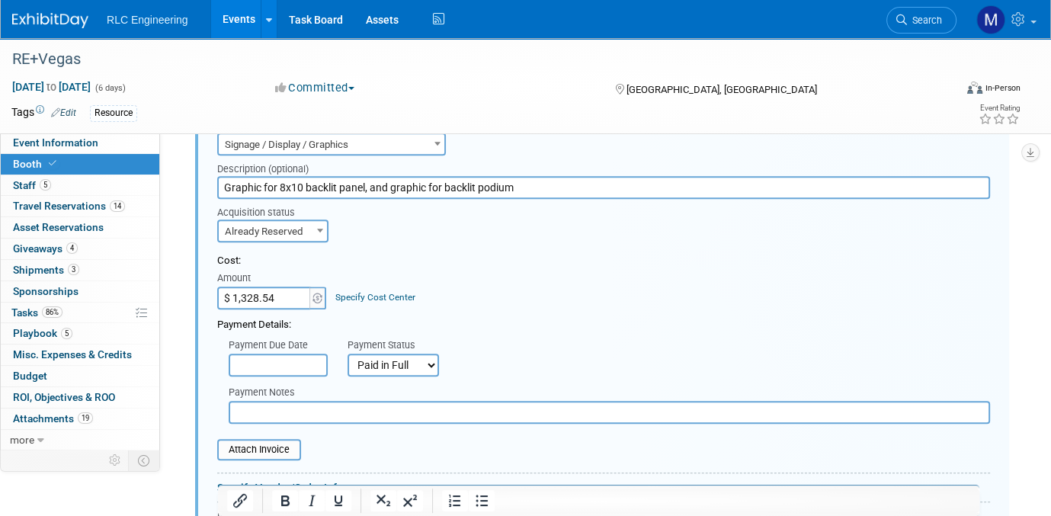
scroll to position [1285, 0]
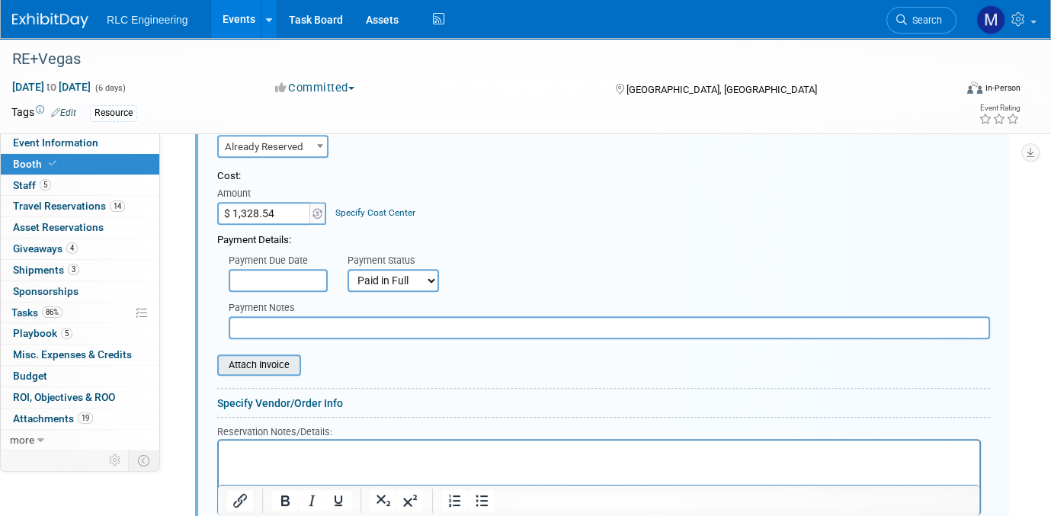
click at [250, 356] on input "file" at bounding box center [208, 365] width 181 height 18
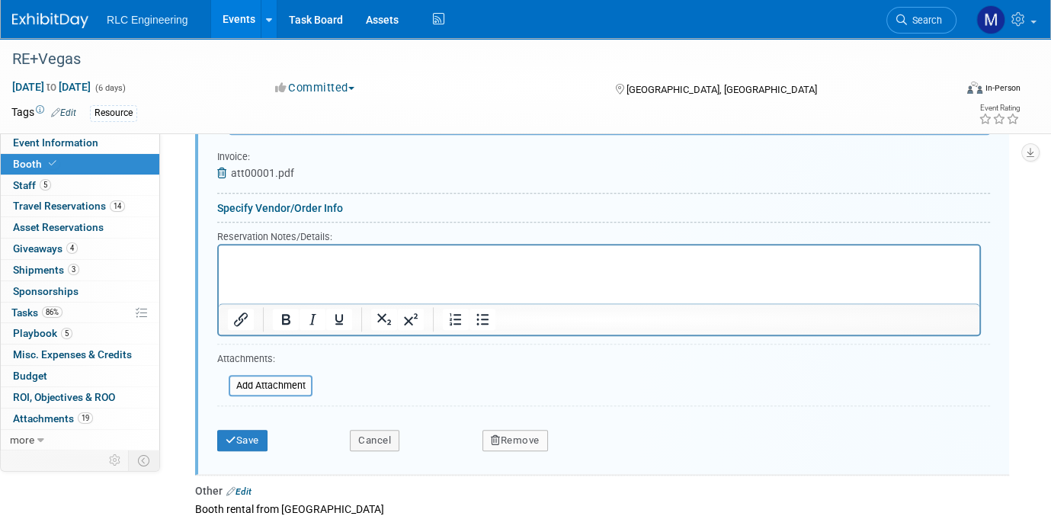
scroll to position [1514, 0]
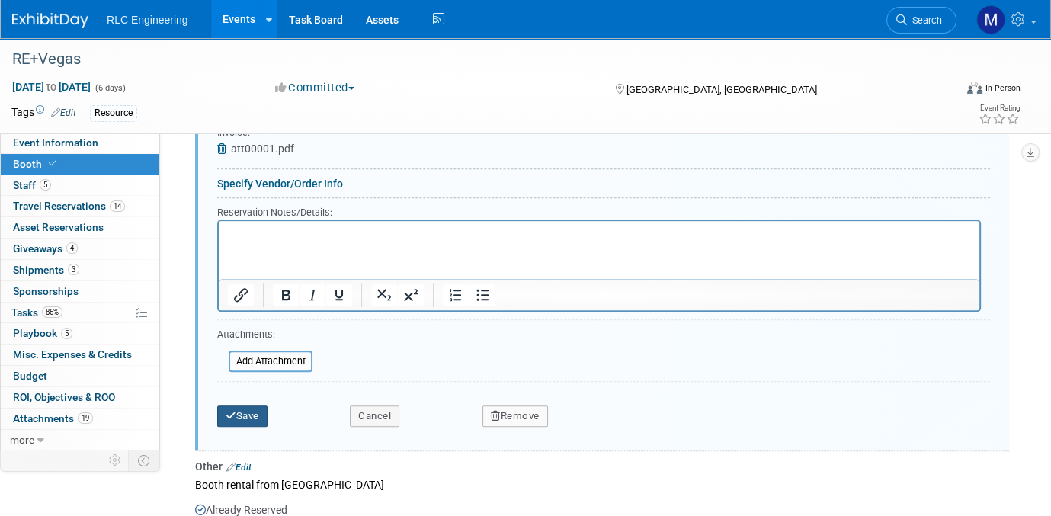
click at [241, 405] on button "Save" at bounding box center [242, 415] width 50 height 21
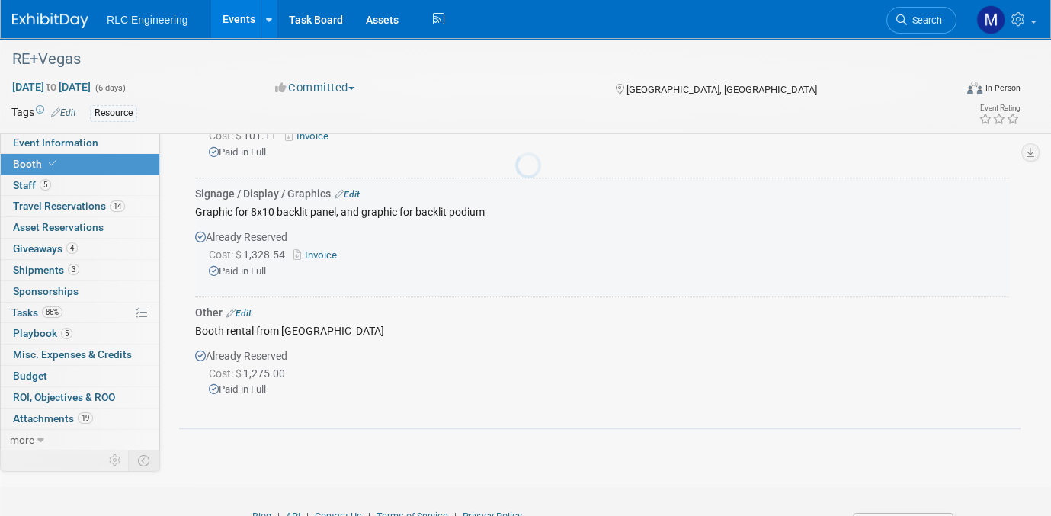
scroll to position [1133, 0]
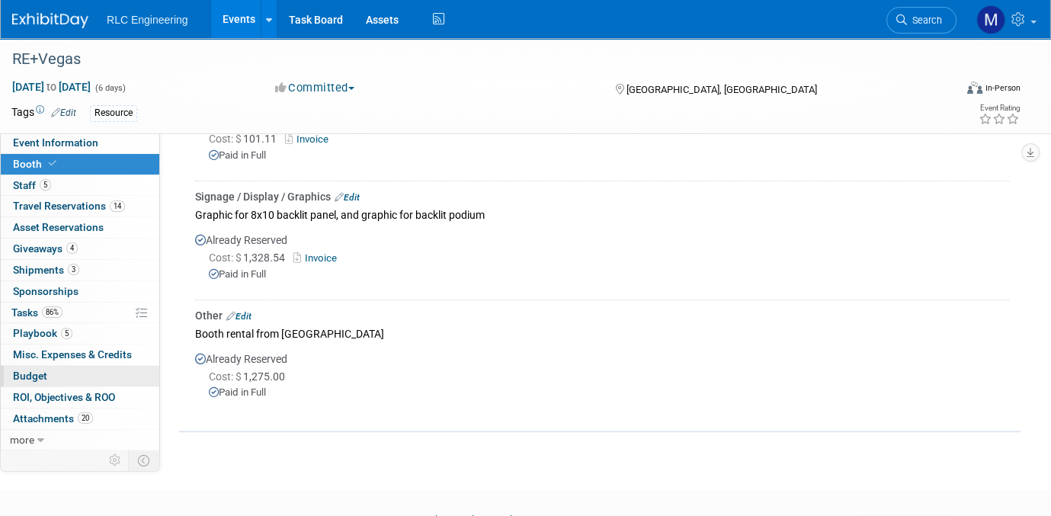
click at [92, 370] on link "Budget" at bounding box center [80, 376] width 158 height 21
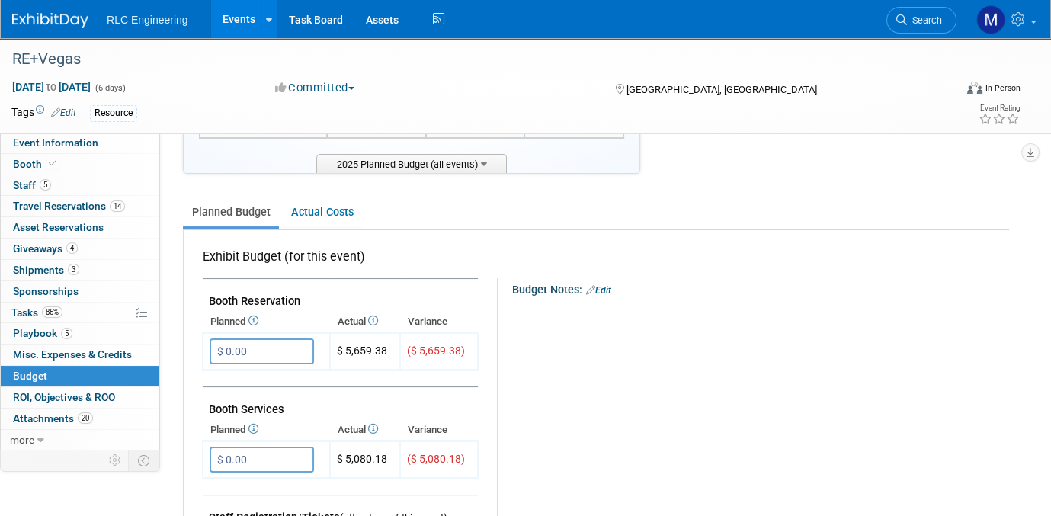
scroll to position [152, 0]
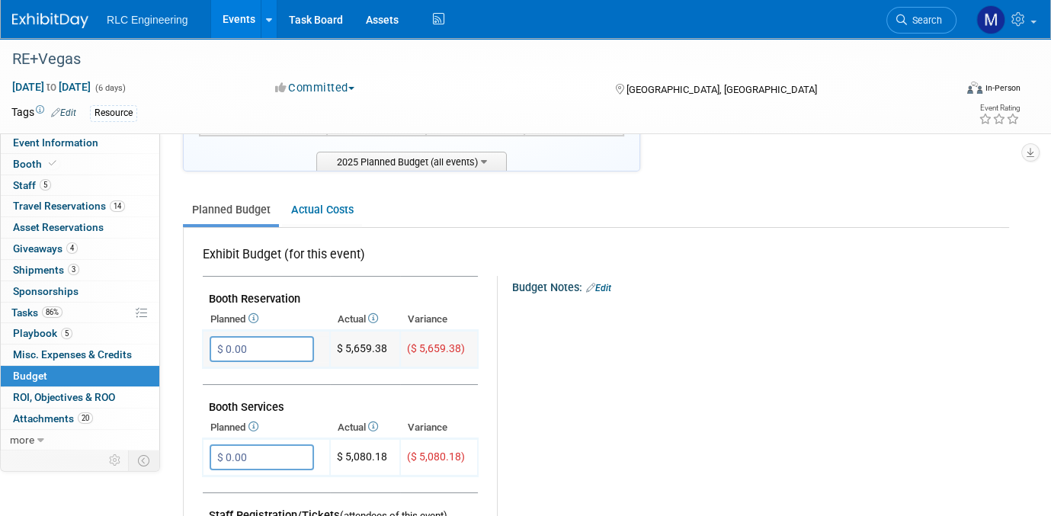
click at [280, 345] on input "$ 0.00" at bounding box center [261, 349] width 104 height 26
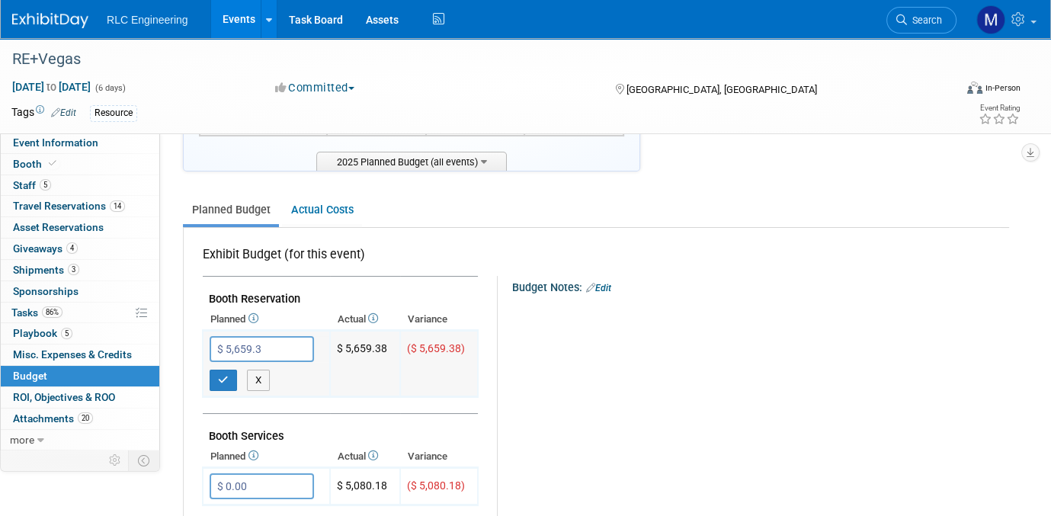
type input "$ 5,659.38"
click at [225, 375] on icon "button" at bounding box center [223, 380] width 11 height 10
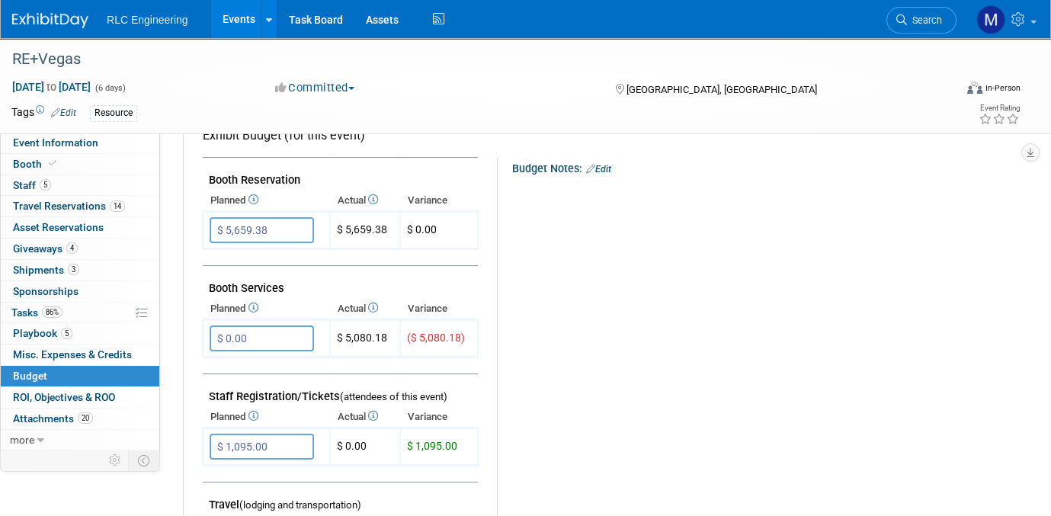
scroll to position [305, 0]
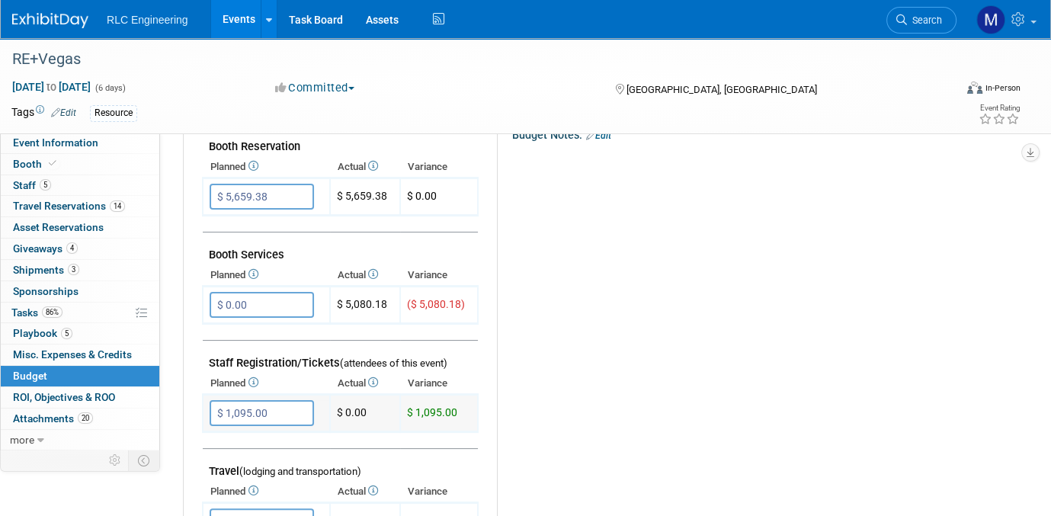
click at [293, 405] on input "$ 1,095.00" at bounding box center [261, 413] width 104 height 26
click at [88, 183] on link "5 Staff 5" at bounding box center [80, 185] width 158 height 21
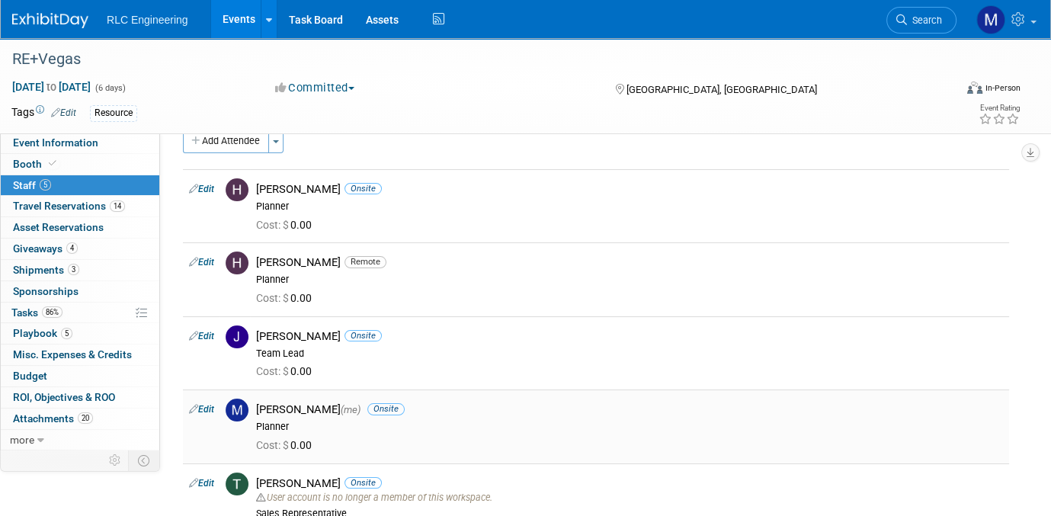
scroll to position [0, 0]
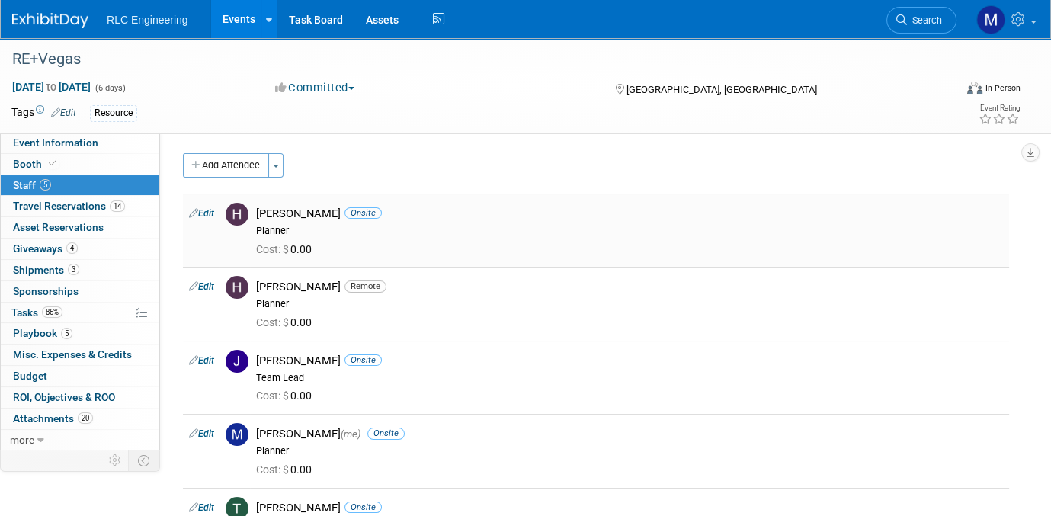
click at [297, 248] on span "Cost: $ 0.00" at bounding box center [287, 249] width 62 height 12
click at [203, 211] on link "Edit" at bounding box center [201, 213] width 25 height 11
select select "410dd8dd-9243-4686-bb7b-db5482d8b555"
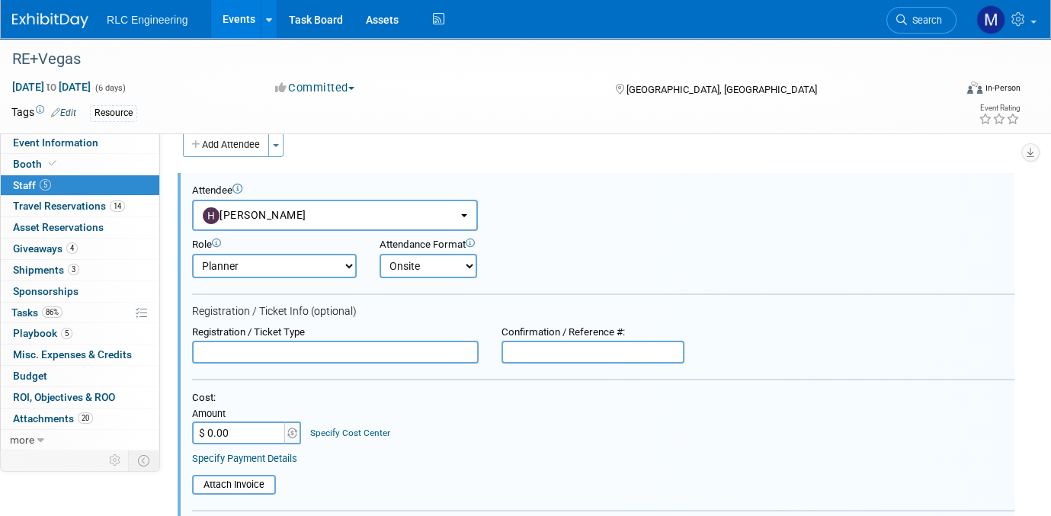
click at [230, 430] on input "$ 0.00" at bounding box center [239, 432] width 95 height 23
type input "$ 375.00"
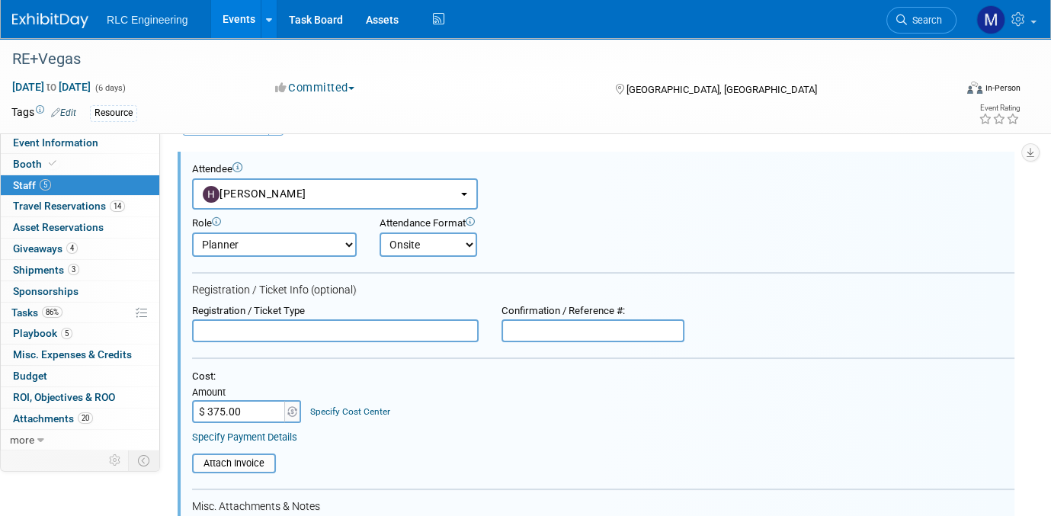
scroll to position [97, 0]
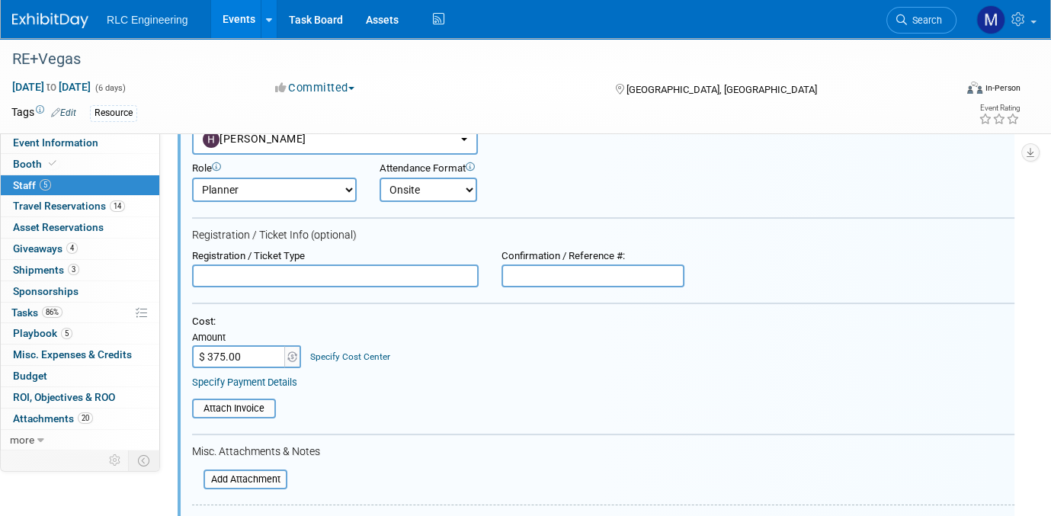
click at [228, 267] on input "text" at bounding box center [335, 275] width 286 height 23
type input "G"
type input "Exhibit Hall"
click at [230, 406] on input "file" at bounding box center [183, 408] width 181 height 17
type input "C:\fakepath\Booth Registration receipt_Cameron_Amam.pdf"
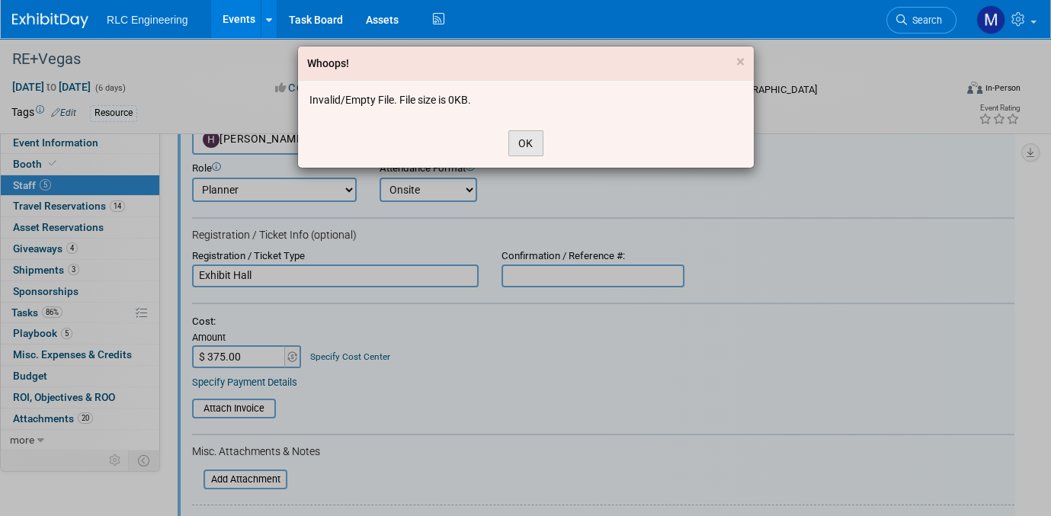
click at [529, 147] on button "OK" at bounding box center [525, 143] width 35 height 26
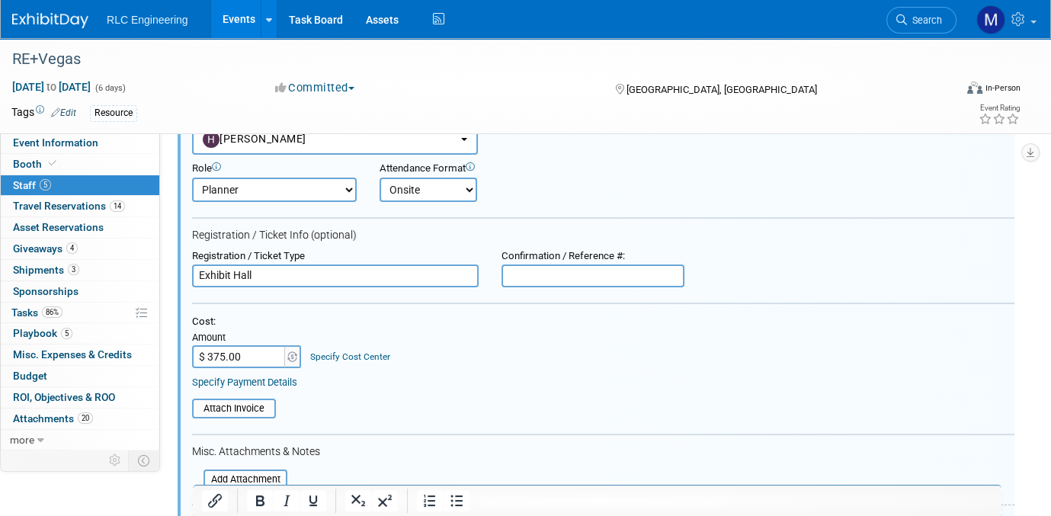
scroll to position [325, 0]
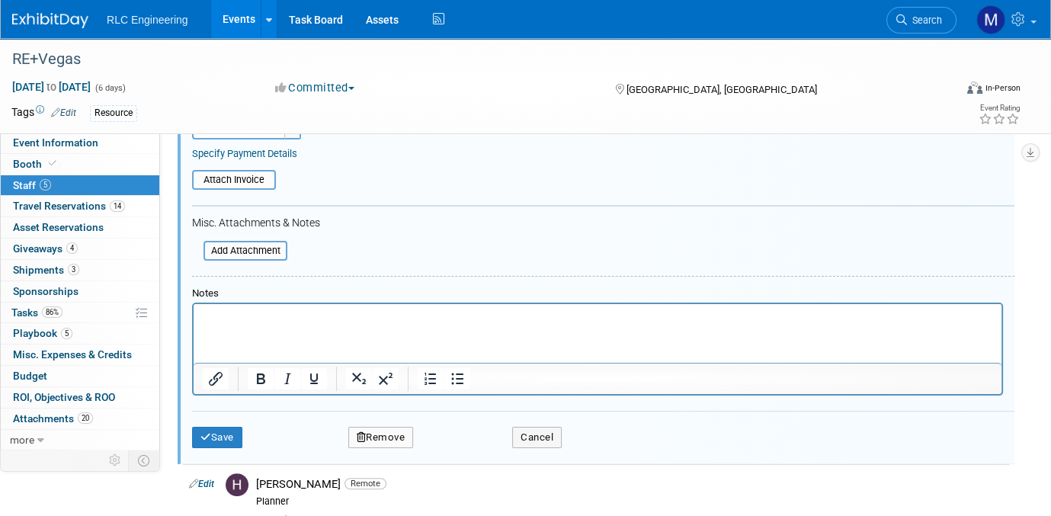
click at [222, 312] on p "Rich Text Area. Press ALT-0 for help." at bounding box center [598, 317] width 790 height 15
click at [221, 427] on button "Save" at bounding box center [217, 437] width 50 height 21
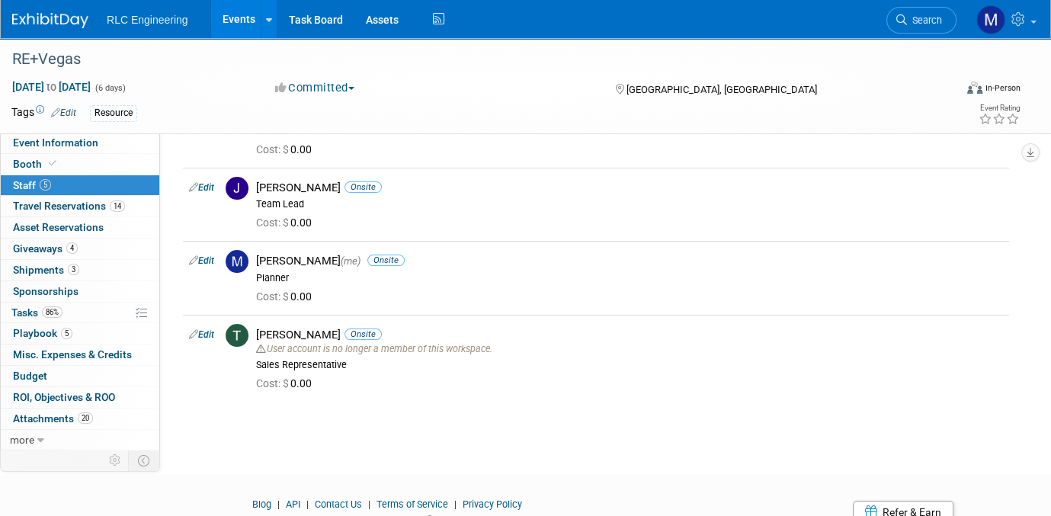
scroll to position [142, 0]
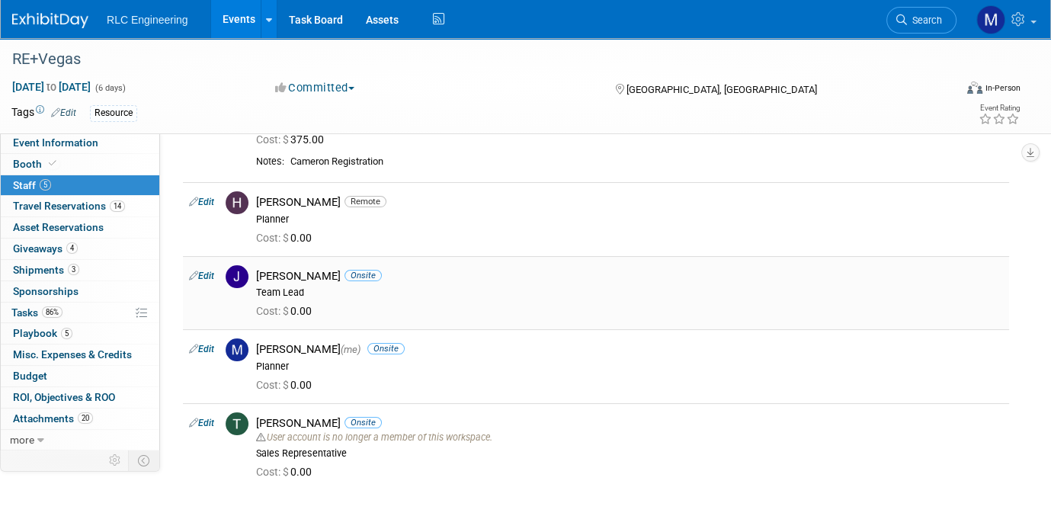
drag, startPoint x: 0, startPoint y: 0, endPoint x: 203, endPoint y: 271, distance: 339.0
click at [203, 271] on link "Edit" at bounding box center [201, 275] width 25 height 11
select select "08f0bf34-df08-4322-9b47-f9c5f9e96b1b"
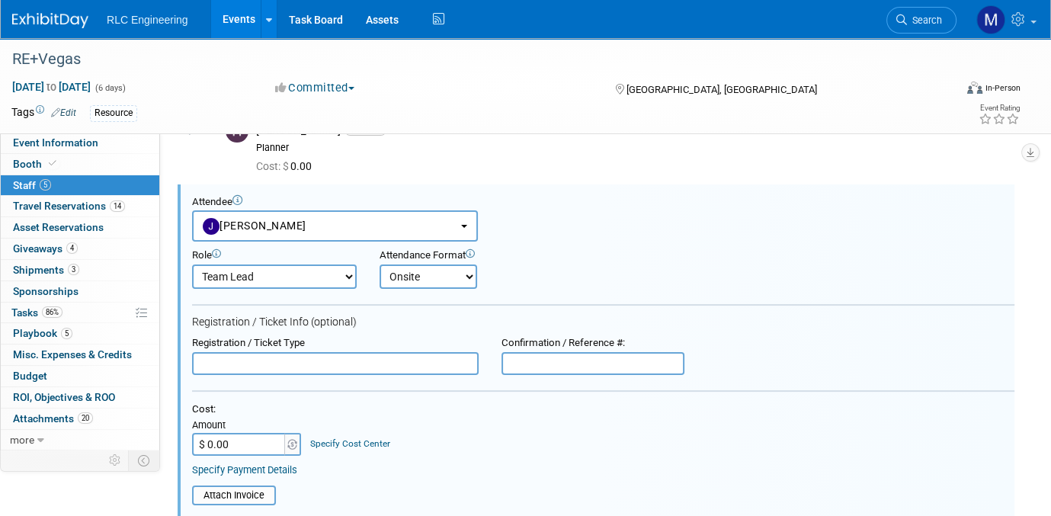
scroll to position [225, 0]
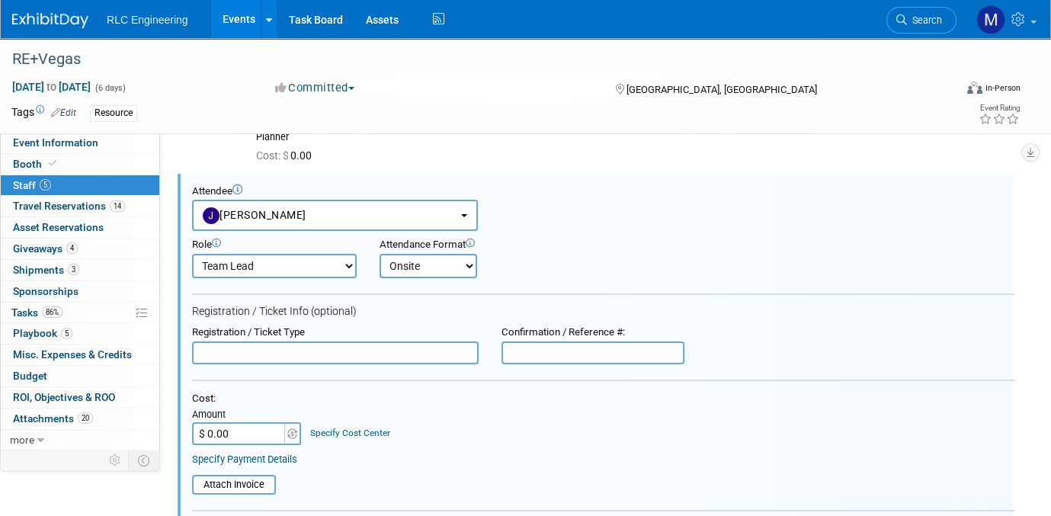
click at [219, 341] on input "text" at bounding box center [335, 352] width 286 height 23
type input "Exhibit Hall"
click at [213, 427] on input "$ 0.00" at bounding box center [239, 433] width 95 height 23
type input "$ 375.00"
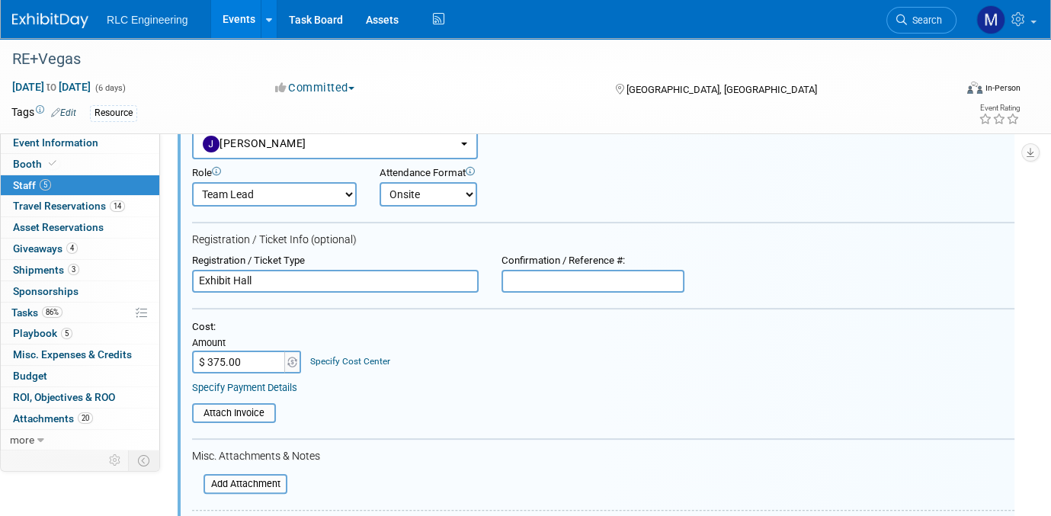
scroll to position [377, 0]
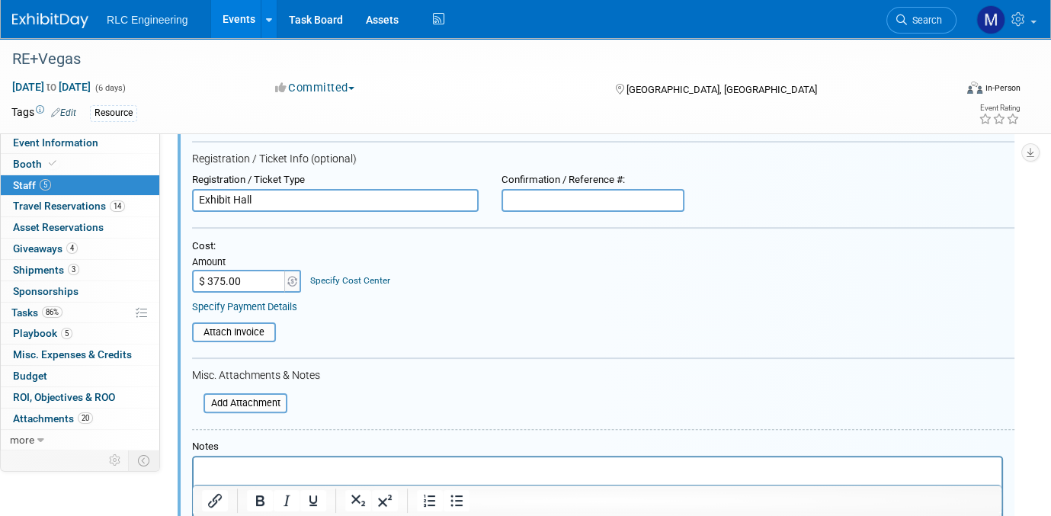
click at [219, 465] on p "Rich Text Area. Press ALT-0 for help." at bounding box center [598, 469] width 790 height 15
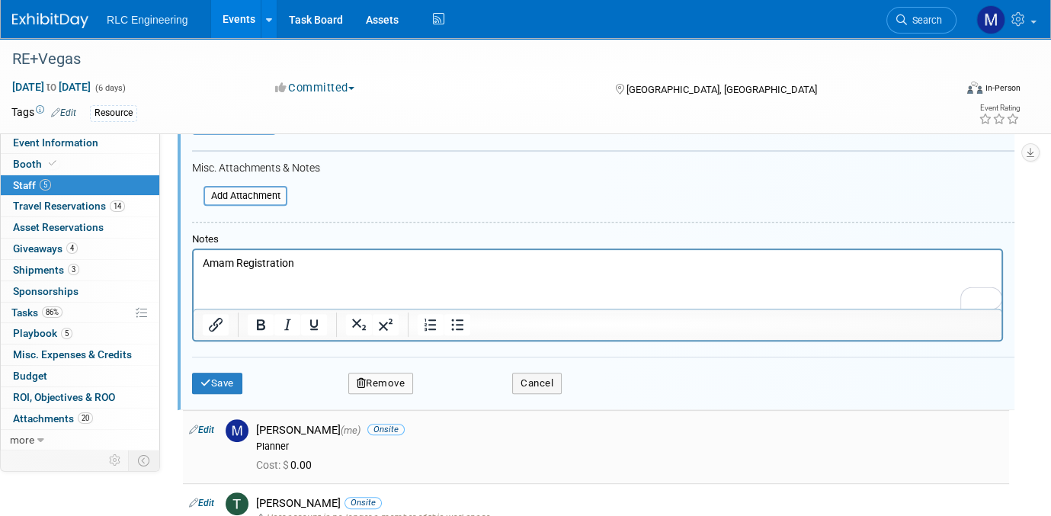
scroll to position [606, 0]
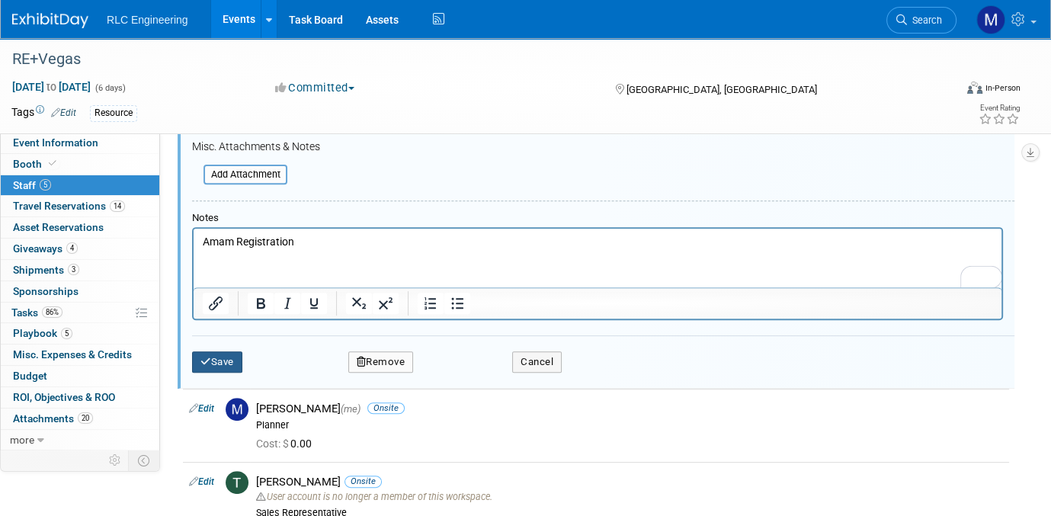
click at [230, 358] on button "Save" at bounding box center [217, 361] width 50 height 21
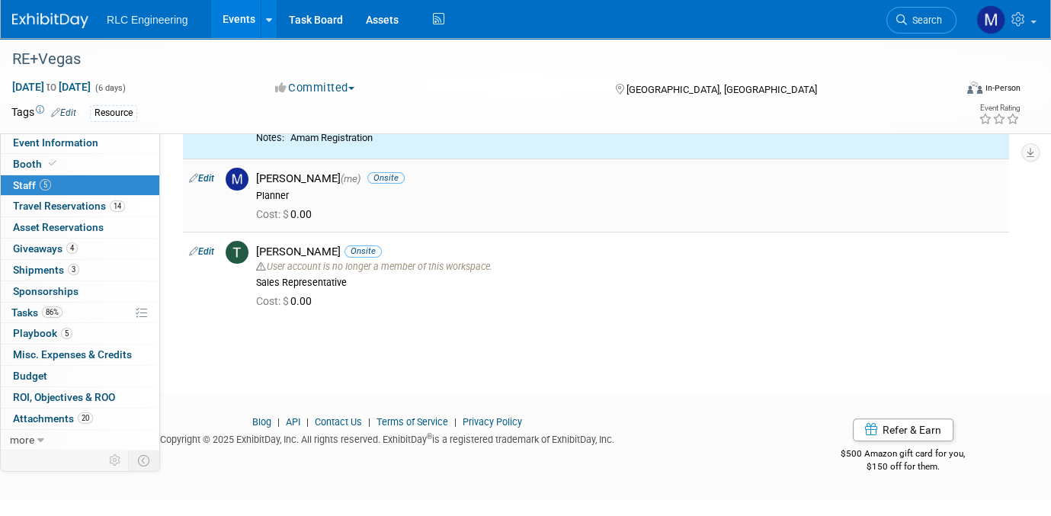
scroll to position [352, 0]
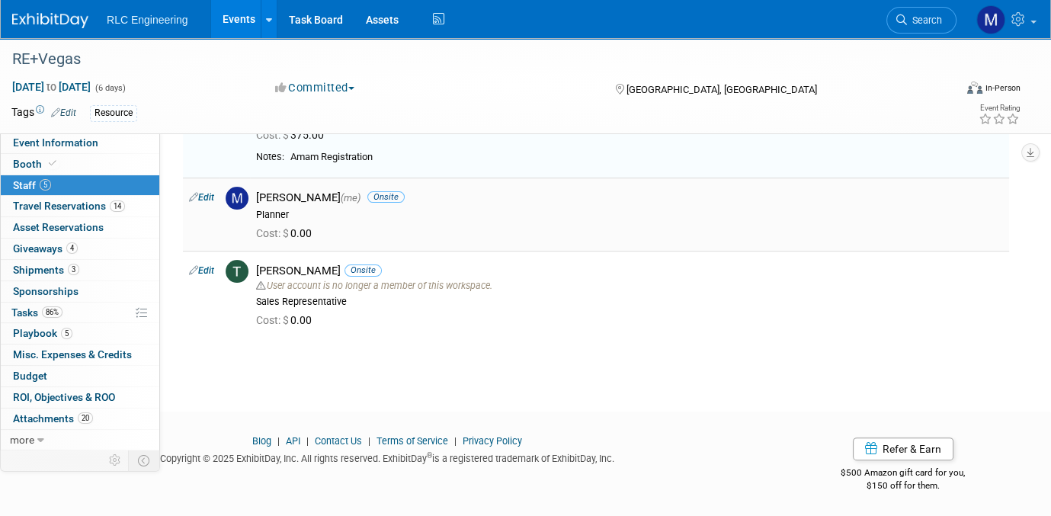
click at [209, 195] on link "Edit" at bounding box center [201, 197] width 25 height 11
select select "4fd2f4b1-00a4-4438-9895-2691c08a19d9"
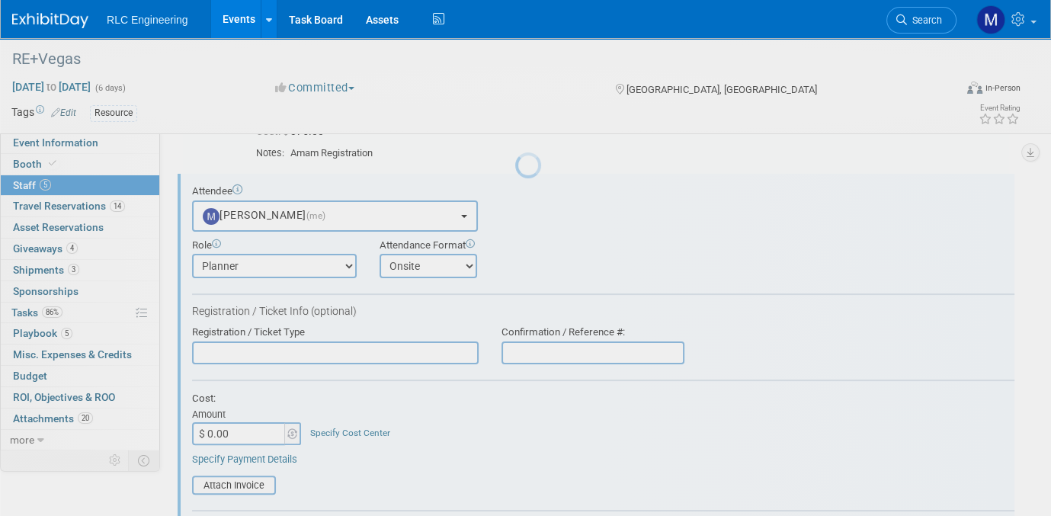
scroll to position [0, 0]
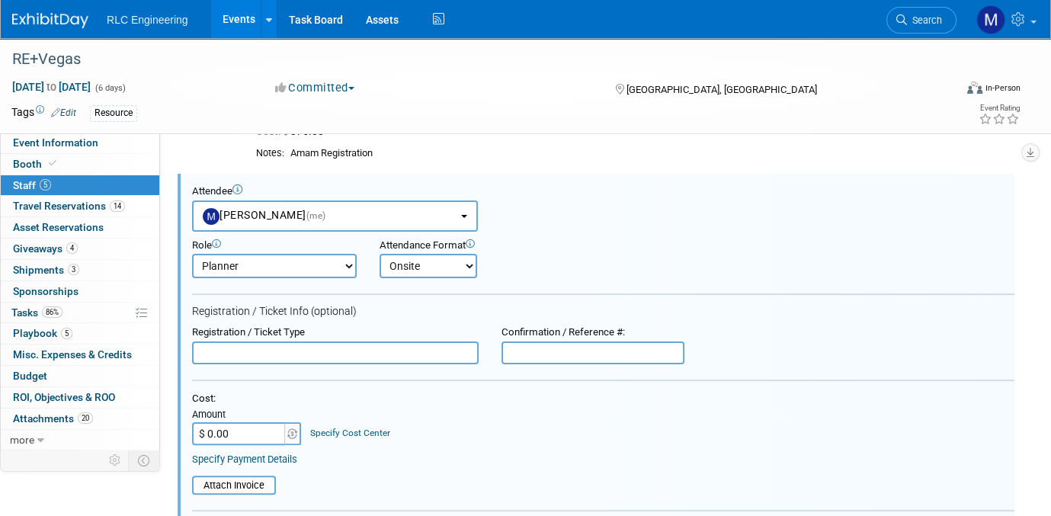
click at [229, 345] on input "text" at bounding box center [335, 352] width 286 height 23
type input "Exhibit Hall"
click at [232, 429] on input "$ 0.00" at bounding box center [239, 433] width 95 height 23
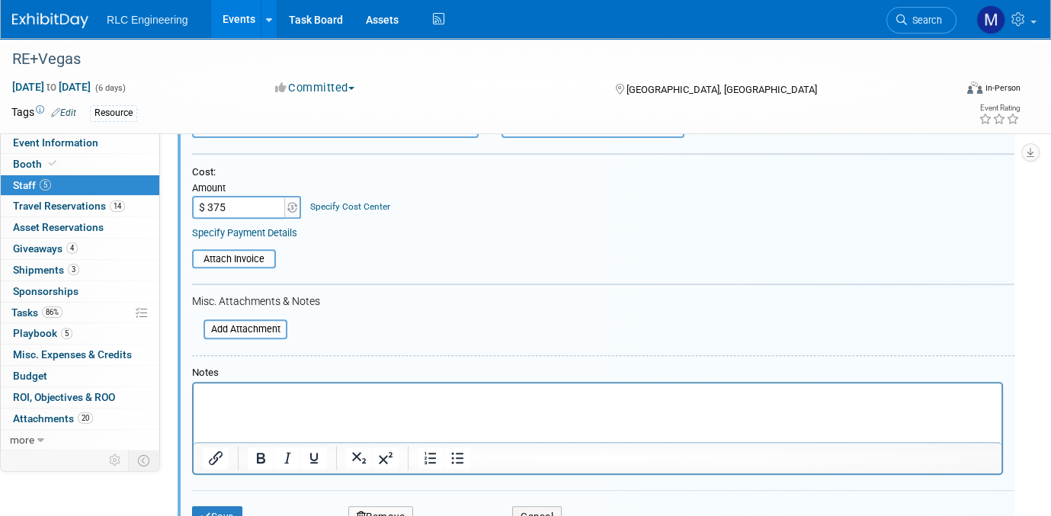
scroll to position [584, 0]
type input "$ 375.00"
click at [261, 400] on p "Rich Text Area. Press ALT-0 for help." at bounding box center [598, 393] width 790 height 15
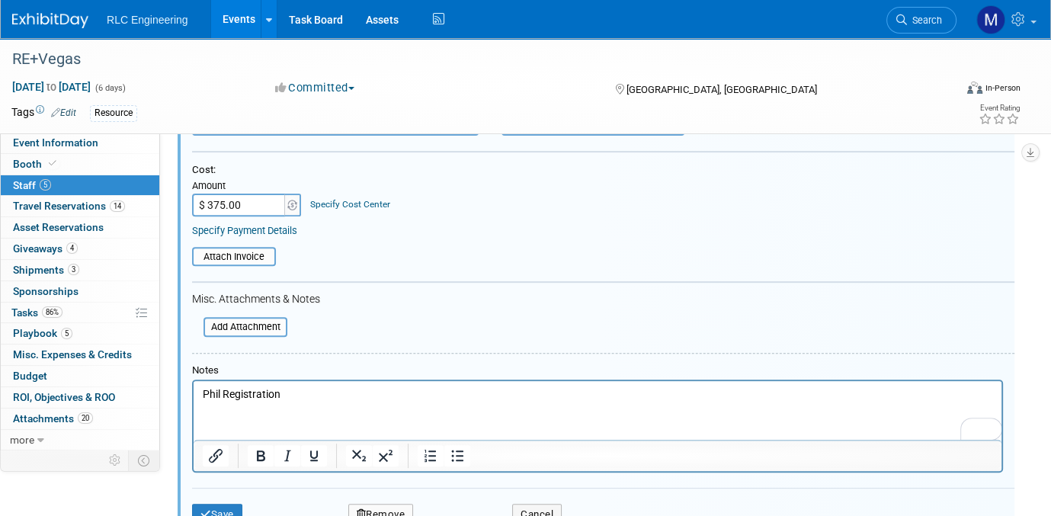
click at [220, 203] on input "$ 375.00" at bounding box center [239, 204] width 95 height 23
click at [217, 199] on input "$ 375.00" at bounding box center [239, 204] width 95 height 23
type input "$ 365.00"
click at [433, 247] on table "Attach Invoice" at bounding box center [603, 257] width 822 height 20
click at [250, 251] on input "file" at bounding box center [183, 256] width 181 height 17
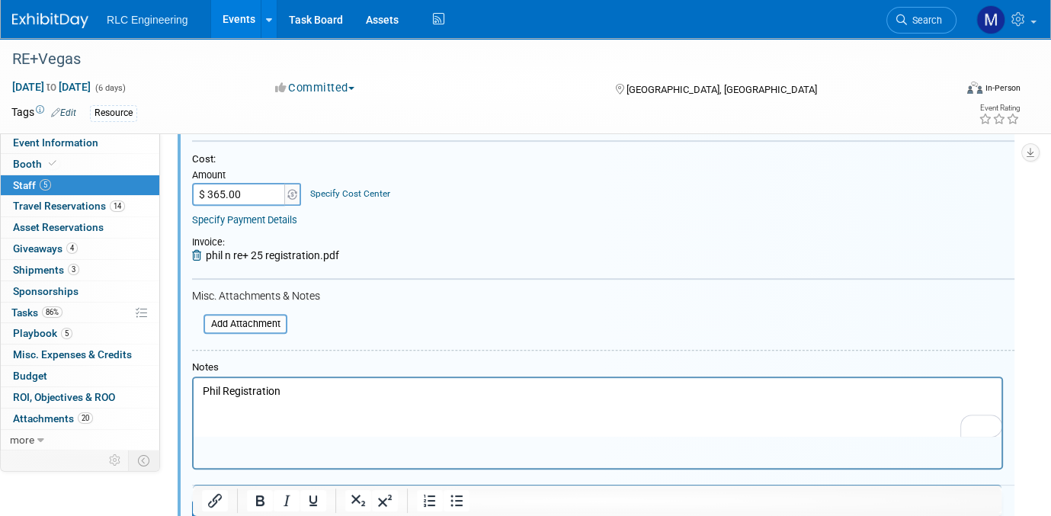
scroll to position [737, 0]
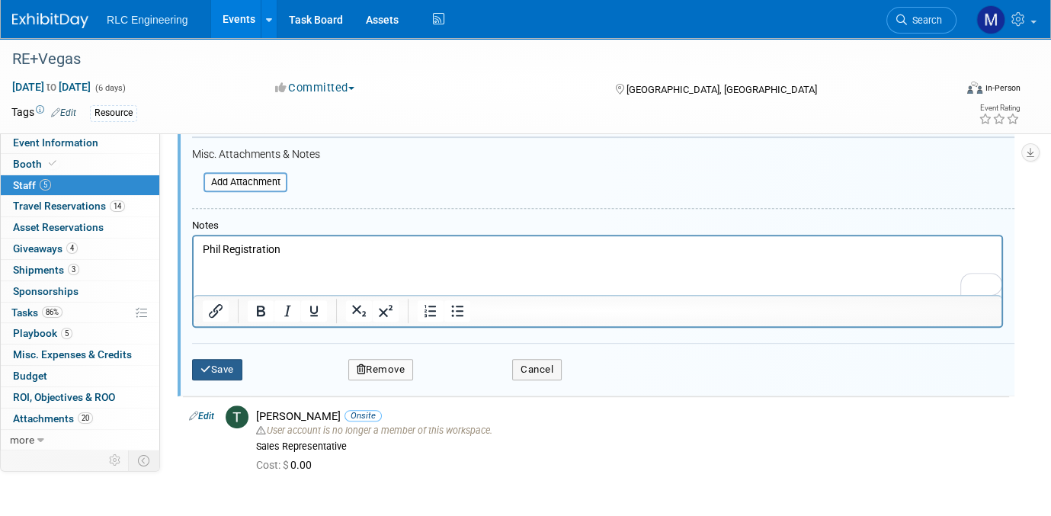
click at [224, 365] on button "Save" at bounding box center [217, 369] width 50 height 21
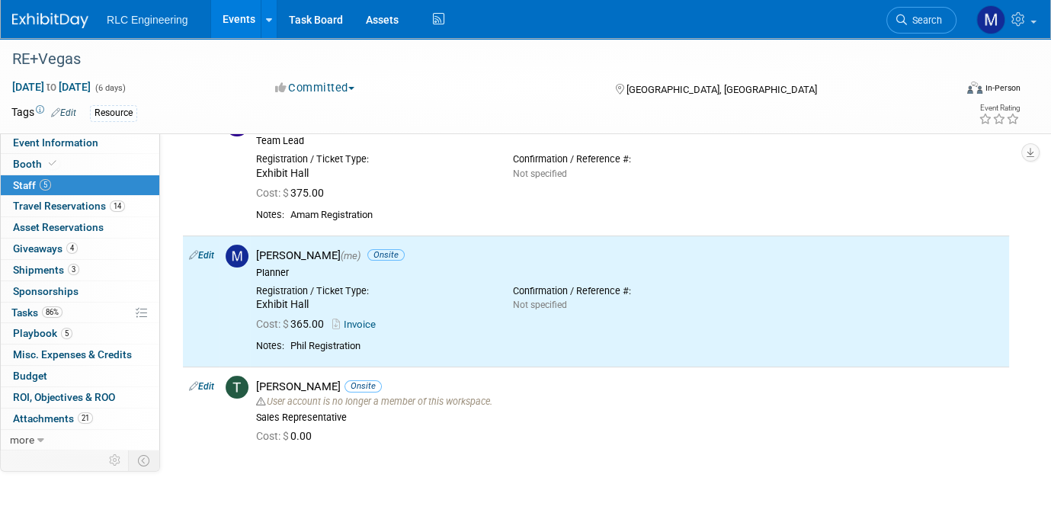
scroll to position [257, 0]
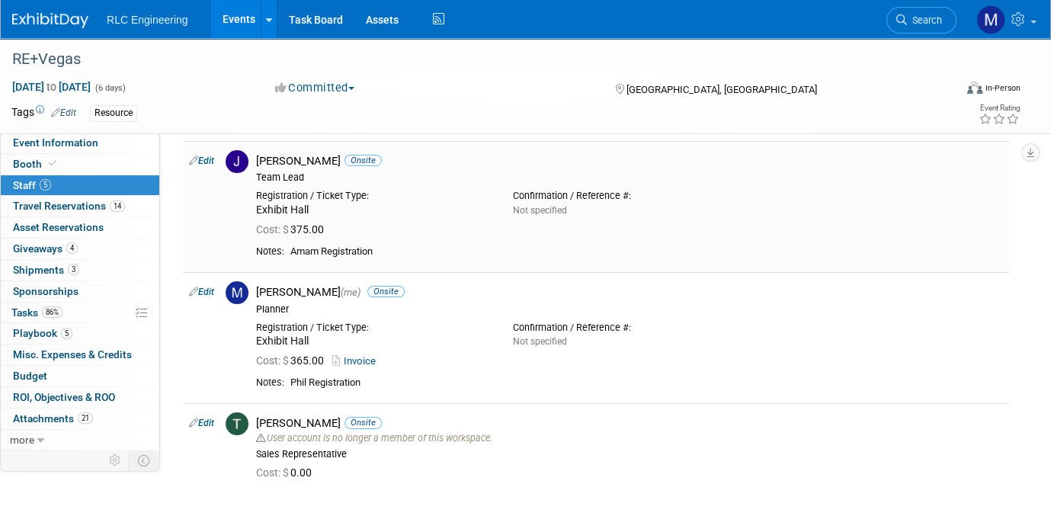
click at [212, 158] on link "Edit" at bounding box center [201, 160] width 25 height 11
select select "08f0bf34-df08-4322-9b47-f9c5f9e96b1b"
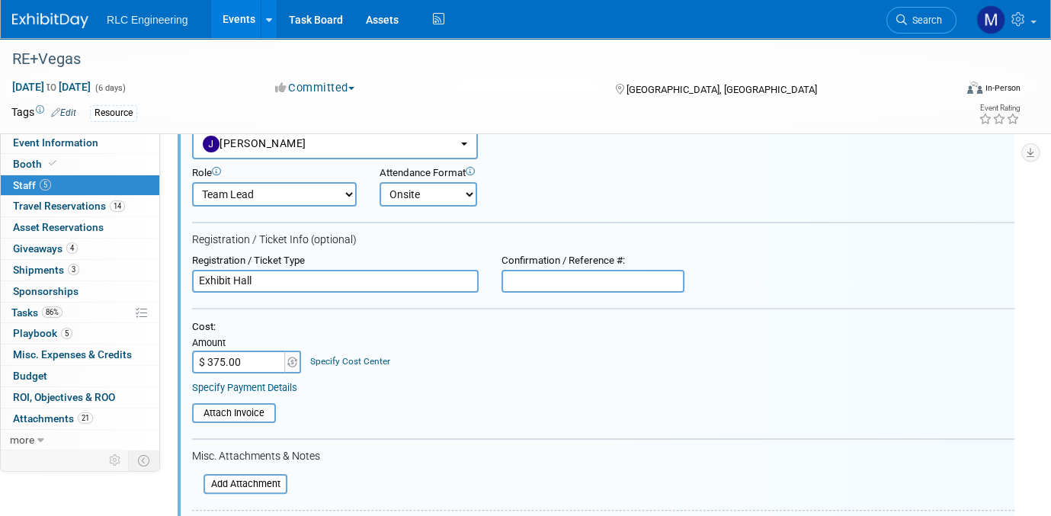
scroll to position [301, 0]
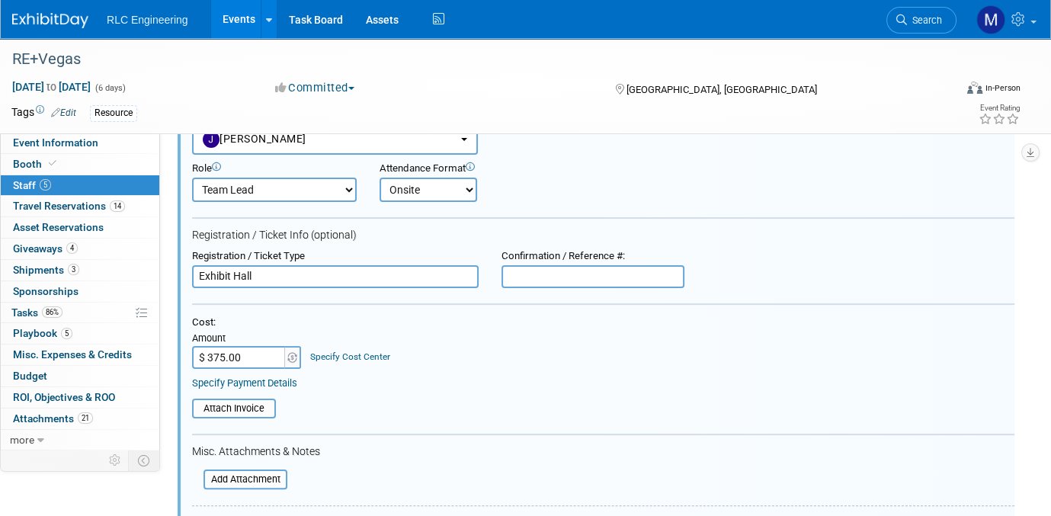
click at [217, 351] on input "$ 375.00" at bounding box center [239, 357] width 95 height 23
click at [215, 351] on input "$ 375.00" at bounding box center [239, 357] width 95 height 23
click at [219, 350] on input "$ 375.00" at bounding box center [239, 357] width 95 height 23
type input "$ 365.00"
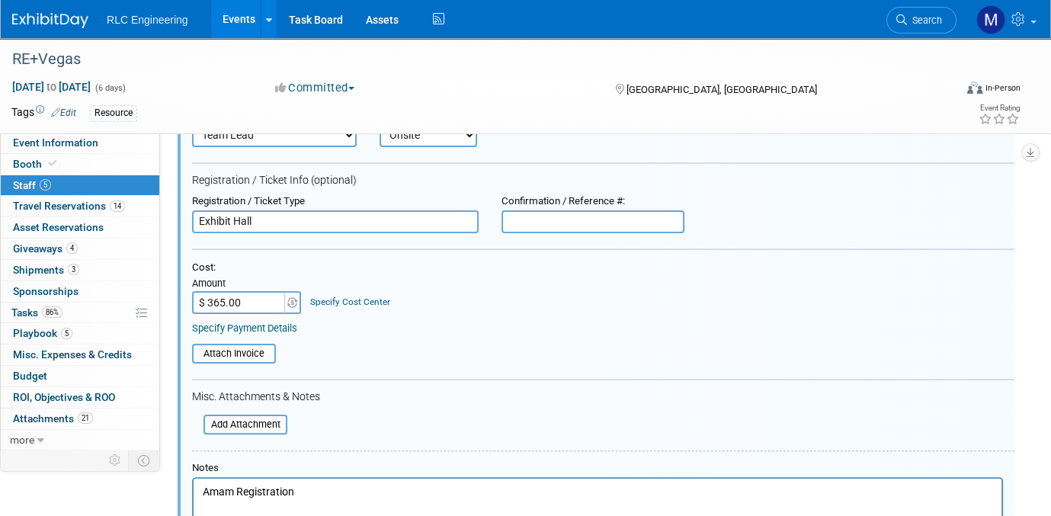
scroll to position [453, 0]
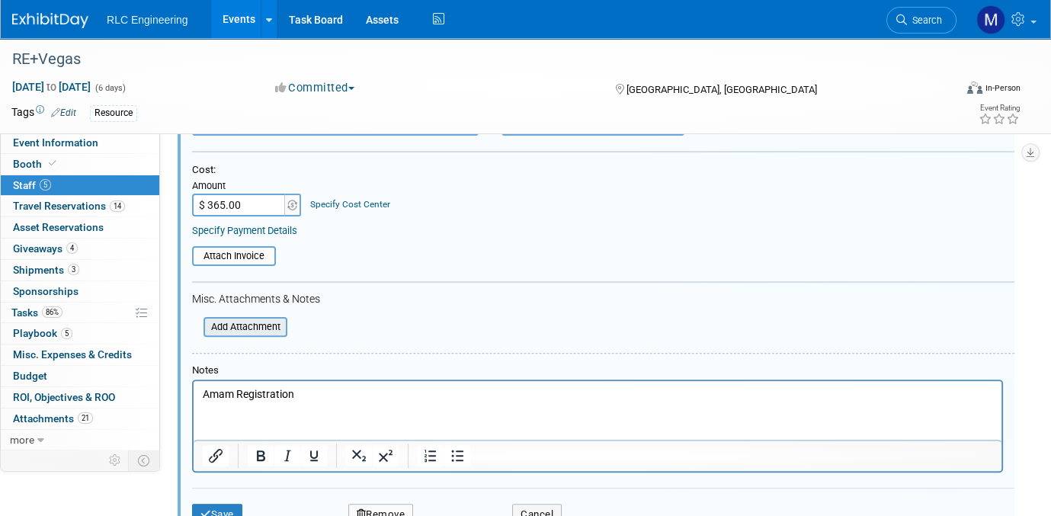
click at [243, 318] on input "file" at bounding box center [194, 326] width 181 height 17
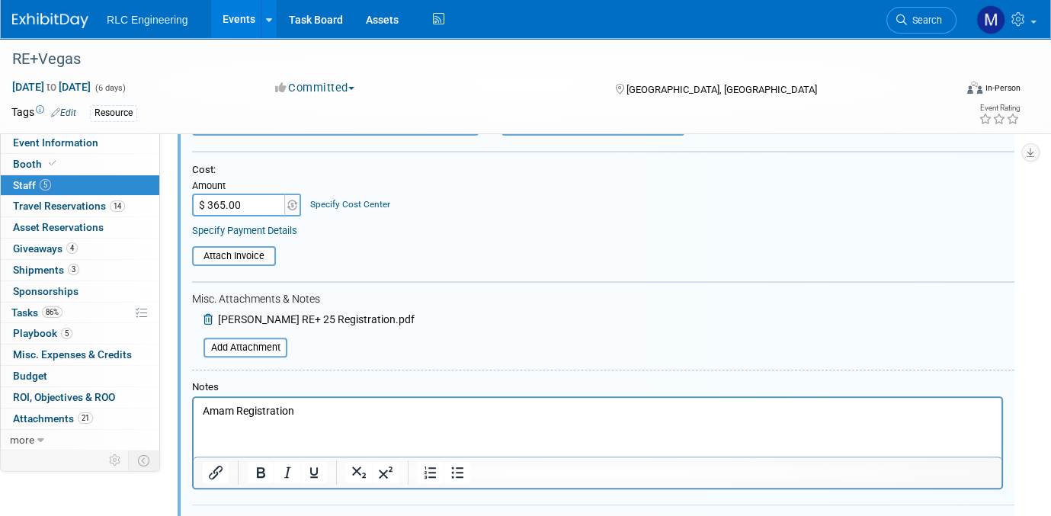
click at [301, 411] on p "Amam Registration" at bounding box center [598, 410] width 790 height 15
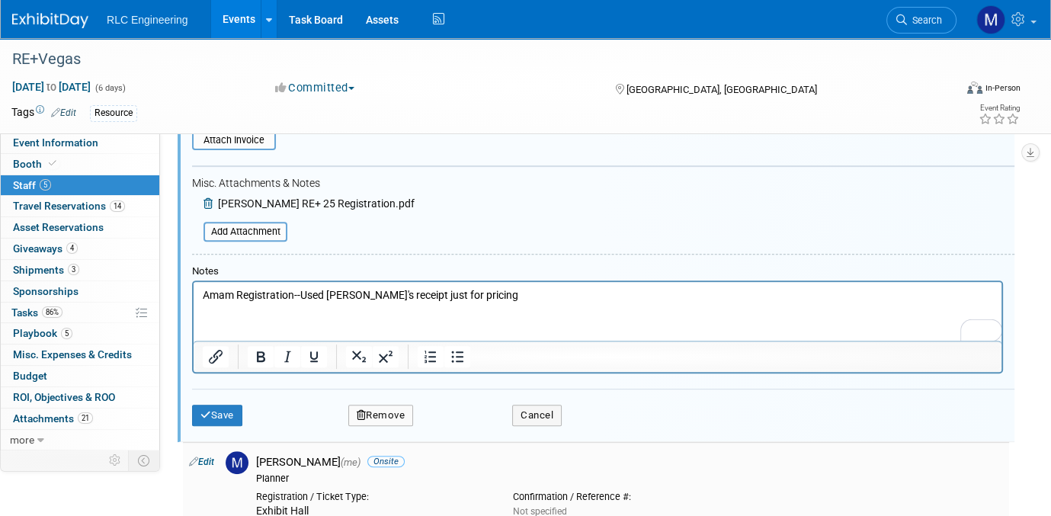
scroll to position [606, 0]
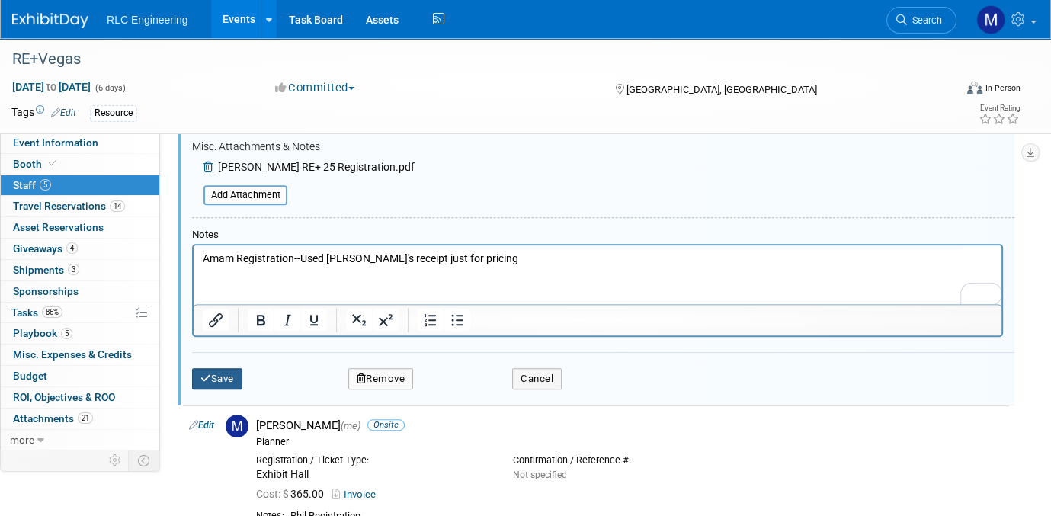
click at [222, 373] on button "Save" at bounding box center [217, 378] width 50 height 21
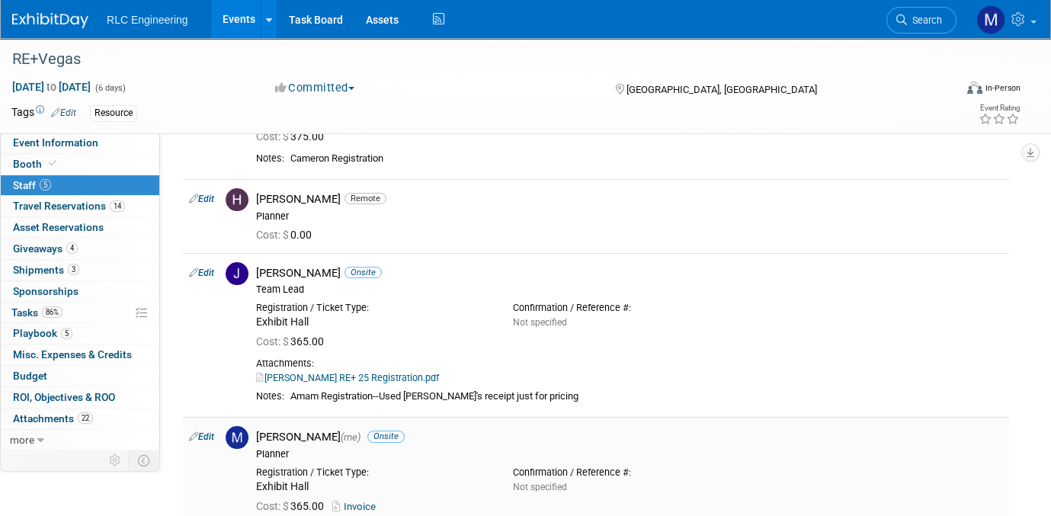
scroll to position [139, 0]
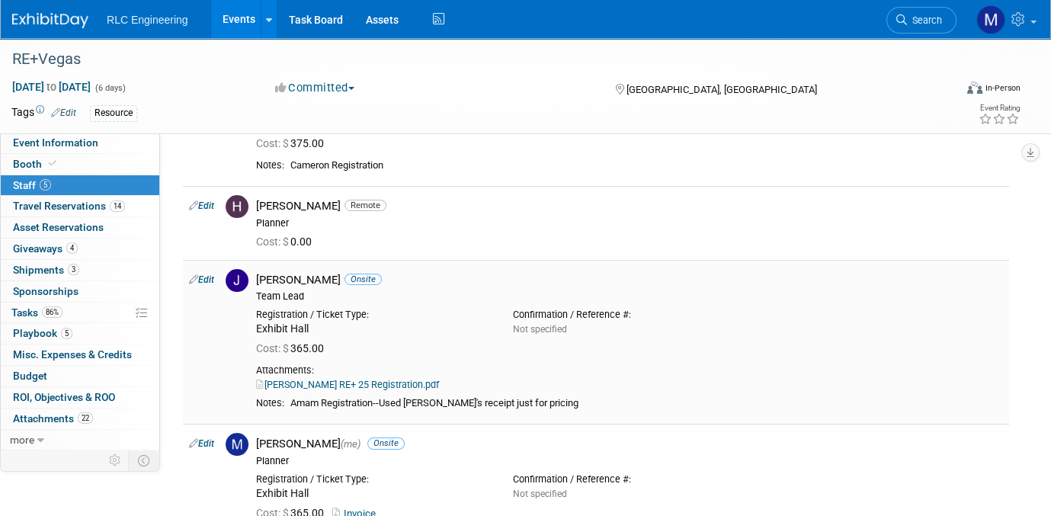
click at [208, 279] on link "Edit" at bounding box center [201, 279] width 25 height 11
select select "08f0bf34-df08-4322-9b47-f9c5f9e96b1b"
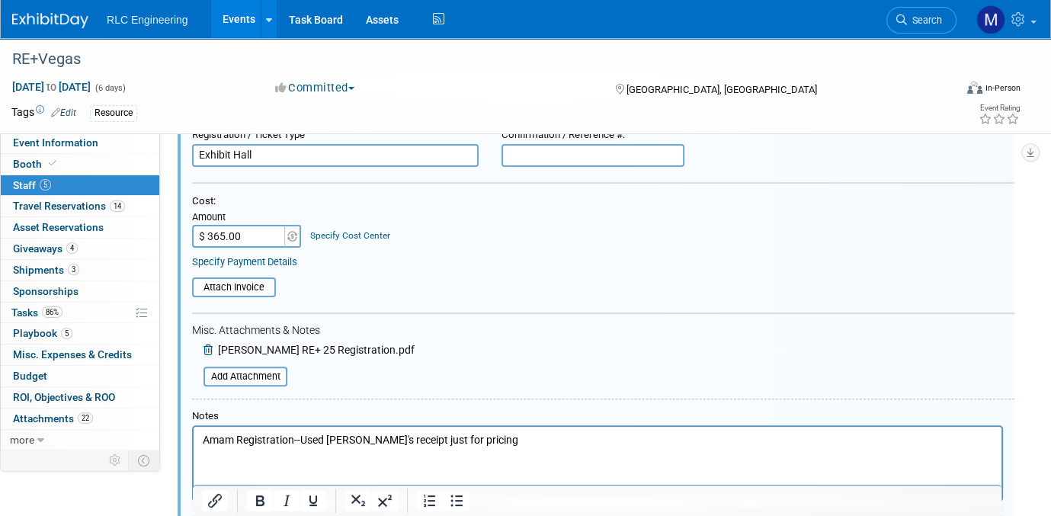
scroll to position [453, 0]
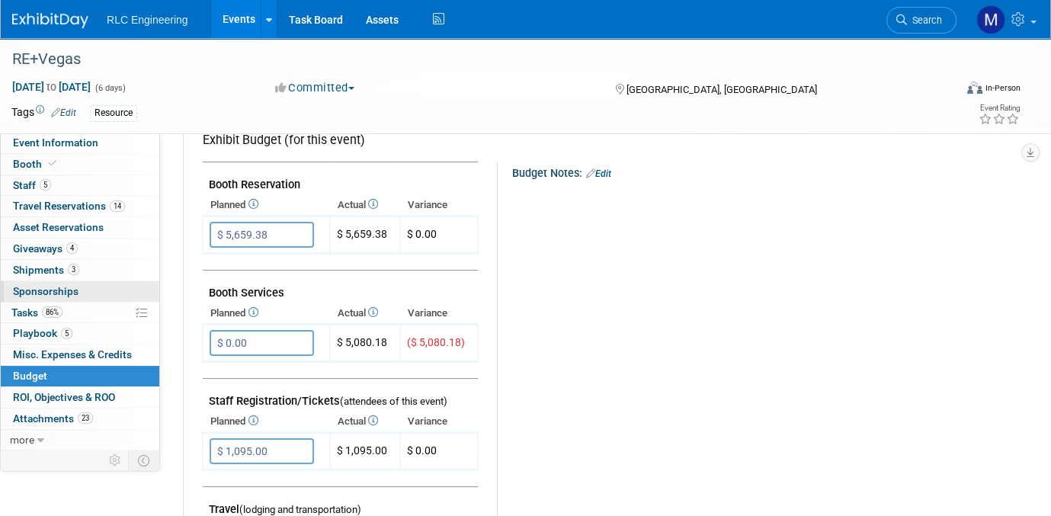
scroll to position [229, 0]
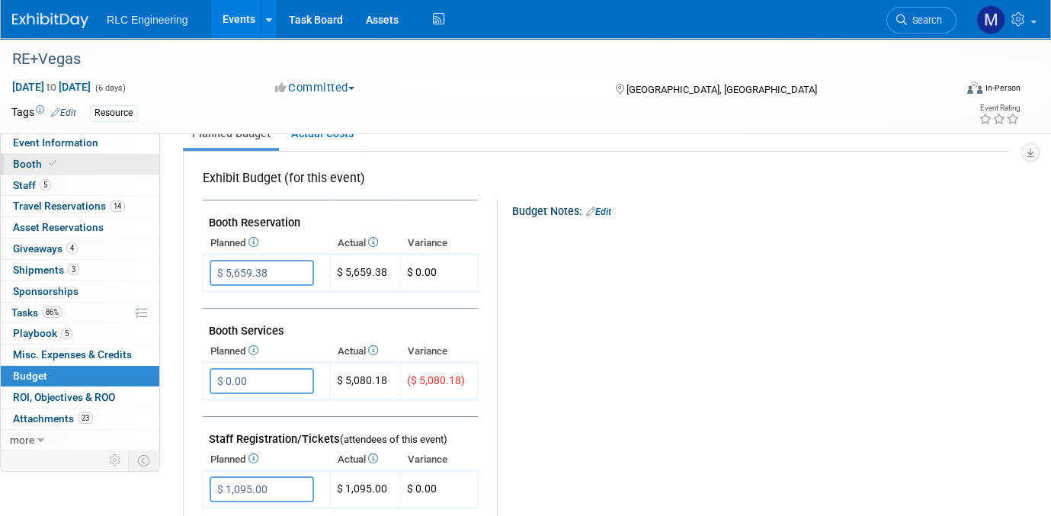
click at [81, 163] on link "Booth" at bounding box center [80, 164] width 158 height 21
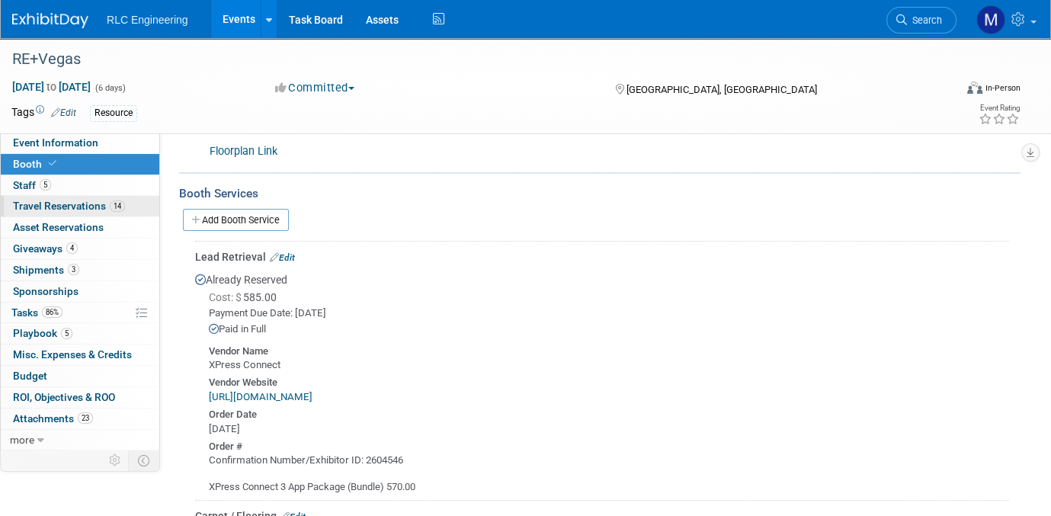
click at [133, 206] on link "14 Travel Reservations 14" at bounding box center [80, 206] width 158 height 21
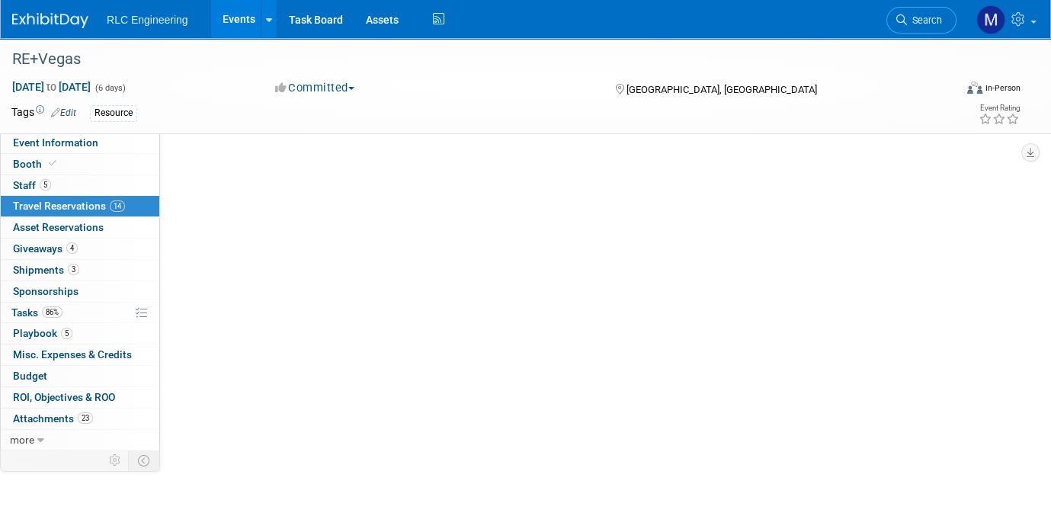
scroll to position [0, 0]
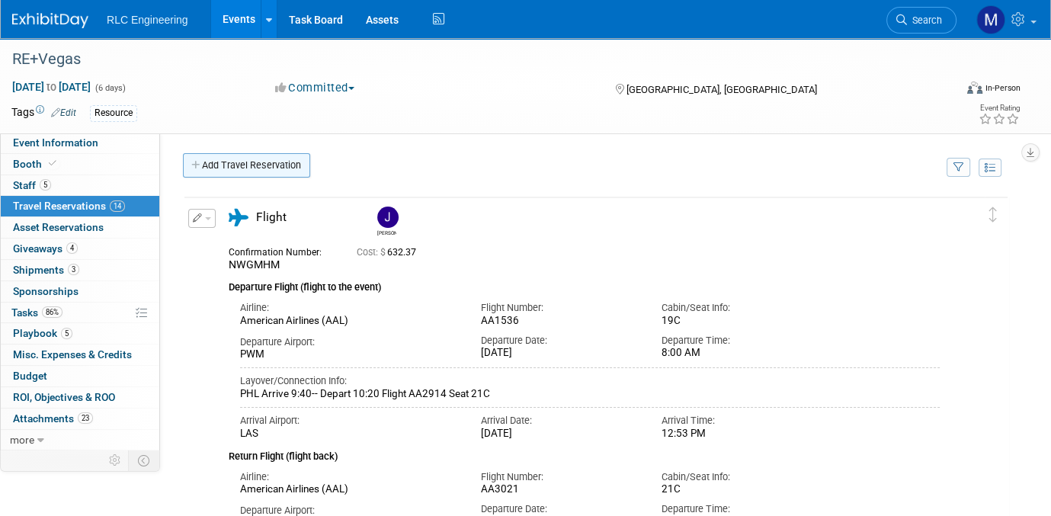
click at [195, 164] on icon at bounding box center [196, 166] width 11 height 10
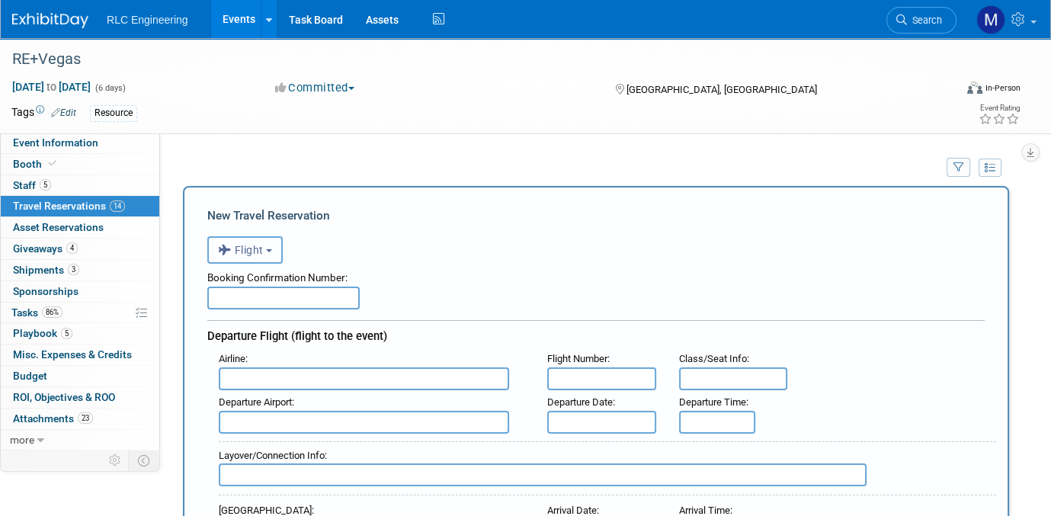
click at [273, 251] on button "Flight" at bounding box center [244, 249] width 75 height 27
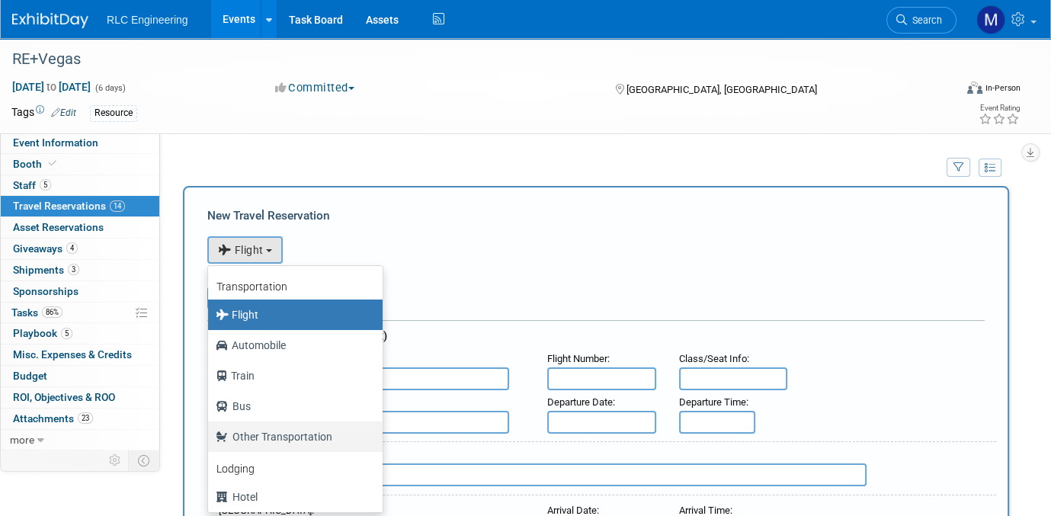
click at [297, 436] on label "Other Transportation" at bounding box center [292, 436] width 152 height 24
click at [210, 436] on input "Other Transportation" at bounding box center [205, 435] width 10 height 10
select select "5"
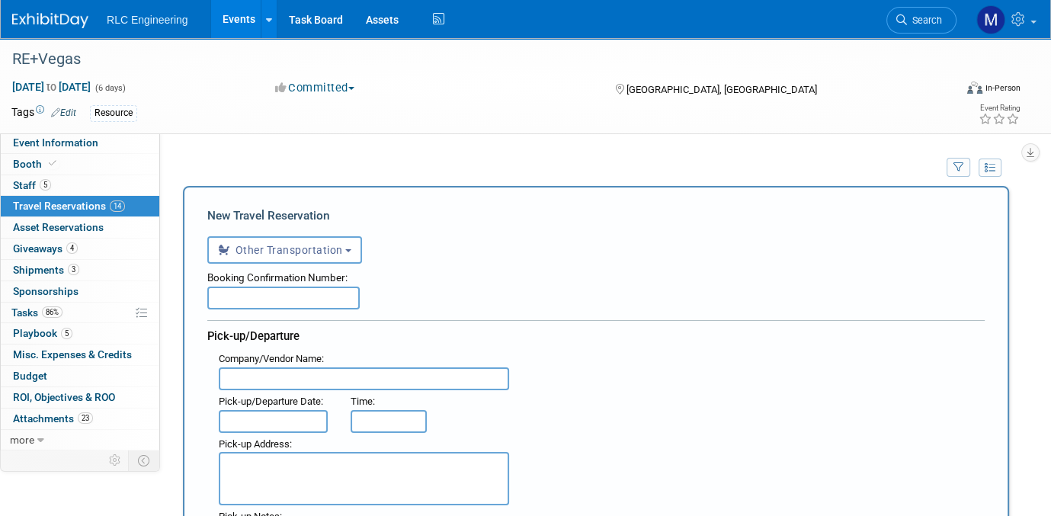
click at [263, 376] on input "text" at bounding box center [364, 378] width 290 height 23
type input "Uber"
click at [349, 249] on b "button" at bounding box center [348, 250] width 6 height 3
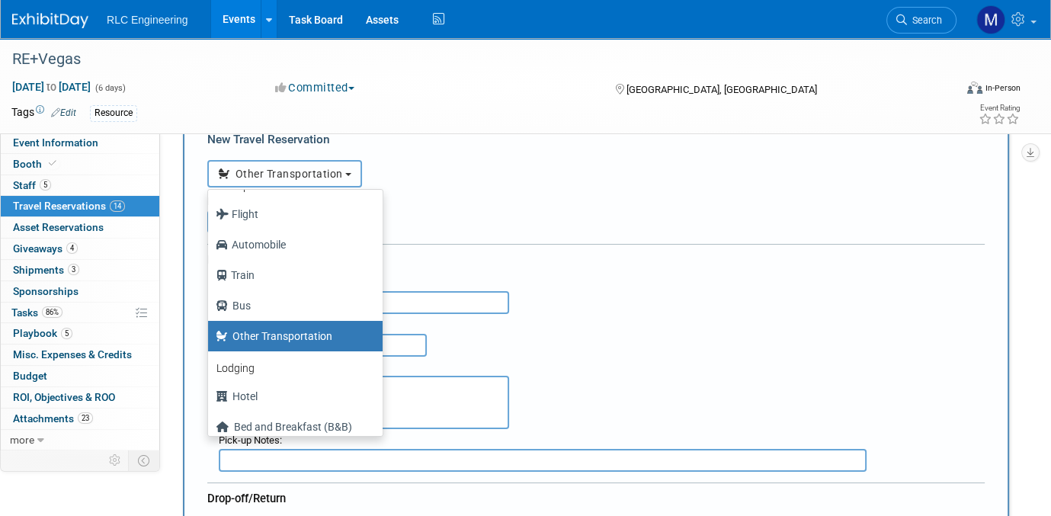
scroll to position [26, 0]
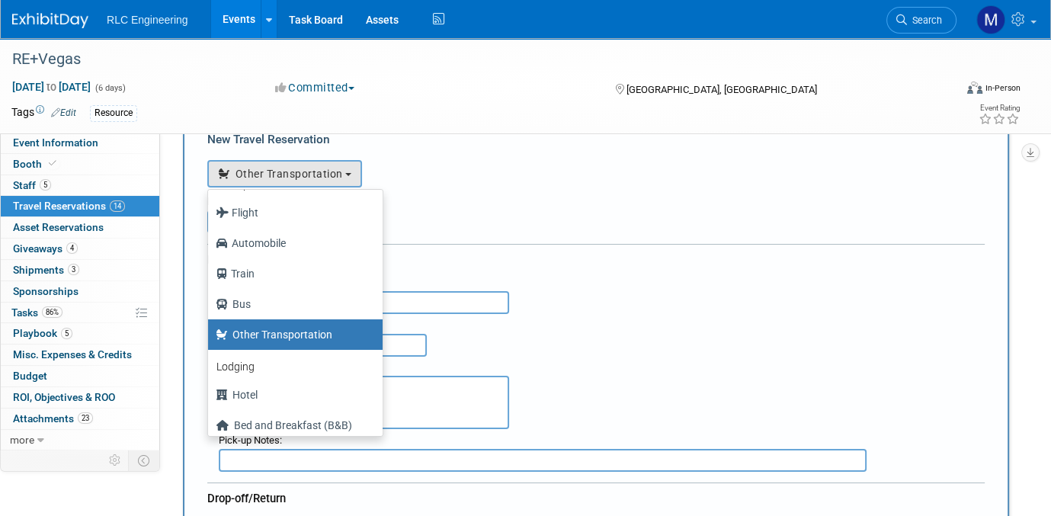
click at [297, 334] on label "Other Transportation" at bounding box center [292, 334] width 152 height 24
click at [210, 334] on input "Other Transportation" at bounding box center [205, 333] width 10 height 10
click at [648, 267] on div "Pick-up/Departure" at bounding box center [595, 257] width 777 height 27
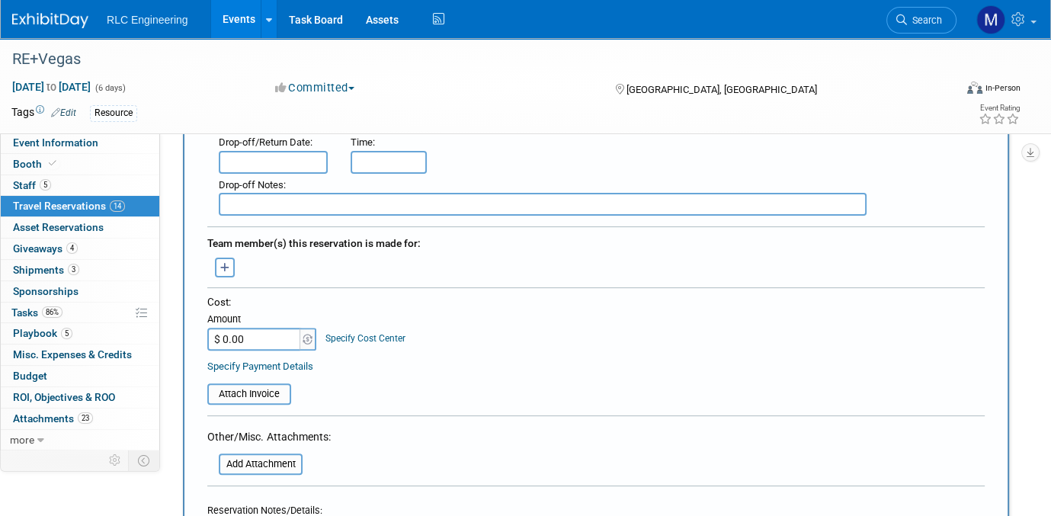
scroll to position [457, 0]
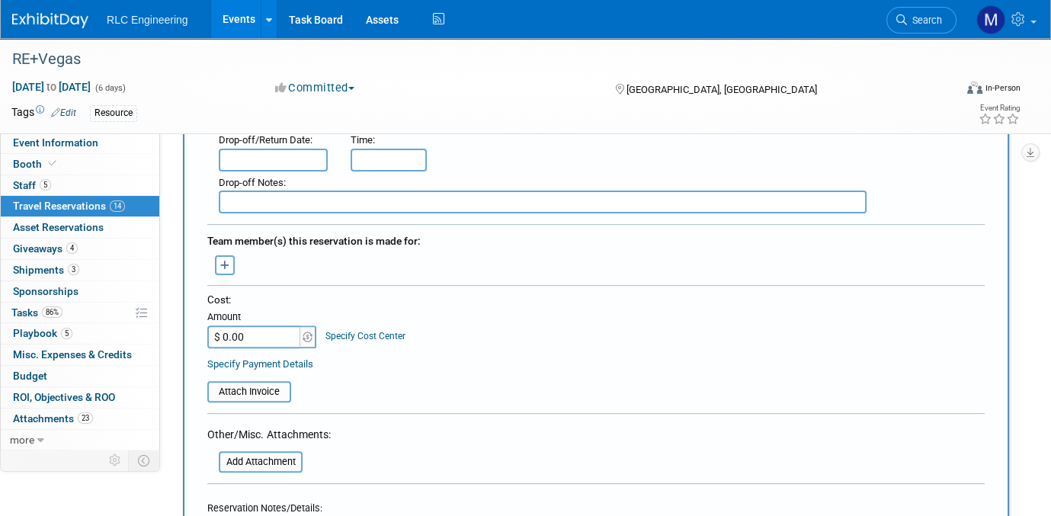
click at [258, 327] on input "$ 0.00" at bounding box center [254, 336] width 95 height 23
type input "$ 140.77"
click at [358, 367] on table "Attach Invoice" at bounding box center [595, 384] width 777 height 35
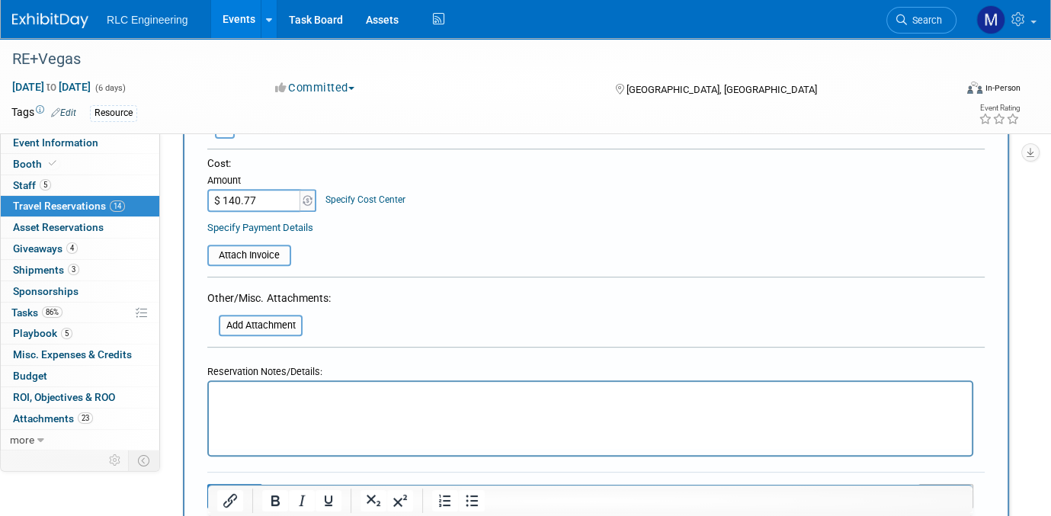
scroll to position [609, 0]
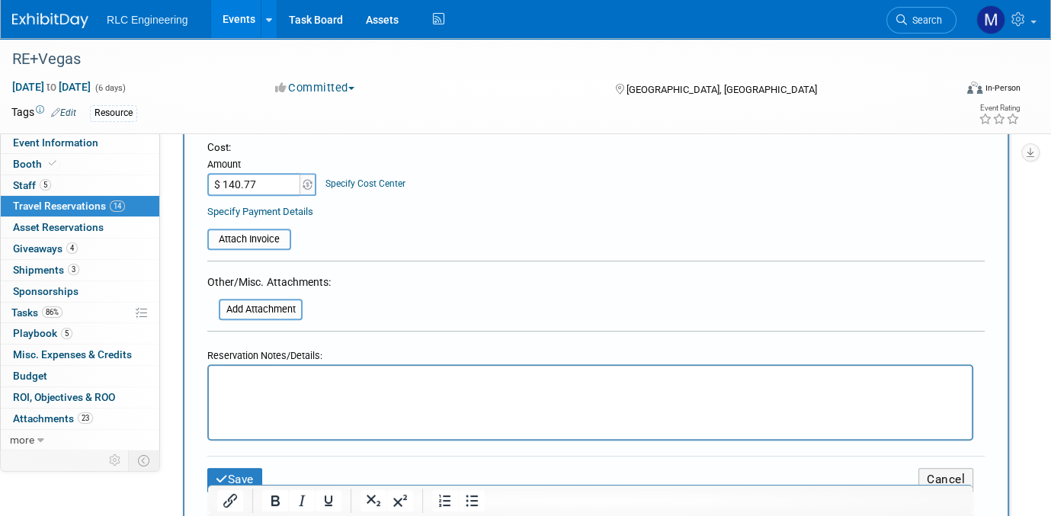
click at [246, 376] on p "Rich Text Area. Press ALT-0 for help." at bounding box center [590, 380] width 745 height 16
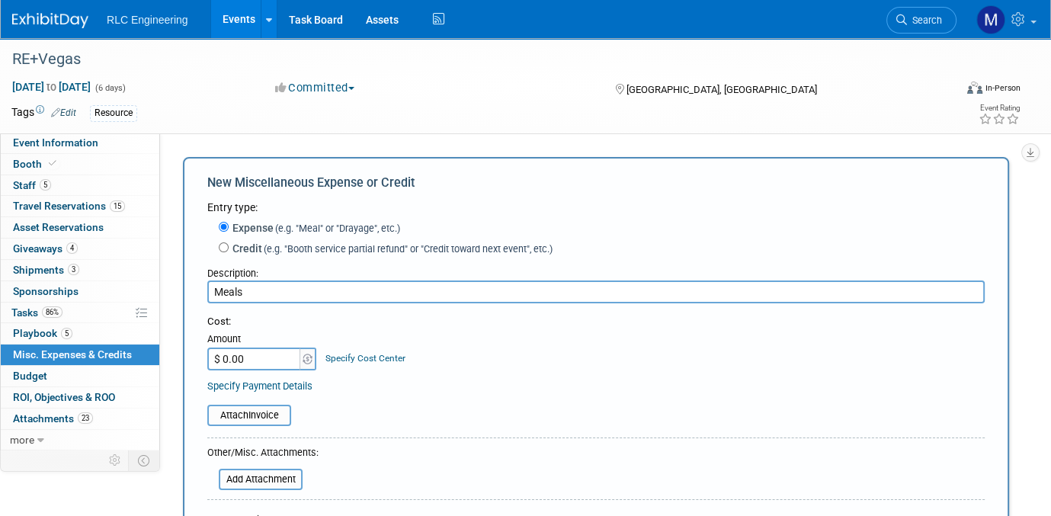
type input "Meals"
click at [472, 373] on div "Cost: Amount $ 0.00 Specify Cost Center Cost Center -- Not Specified --" at bounding box center [595, 354] width 777 height 78
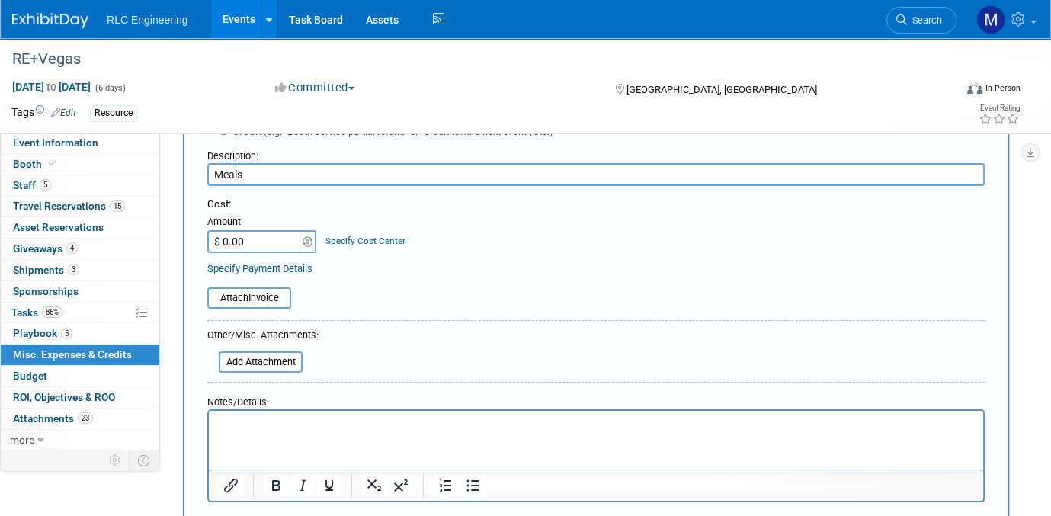
scroll to position [152, 0]
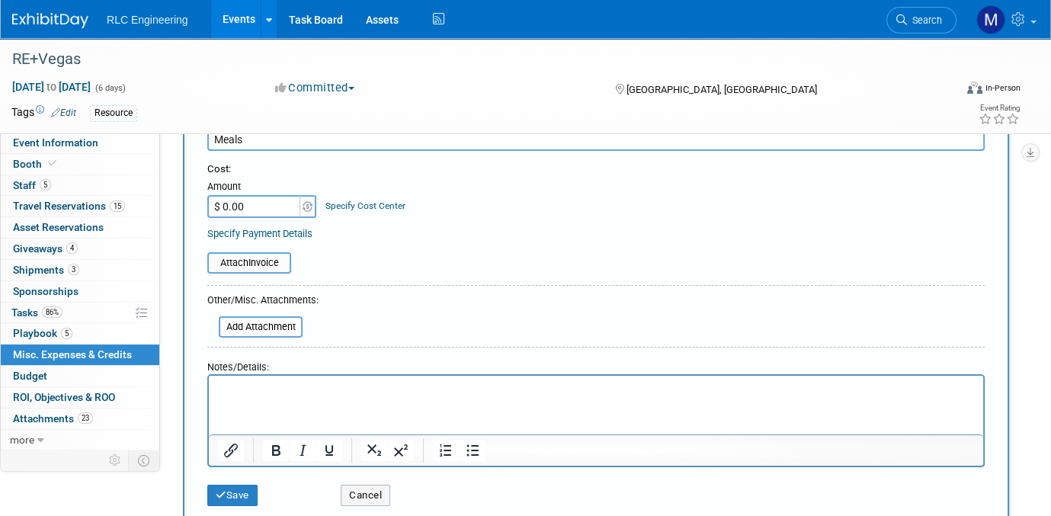
click at [300, 389] on p "Rich Text Area. Press ALT-0 for help." at bounding box center [596, 389] width 756 height 15
click at [233, 494] on button "Save" at bounding box center [232, 495] width 50 height 21
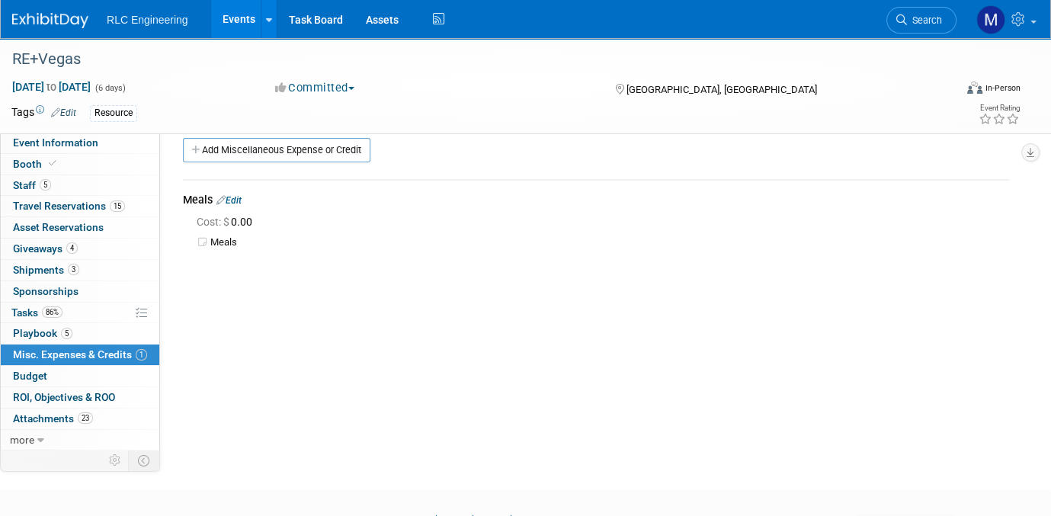
scroll to position [0, 0]
